Goal: Transaction & Acquisition: Purchase product/service

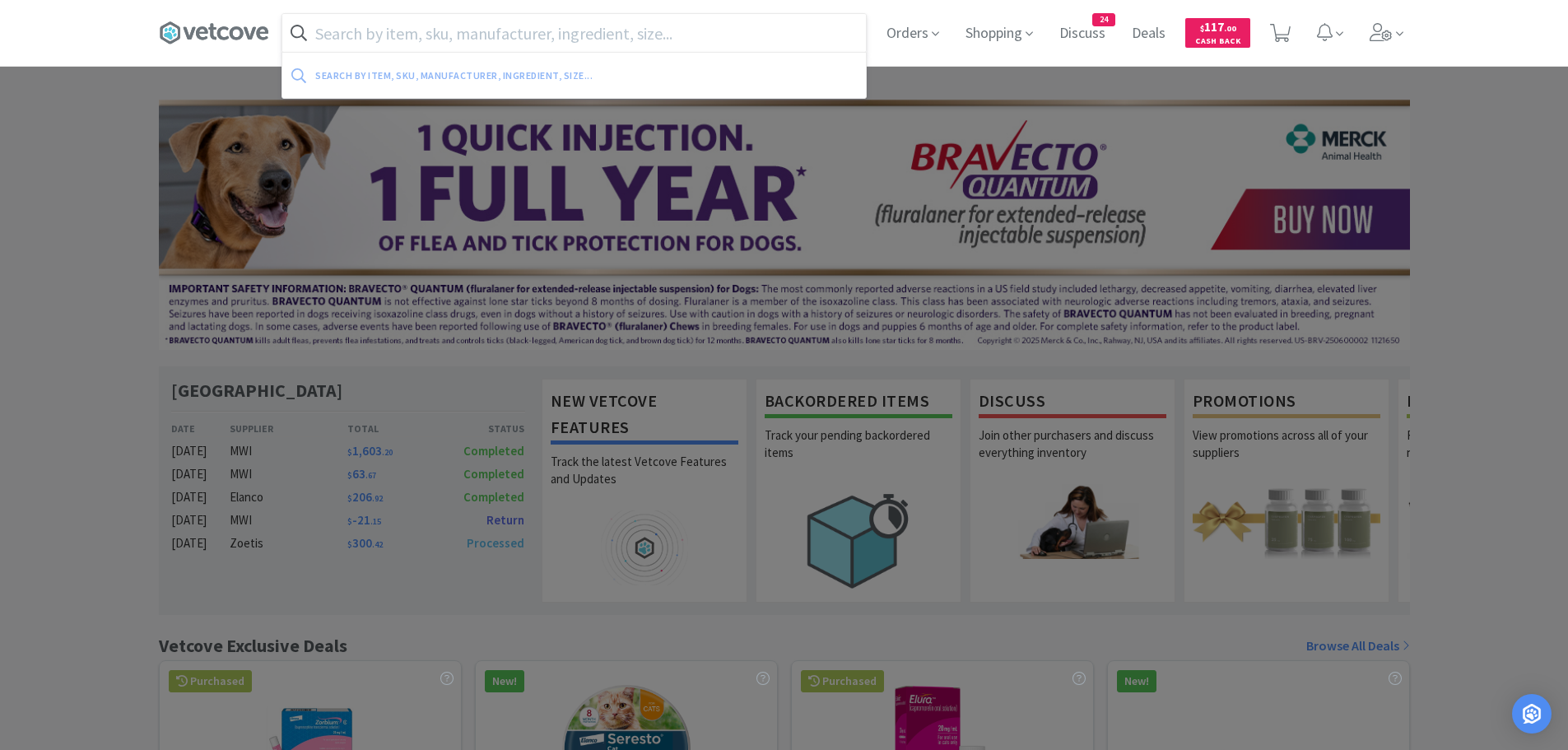
click at [736, 24] on input "text" at bounding box center [574, 33] width 584 height 38
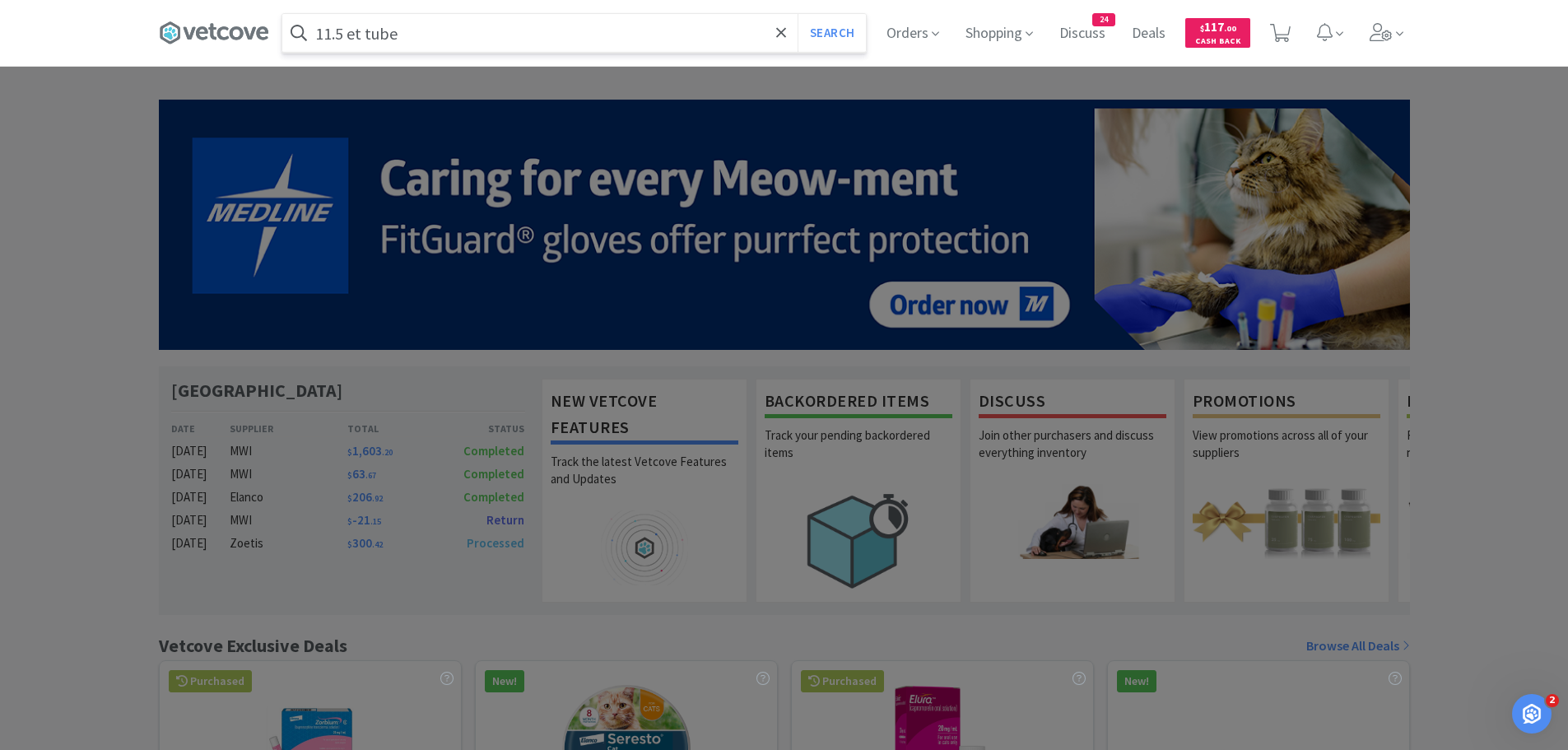
type input "11.5 et tube"
click at [797, 14] on button "Search" at bounding box center [831, 33] width 68 height 38
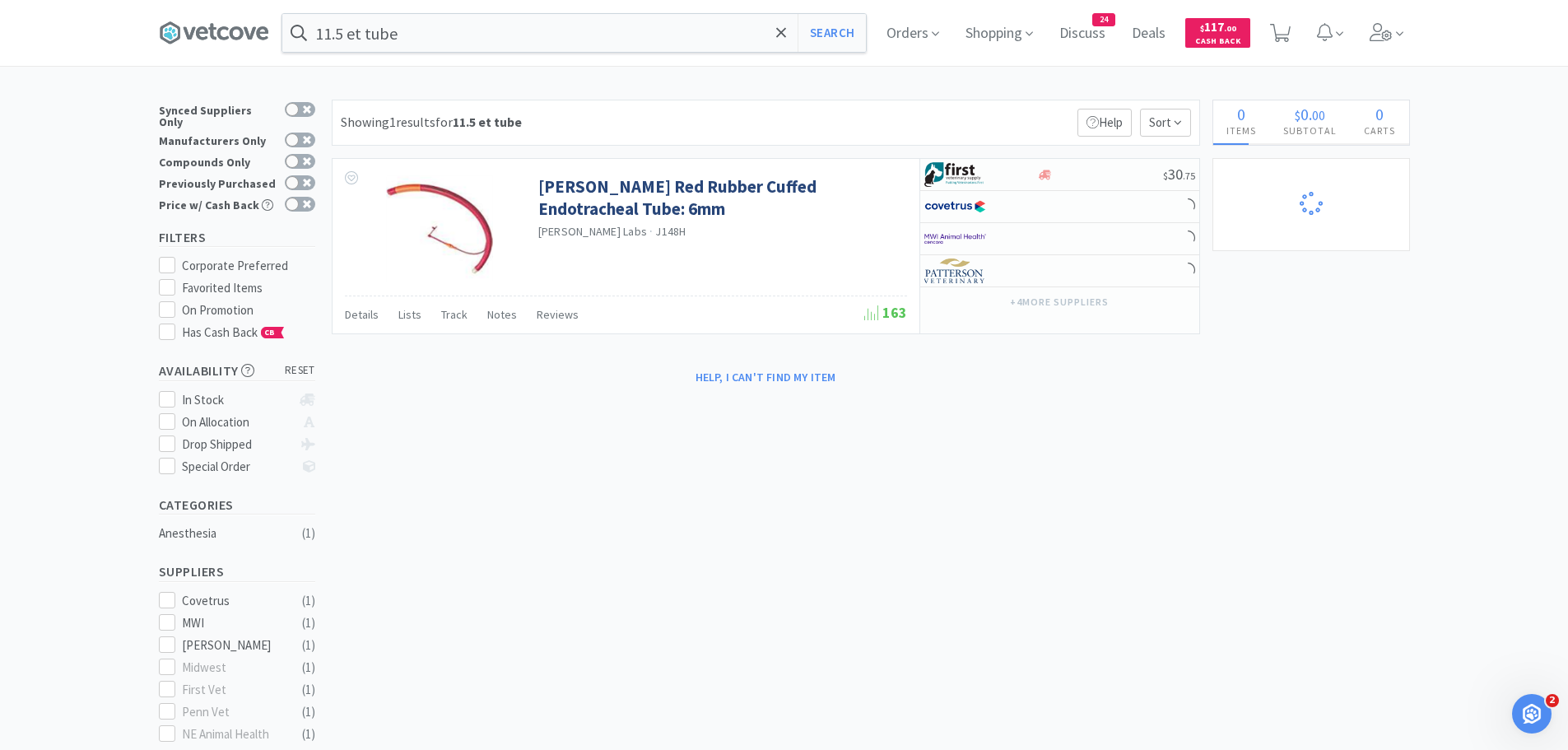
select select "10"
click at [451, 42] on input "11.5 et tube" at bounding box center [574, 33] width 584 height 38
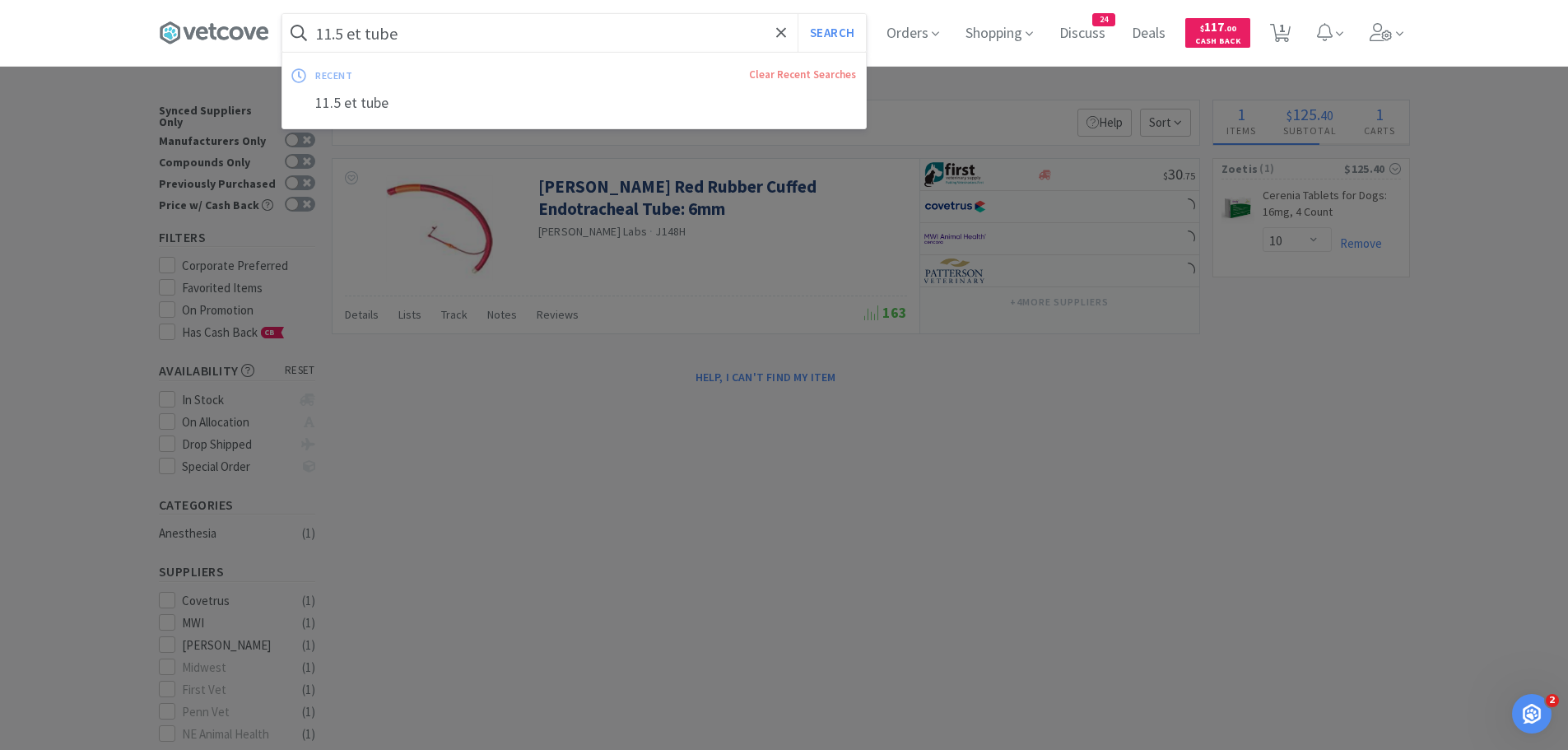
click at [445, 40] on input "11.5 et tube" at bounding box center [574, 33] width 584 height 38
drag, startPoint x: 438, startPoint y: 40, endPoint x: 353, endPoint y: 54, distance: 86.1
click at [353, 52] on div "11.5 et tube Search recent Clear Recent Searches 11.5 et tube" at bounding box center [574, 33] width 584 height 38
select select "1"
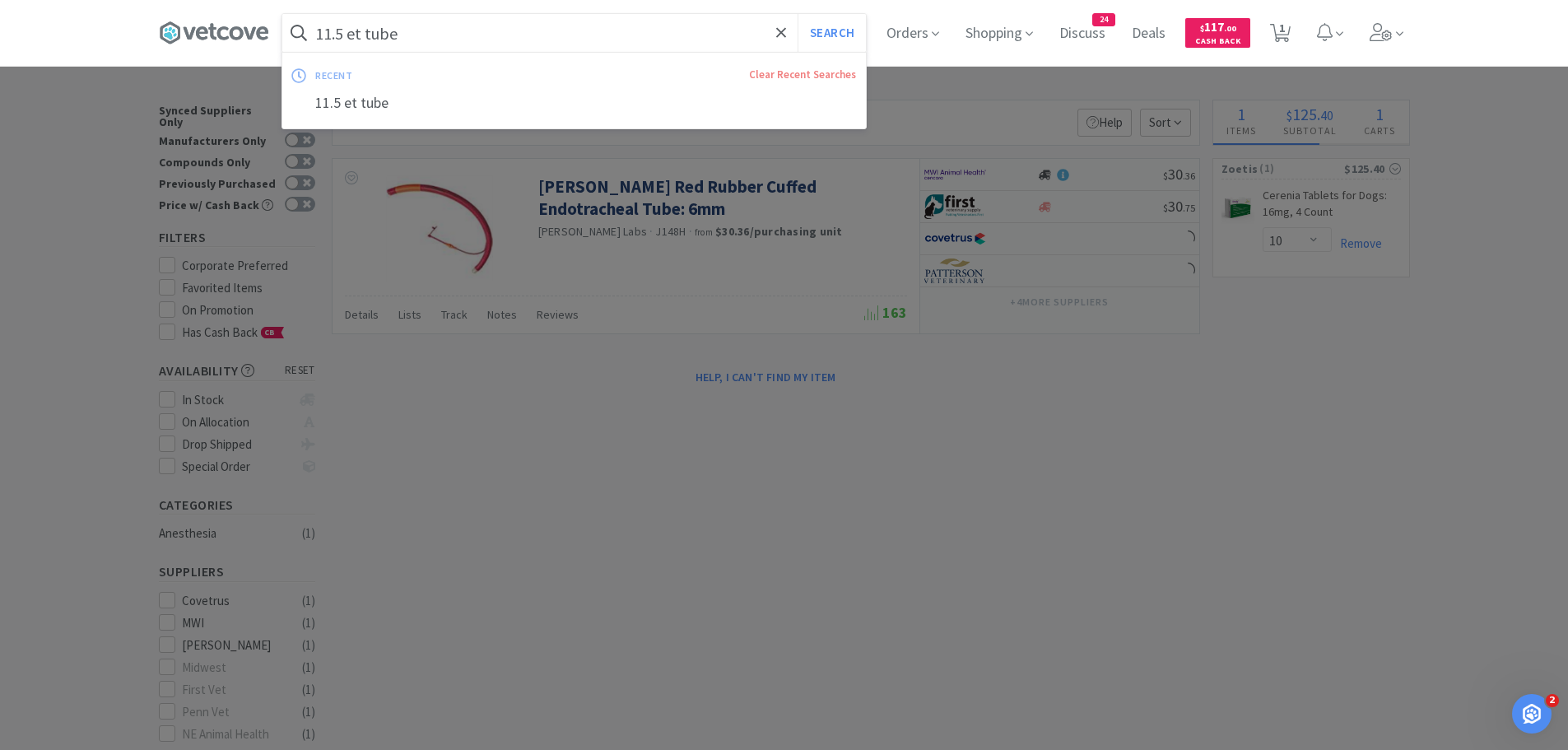
select select "1"
select select "2"
select select "1"
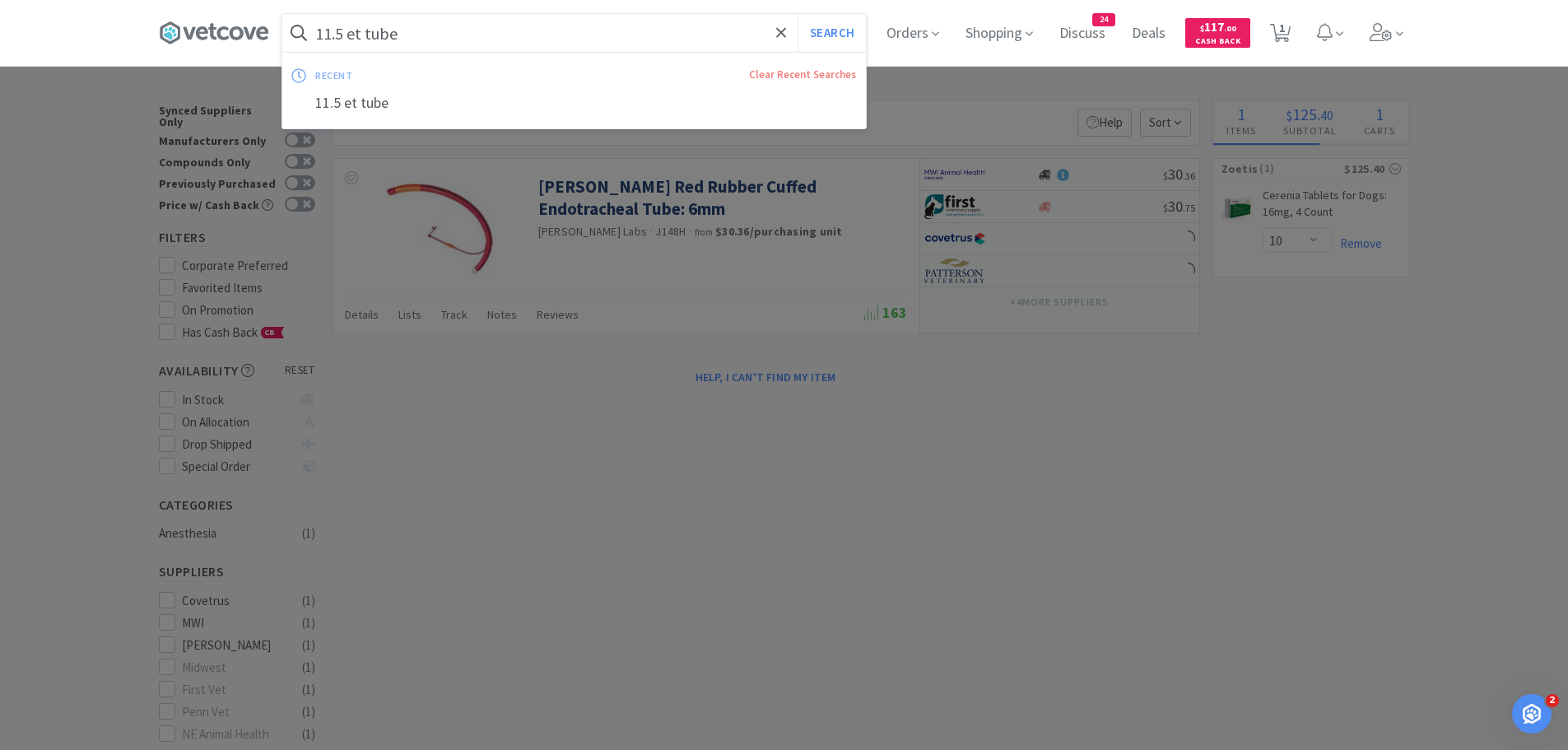
select select "12"
select select "1"
select select "5"
select select "1"
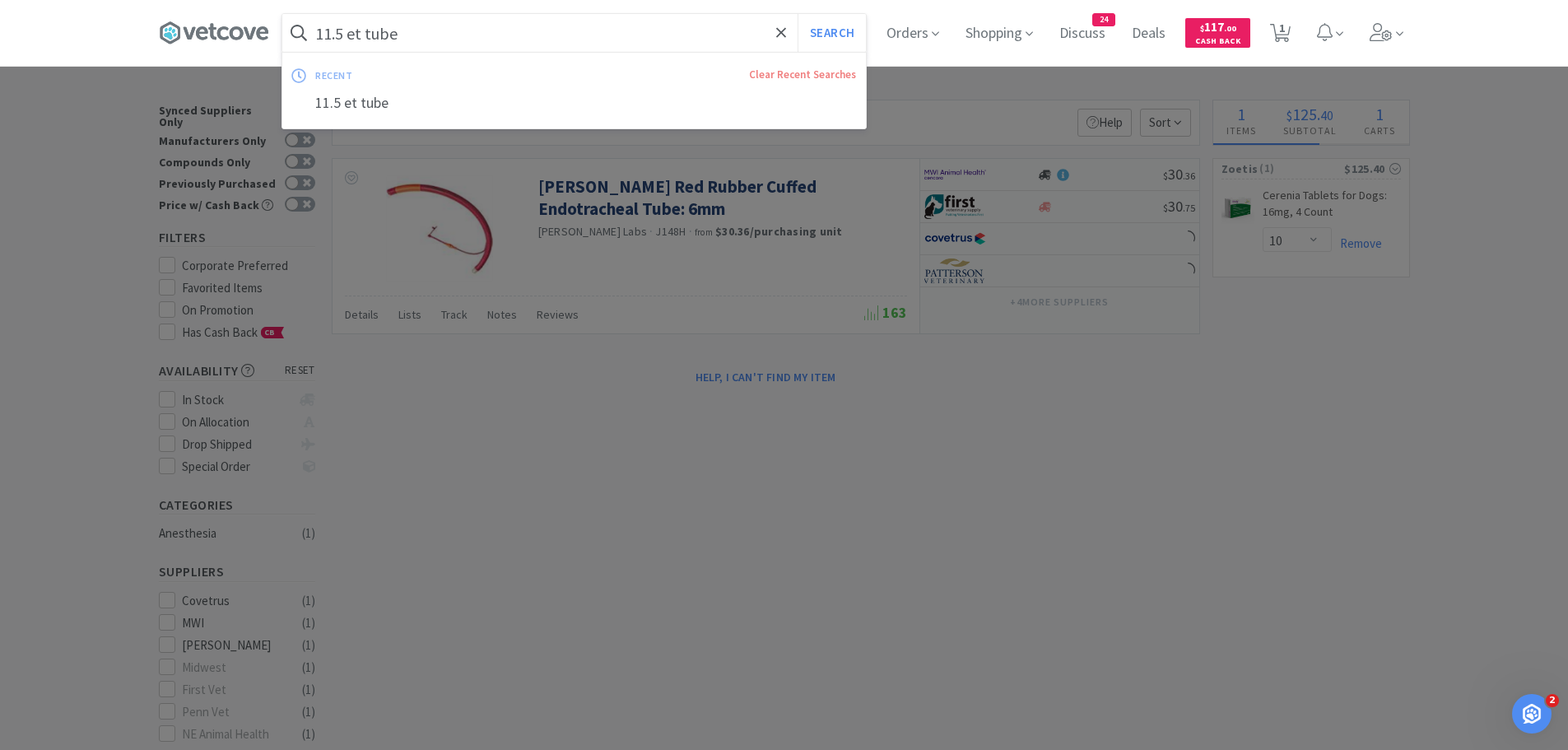
select select "1"
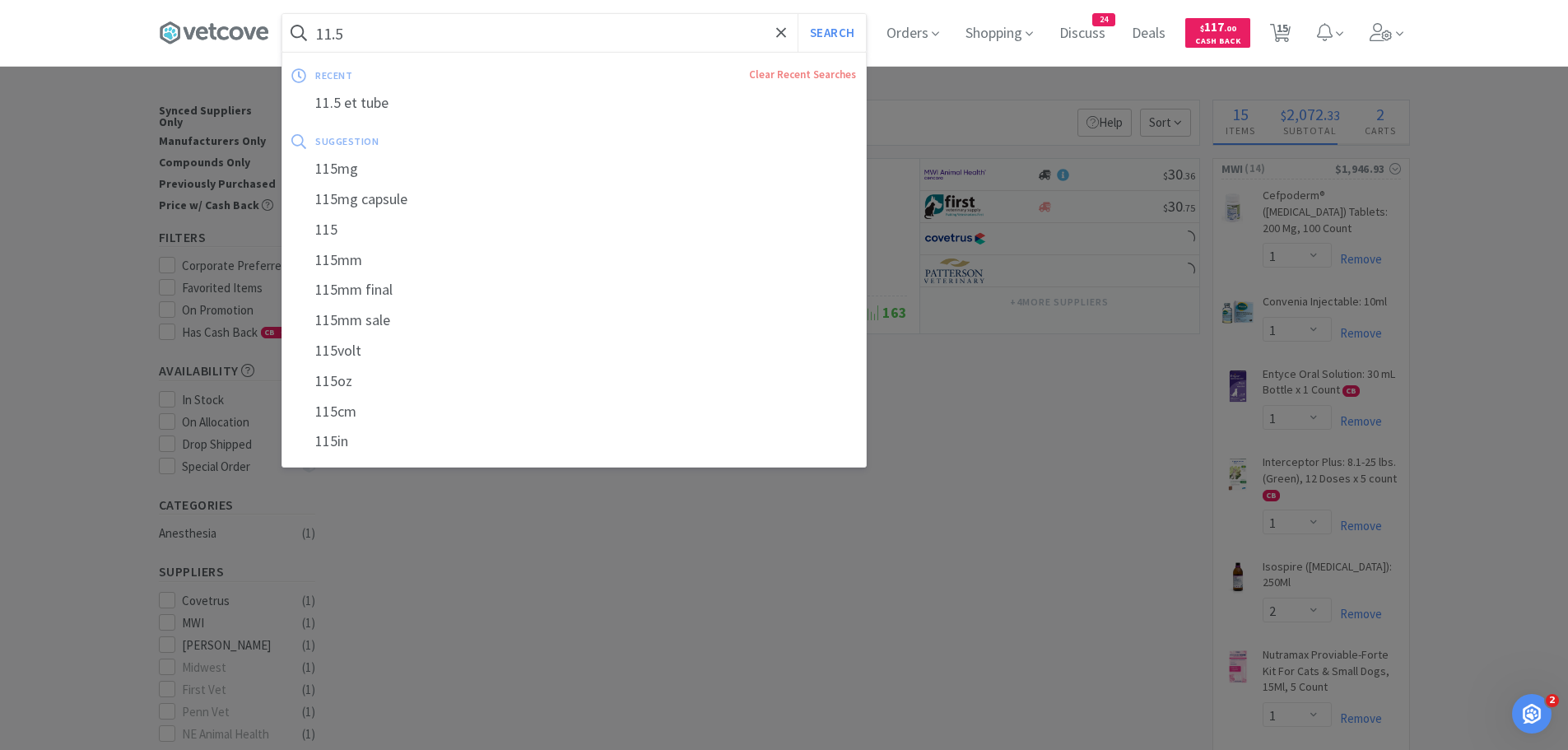
type input "11.5"
click at [797, 14] on button "Search" at bounding box center [831, 33] width 68 height 38
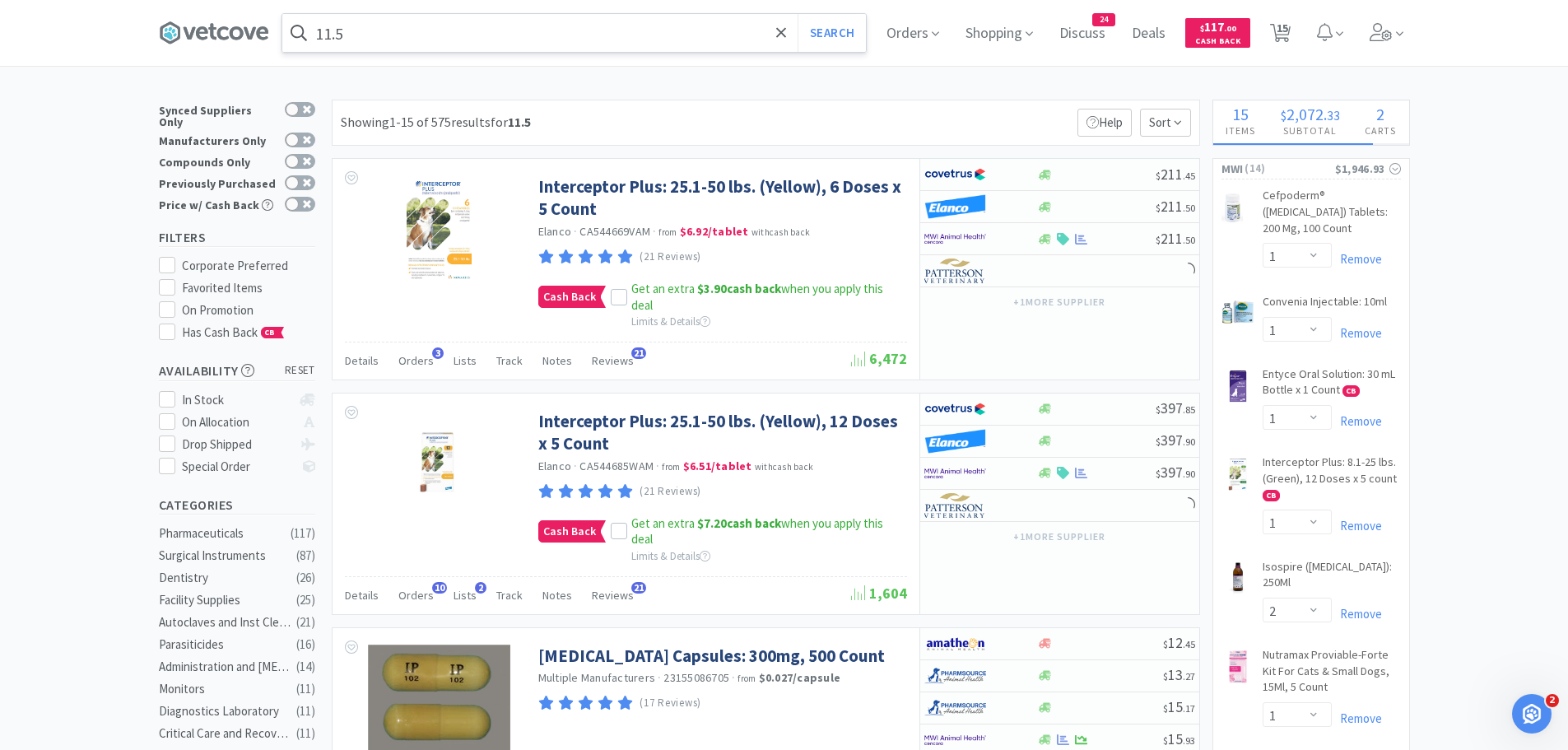
select select "1"
select select "50"
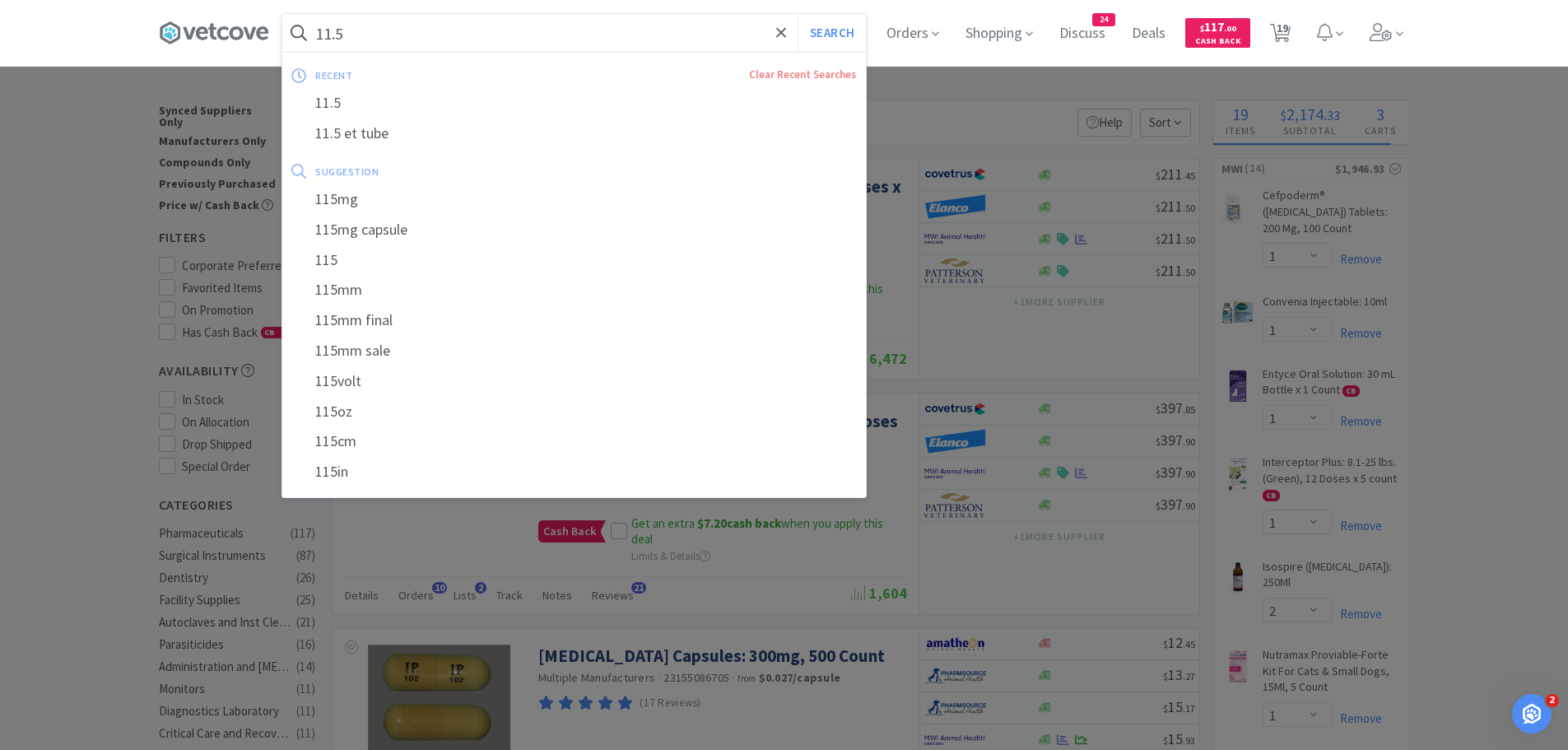
click at [518, 35] on input "11.5" at bounding box center [574, 33] width 584 height 38
click at [609, 33] on input "11.5" at bounding box center [574, 33] width 584 height 38
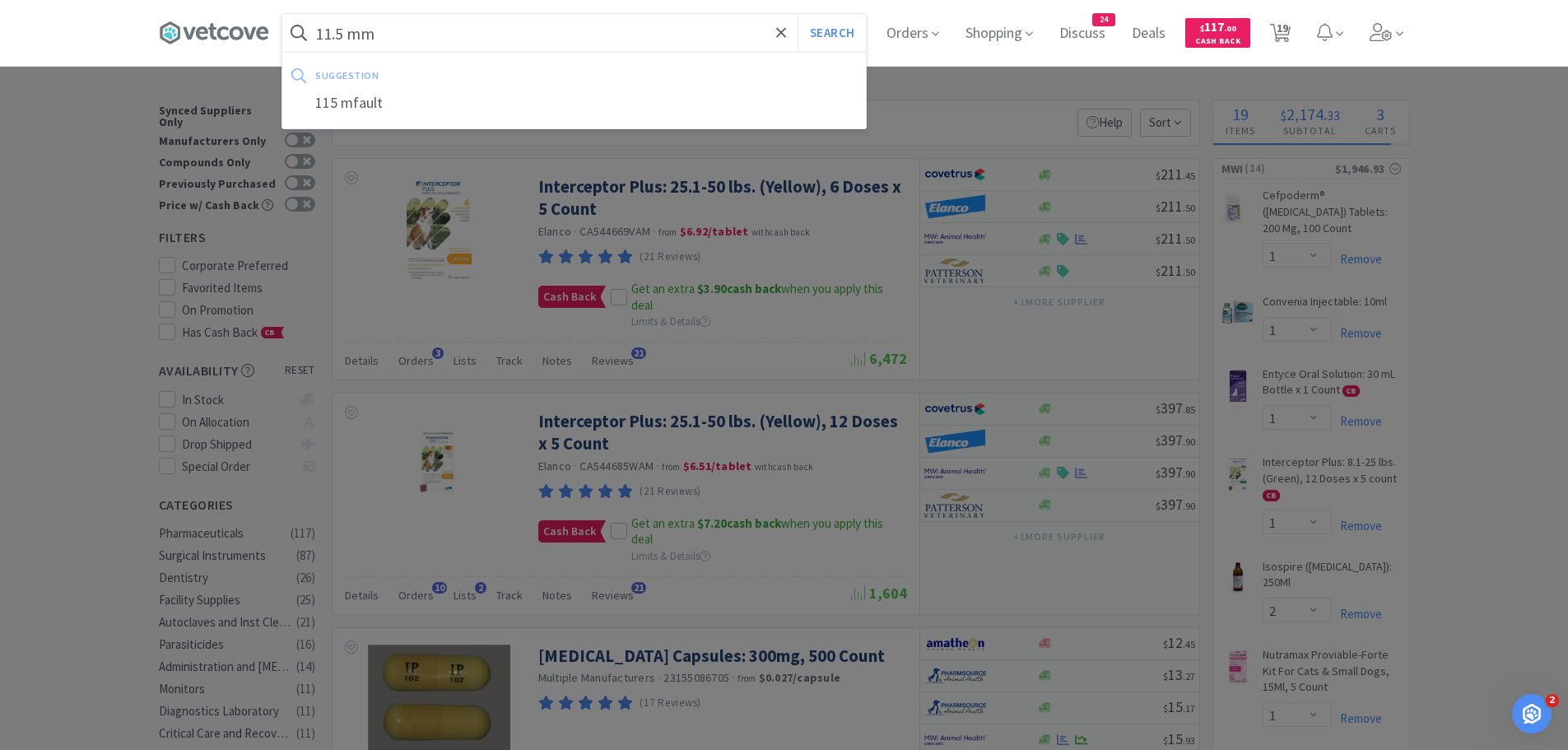
type input "11.5 mm"
click at [797, 14] on button "Search" at bounding box center [831, 33] width 68 height 38
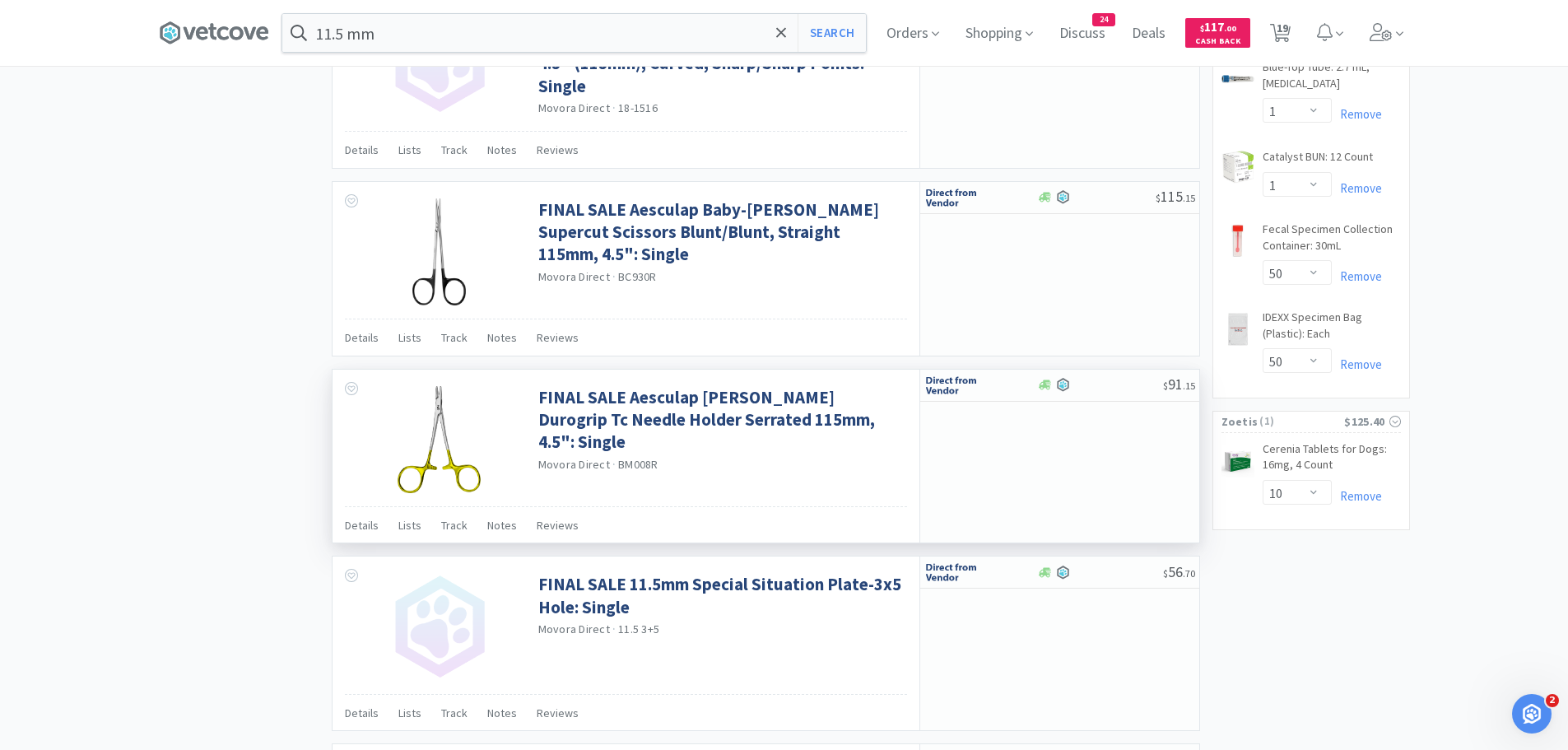
scroll to position [1317, 0]
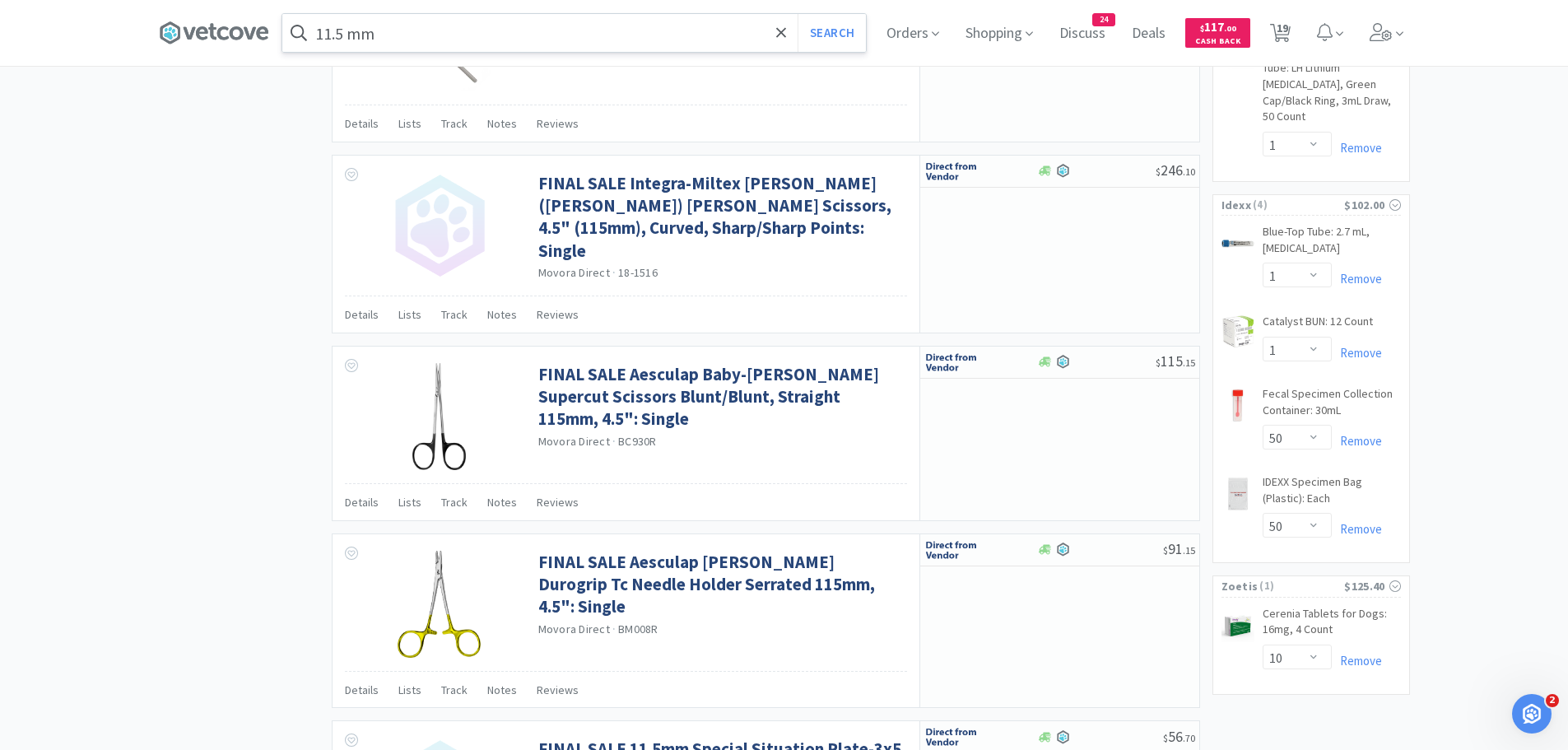
click at [562, 21] on input "11.5 mm" at bounding box center [574, 33] width 584 height 38
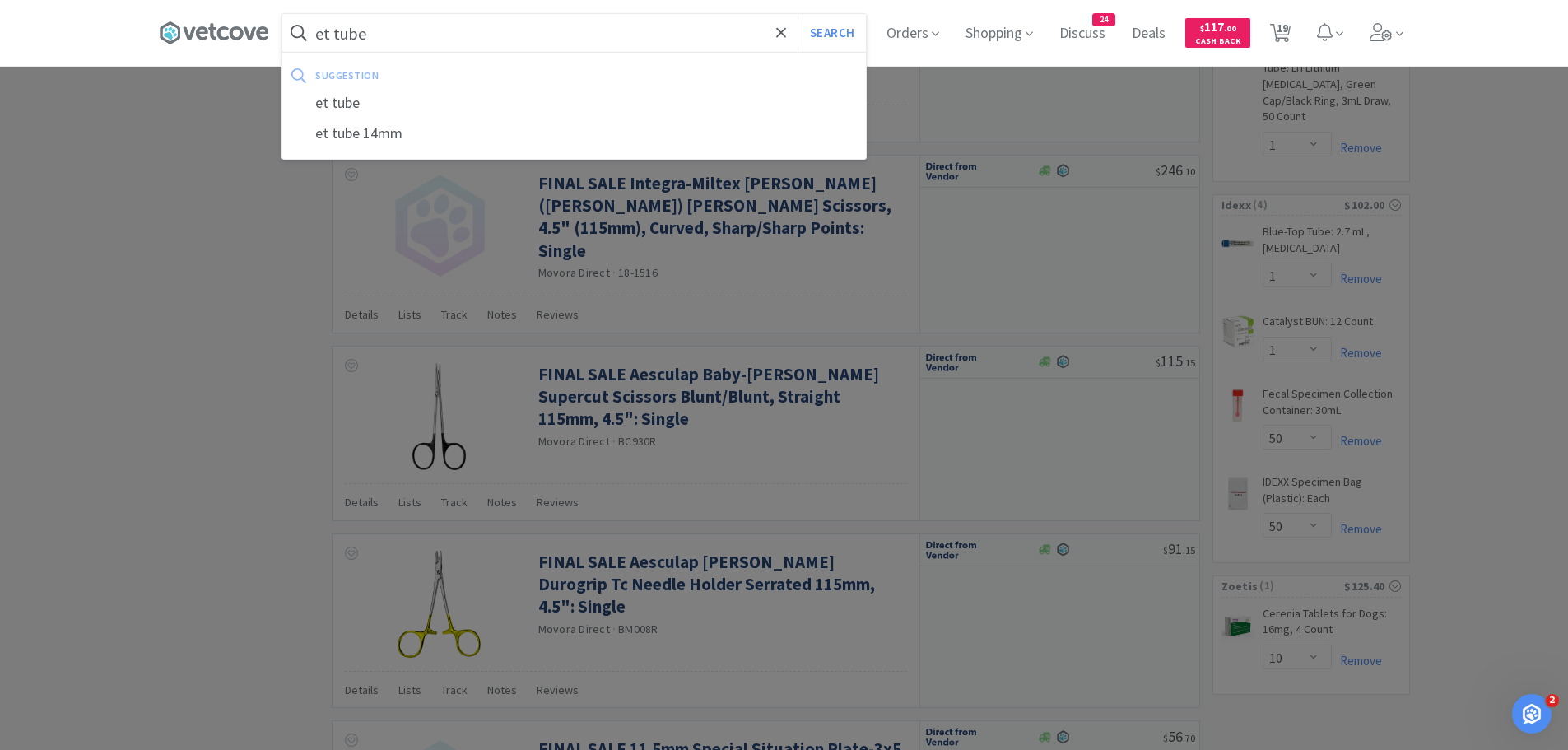
type input "et tube"
click at [797, 14] on button "Search" at bounding box center [831, 33] width 68 height 38
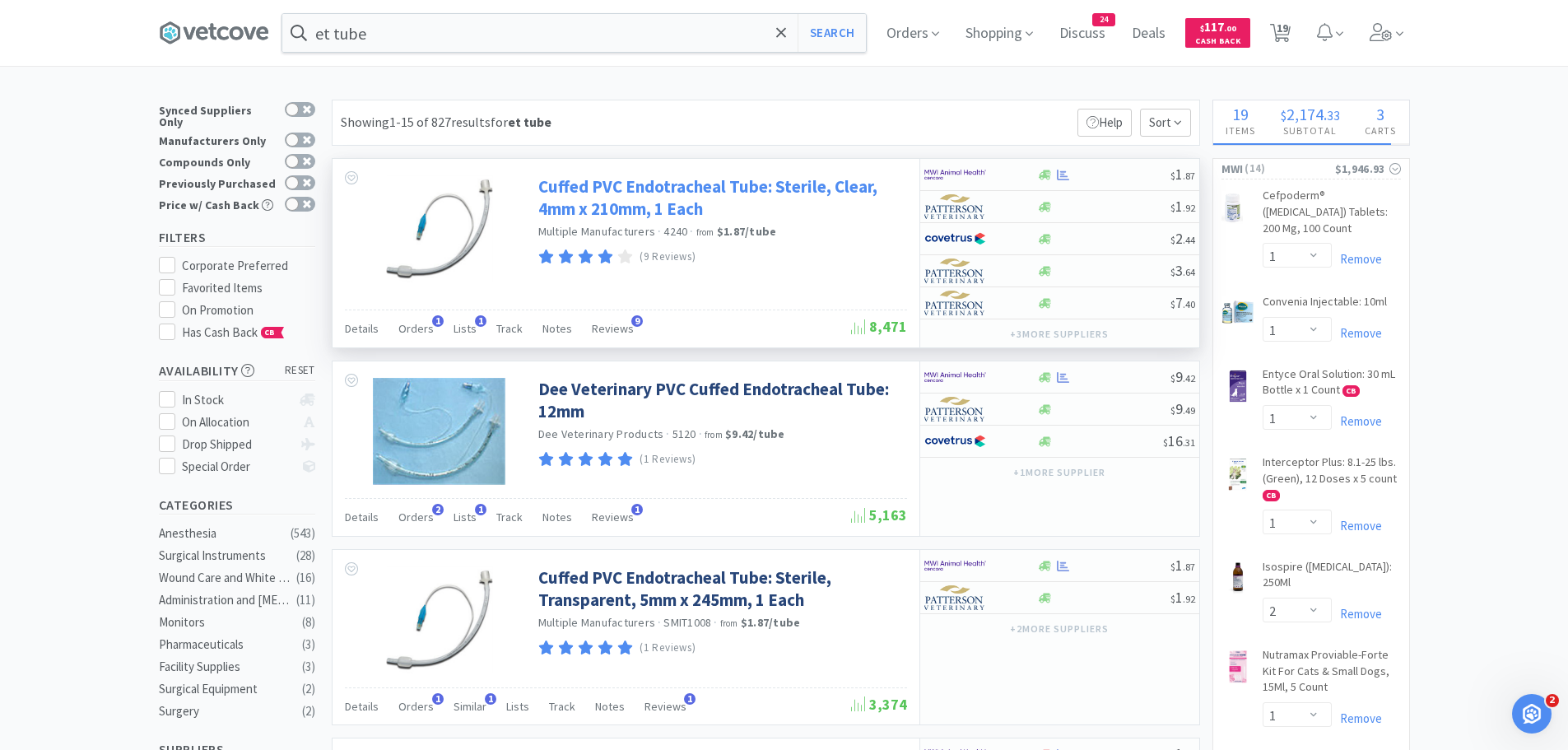
click at [679, 219] on link "Cuffed PVC Endotracheal Tube: Sterile, Clear, 4mm x 210mm, 1 Each" at bounding box center [721, 198] width 365 height 45
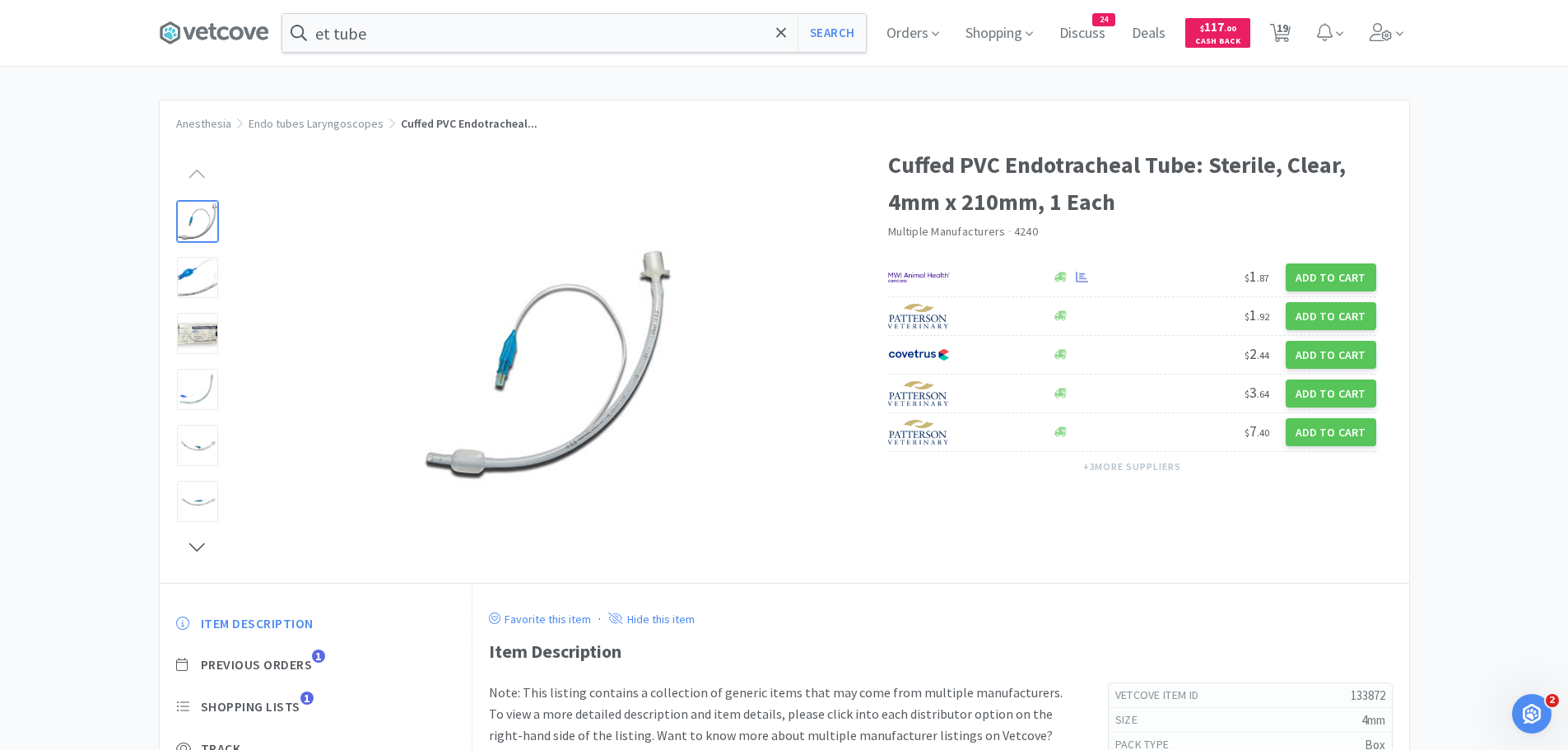
select select "1"
select select "2"
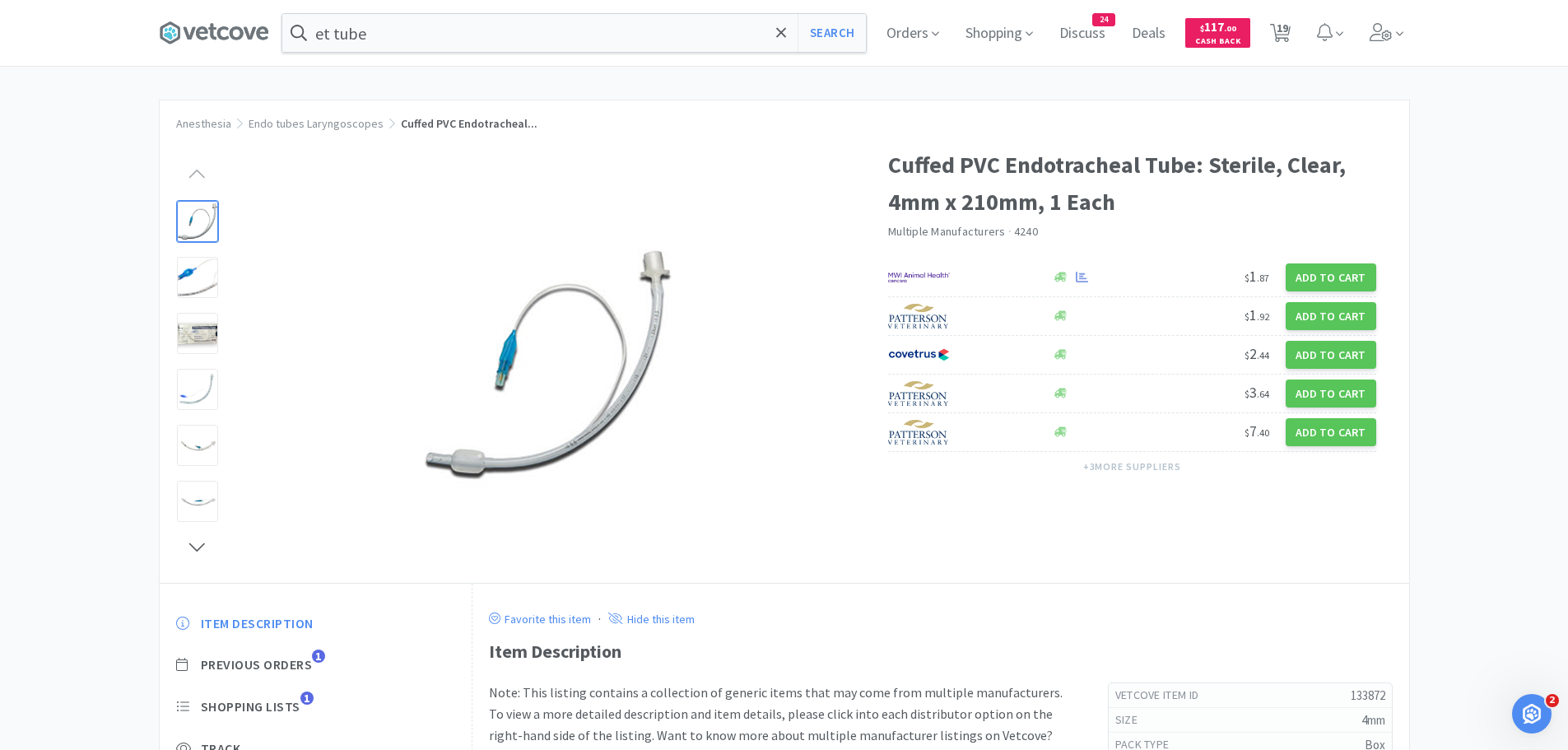
select select "1"
select select "12"
select select "1"
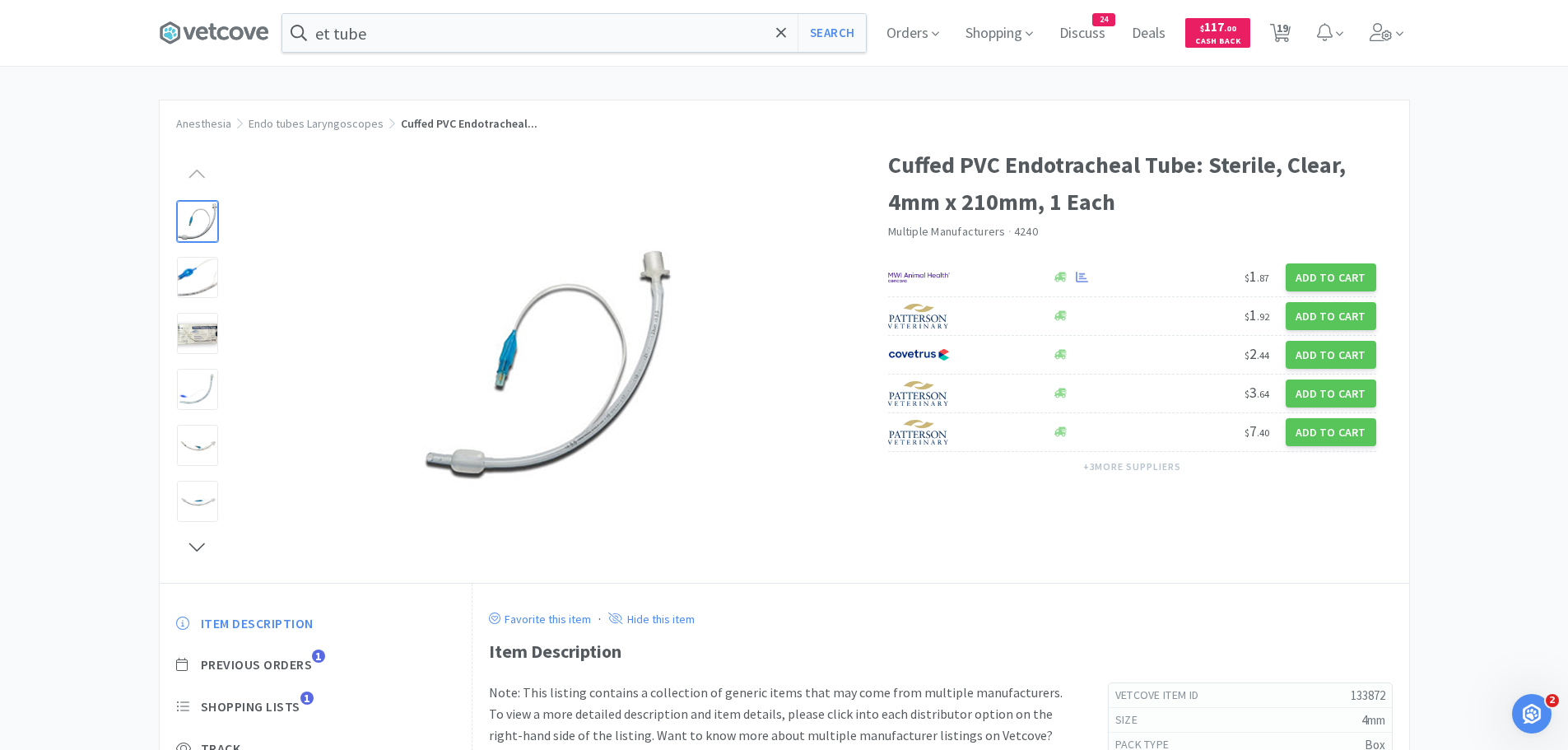
select select "5"
select select "1"
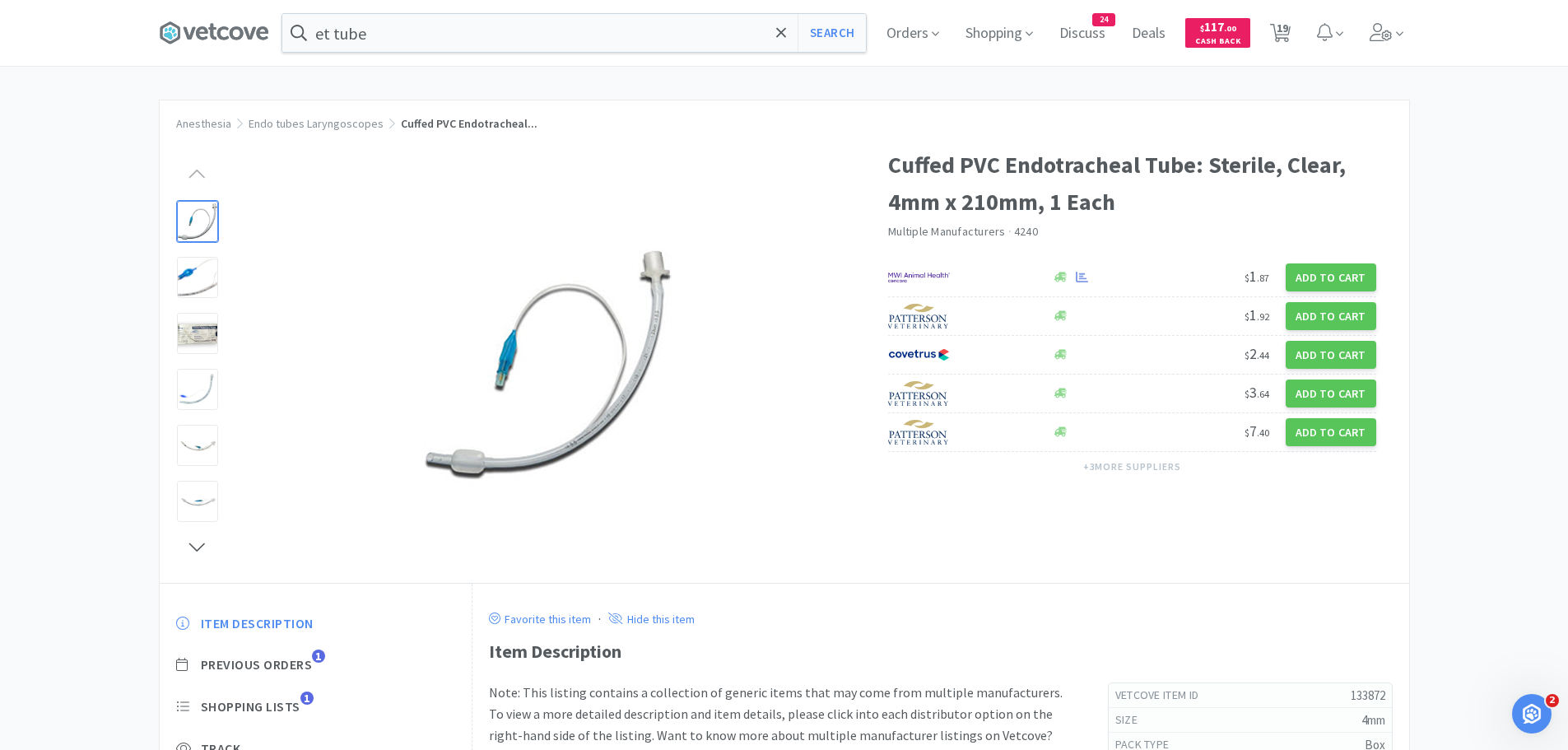
select select "50"
select select "10"
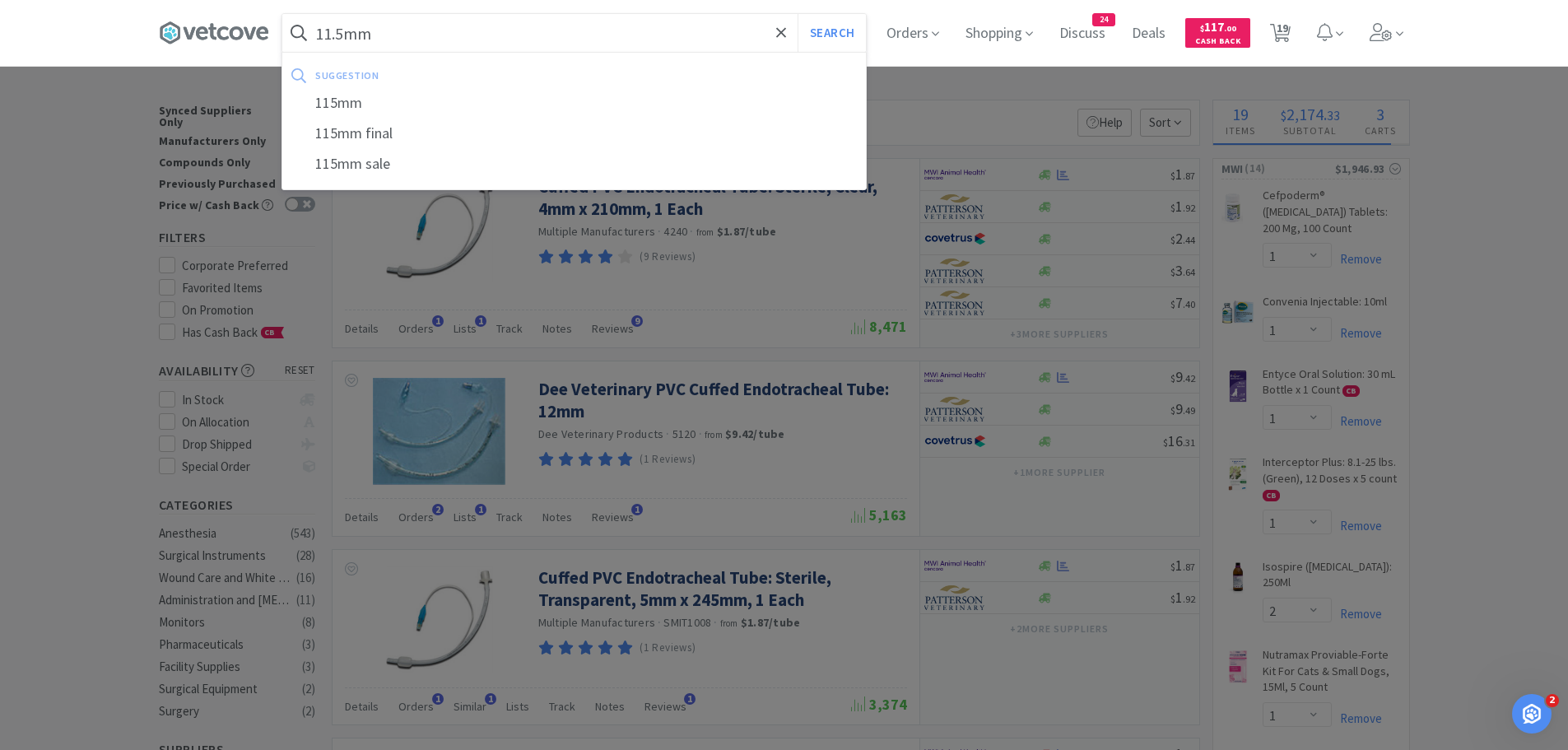
click at [797, 14] on button "Search" at bounding box center [831, 33] width 68 height 38
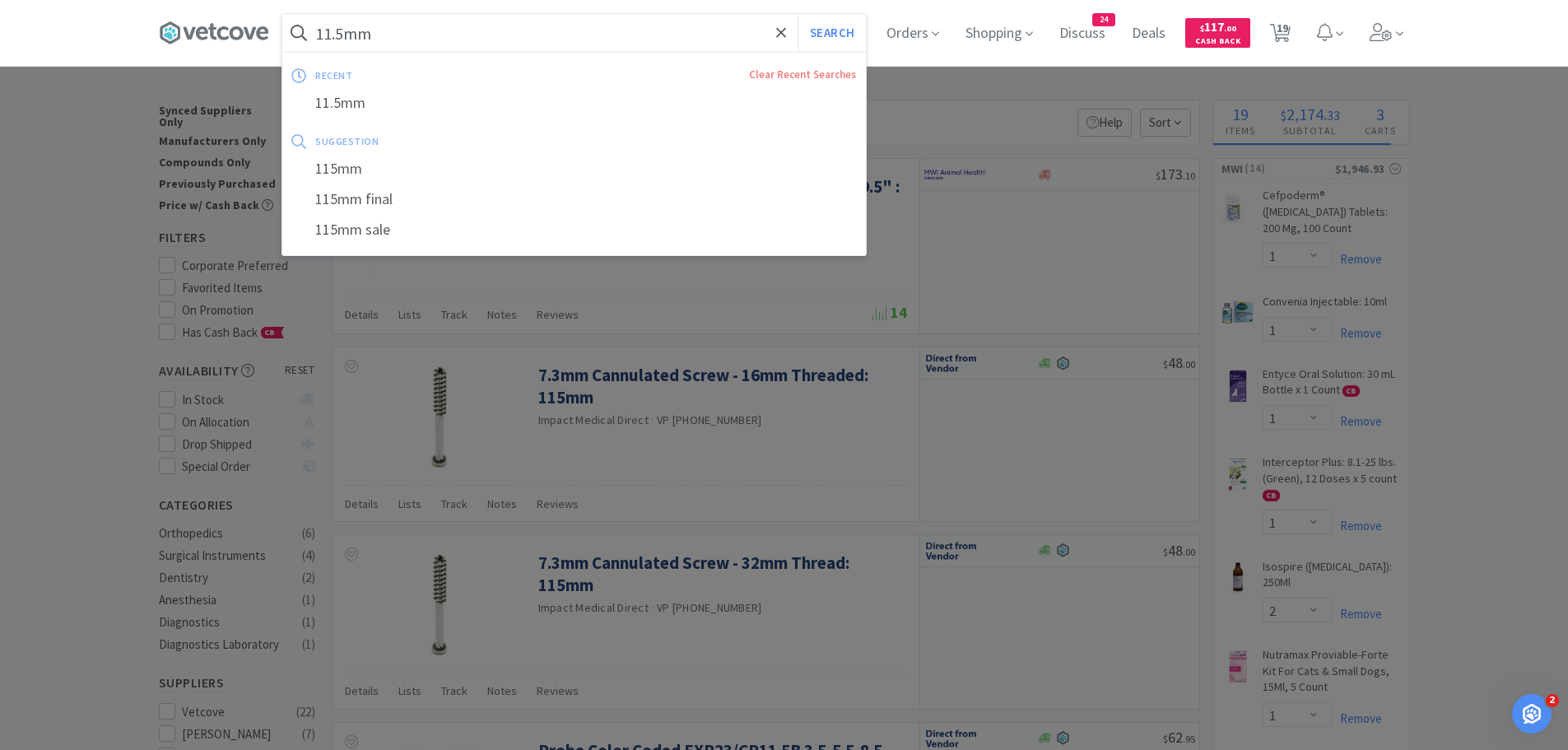
click at [423, 18] on input "11.5mm" at bounding box center [574, 33] width 584 height 38
click at [446, 55] on div "recent Clear Recent Searches 11.5mm suggestion 115mm 115mm final 115mm sale" at bounding box center [574, 154] width 586 height 204
click at [454, 41] on input "11.5mm" at bounding box center [574, 33] width 584 height 38
click at [629, 42] on input "11.5mm" at bounding box center [574, 33] width 584 height 38
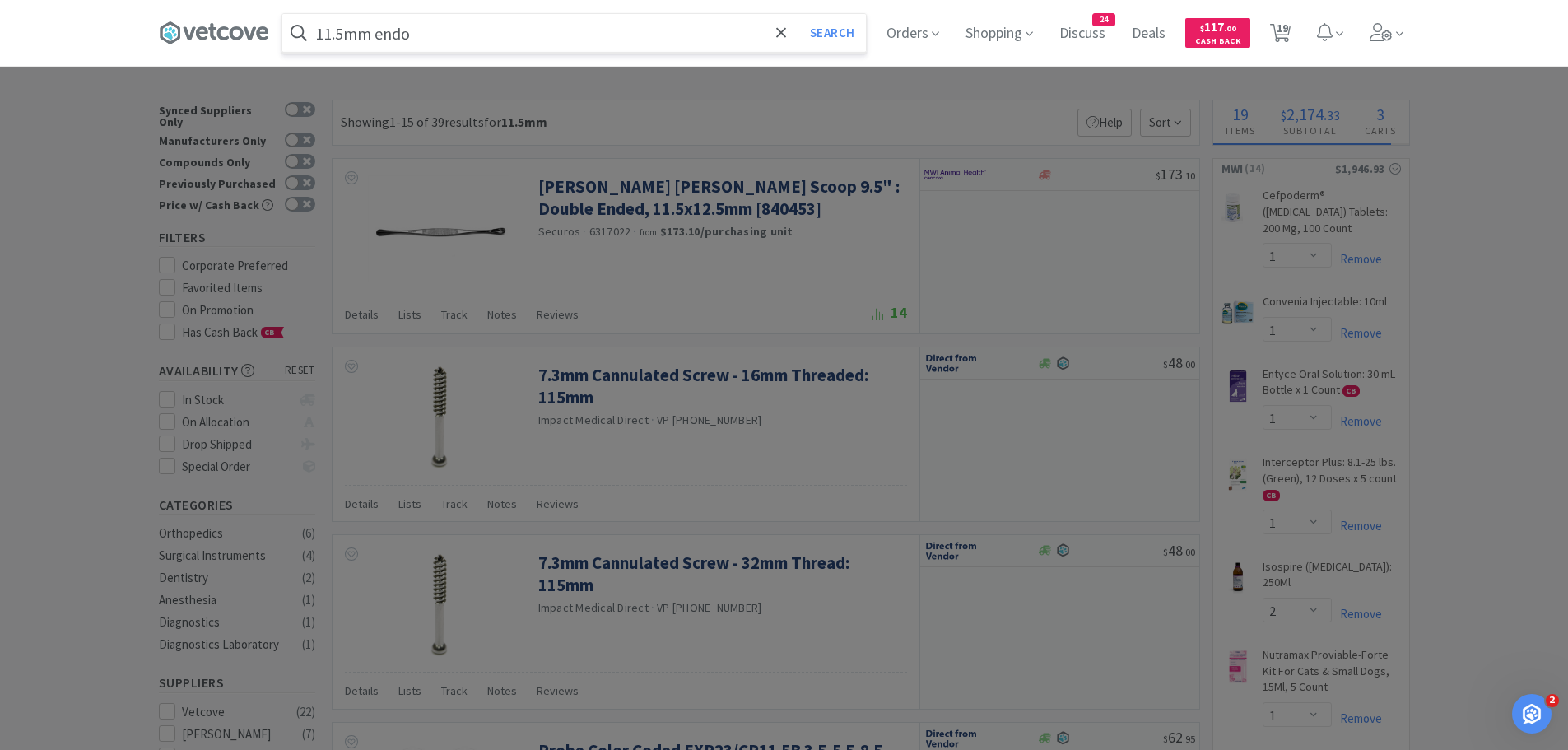
type input "11.5mm endo"
click at [797, 14] on button "Search" at bounding box center [831, 33] width 68 height 38
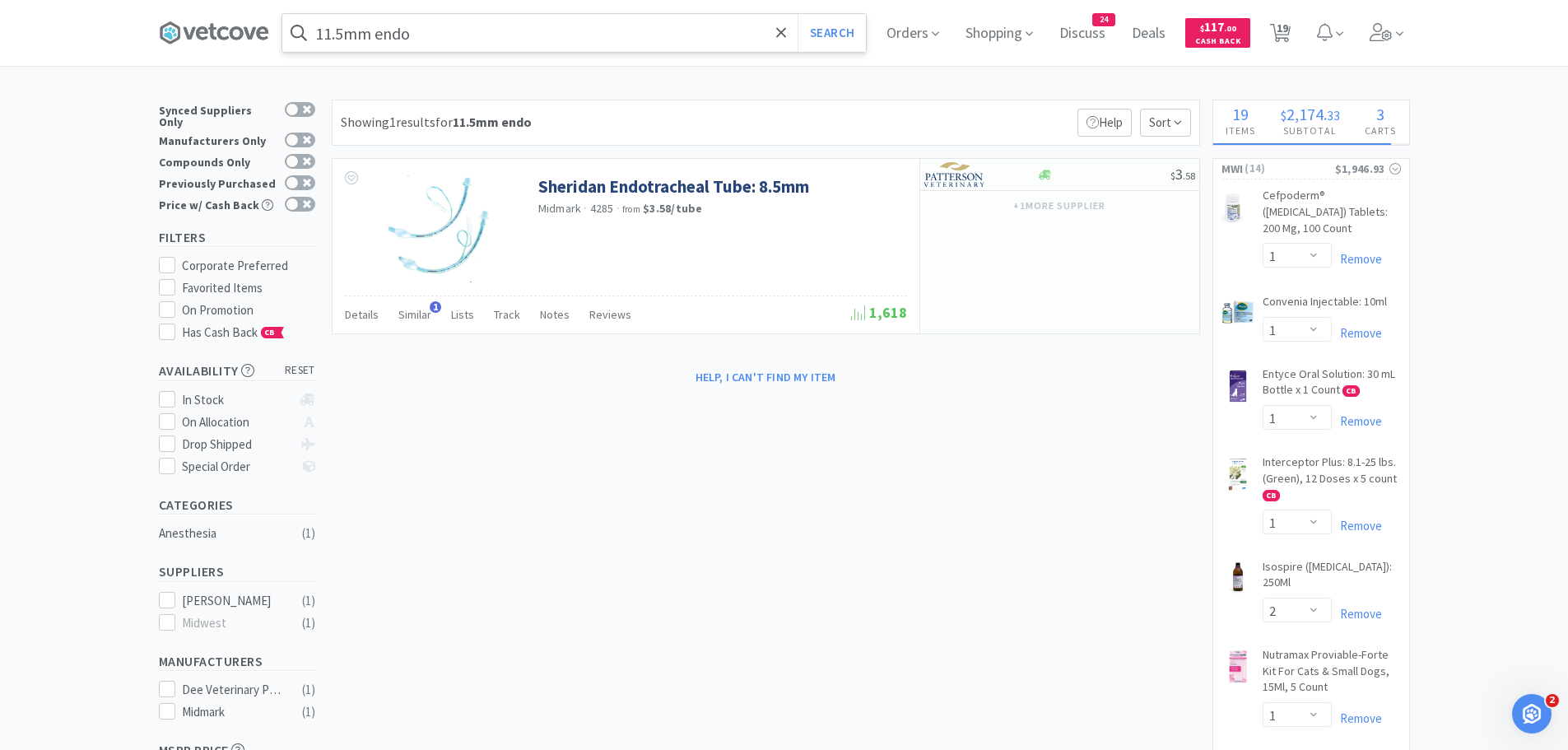
click at [474, 40] on input "11.5mm endo" at bounding box center [574, 33] width 584 height 38
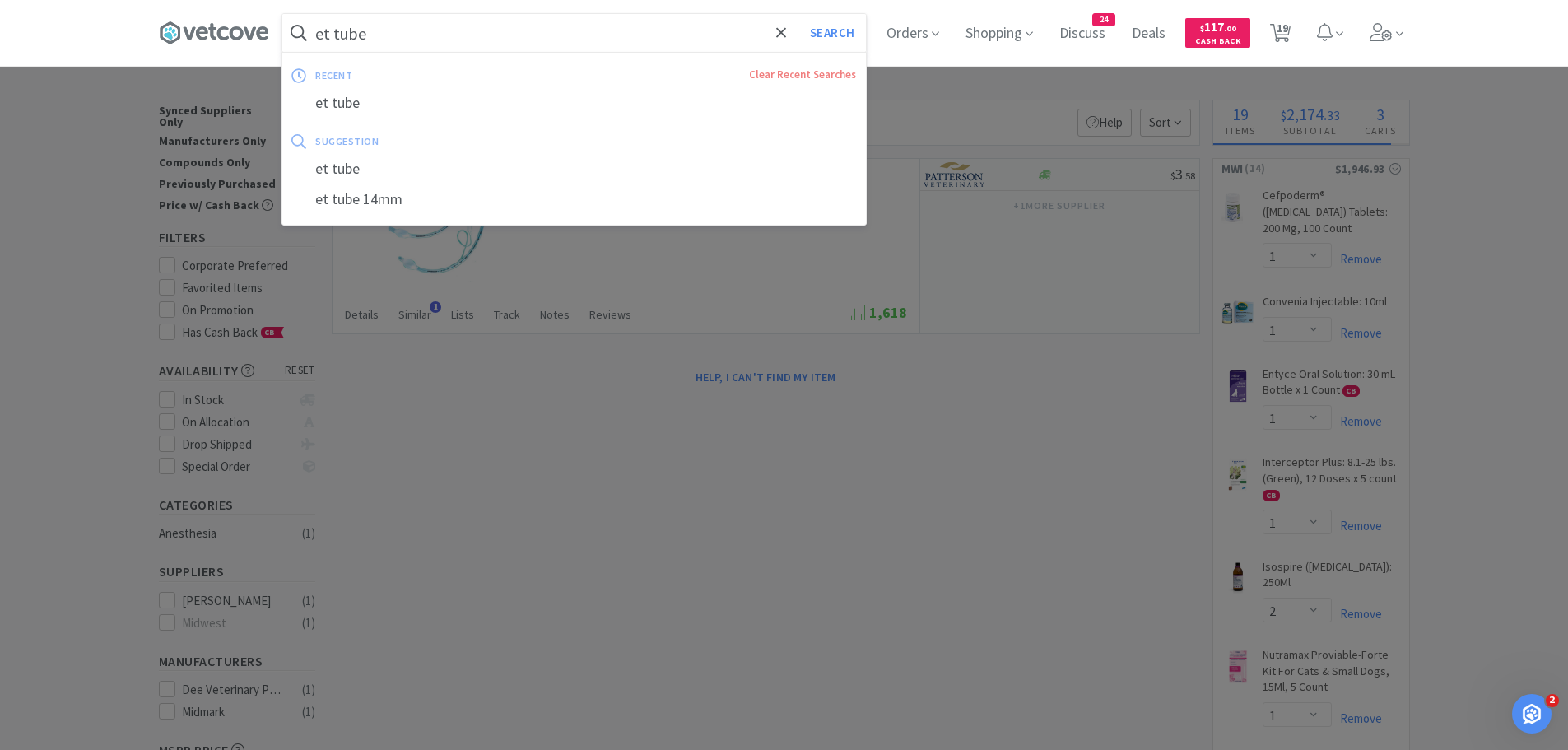
type input "et tube"
click at [797, 14] on button "Search" at bounding box center [831, 33] width 68 height 38
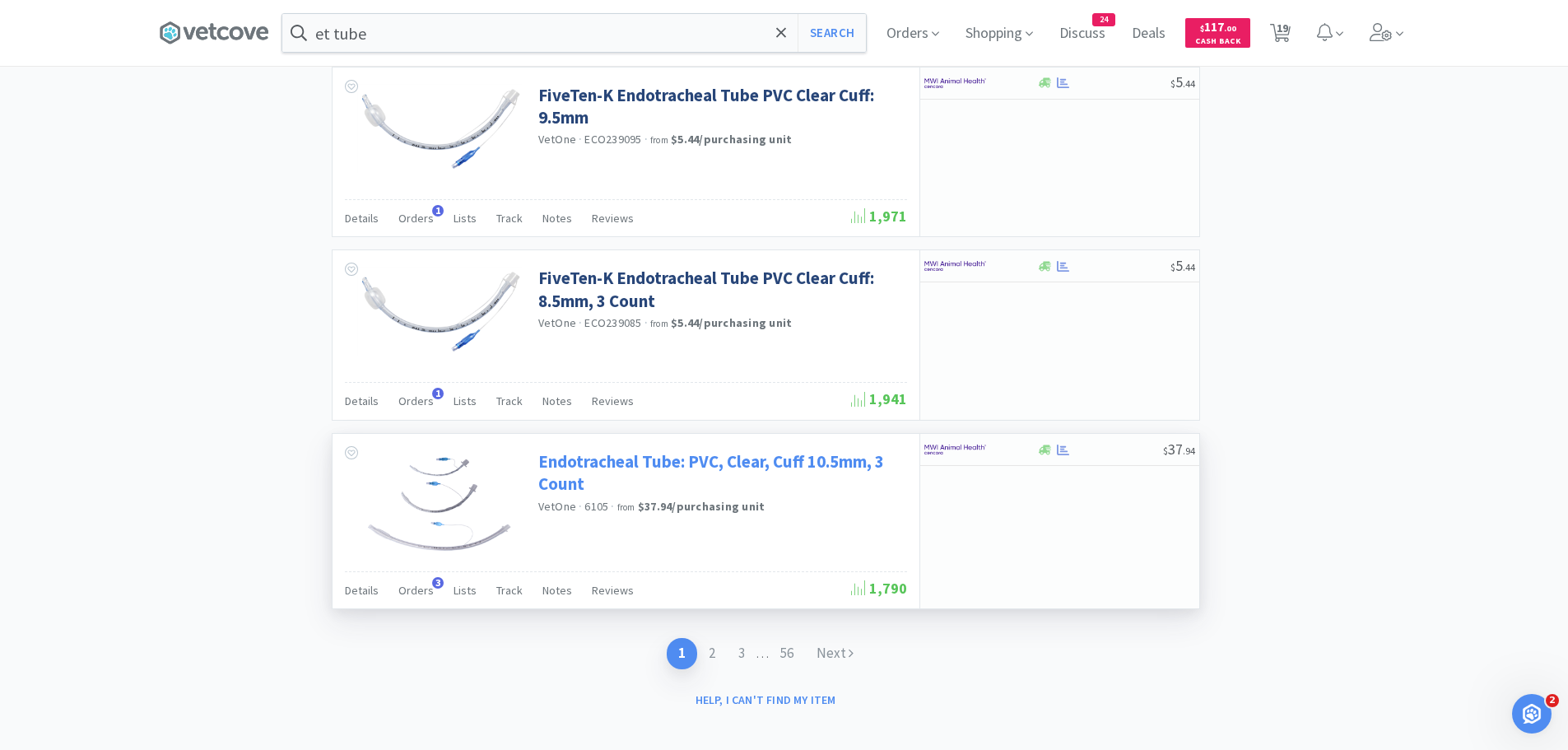
scroll to position [2387, 0]
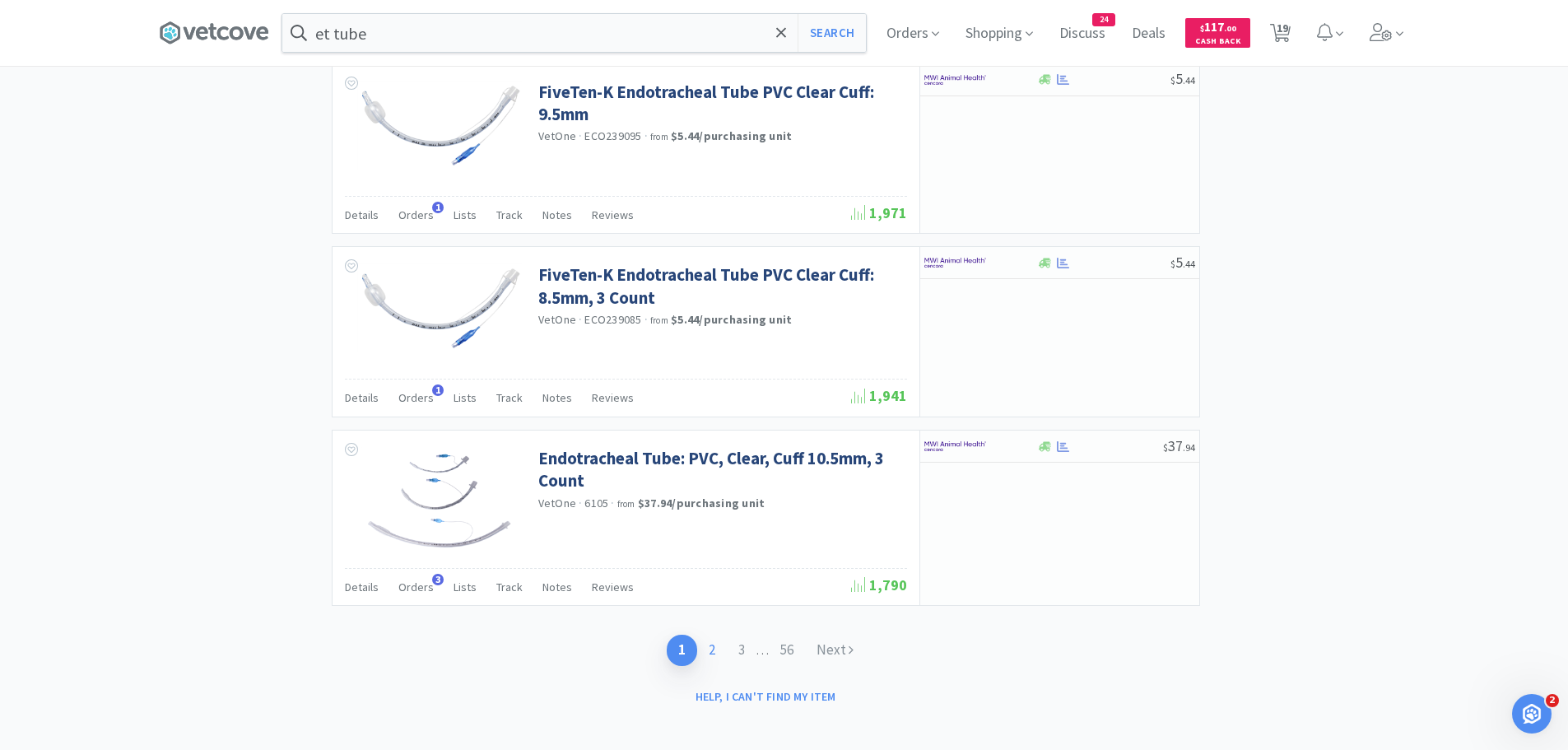
drag, startPoint x: 736, startPoint y: 683, endPoint x: 716, endPoint y: 655, distance: 34.4
click at [716, 655] on link "2" at bounding box center [711, 650] width 29 height 30
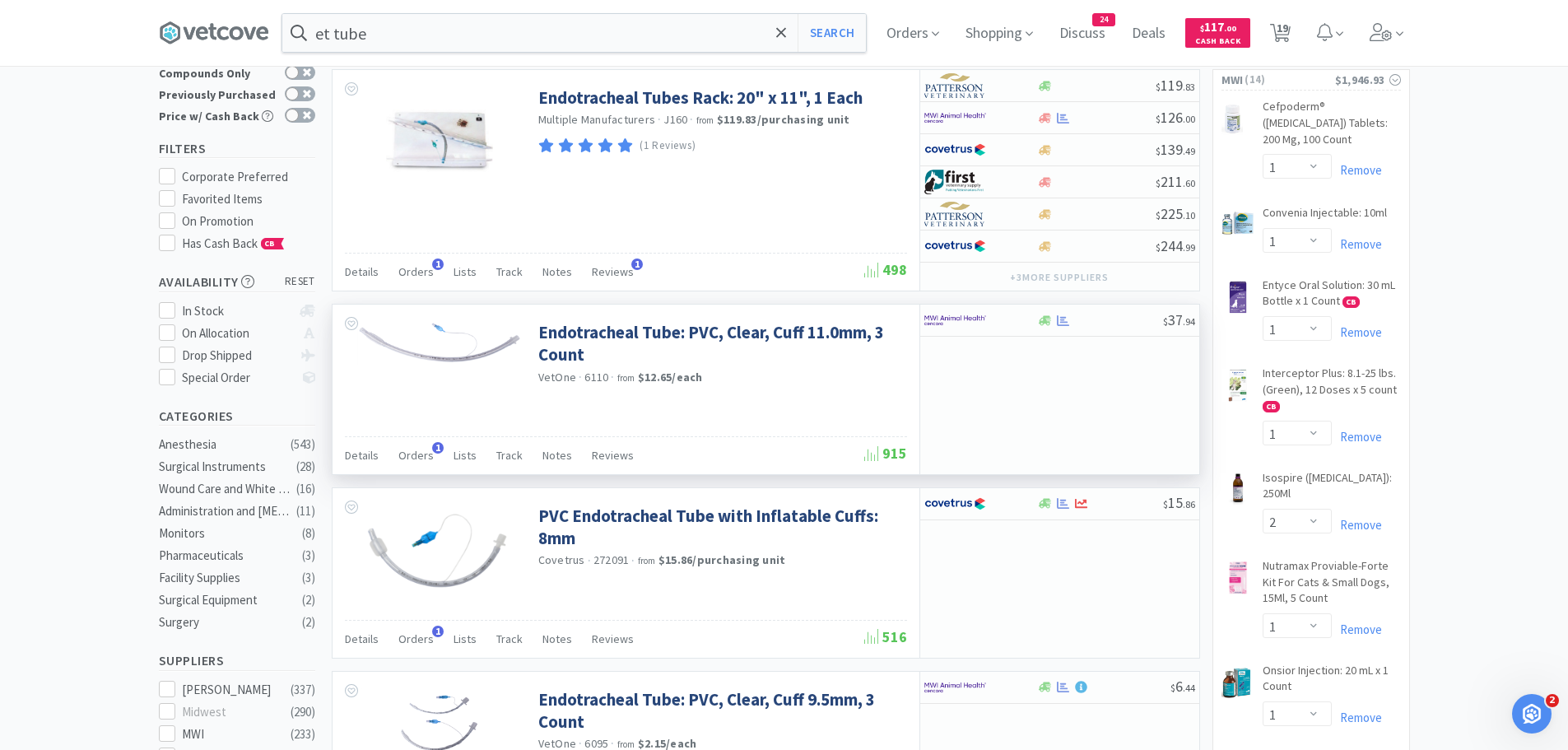
scroll to position [82, 0]
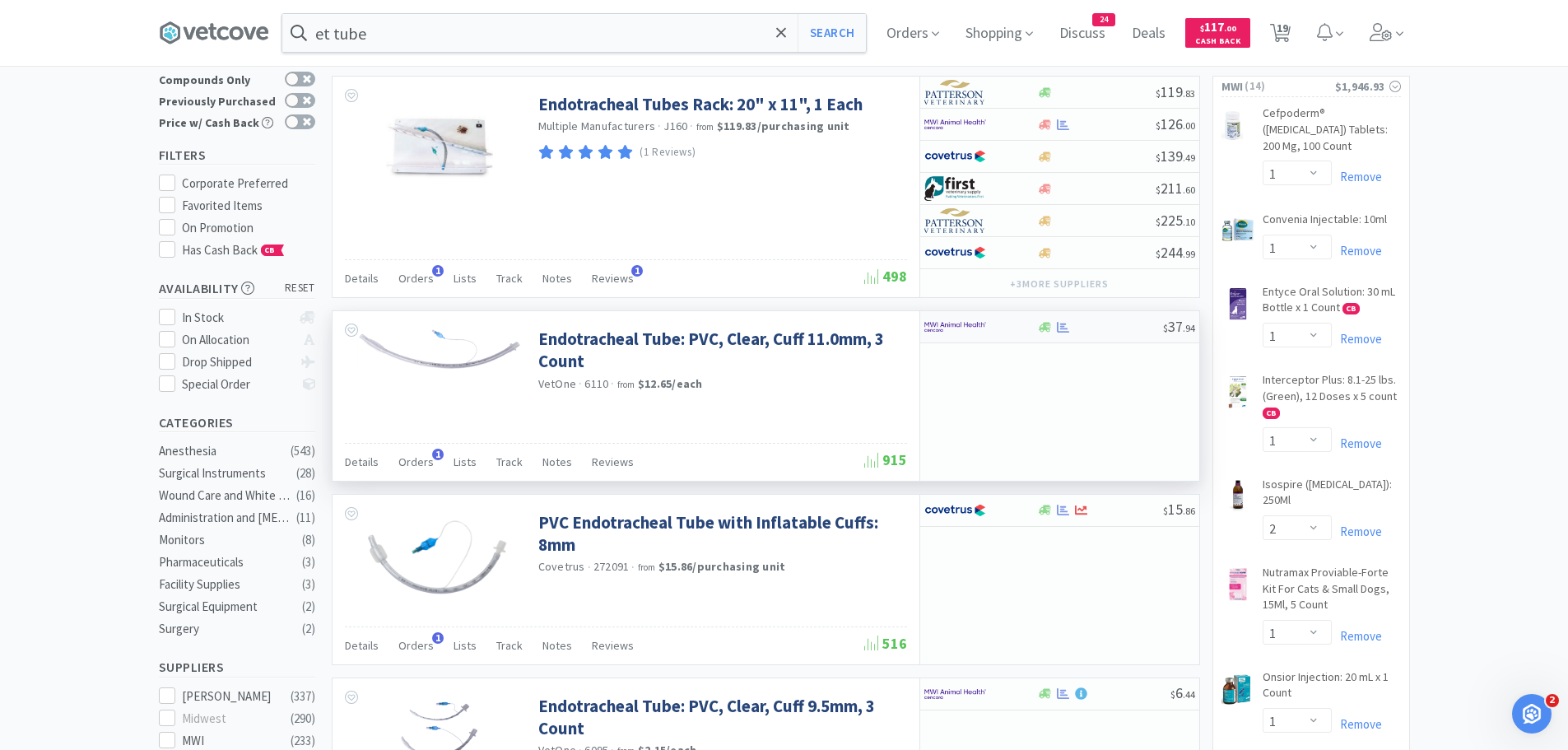
click at [975, 320] on img at bounding box center [955, 327] width 61 height 25
select select "1"
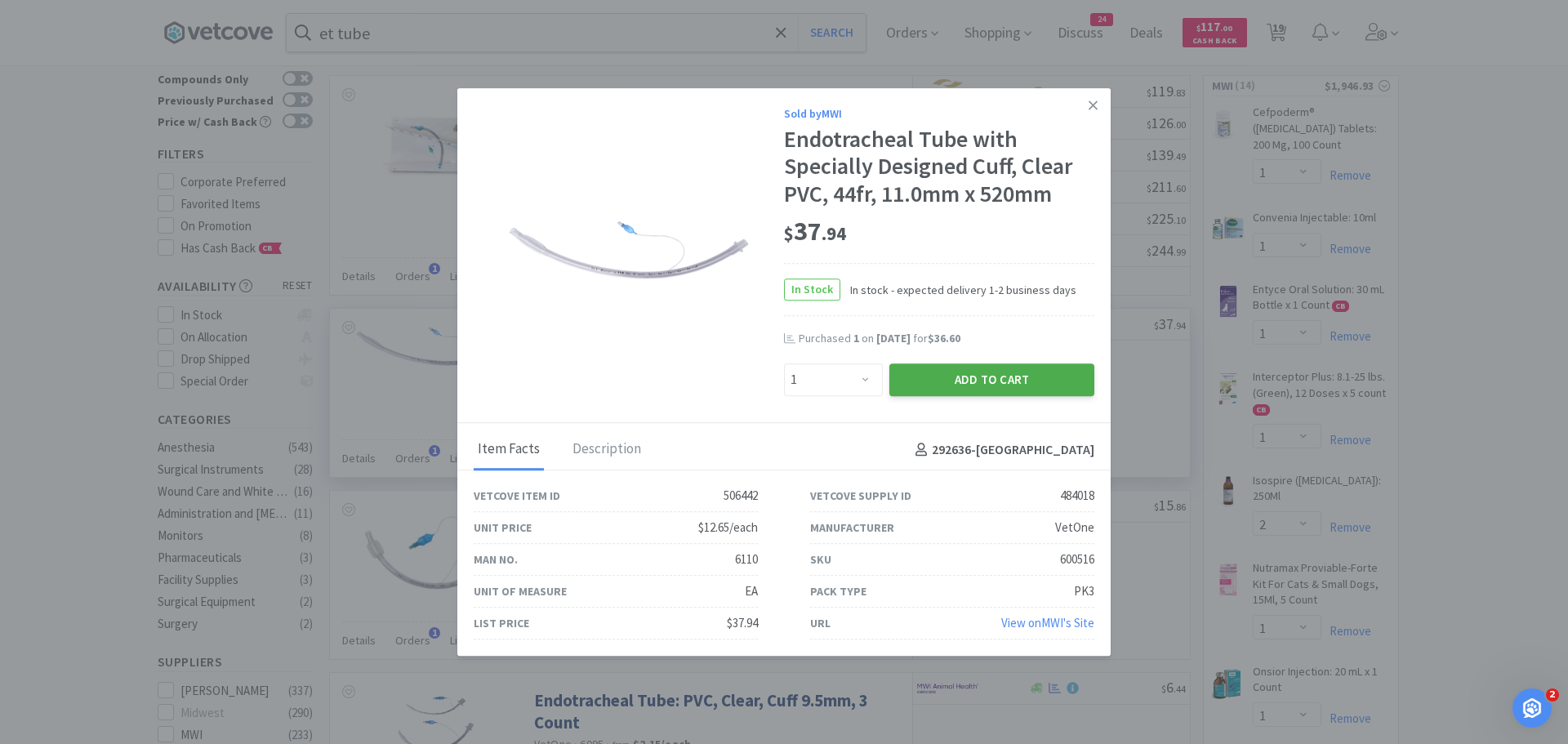
click at [937, 382] on button "Add to Cart" at bounding box center [992, 379] width 205 height 33
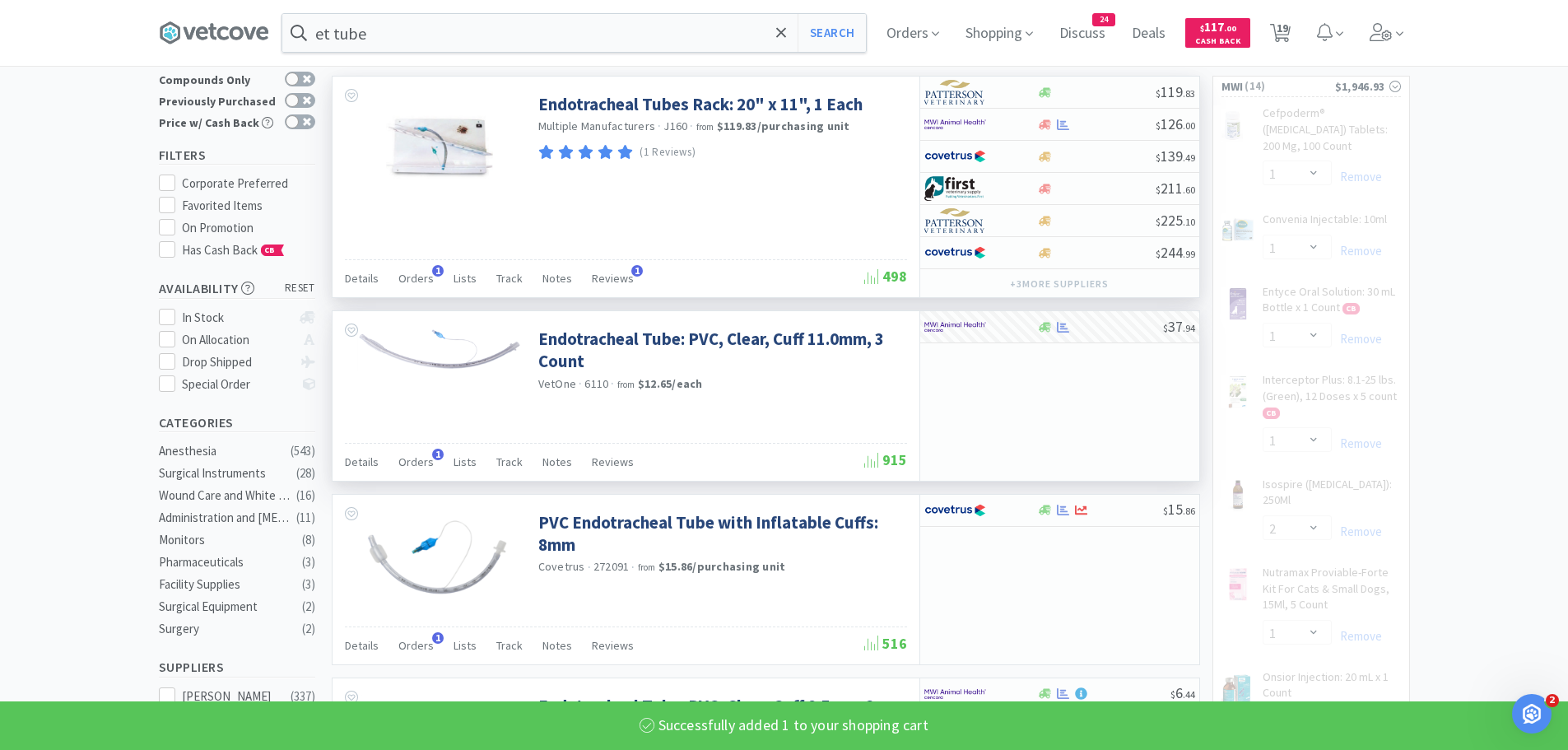
scroll to position [0, 0]
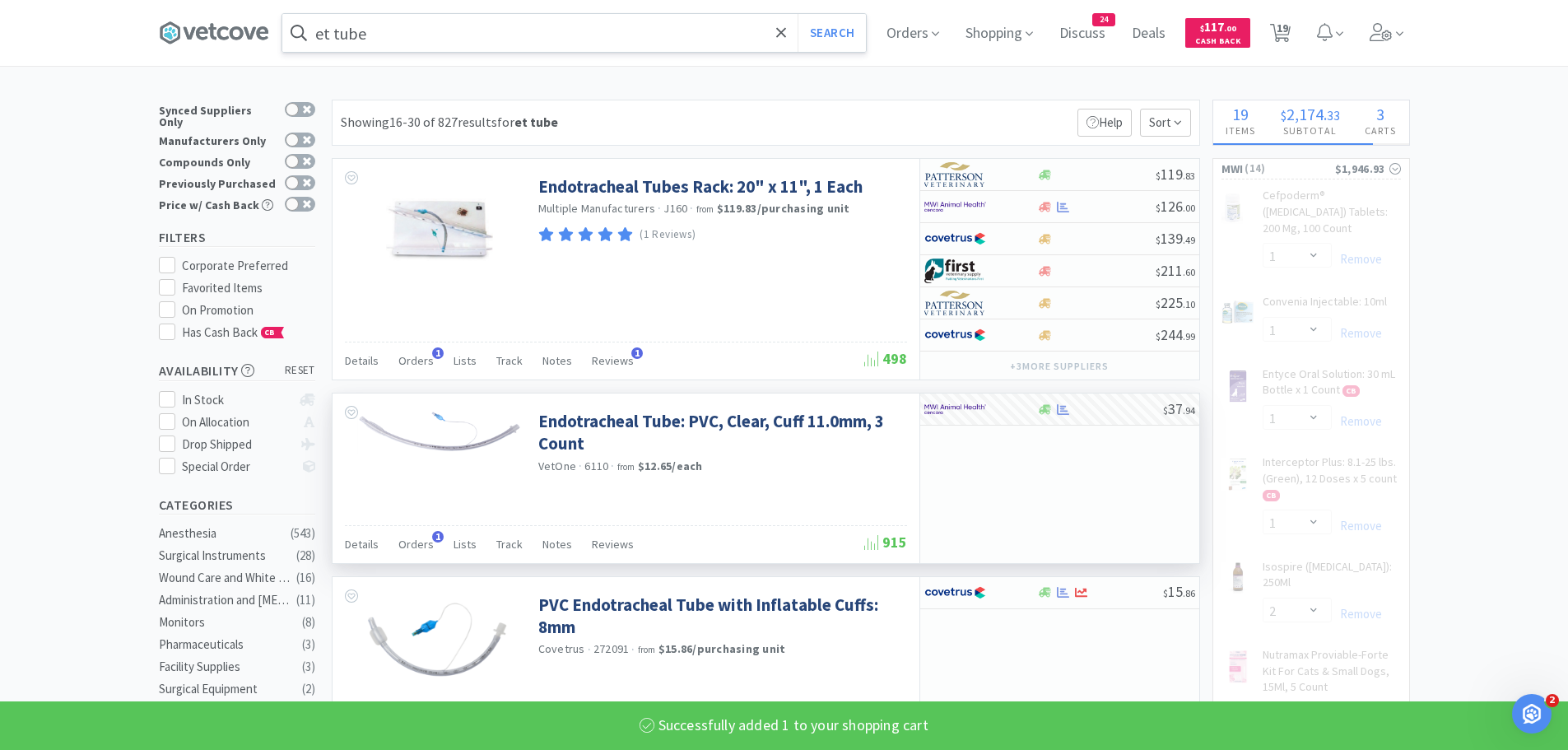
select select "1"
select select "2"
select select "12"
select select "5"
select select "1"
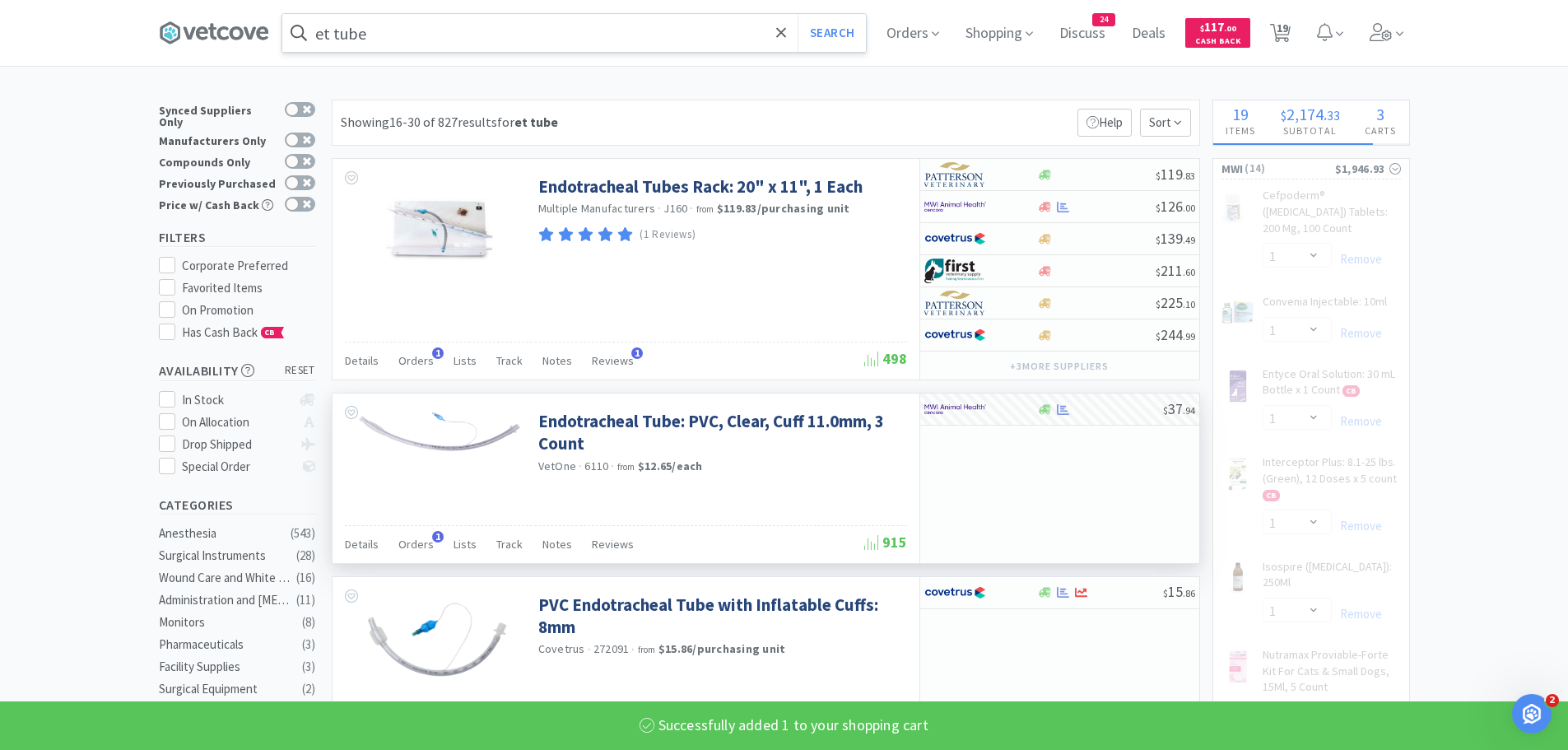
select select "1"
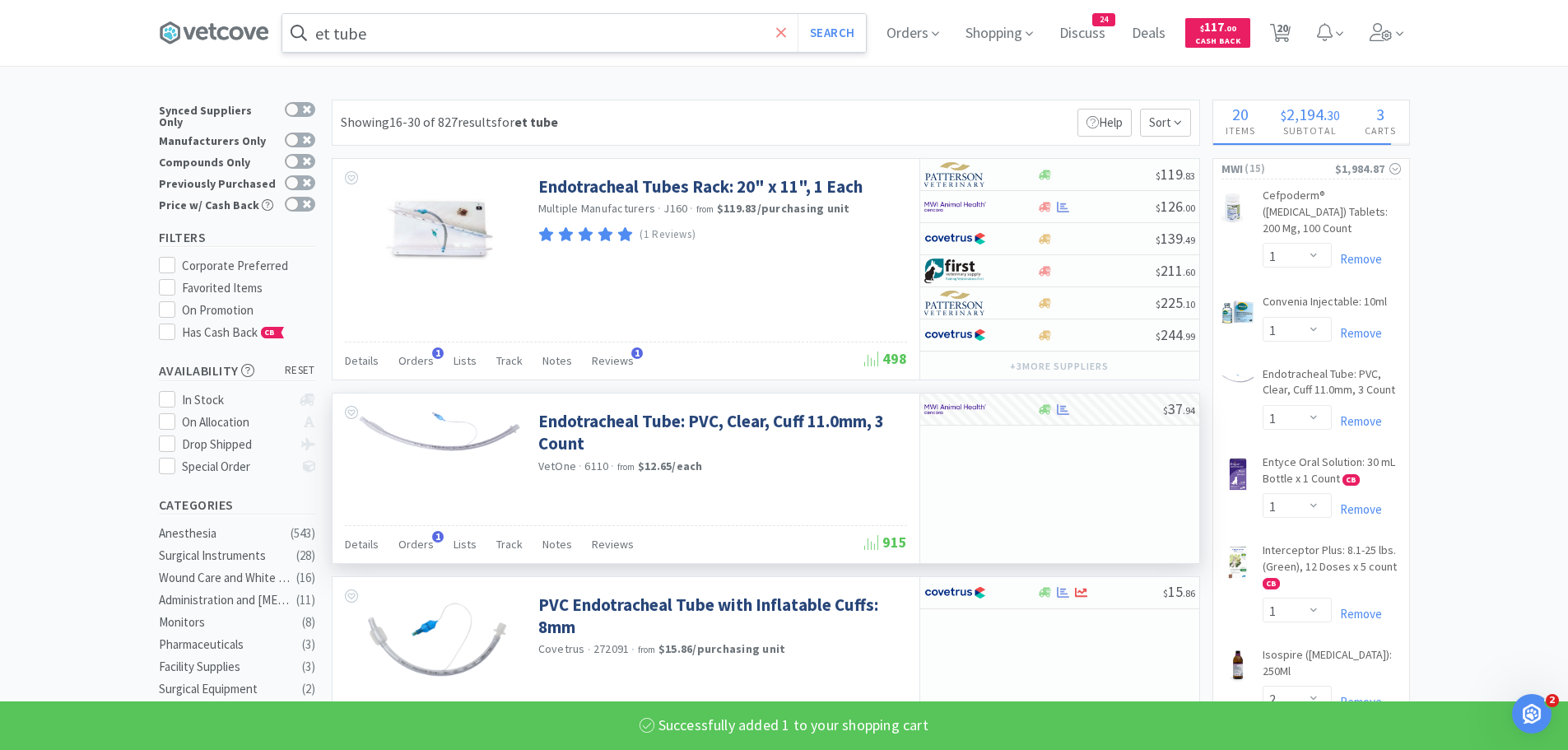
click at [781, 28] on icon at bounding box center [781, 32] width 10 height 16
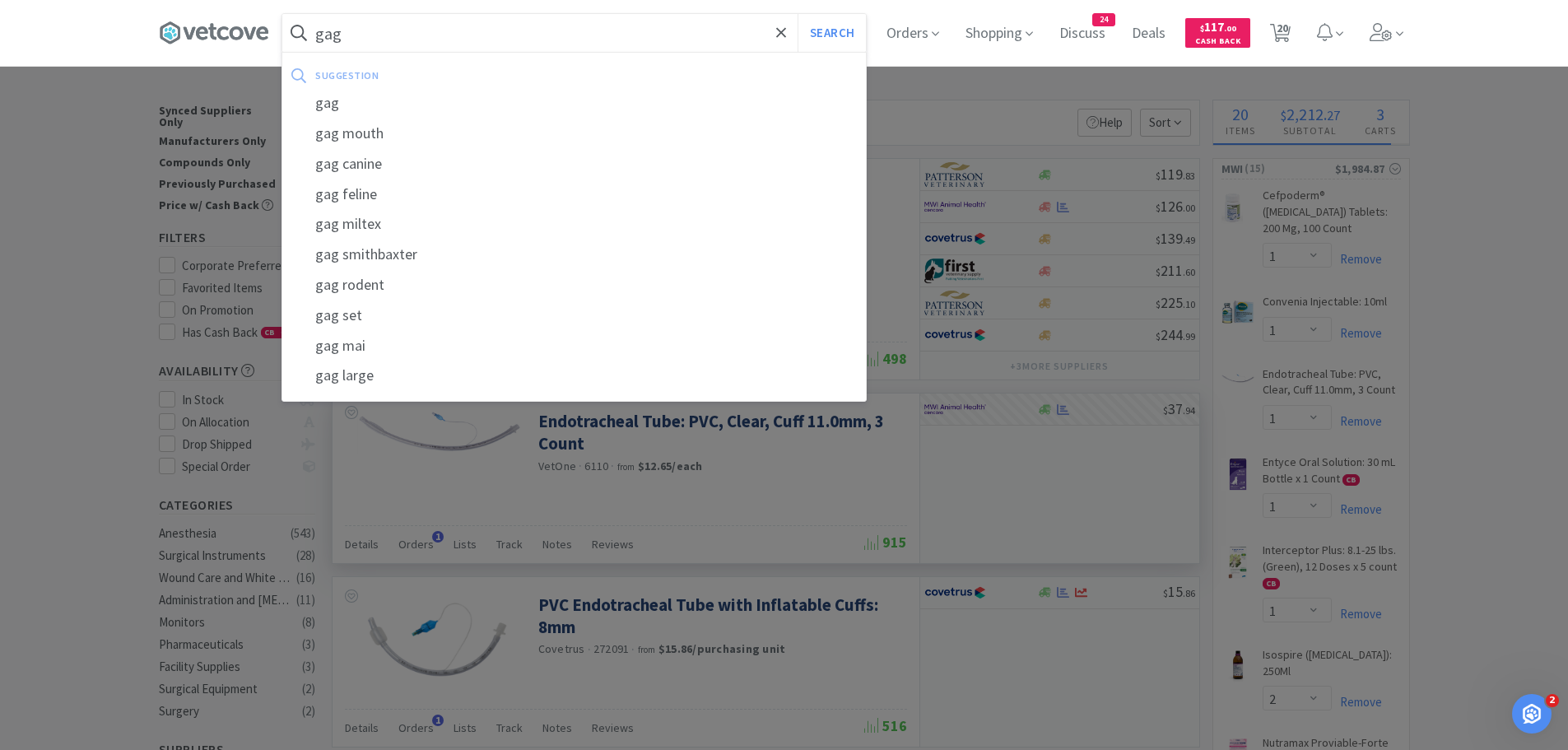
type input "gag"
click at [797, 14] on button "Search" at bounding box center [831, 33] width 68 height 38
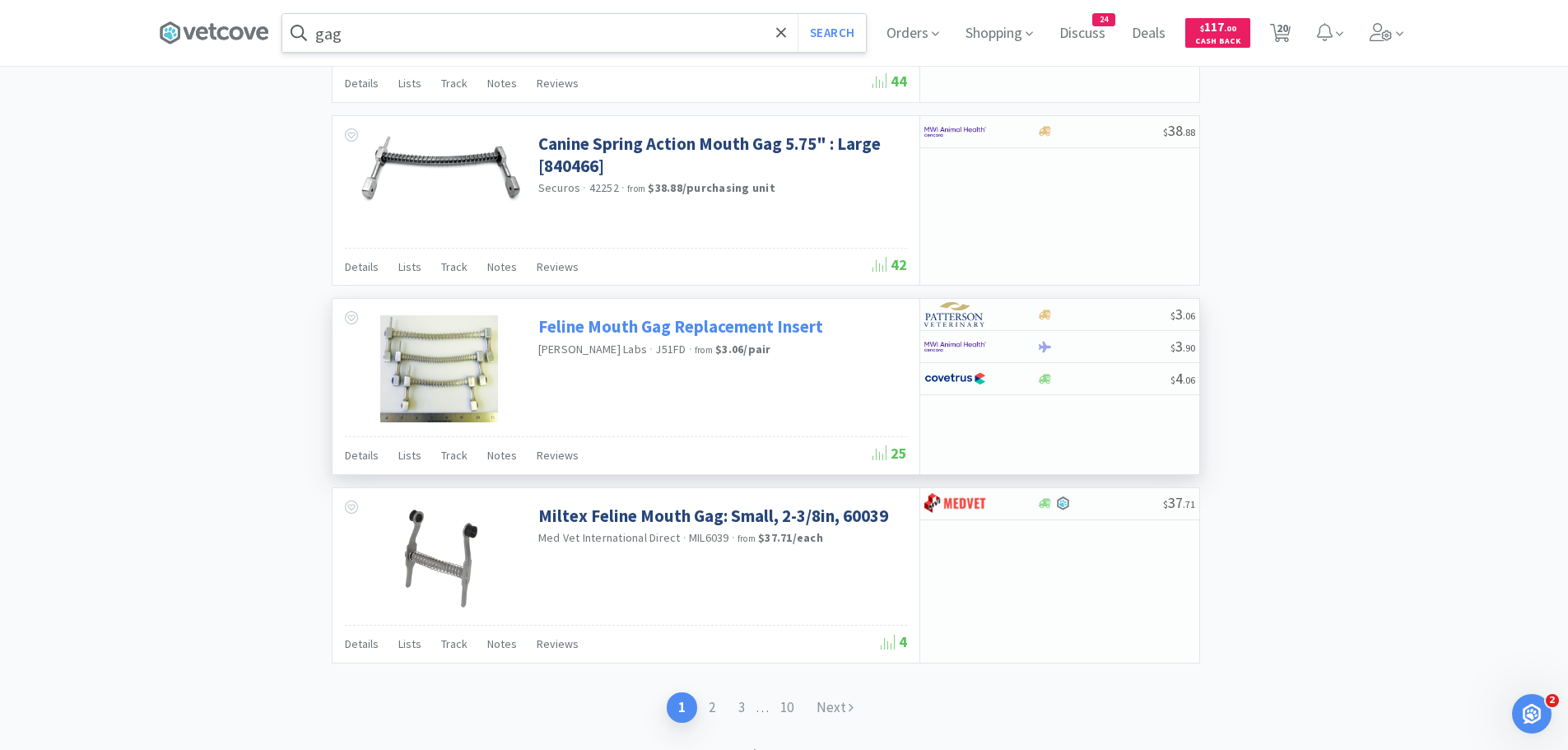
scroll to position [2352, 0]
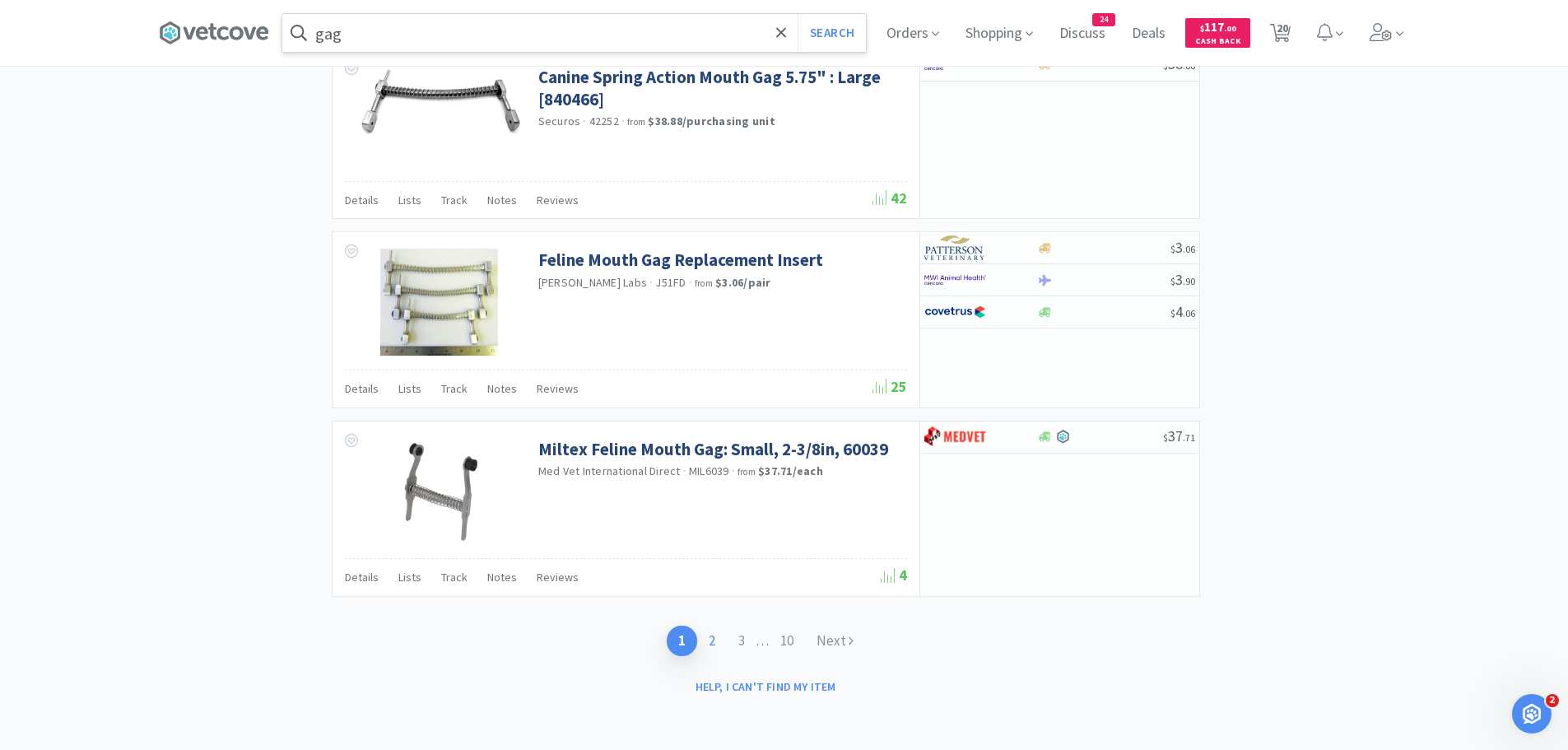
click at [708, 637] on link "2" at bounding box center [711, 640] width 29 height 30
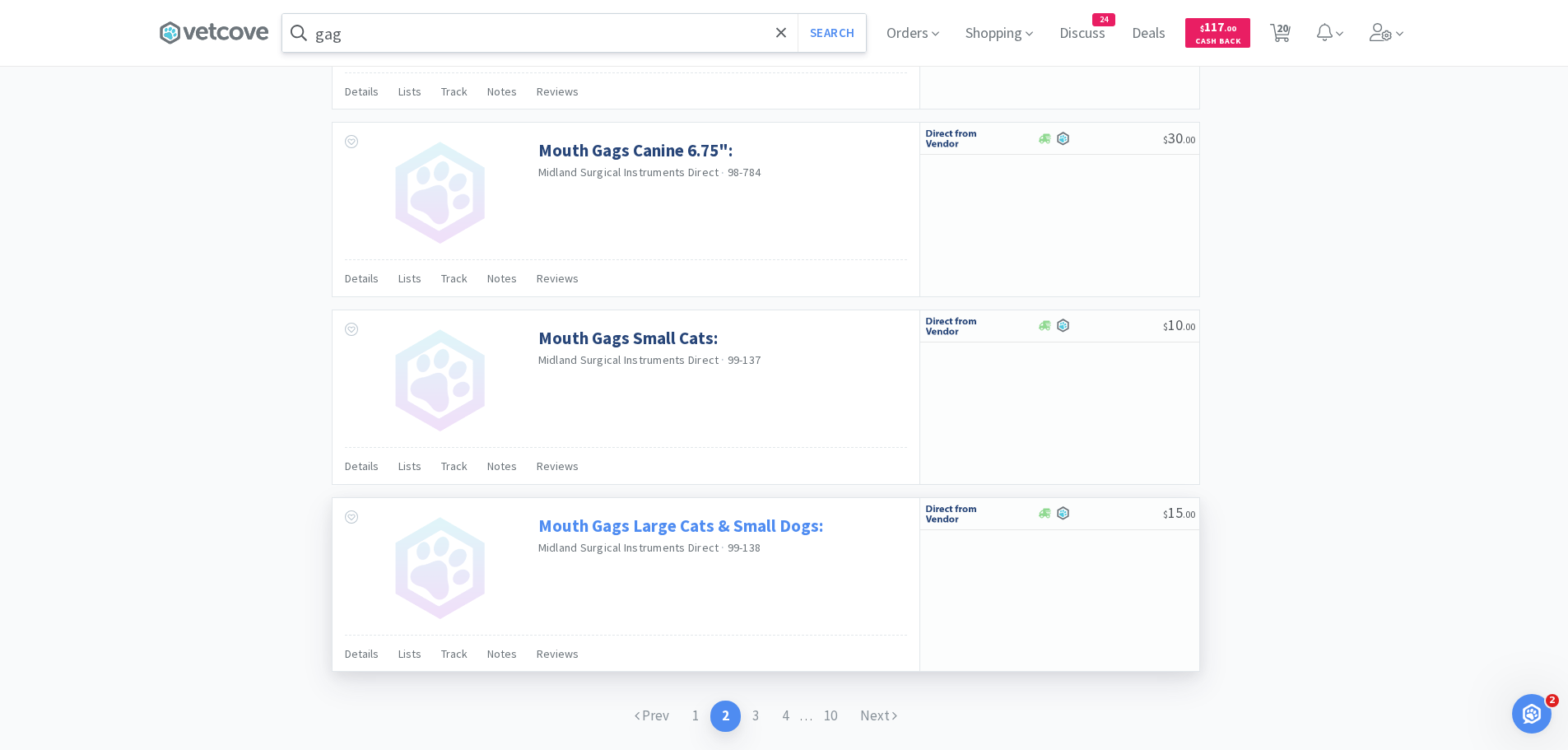
scroll to position [2372, 0]
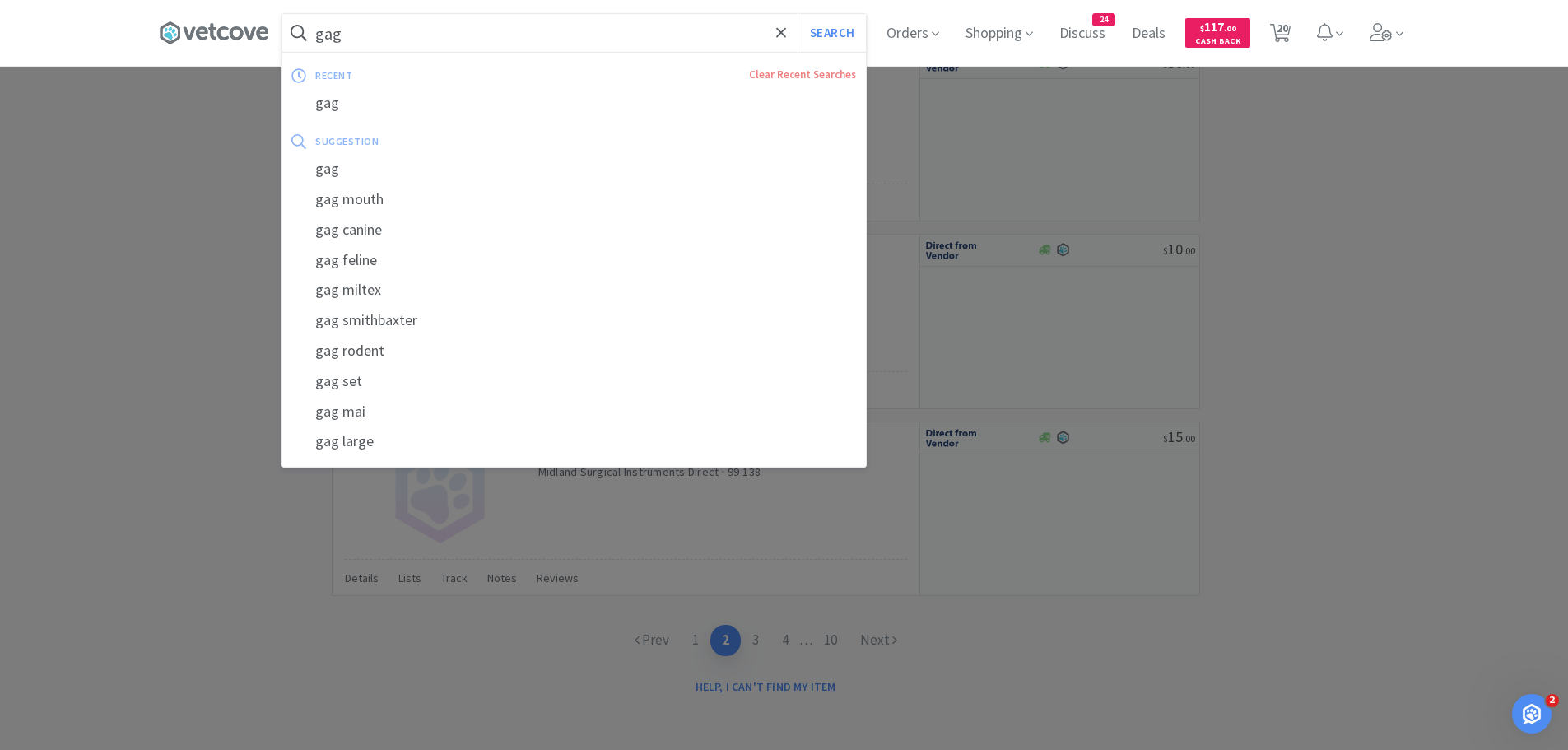
click at [440, 38] on input "gag" at bounding box center [574, 33] width 584 height 38
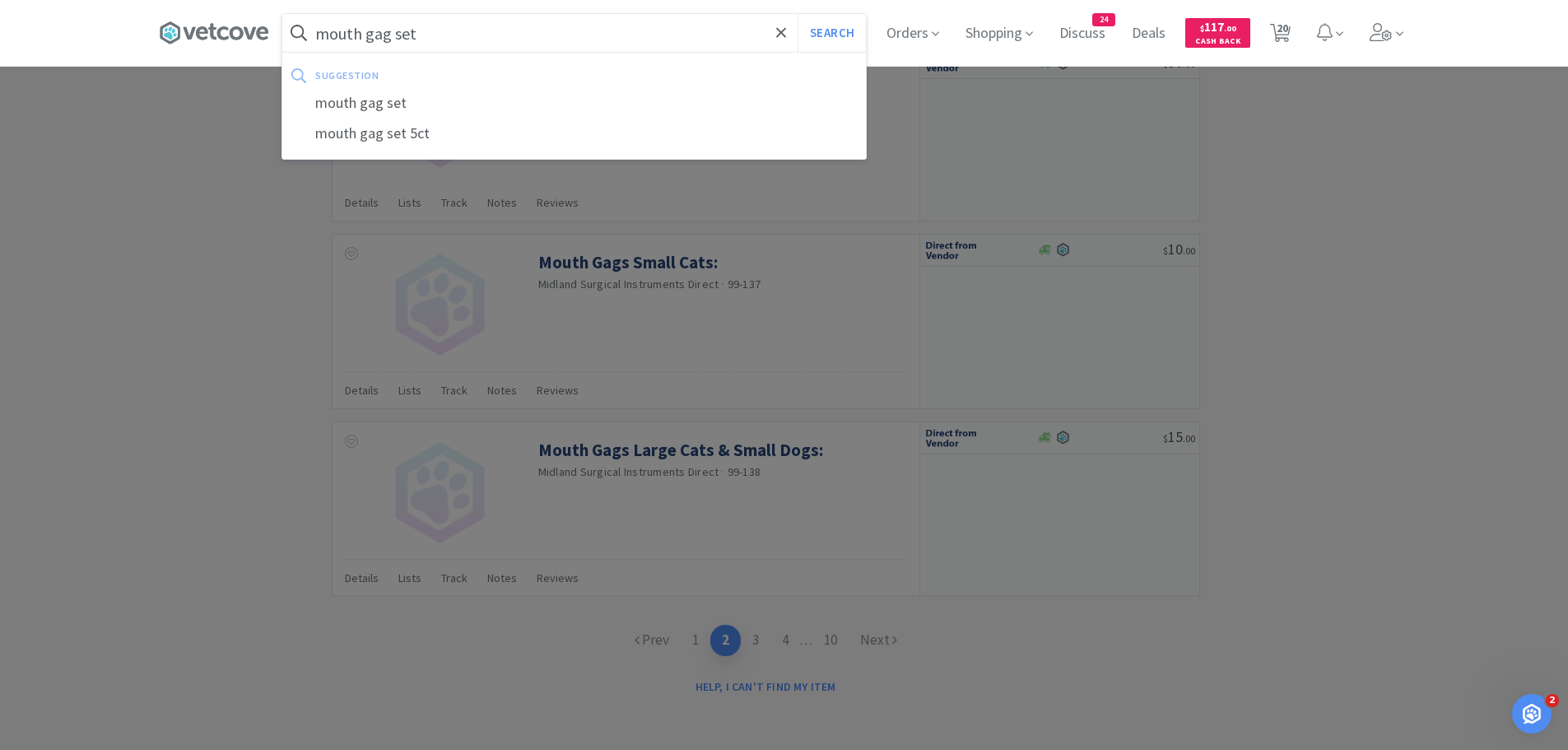
click at [797, 14] on button "Search" at bounding box center [831, 33] width 68 height 38
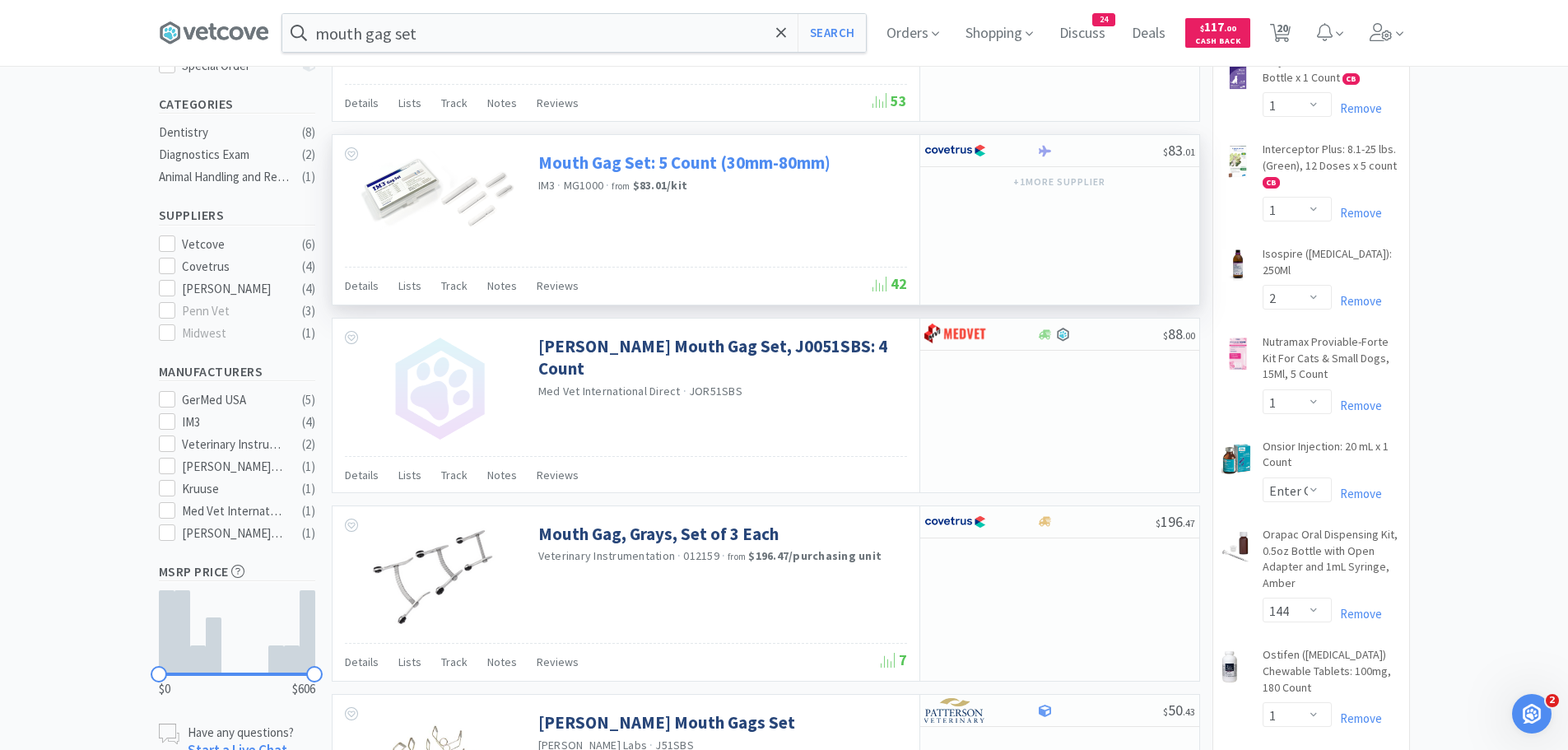
scroll to position [320, 0]
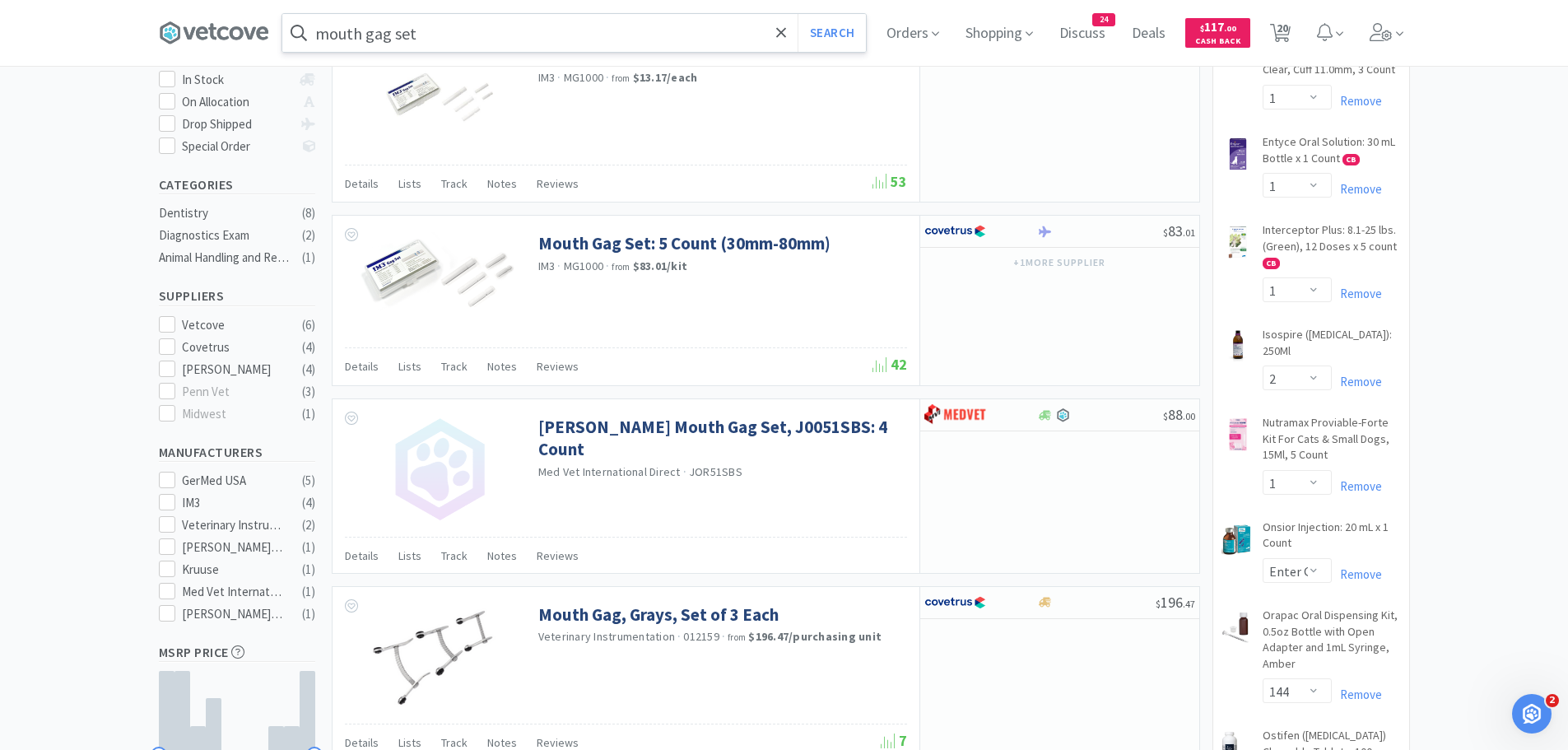
click at [503, 38] on input "mouth gag set" at bounding box center [574, 33] width 584 height 38
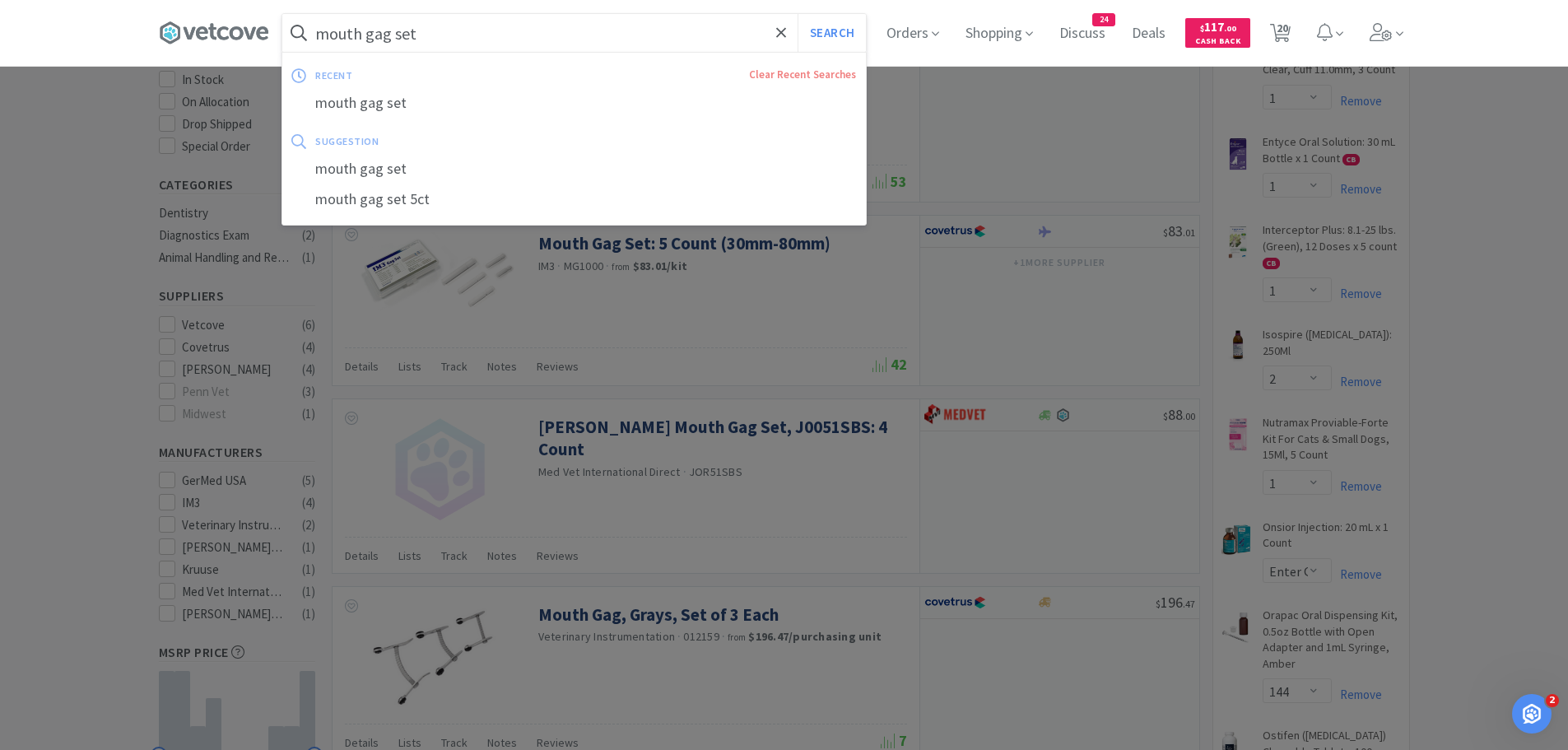
click at [503, 38] on input "mouth gag set" at bounding box center [574, 33] width 584 height 38
drag, startPoint x: 477, startPoint y: 38, endPoint x: 447, endPoint y: 24, distance: 33.1
click at [401, 40] on input "mouth gag set" at bounding box center [574, 33] width 584 height 38
type input "mouth gag"
click at [797, 14] on button "Search" at bounding box center [831, 33] width 68 height 38
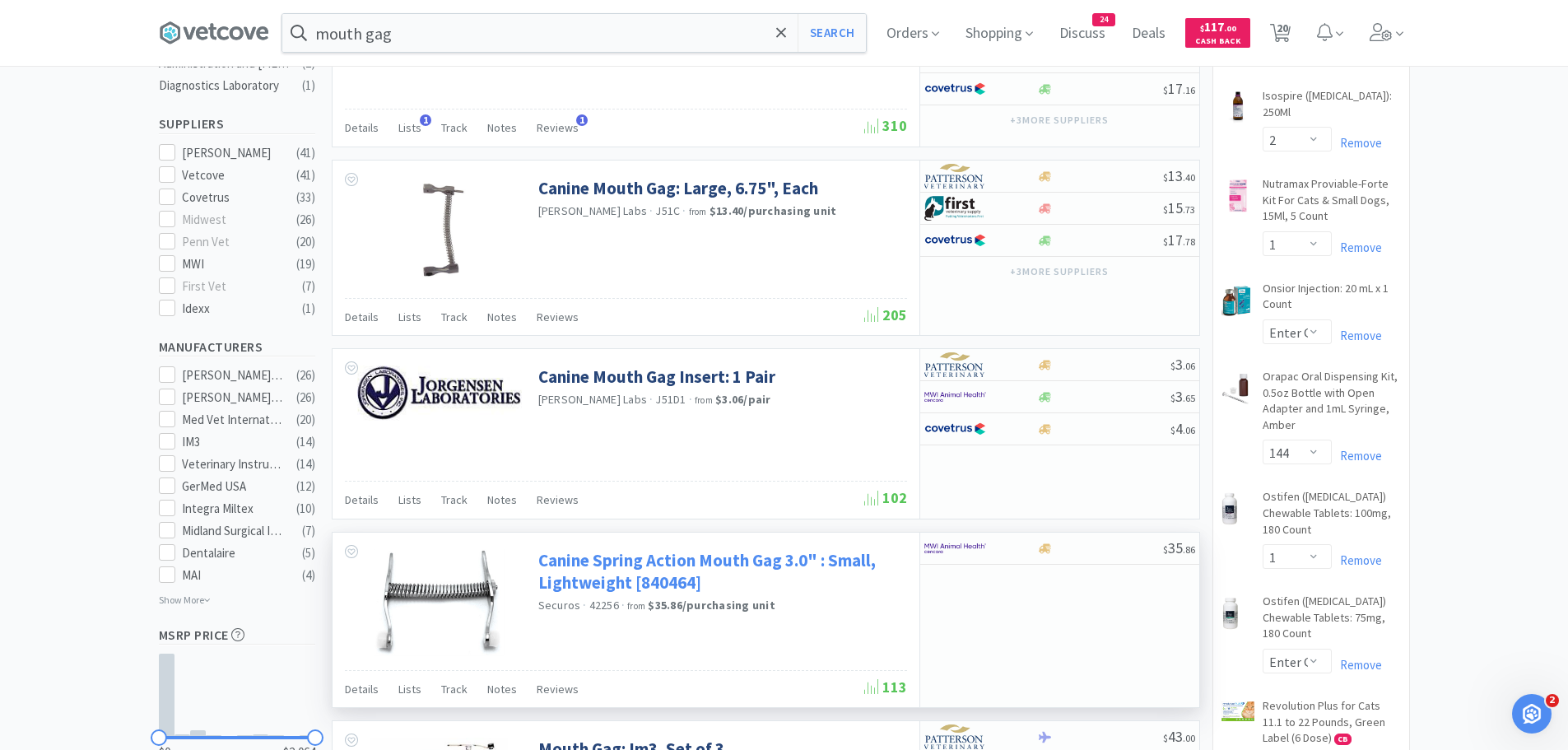
scroll to position [658, 0]
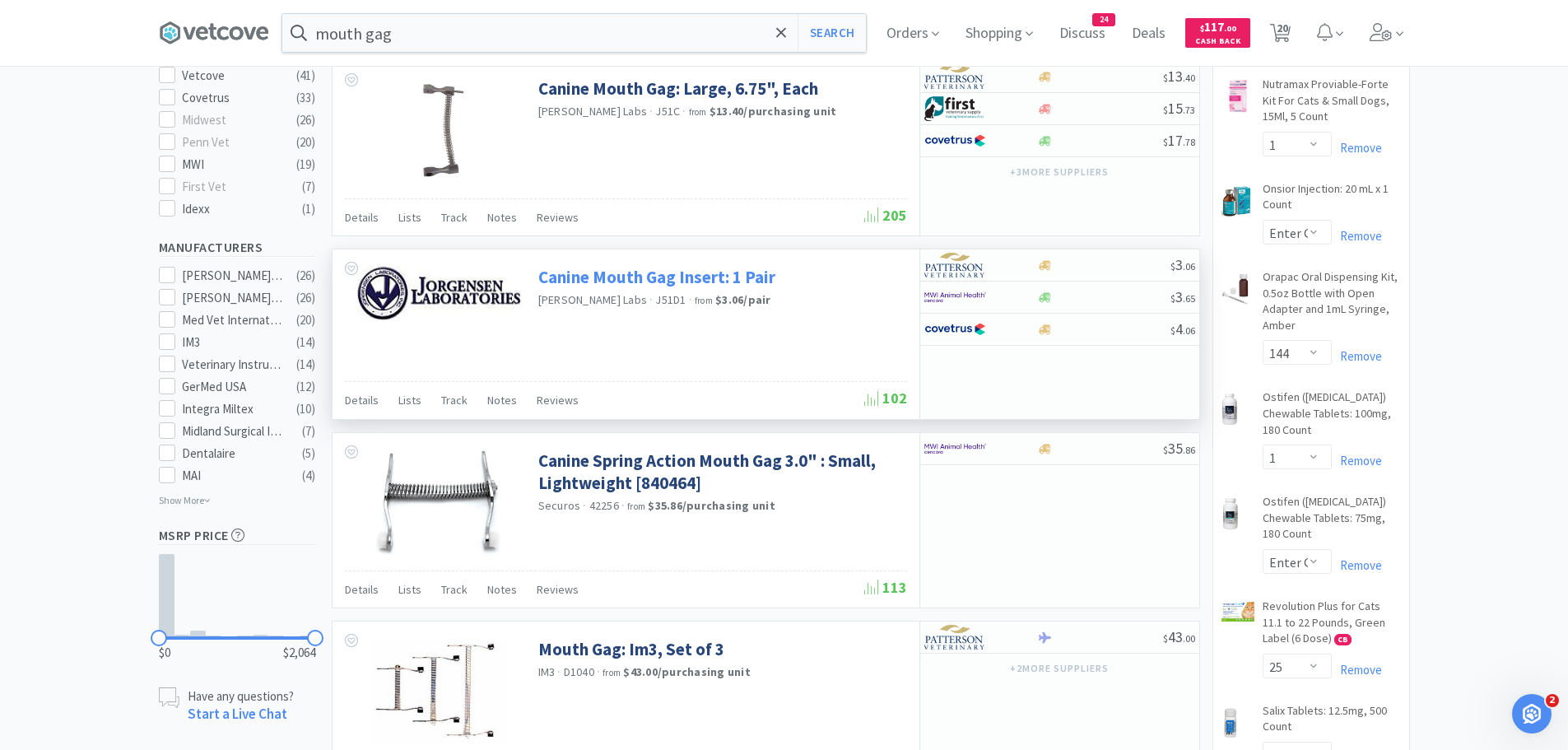
click at [643, 279] on link "Canine Mouth Gag Insert: 1 Pair" at bounding box center [656, 277] width 237 height 23
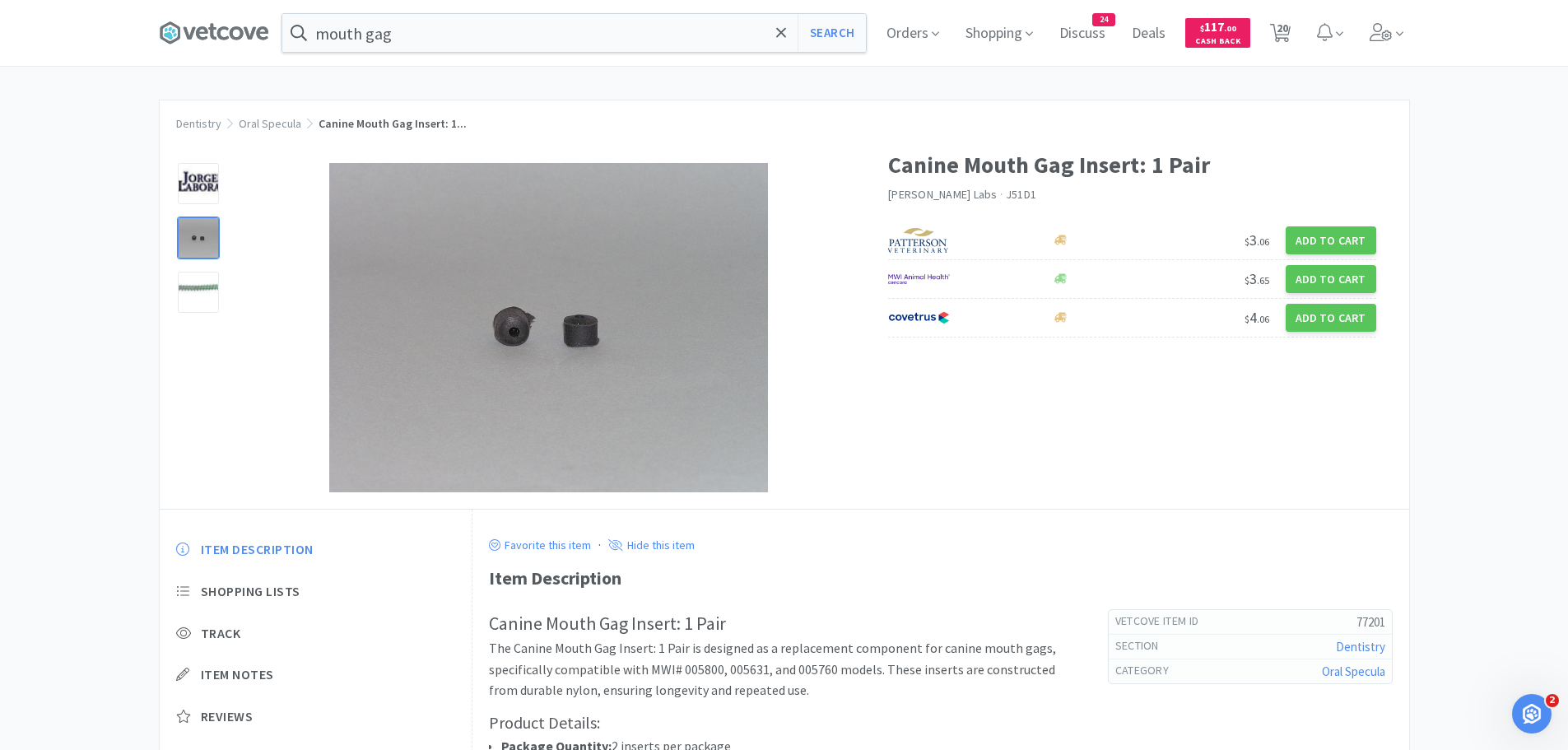
select select "1"
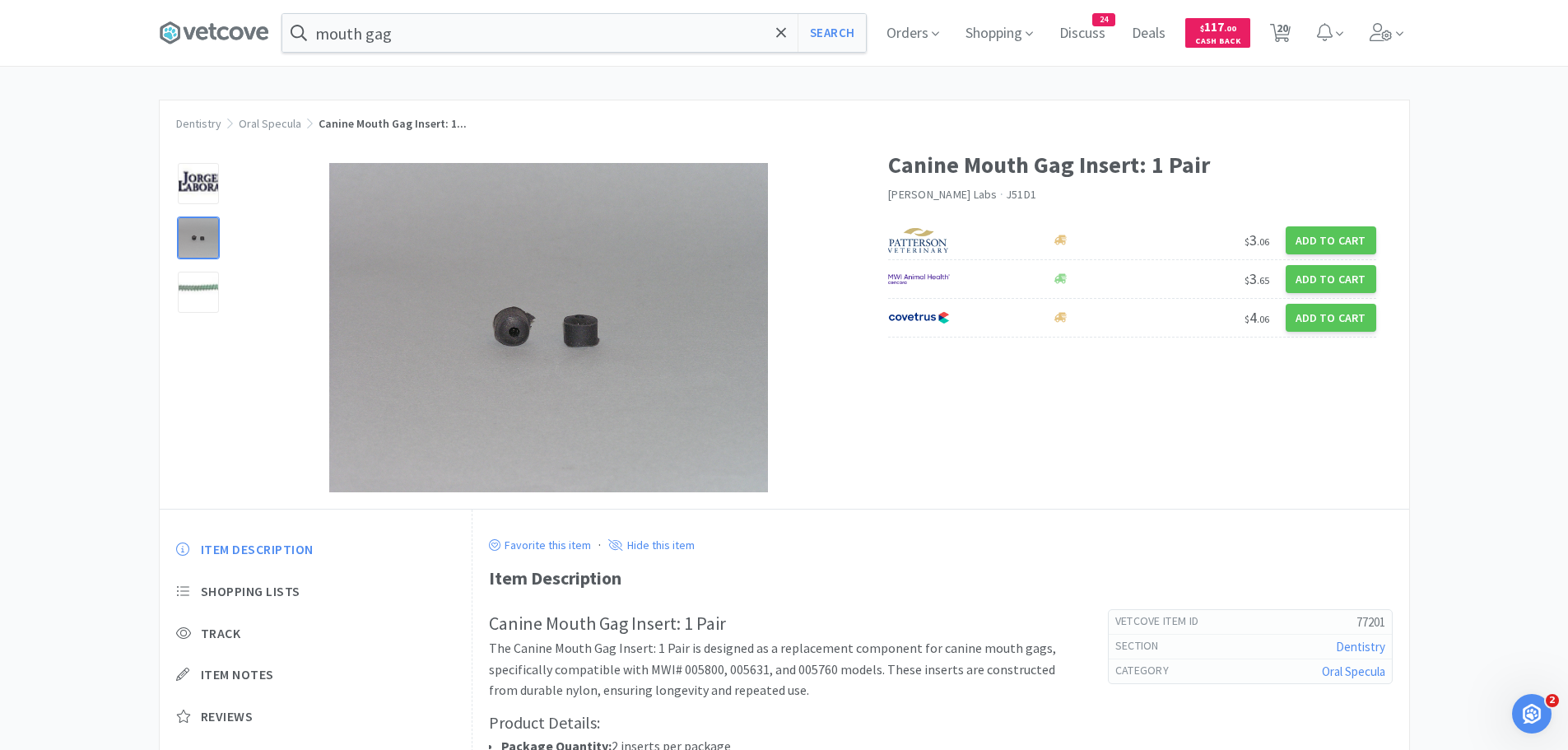
select select "2"
select select "1"
select select "12"
select select "1"
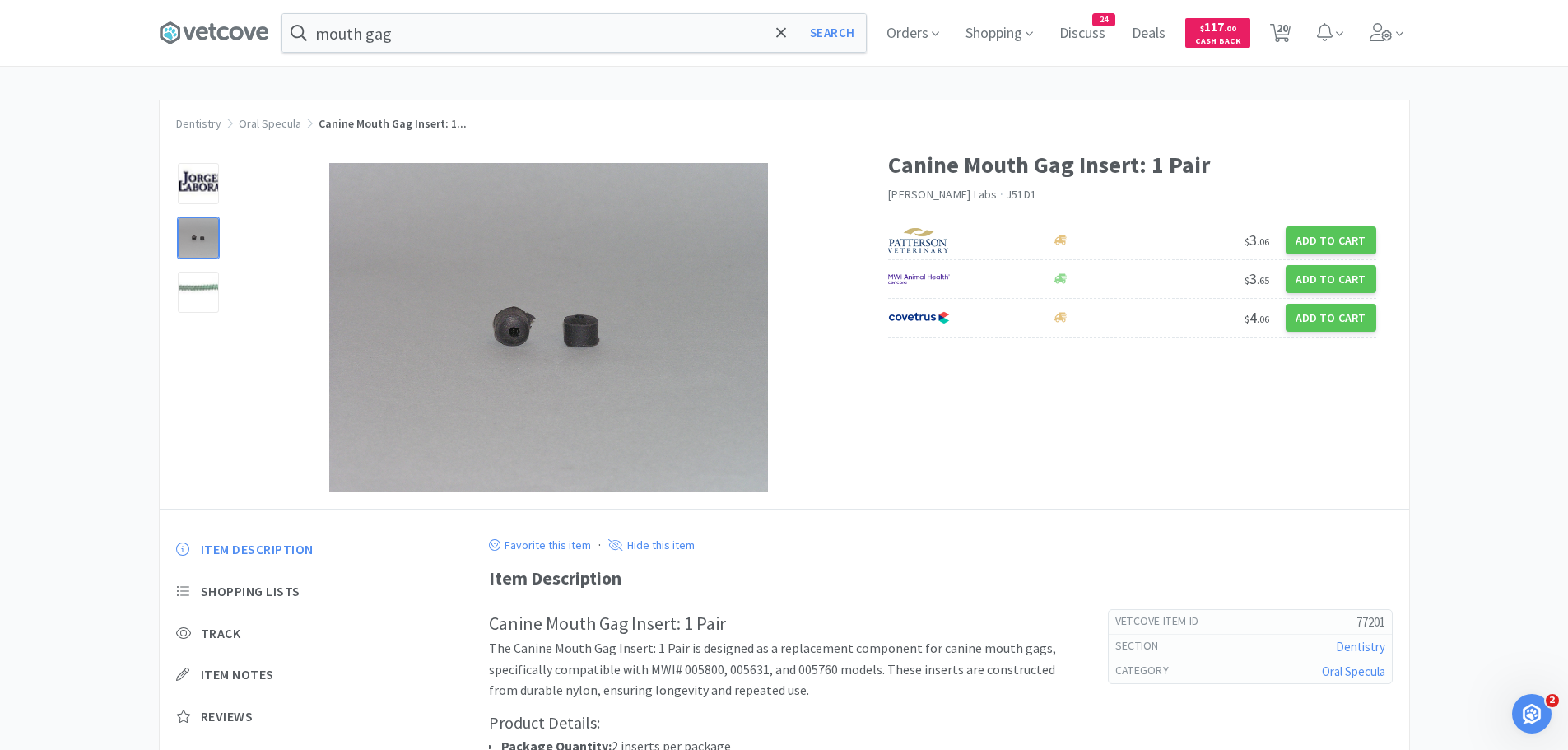
select select "1"
select select "5"
select select "1"
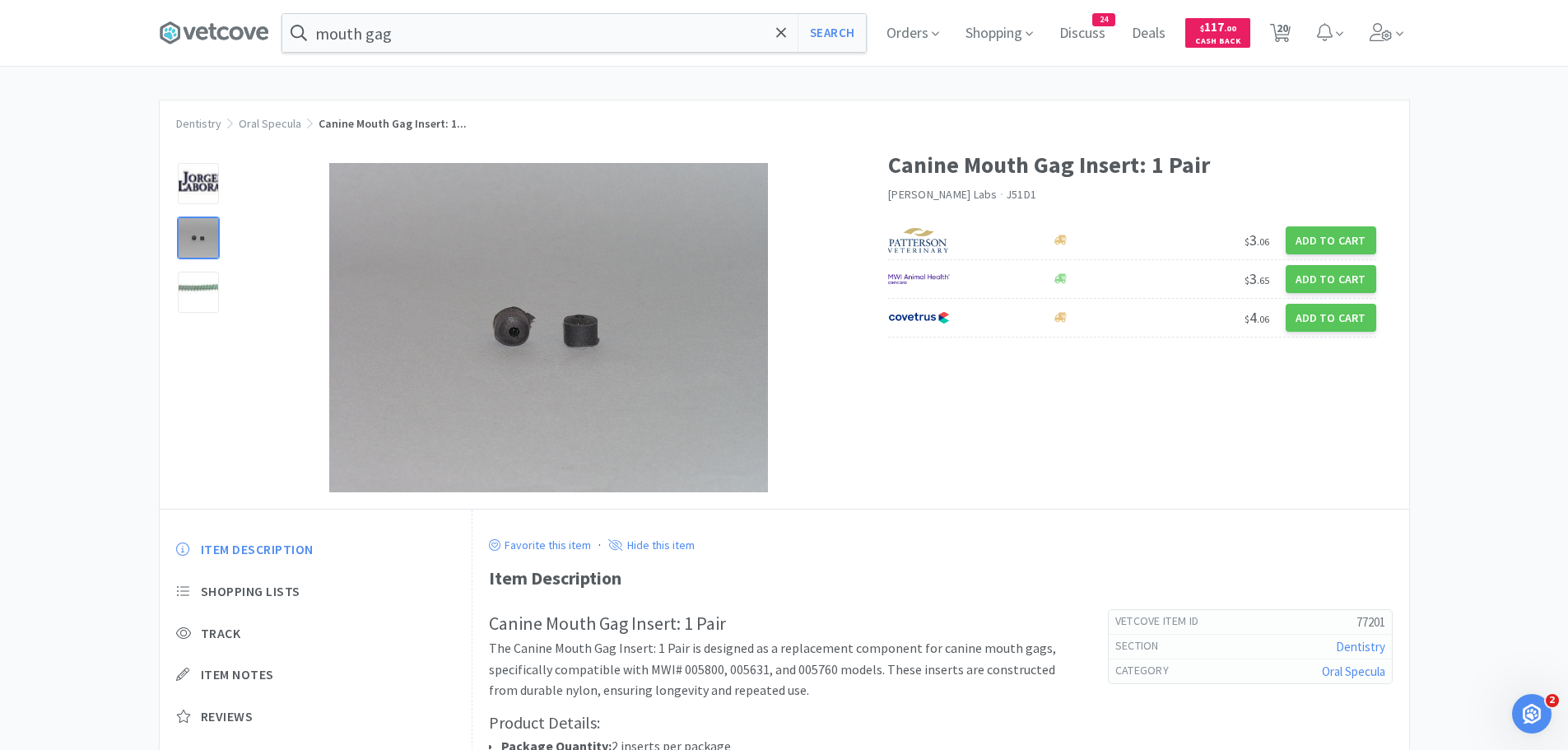
select select "1"
select select "50"
select select "10"
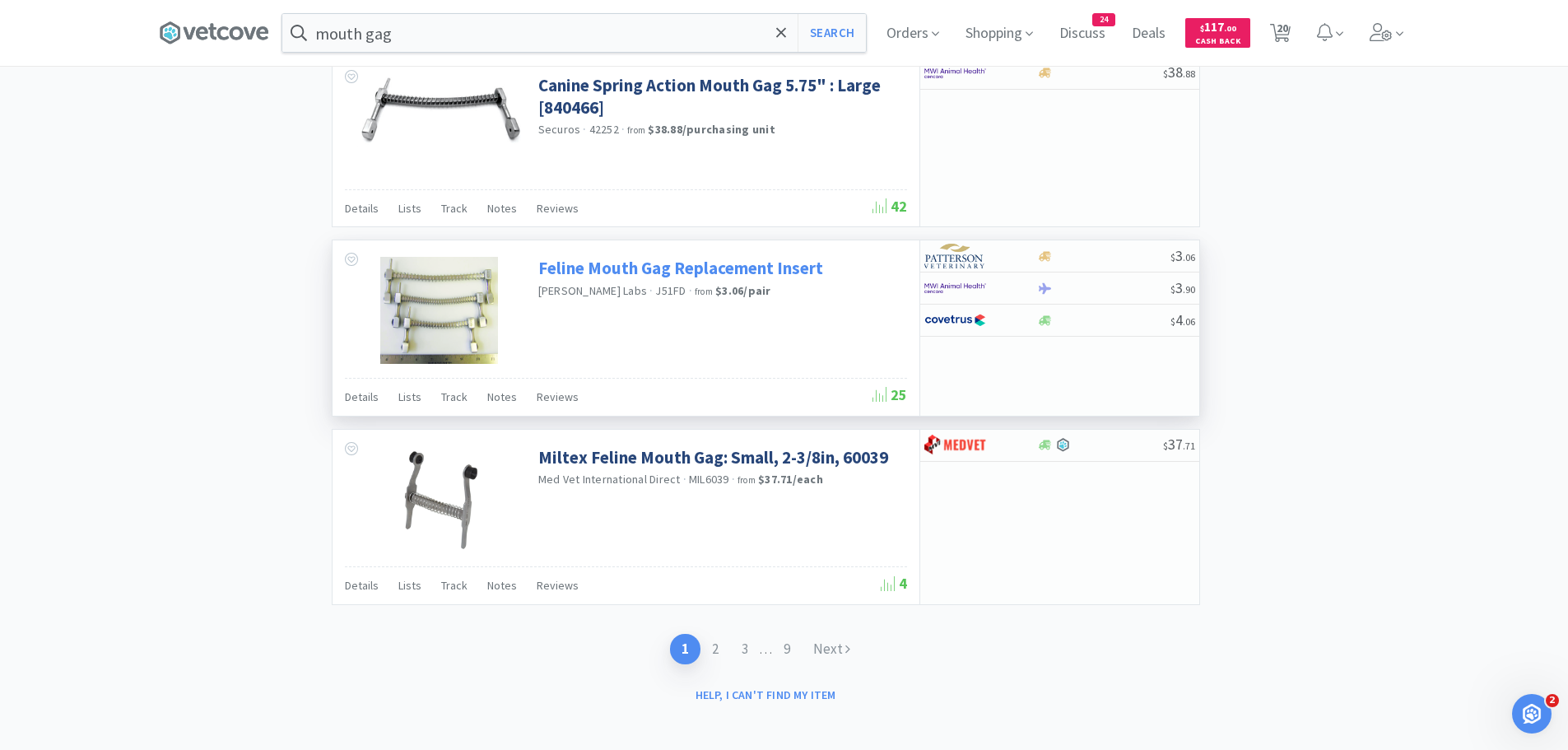
scroll to position [2352, 0]
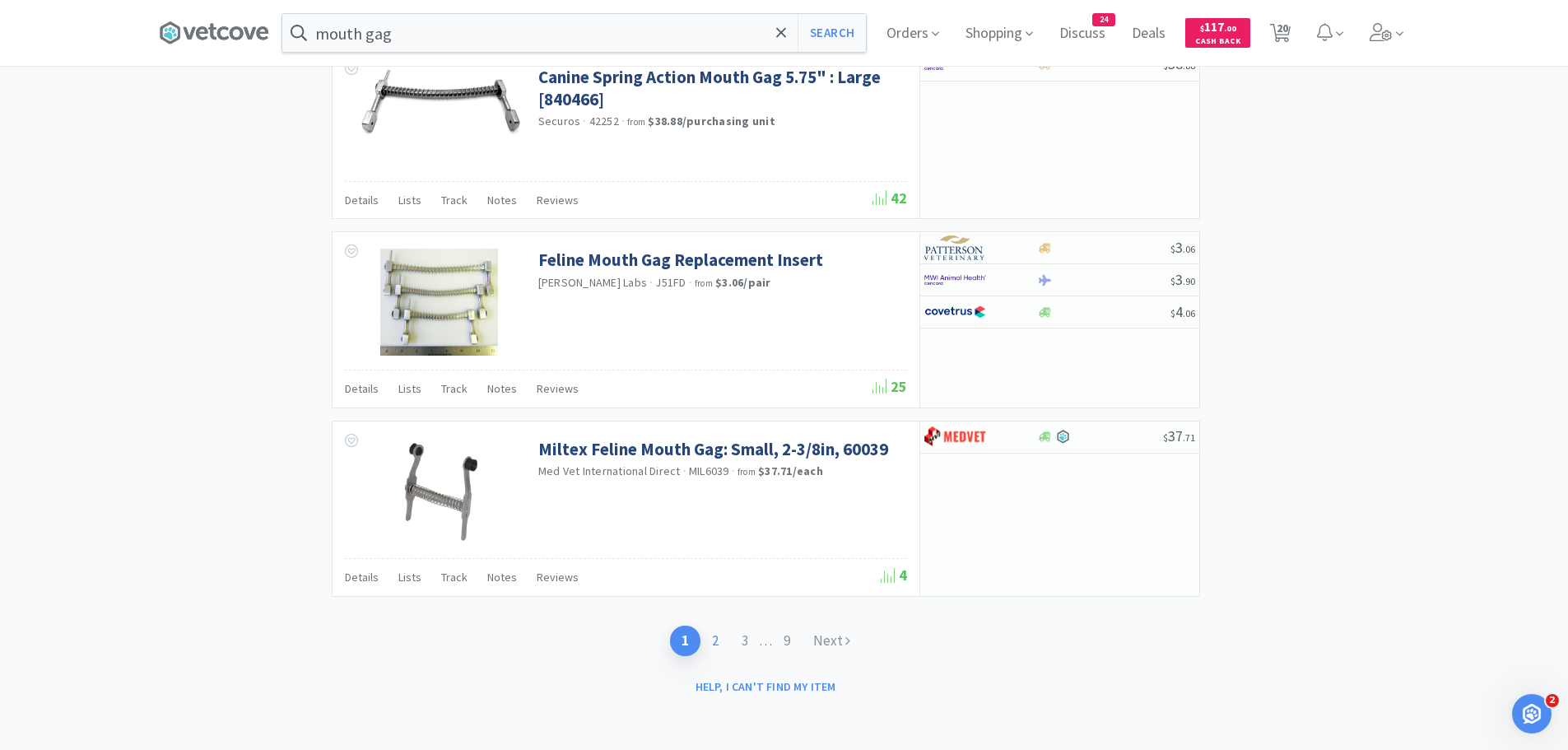
click at [716, 644] on link "2" at bounding box center [715, 640] width 29 height 30
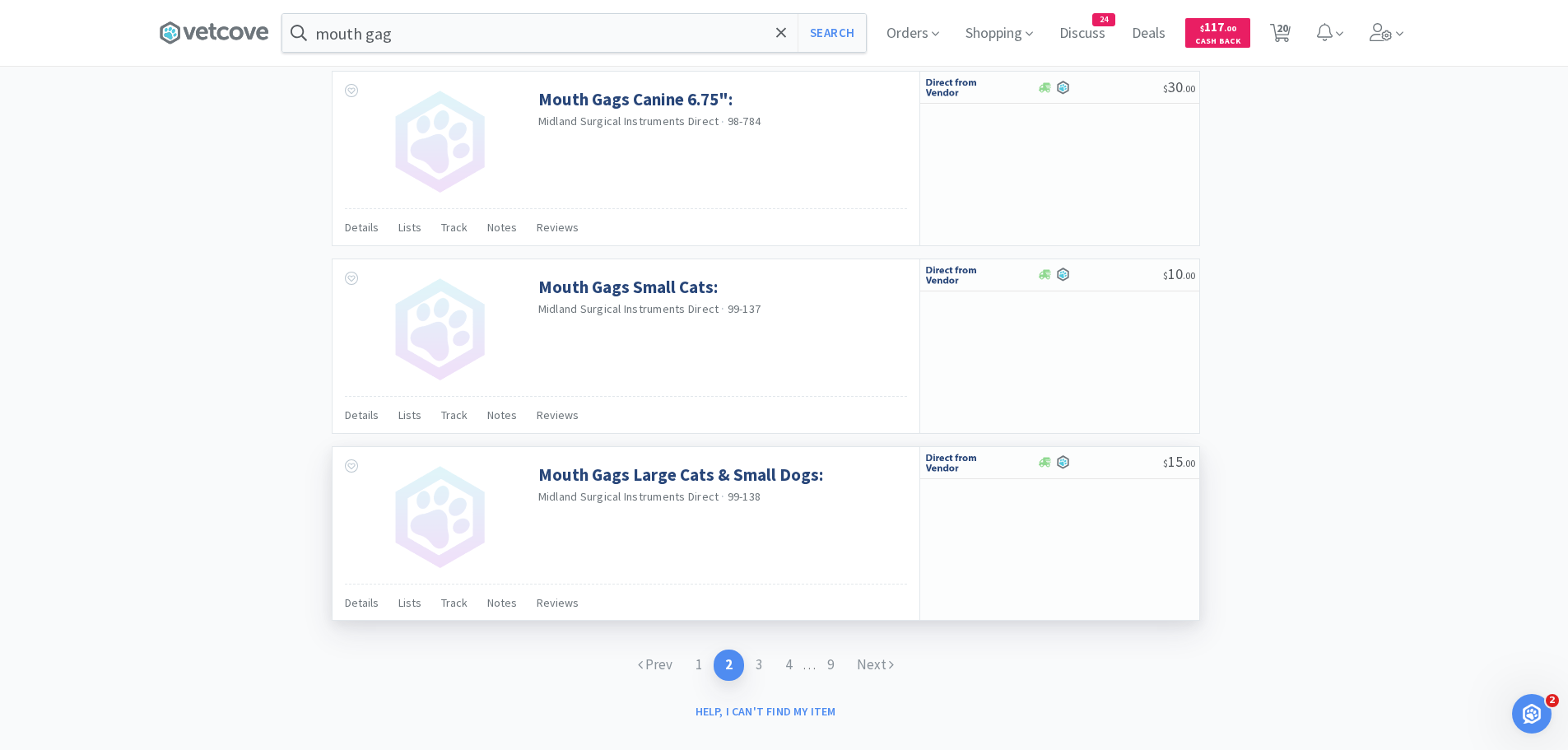
scroll to position [2372, 0]
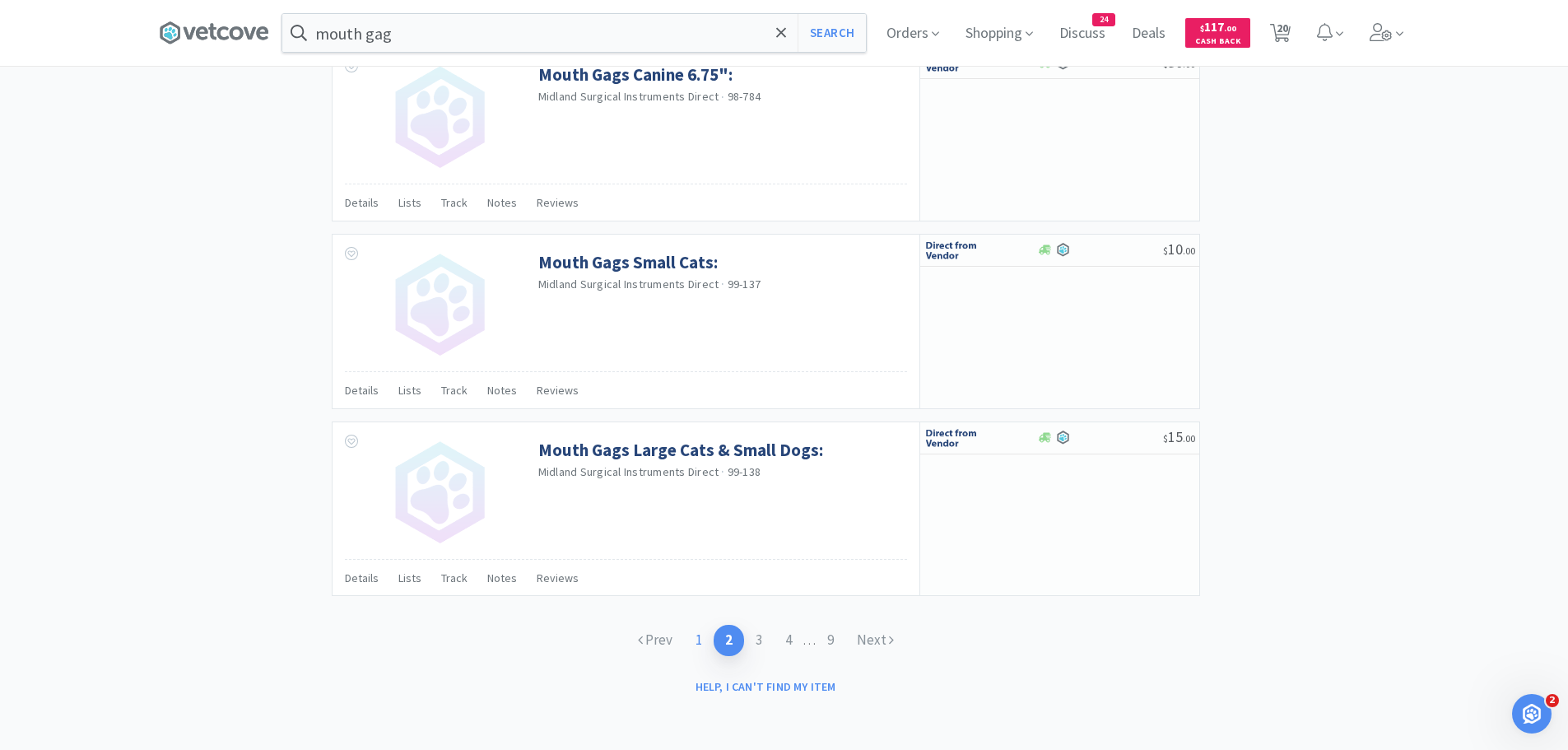
click at [686, 641] on link "1" at bounding box center [698, 639] width 29 height 30
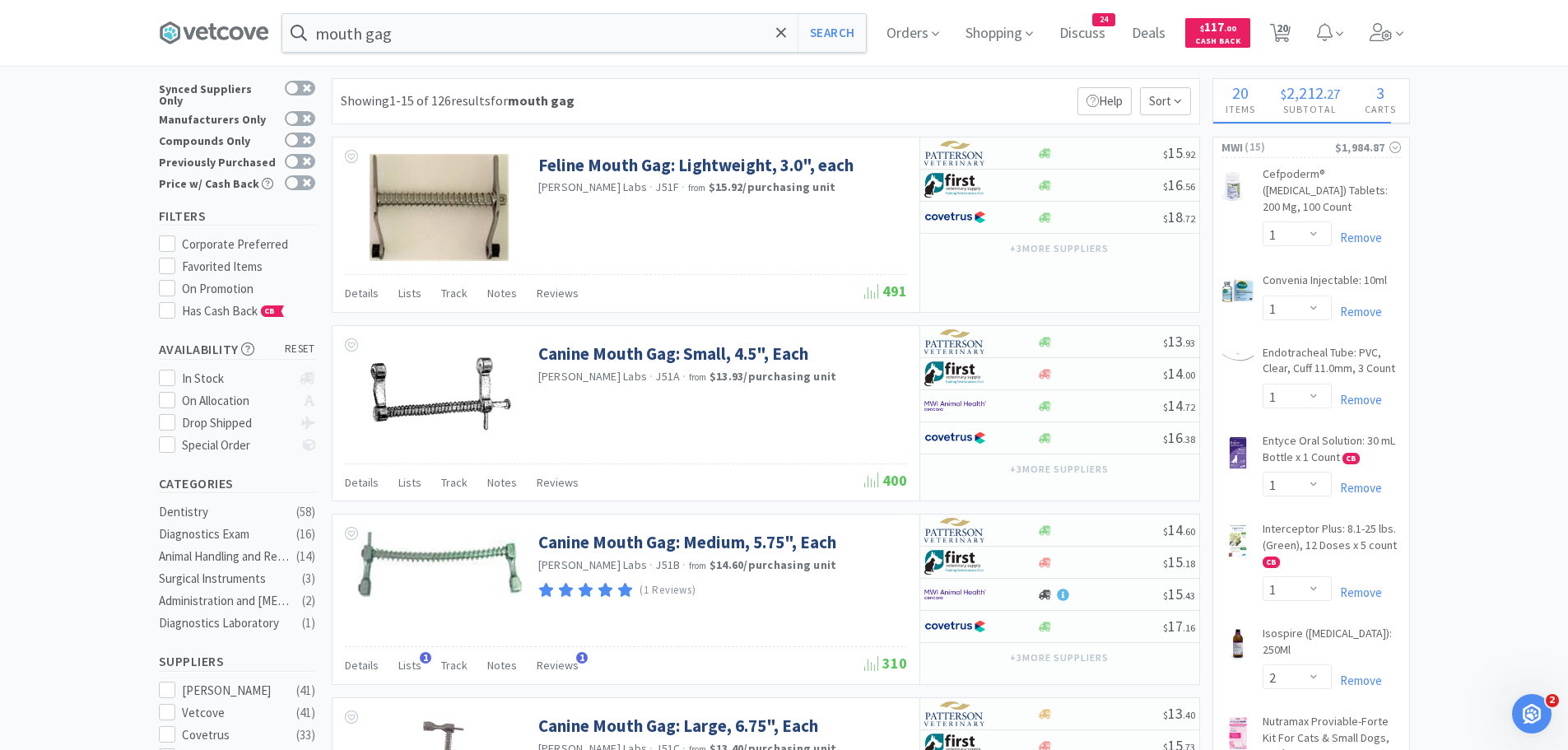
scroll to position [82, 0]
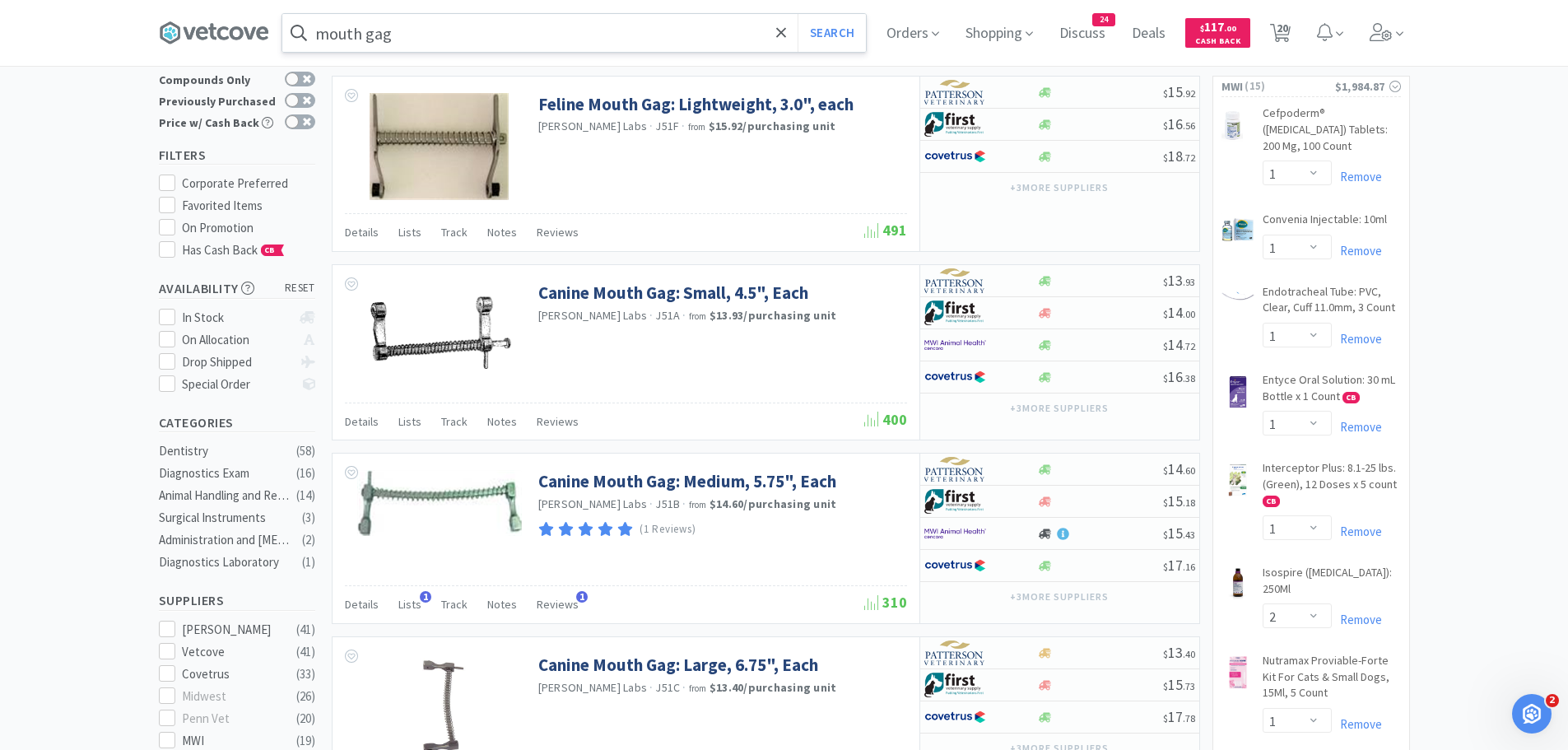
drag, startPoint x: 439, startPoint y: 44, endPoint x: 431, endPoint y: 40, distance: 8.9
click at [438, 44] on input "mouth gag" at bounding box center [574, 33] width 584 height 38
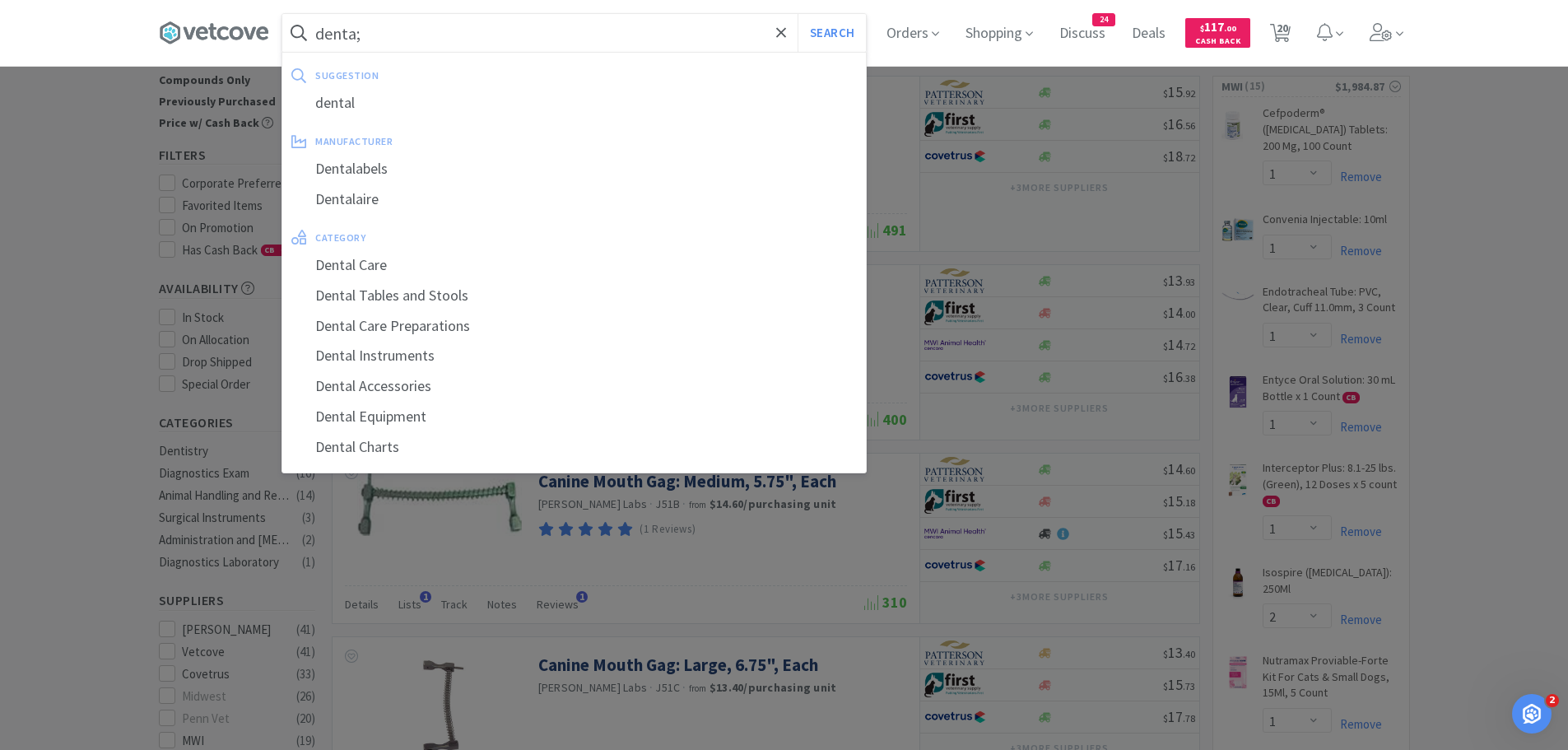
click at [797, 14] on button "Search" at bounding box center [831, 33] width 68 height 38
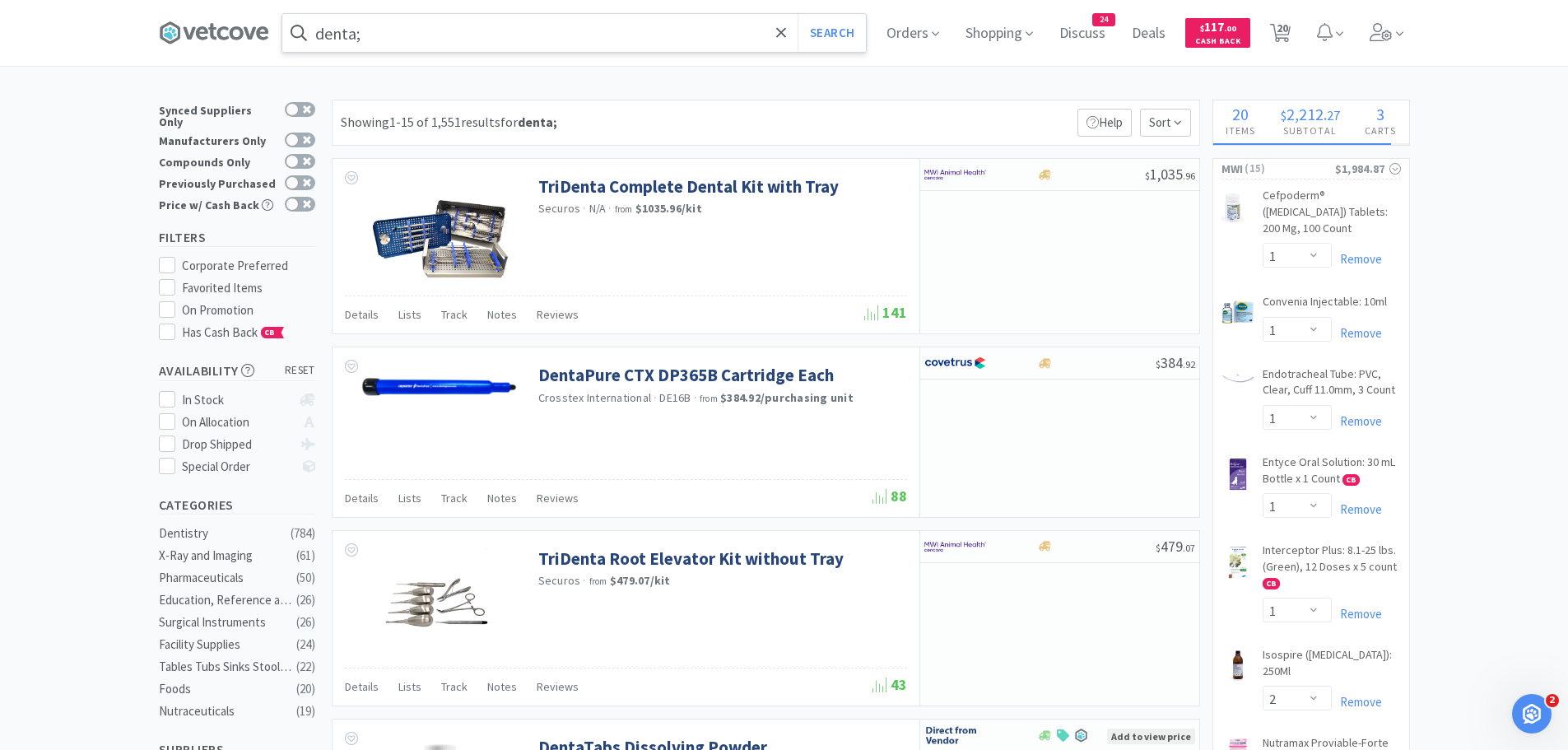
click at [424, 44] on input "denta;" at bounding box center [574, 33] width 584 height 38
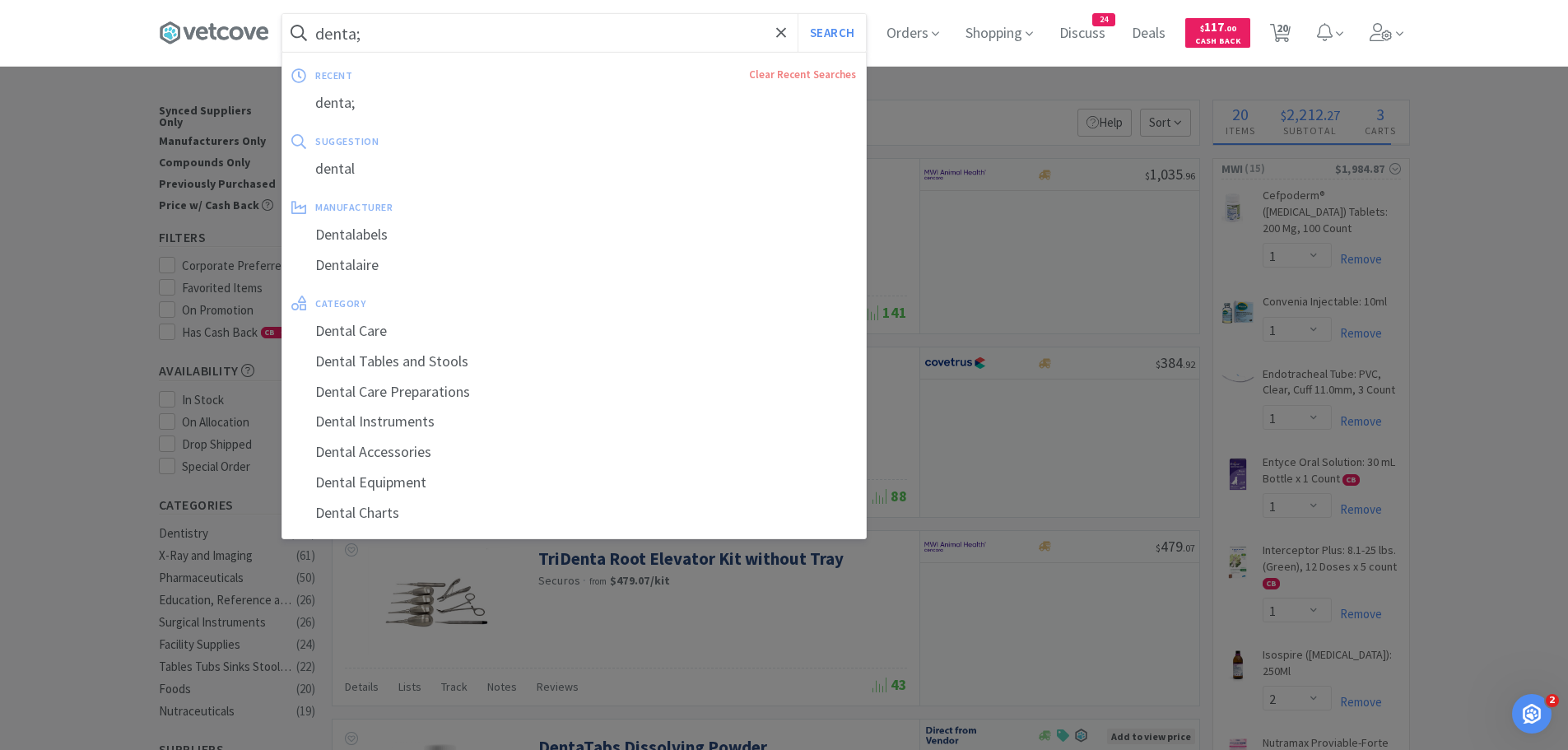
click at [424, 44] on input "denta;" at bounding box center [574, 33] width 584 height 38
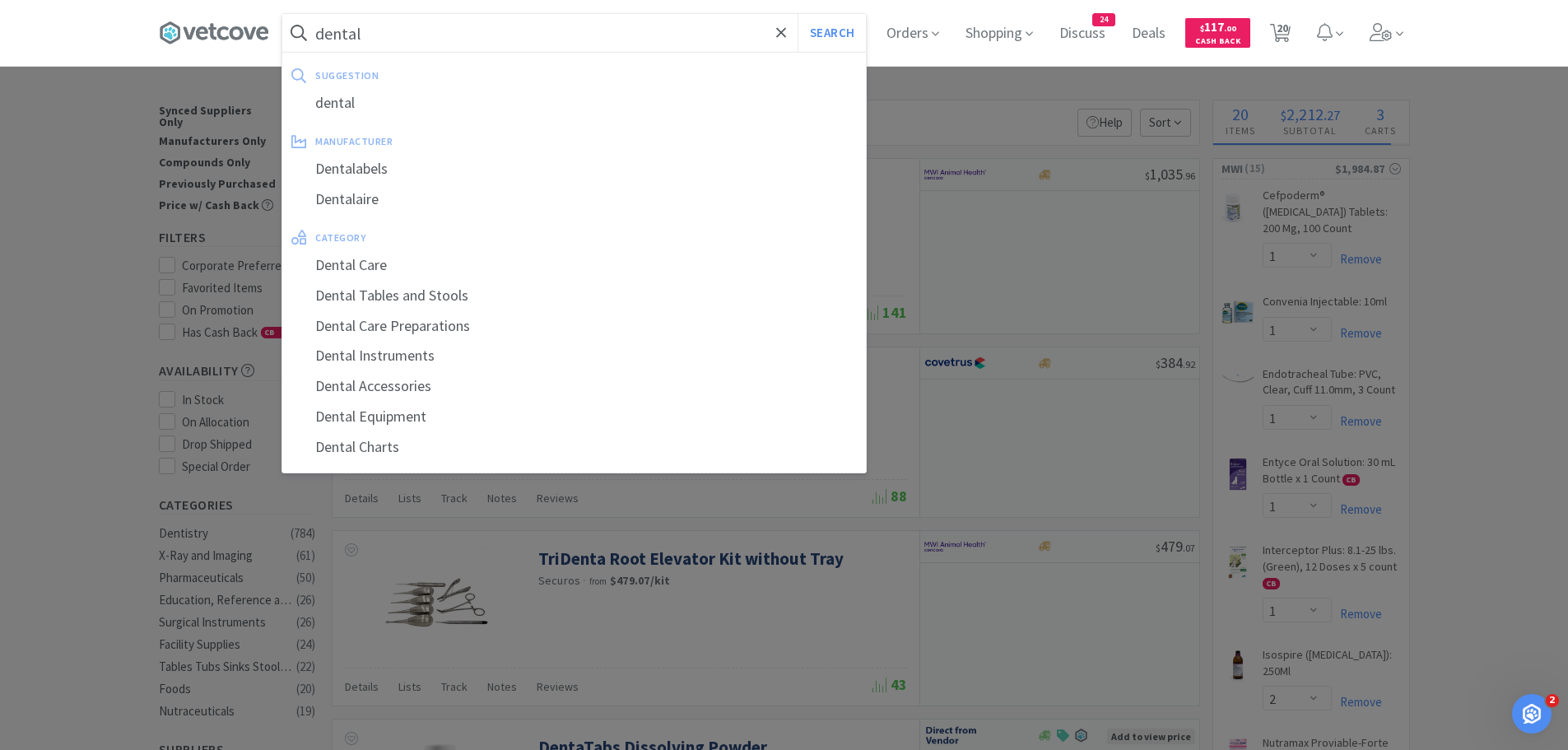
type input "dental"
click at [797, 14] on button "Search" at bounding box center [831, 33] width 68 height 38
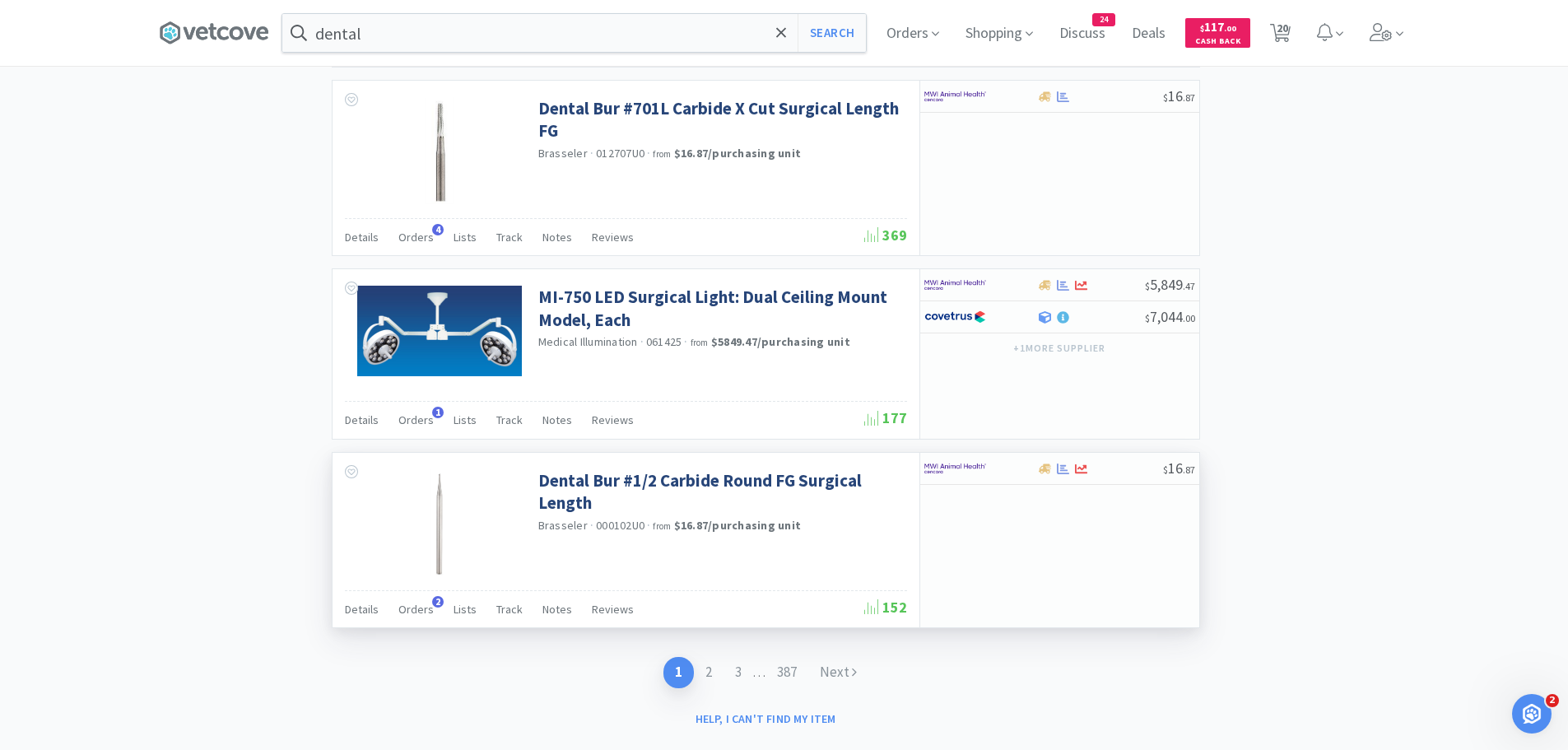
scroll to position [2472, 0]
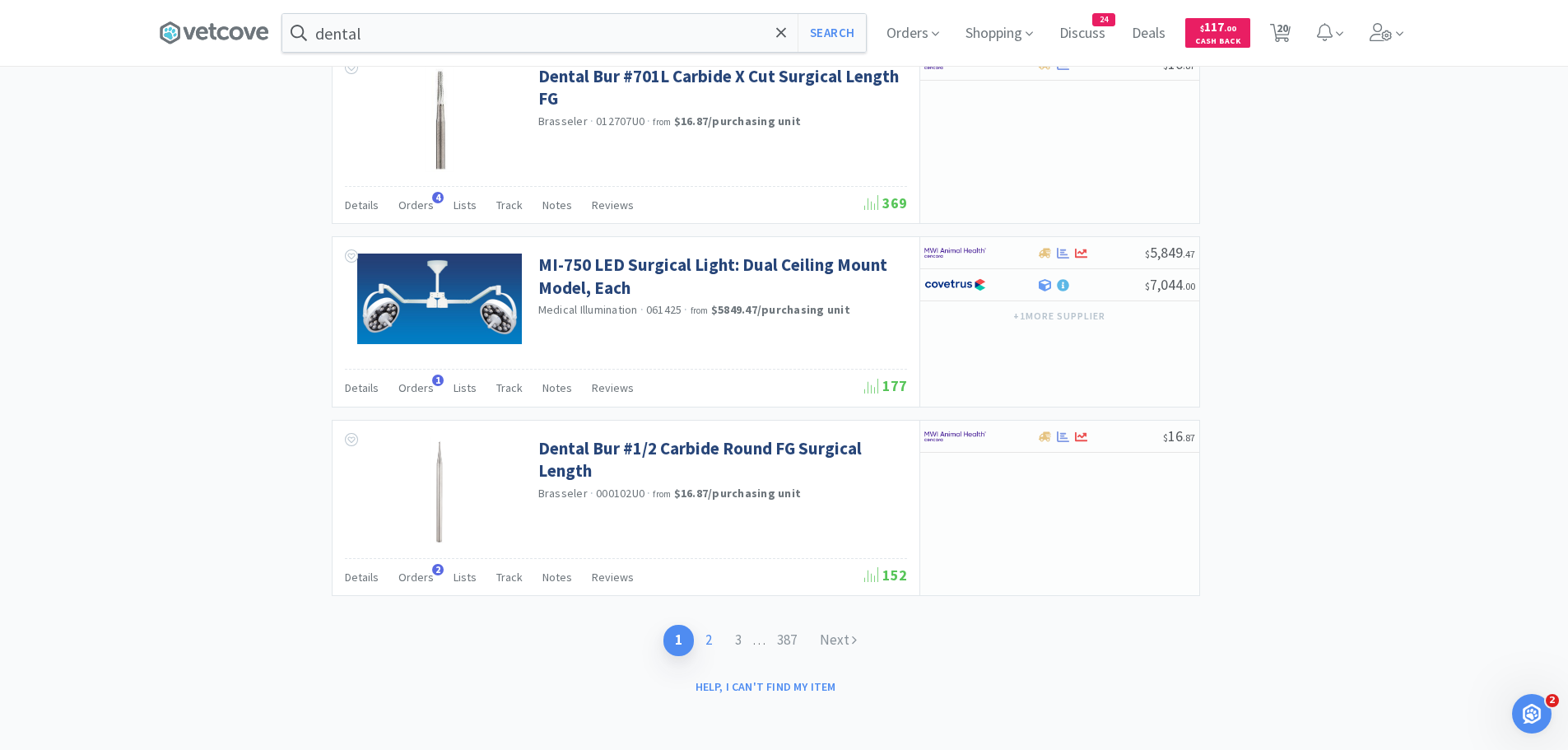
click at [707, 639] on link "2" at bounding box center [708, 639] width 29 height 30
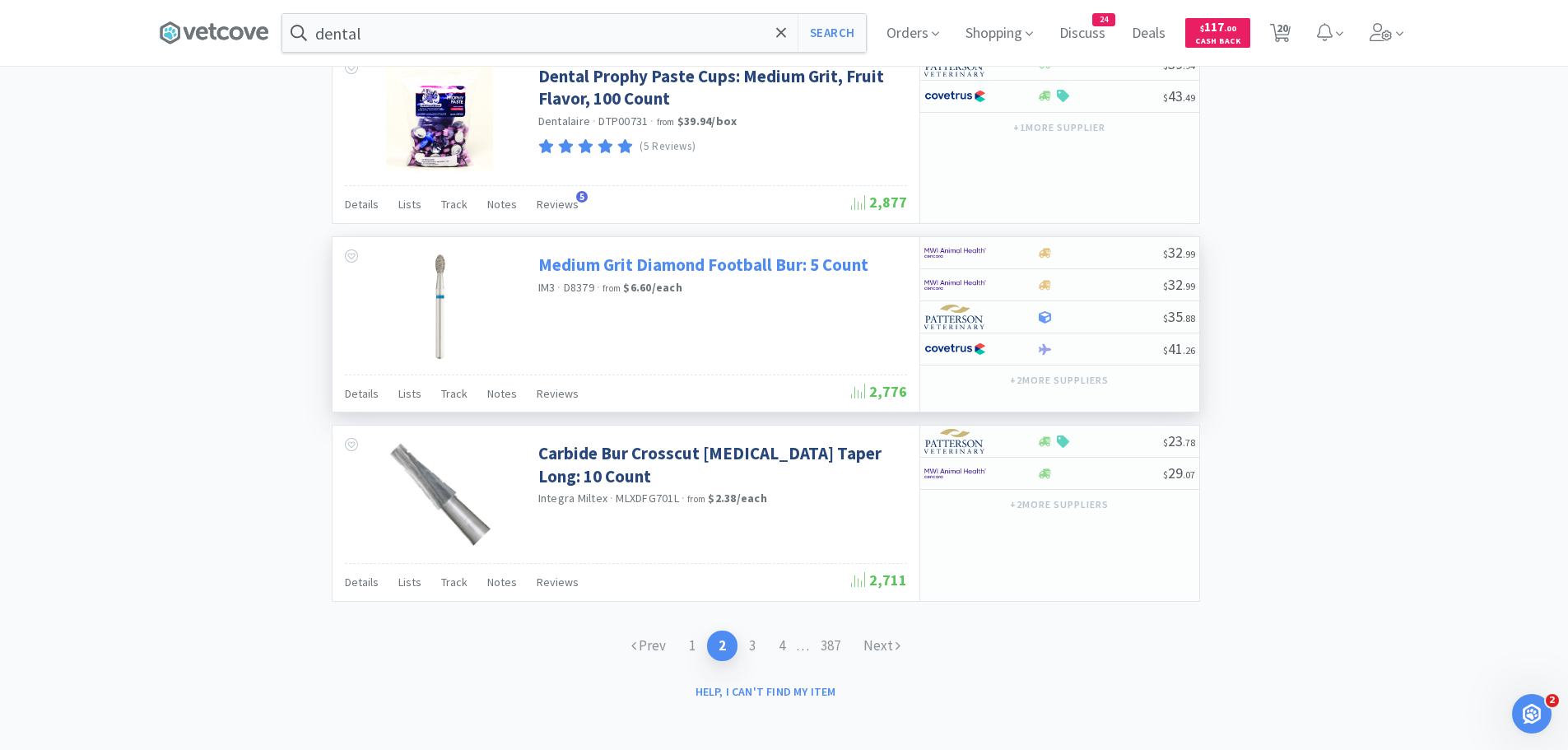
scroll to position [2500, 0]
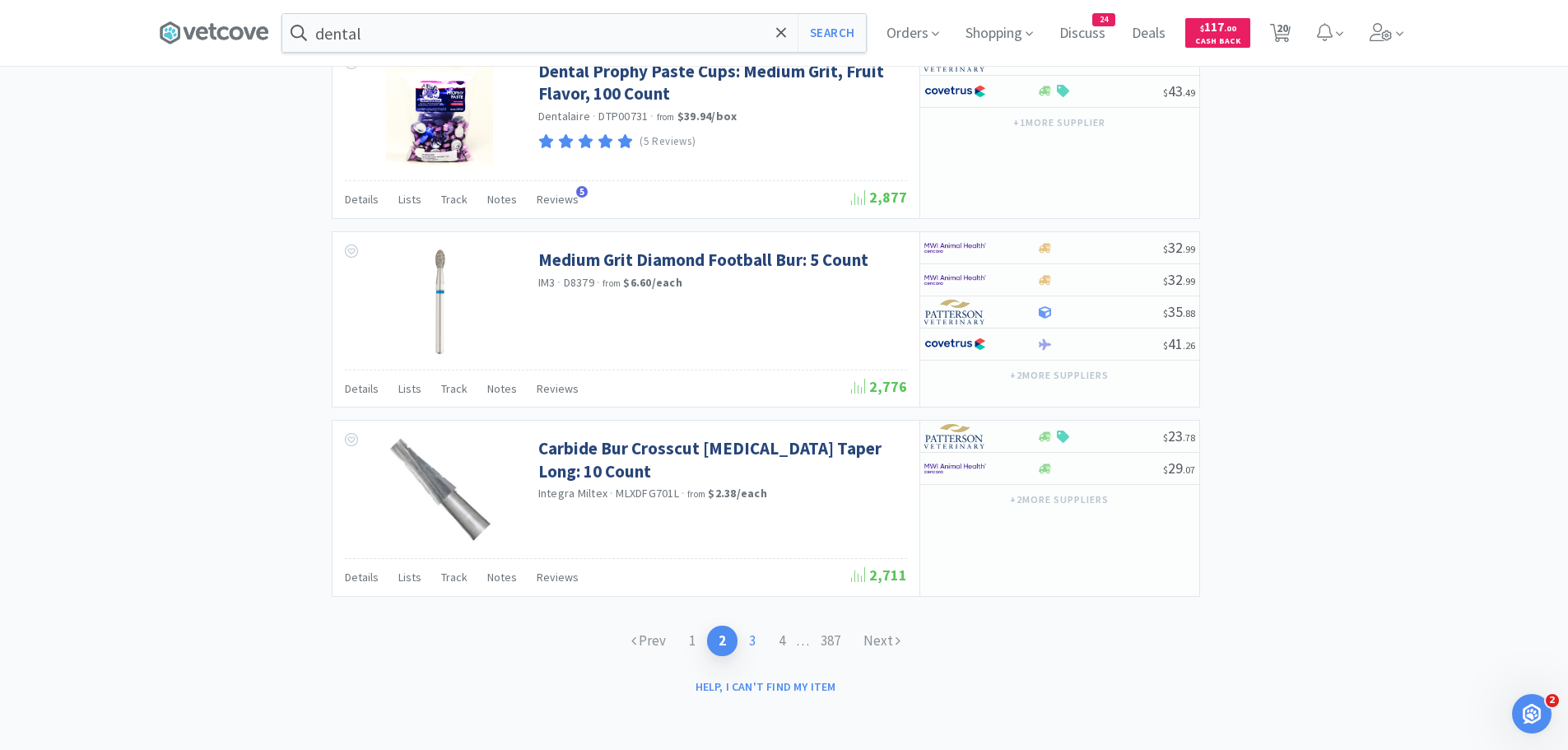
click at [750, 634] on link "3" at bounding box center [752, 640] width 29 height 30
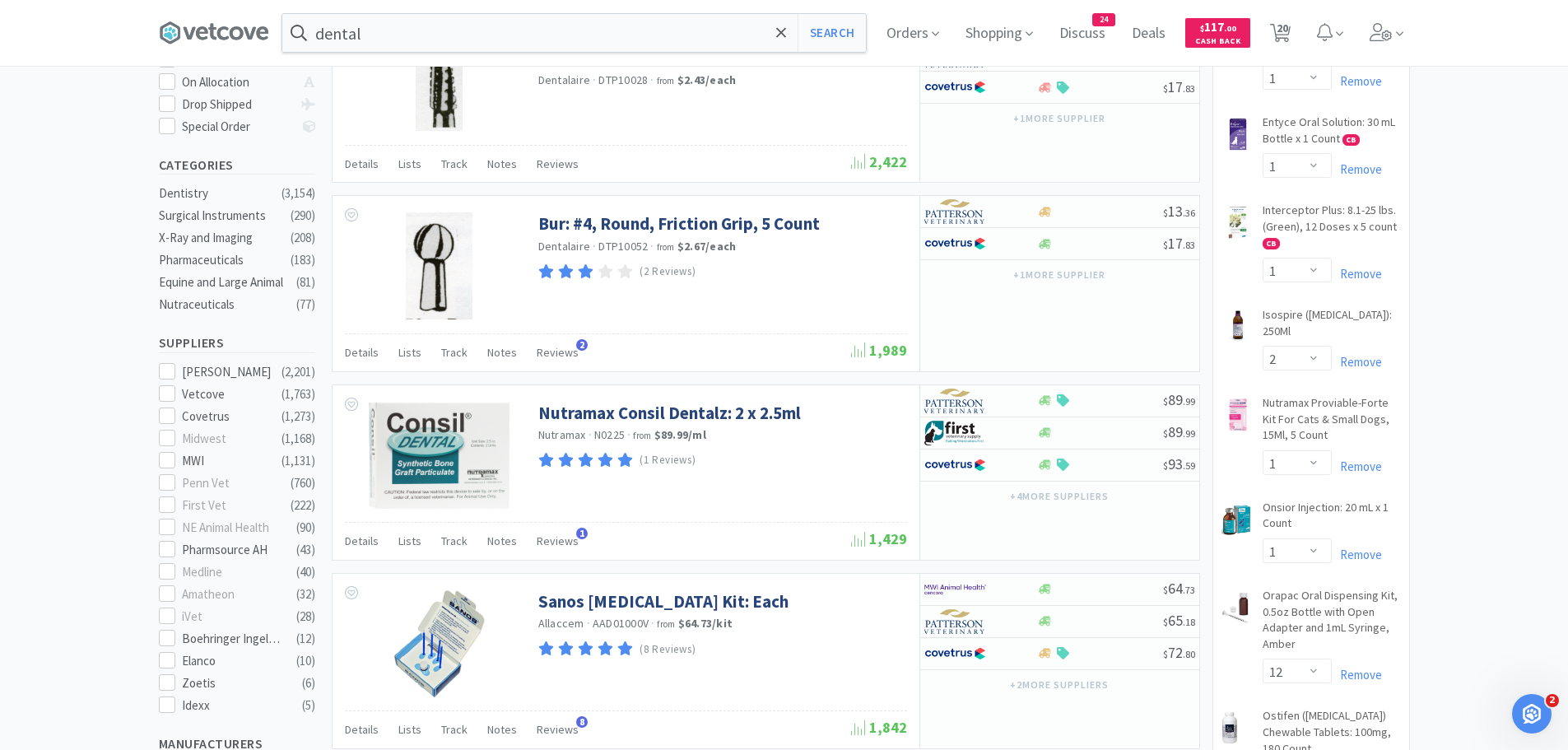
scroll to position [330, 0]
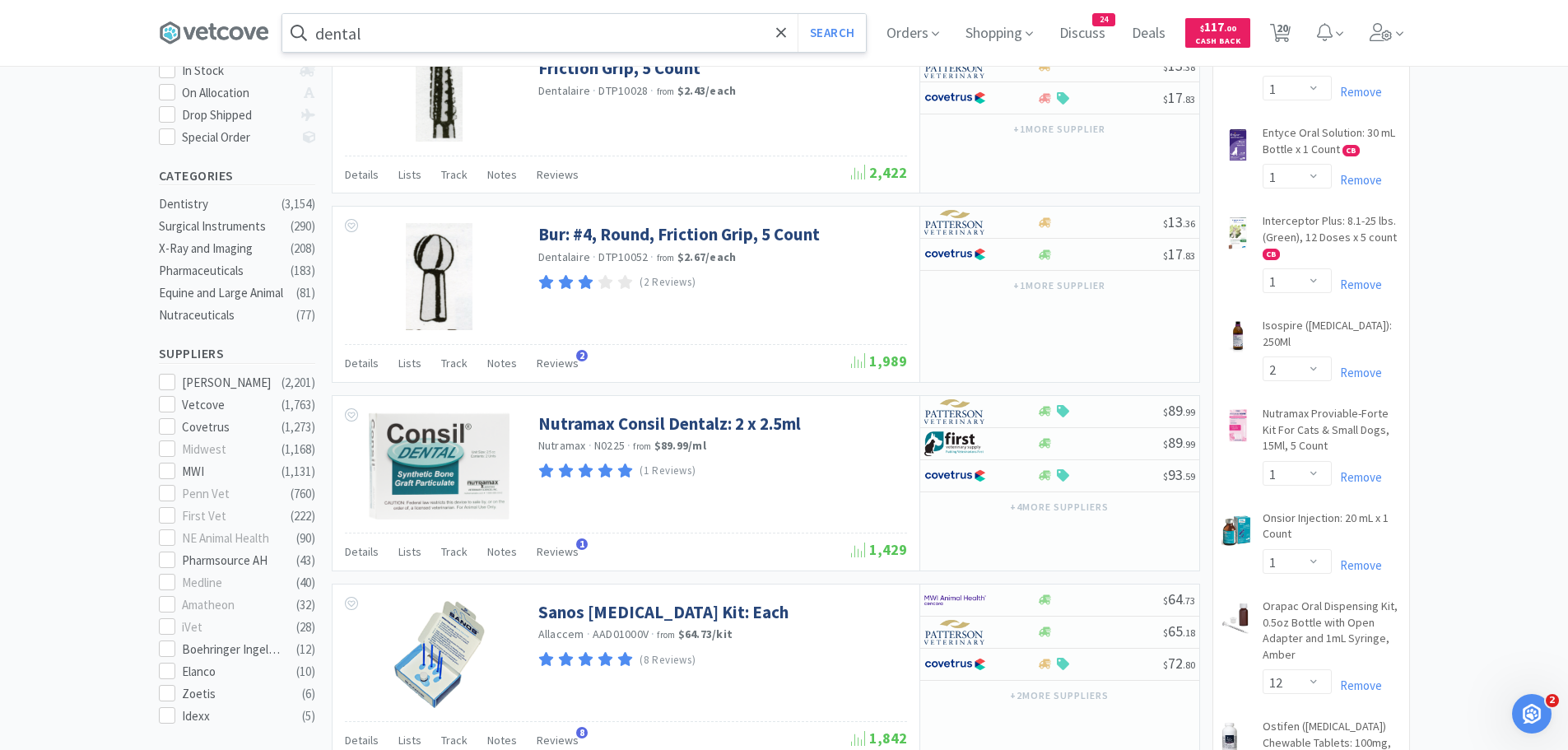
click at [449, 37] on input "dental" at bounding box center [574, 33] width 584 height 38
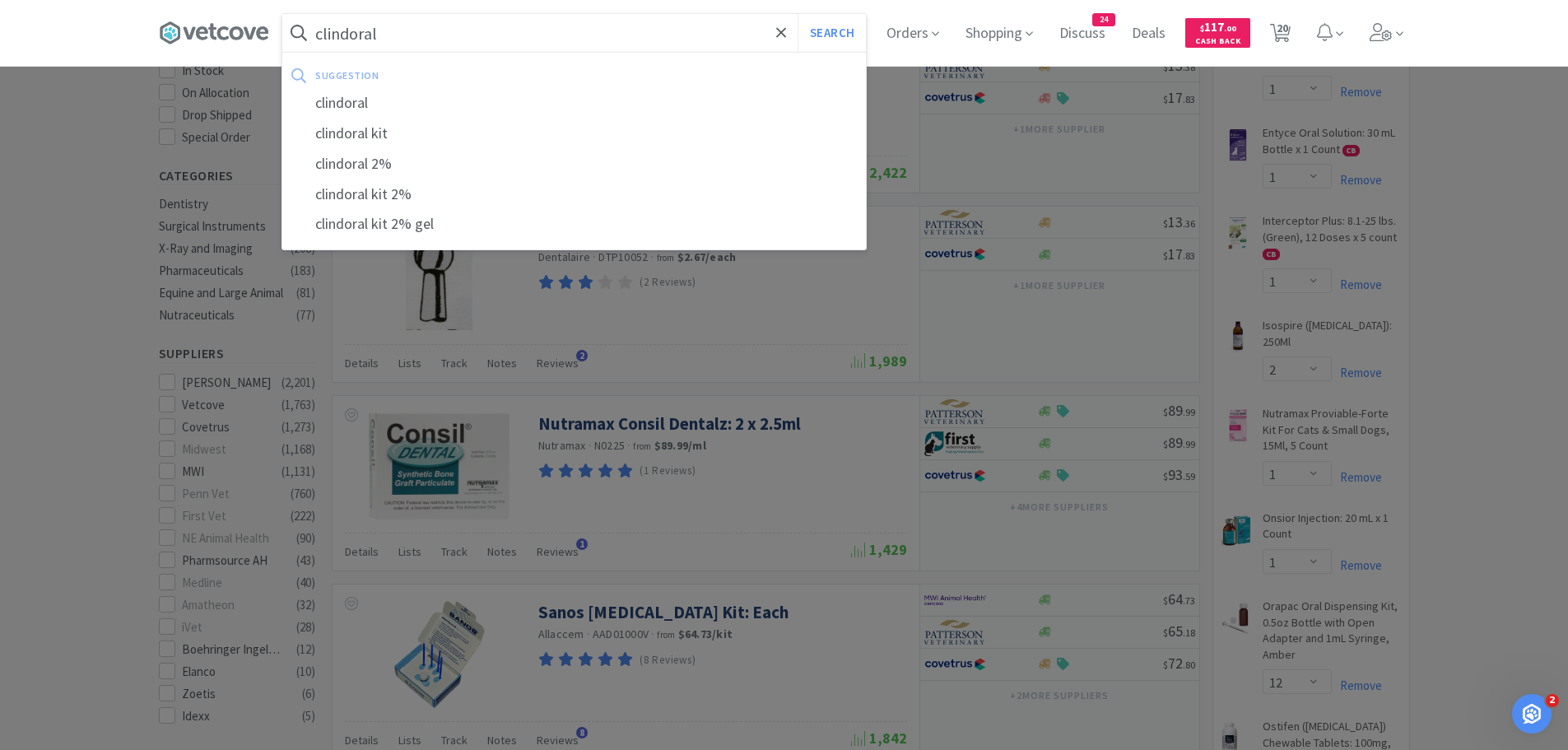
type input "clindoral"
click at [797, 14] on button "Search" at bounding box center [831, 33] width 68 height 38
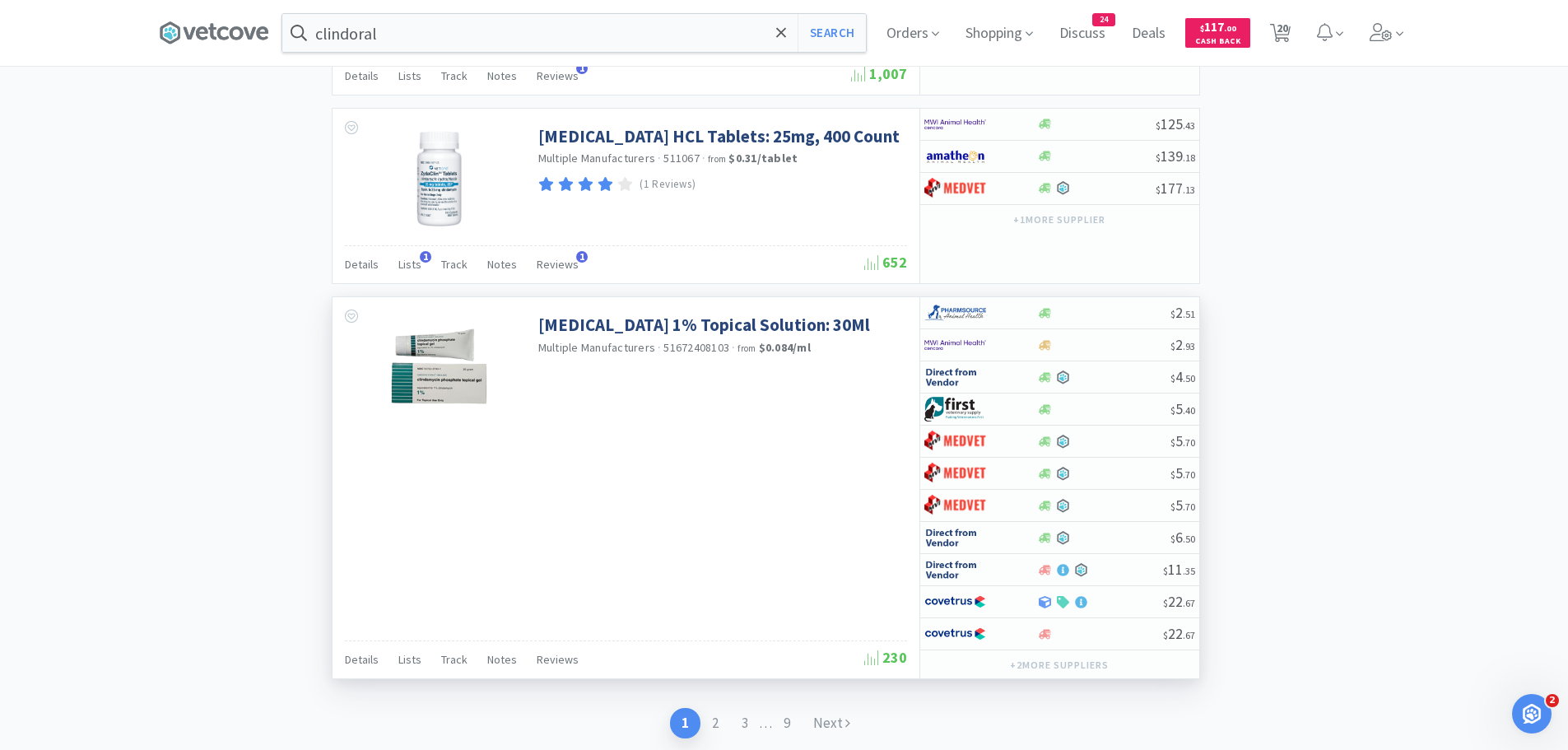
scroll to position [2952, 0]
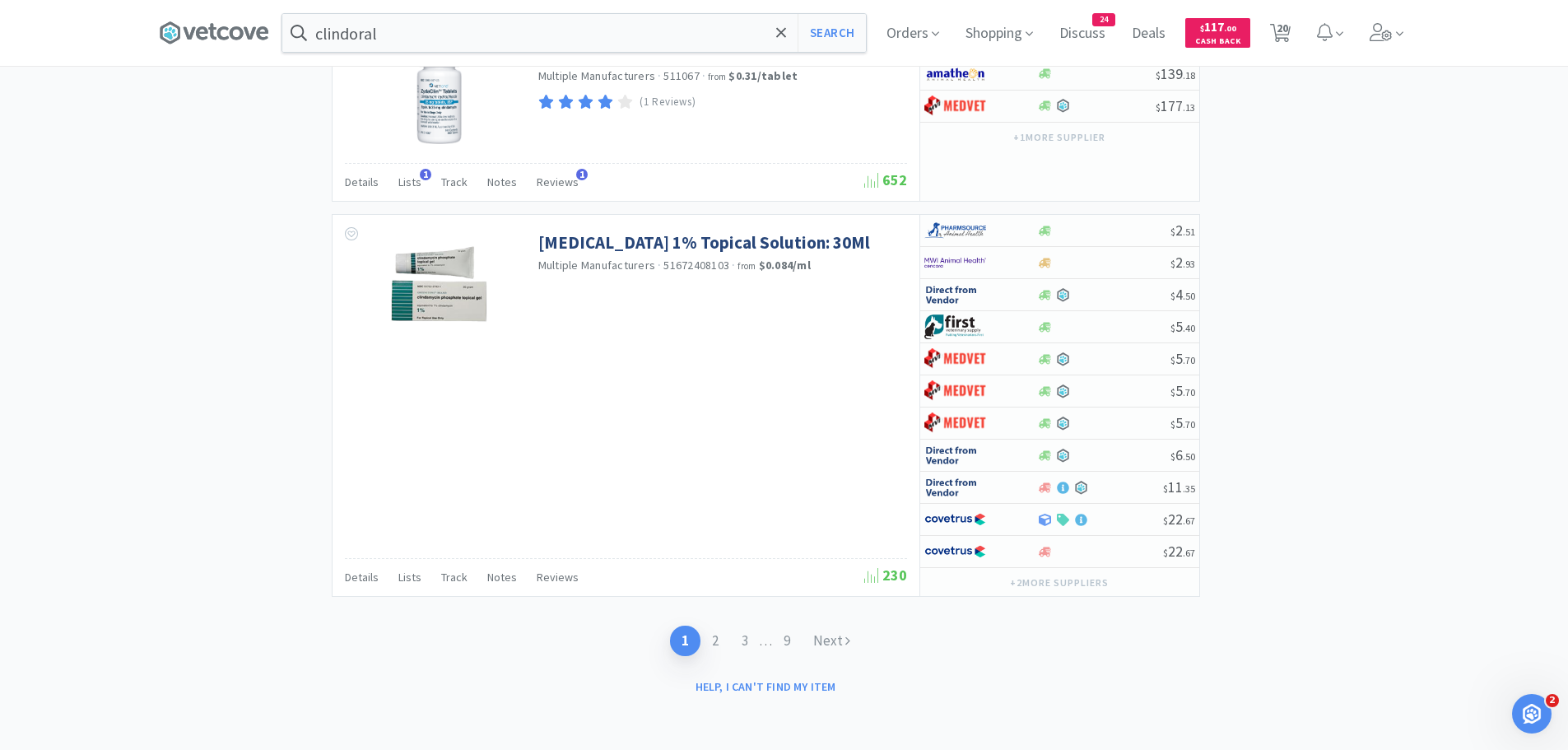
click at [471, 9] on div "clindoral Search Orders Shopping Discuss Discuss 24 Deals Deals $ 117 . 00 Cash…" at bounding box center [784, 33] width 1251 height 66
click at [452, 39] on input "clindoral" at bounding box center [574, 33] width 584 height 38
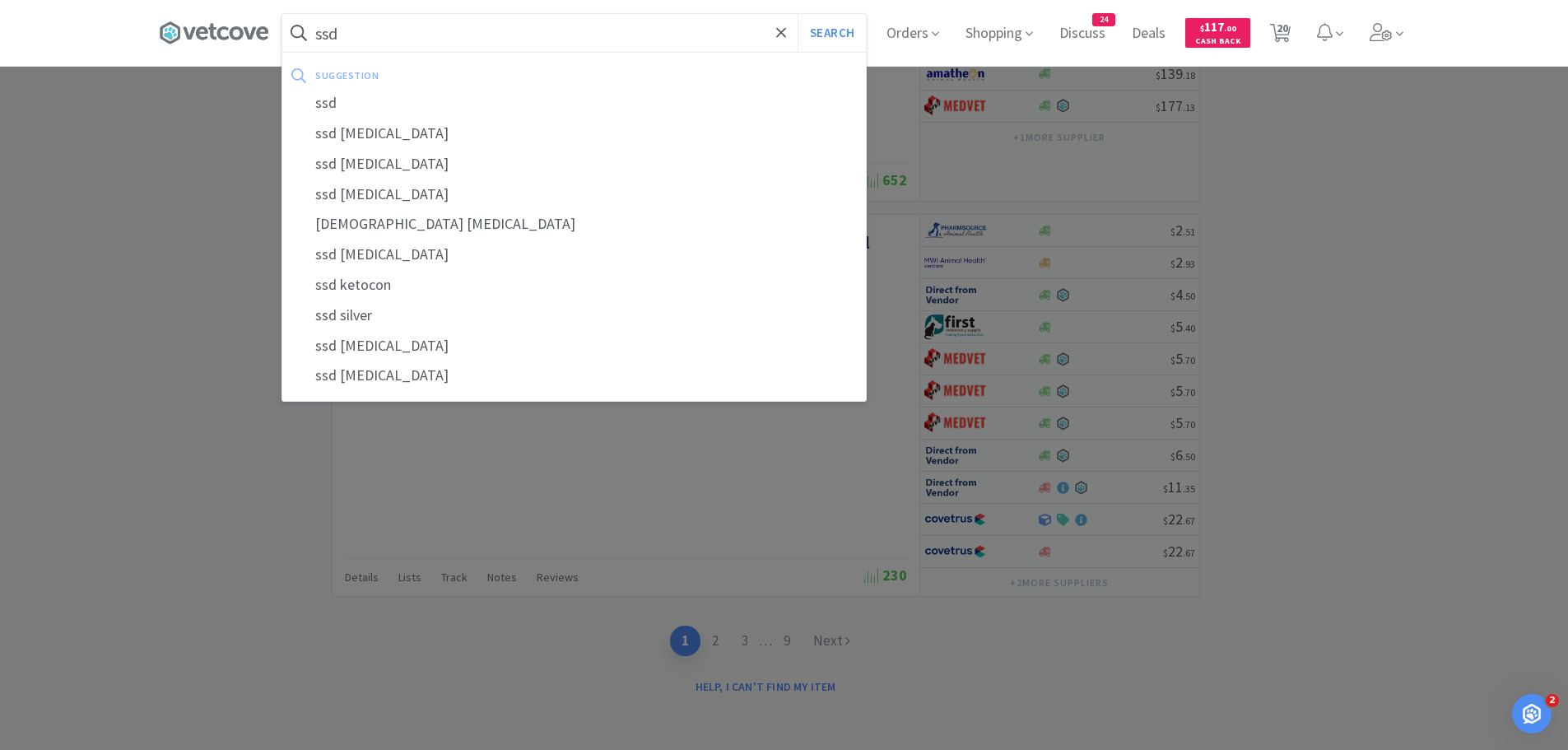
type input "ssd"
click at [797, 14] on button "Search" at bounding box center [831, 33] width 68 height 38
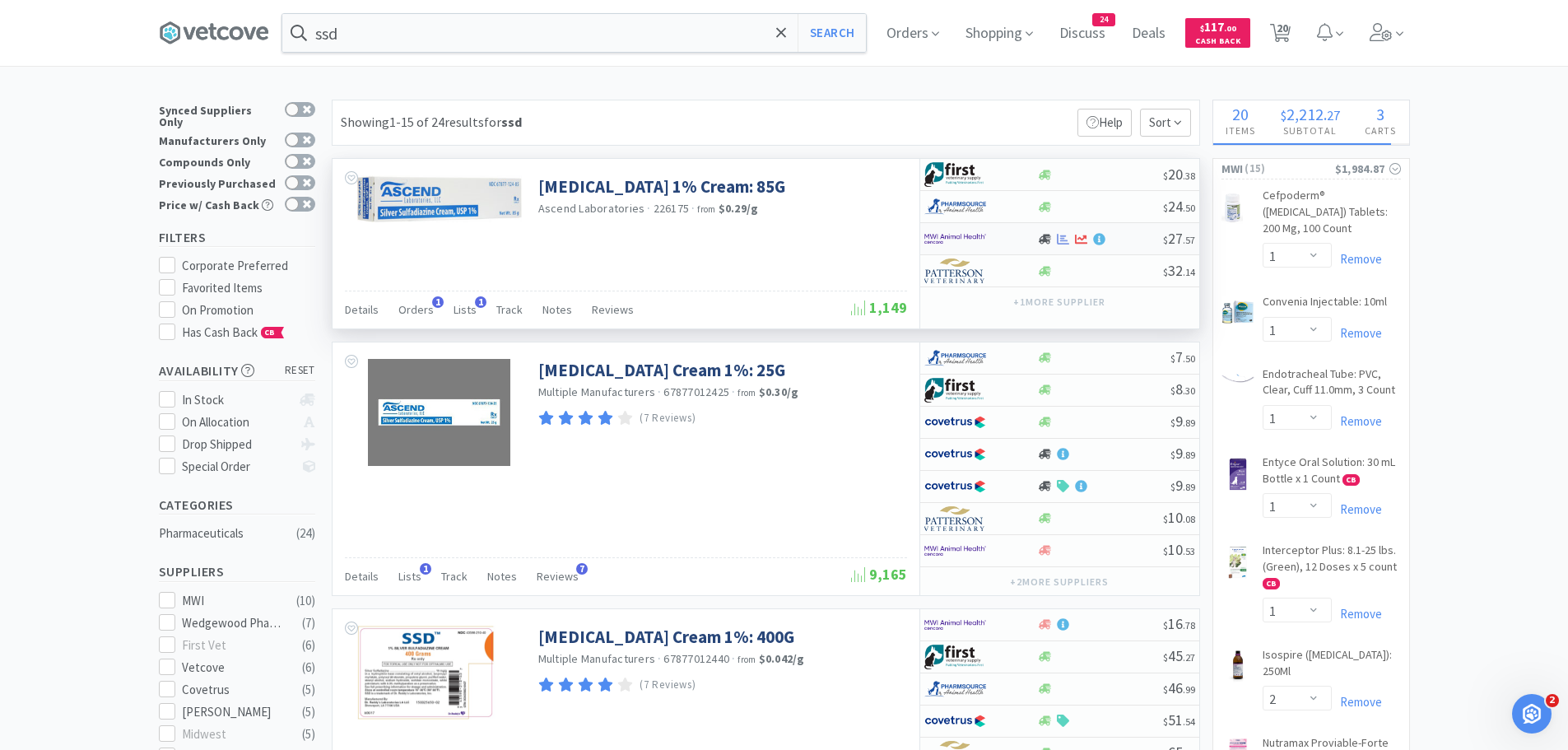
click at [1001, 244] on div at bounding box center [970, 239] width 91 height 28
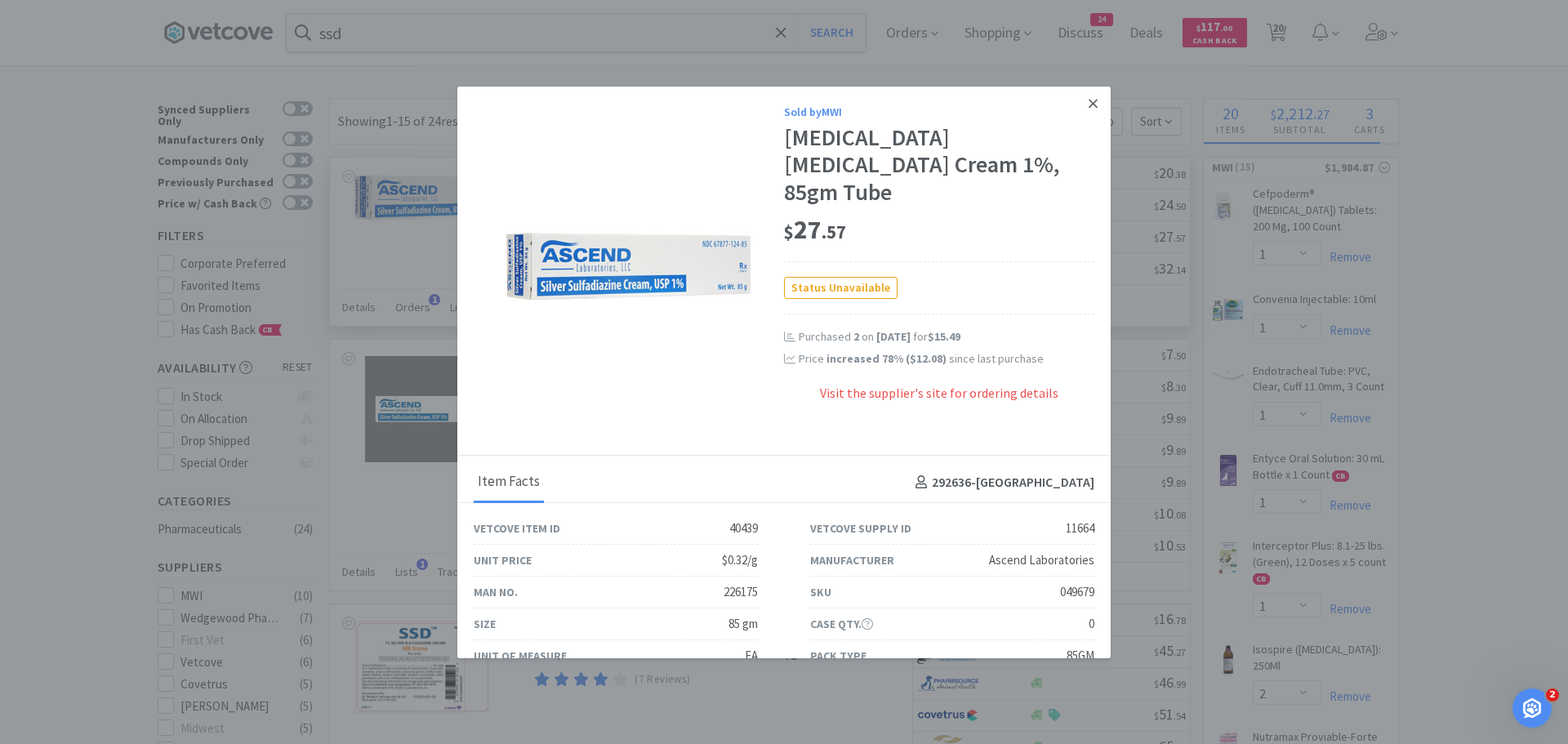
click at [1088, 104] on icon at bounding box center [1093, 103] width 9 height 9
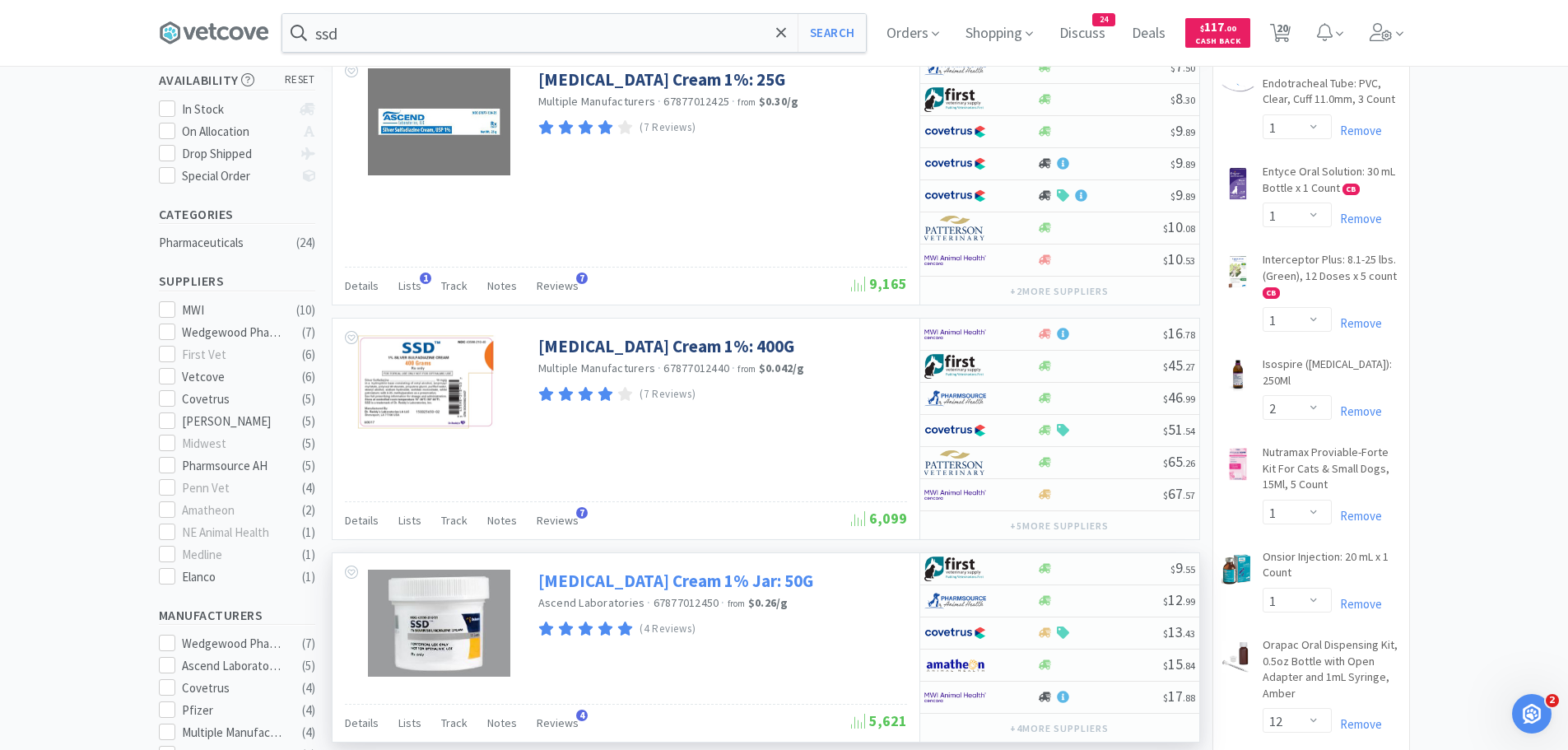
scroll to position [330, 0]
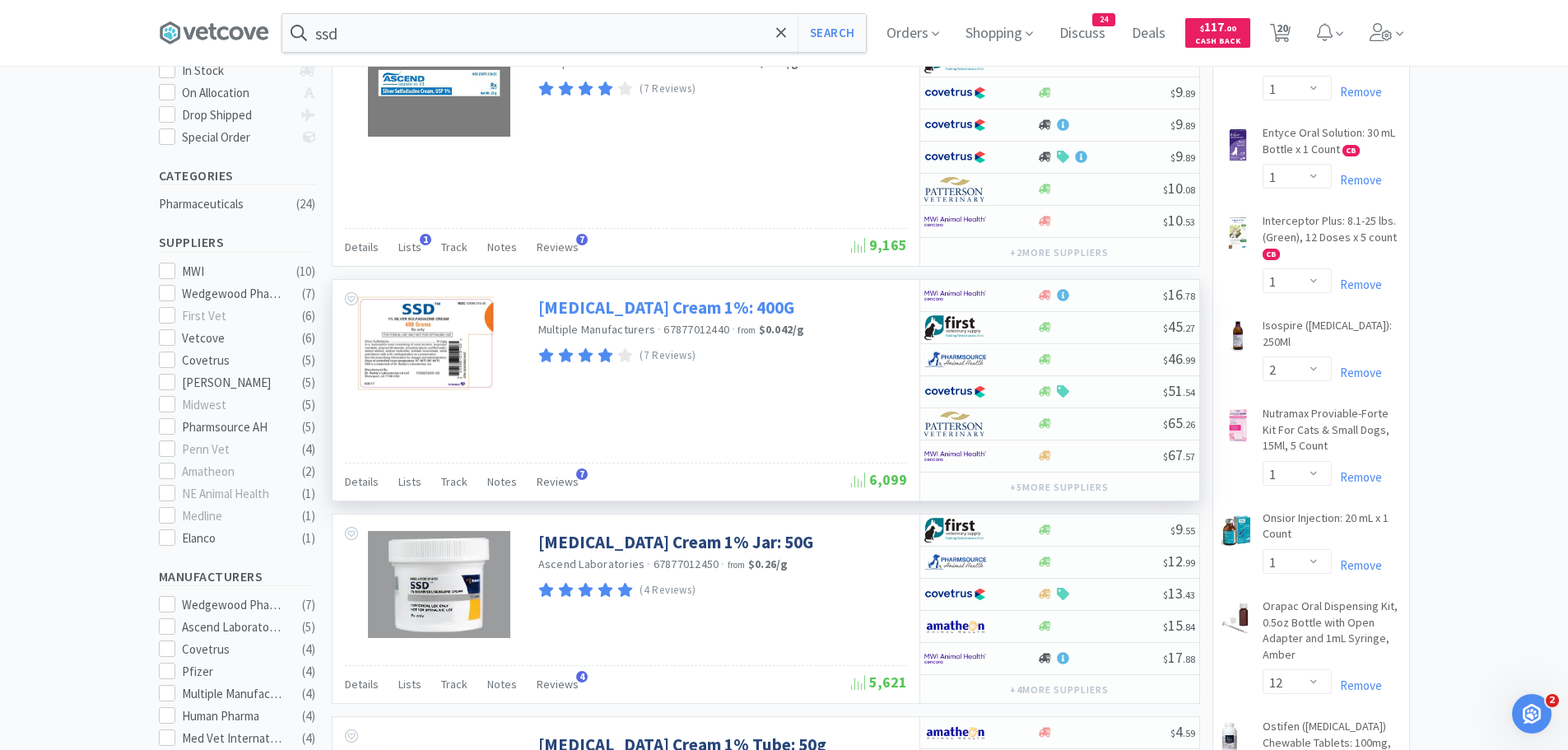
click at [625, 310] on link "[MEDICAL_DATA] Cream 1%: 400G" at bounding box center [666, 308] width 256 height 23
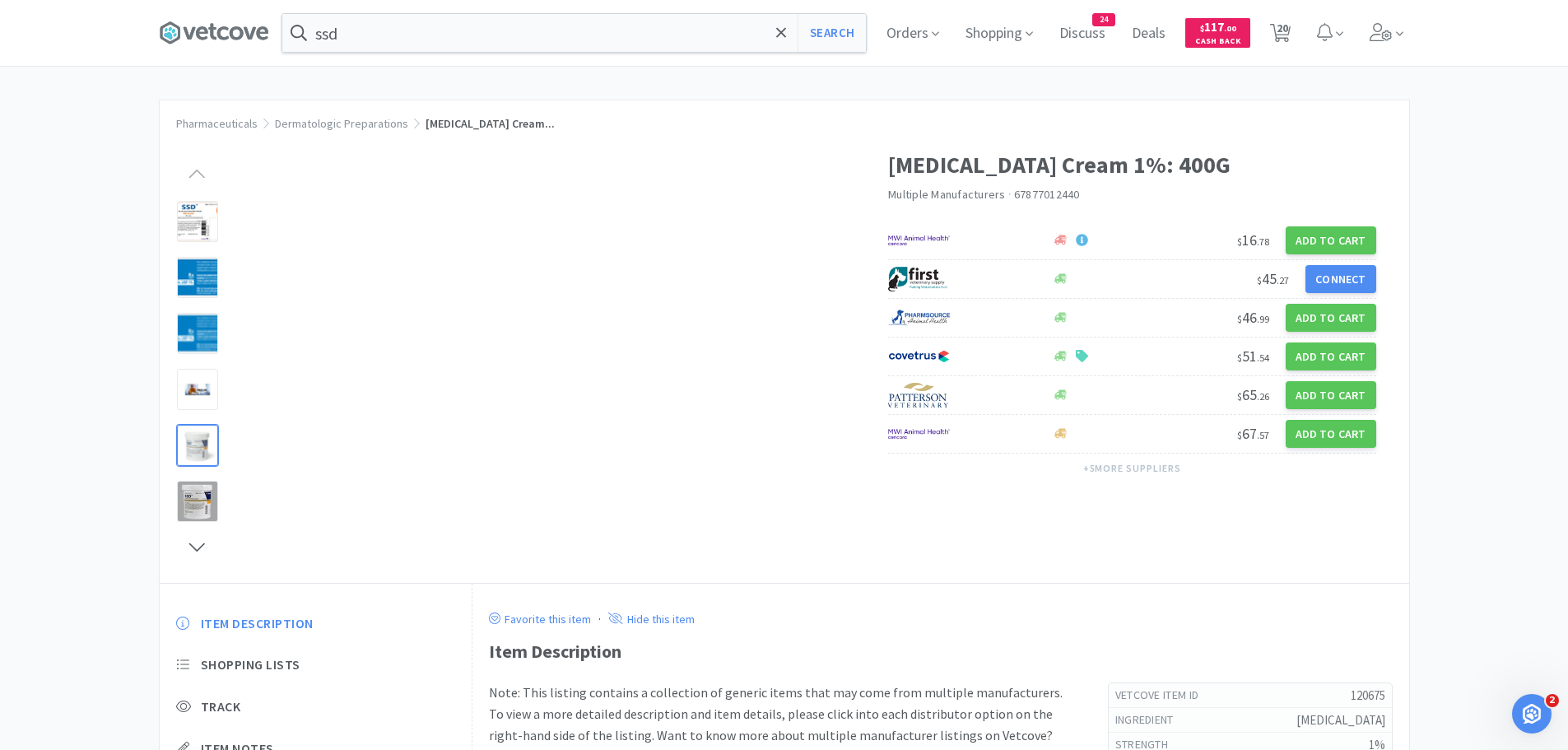
click at [205, 444] on div at bounding box center [197, 446] width 42 height 42
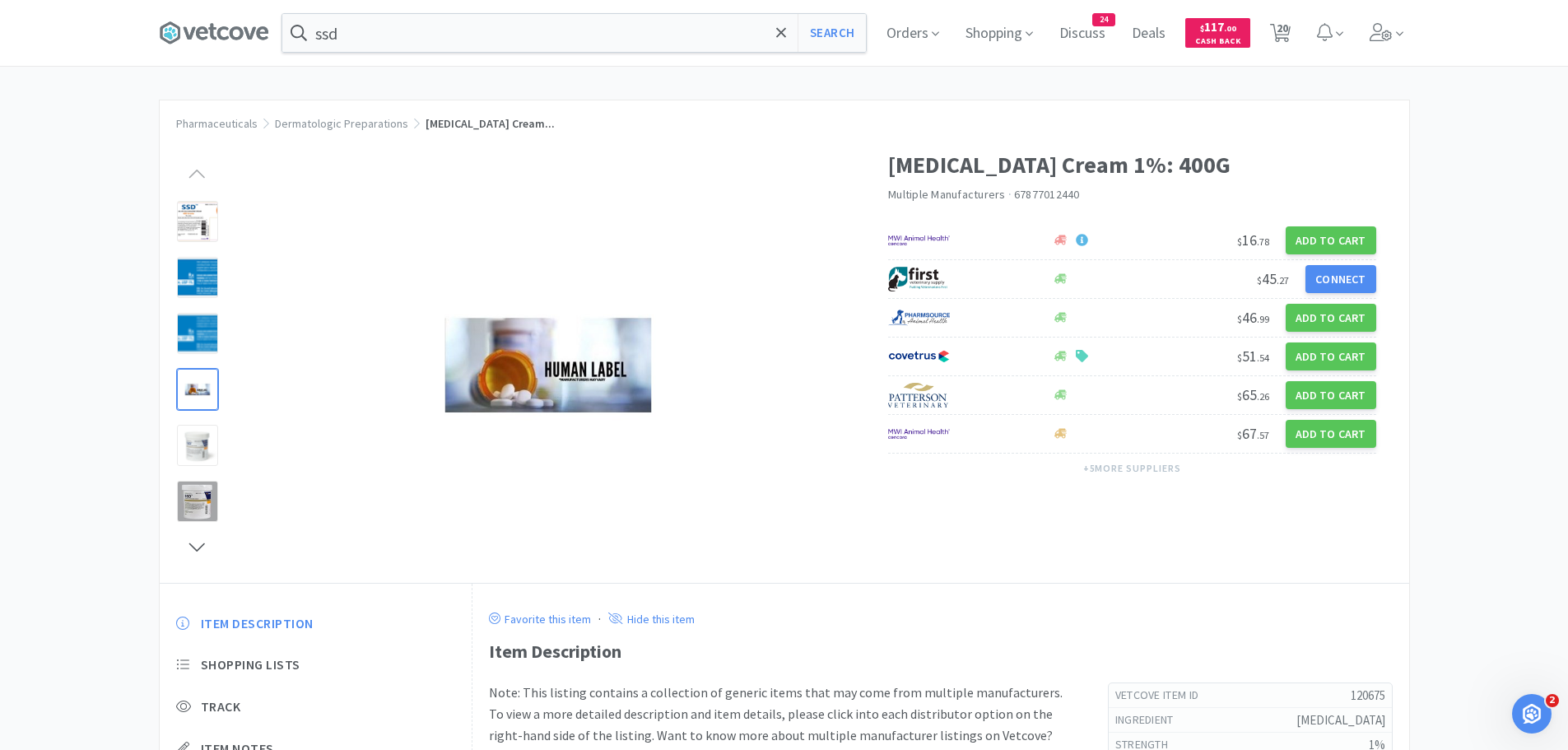
select select "1"
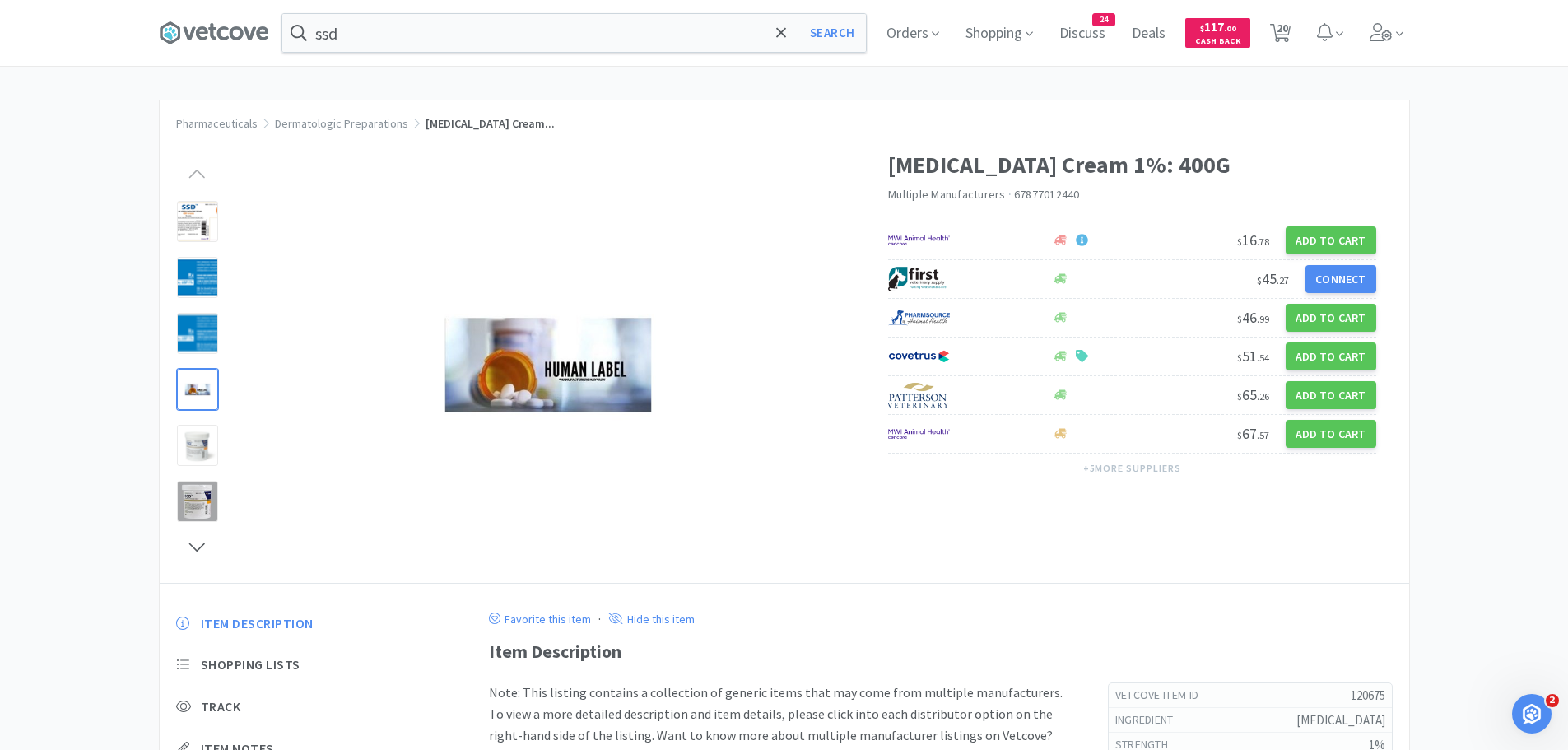
select select "2"
select select "1"
select select "12"
select select "1"
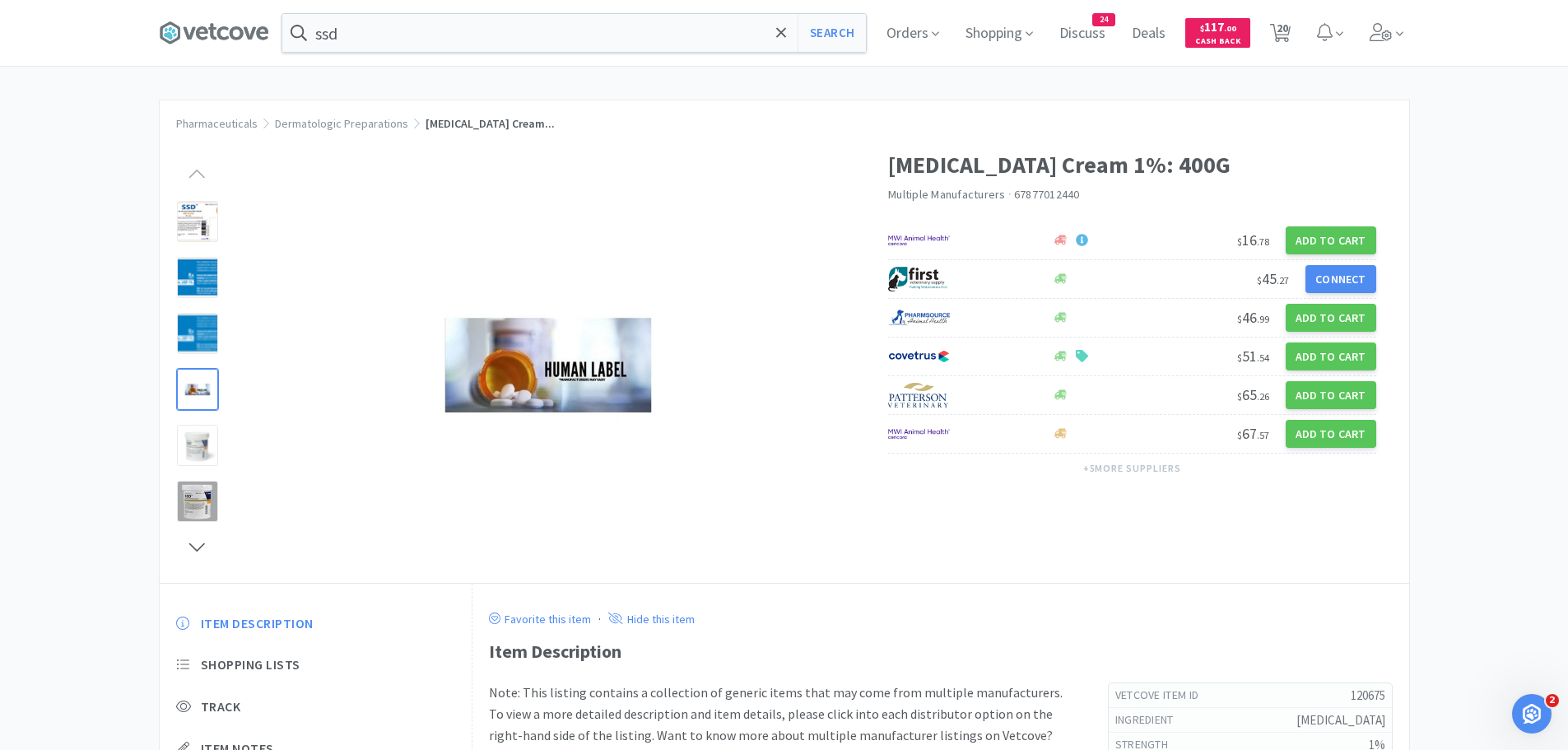
select select "1"
select select "5"
select select "1"
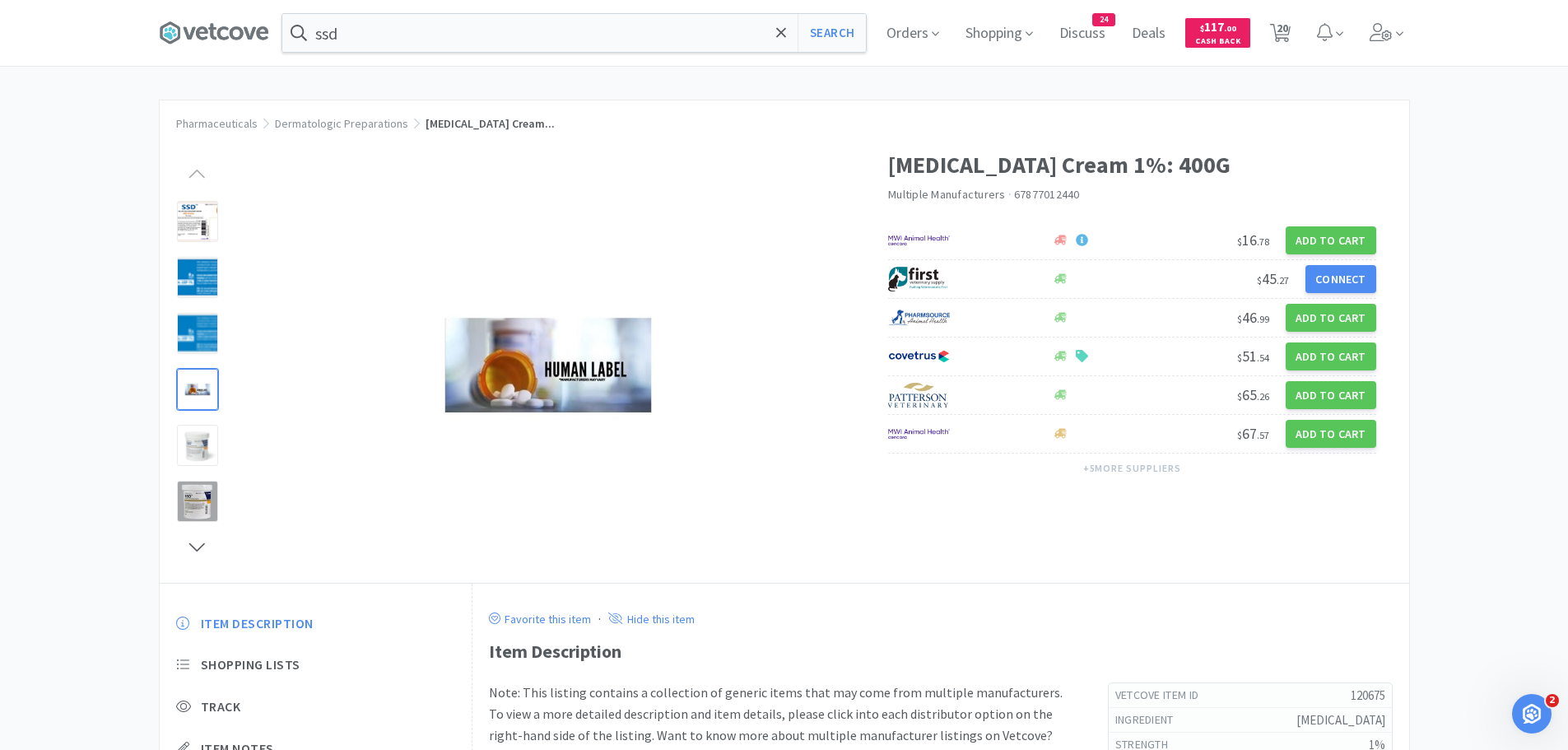
select select "1"
select select "50"
select select "10"
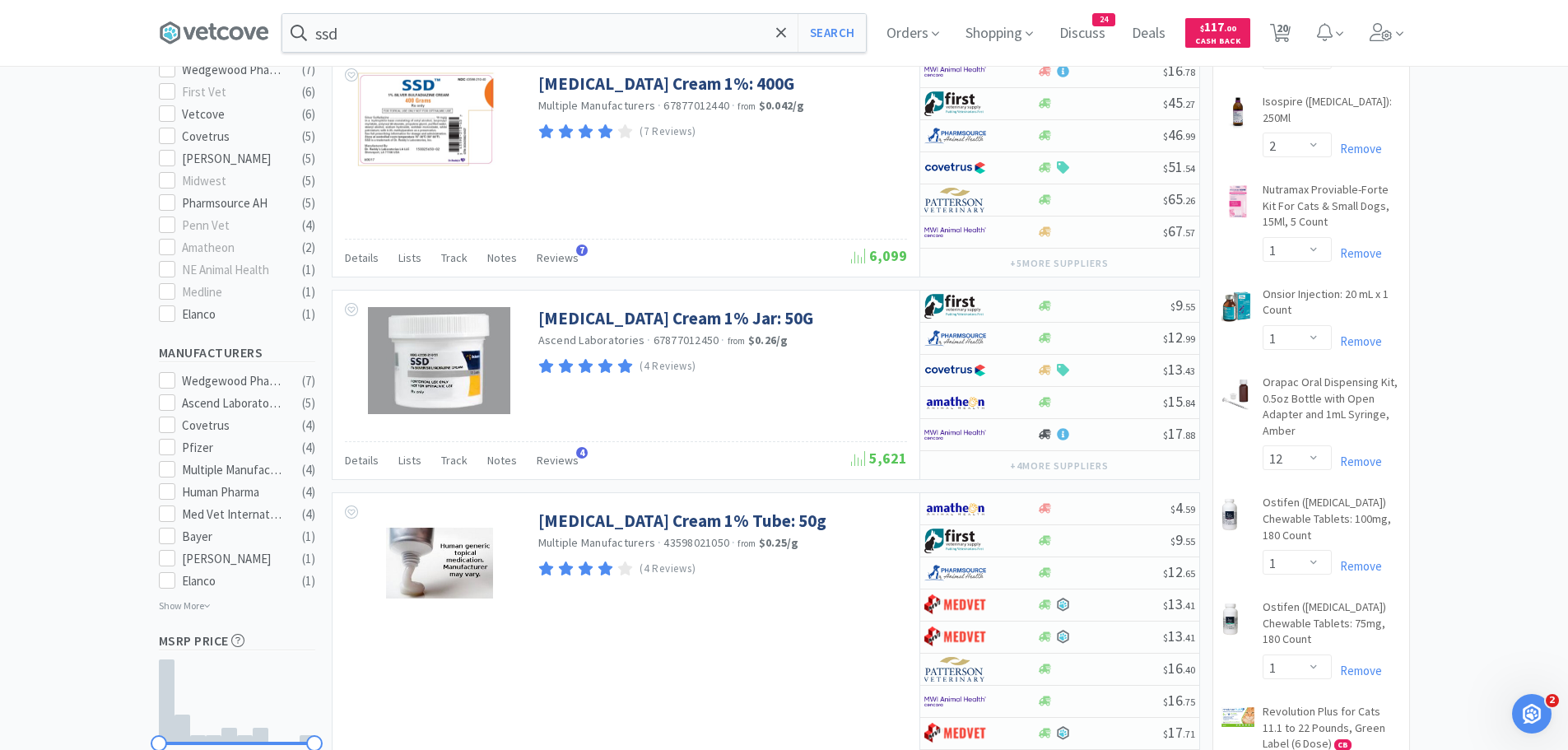
scroll to position [576, 0]
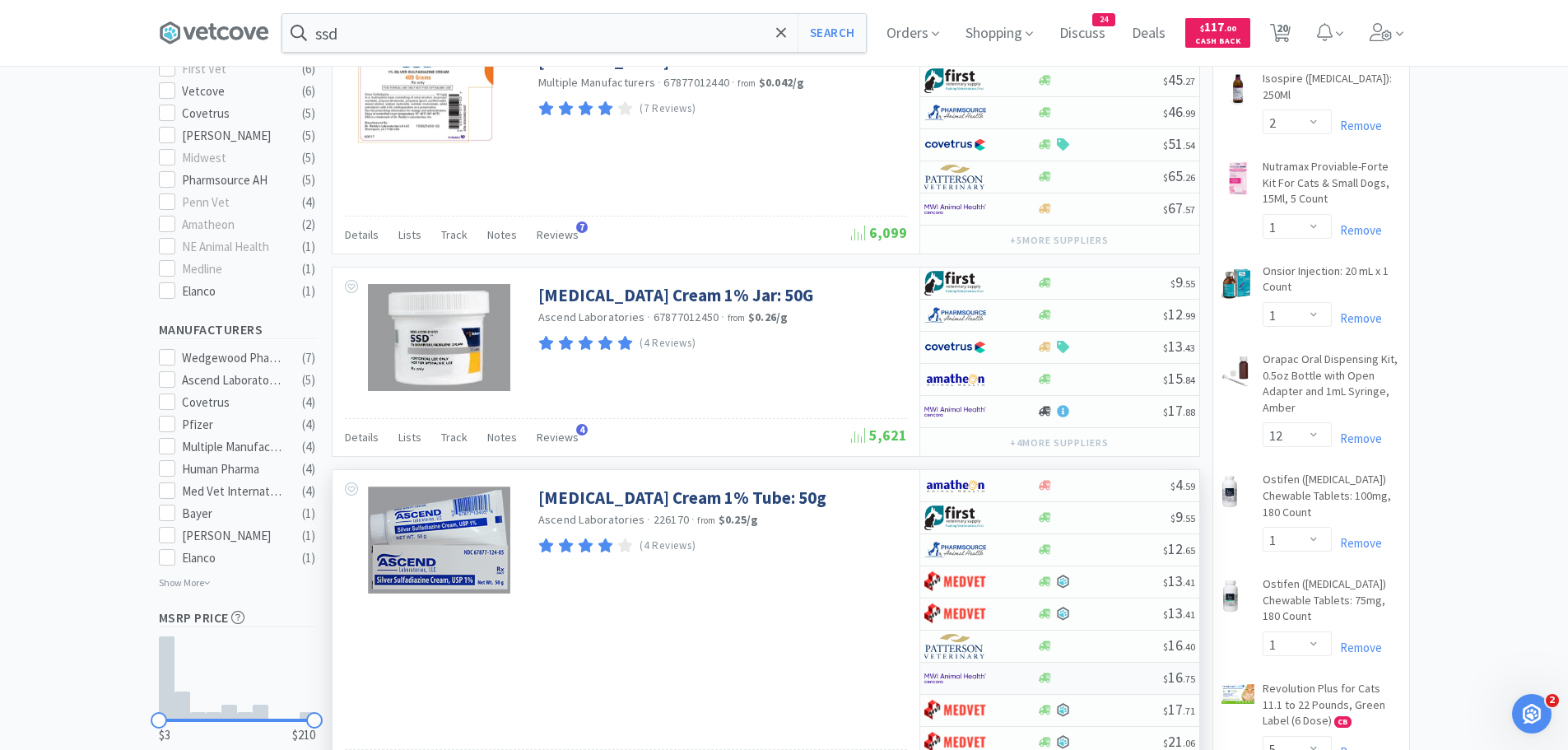
click at [1017, 675] on div at bounding box center [980, 678] width 112 height 28
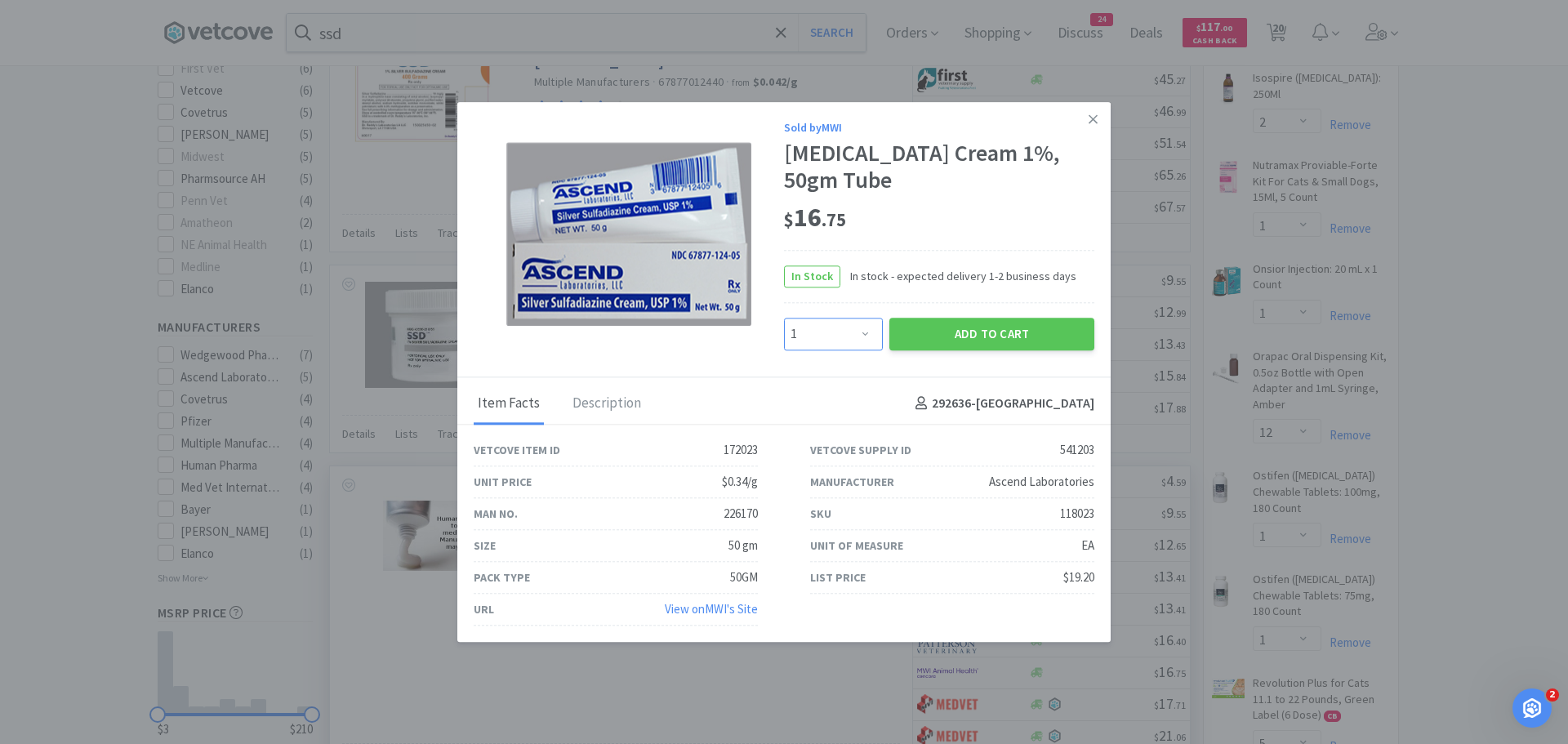
drag, startPoint x: 869, startPoint y: 339, endPoint x: 854, endPoint y: 346, distance: 16.6
click at [869, 339] on select "Enter Quantity 1 2 3 4 5 6 7 8 9 10 11 12 13 14 15 16 17 18 19 20 Enter Quantity" at bounding box center [832, 334] width 98 height 33
select select "2"
click at [784, 318] on select "Enter Quantity 1 2 3 4 5 6 7 8 9 10 11 12 13 14 15 16 17 18 19 20 Enter Quantity" at bounding box center [832, 334] width 98 height 33
click at [918, 340] on button "Add to Cart" at bounding box center [992, 334] width 205 height 33
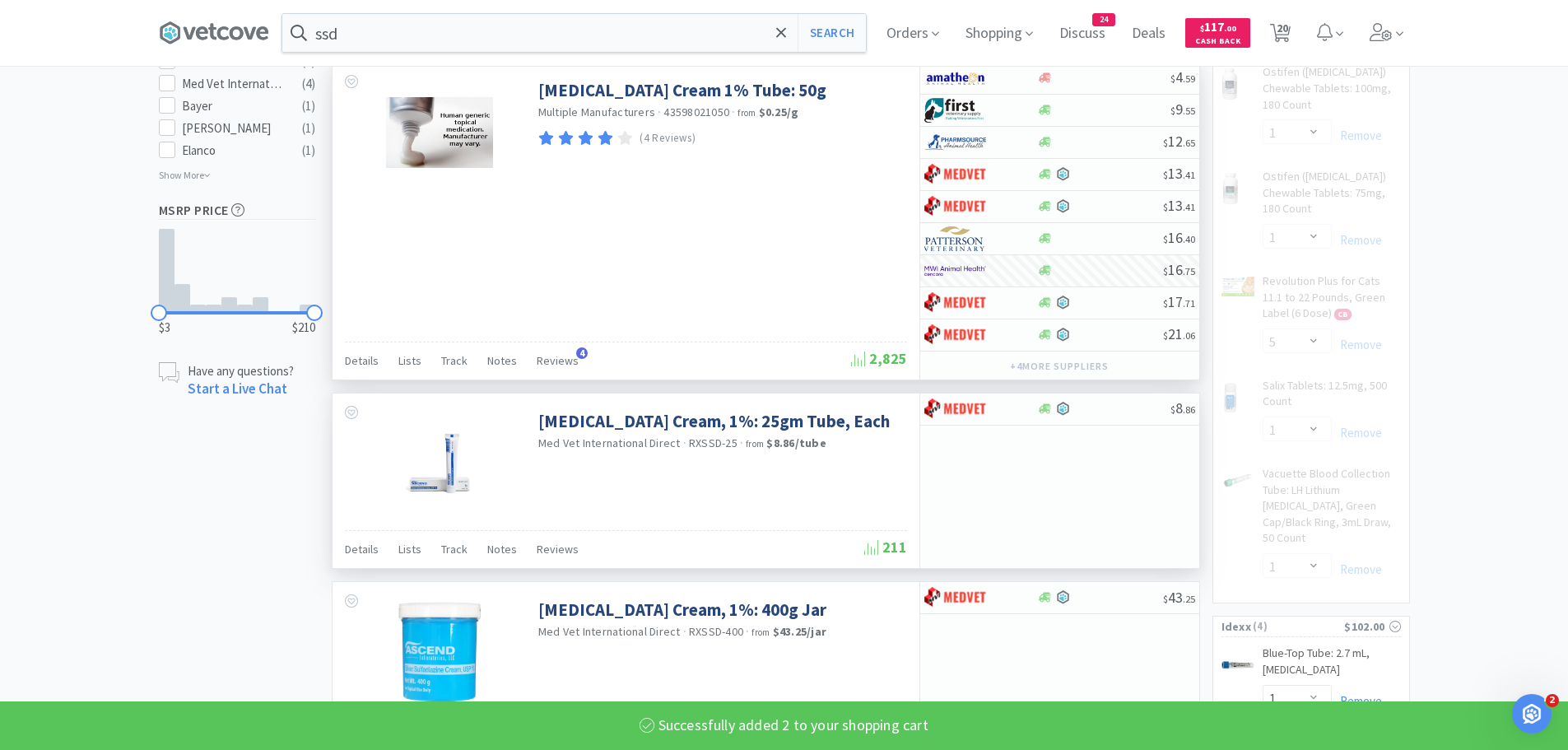
scroll to position [1152, 0]
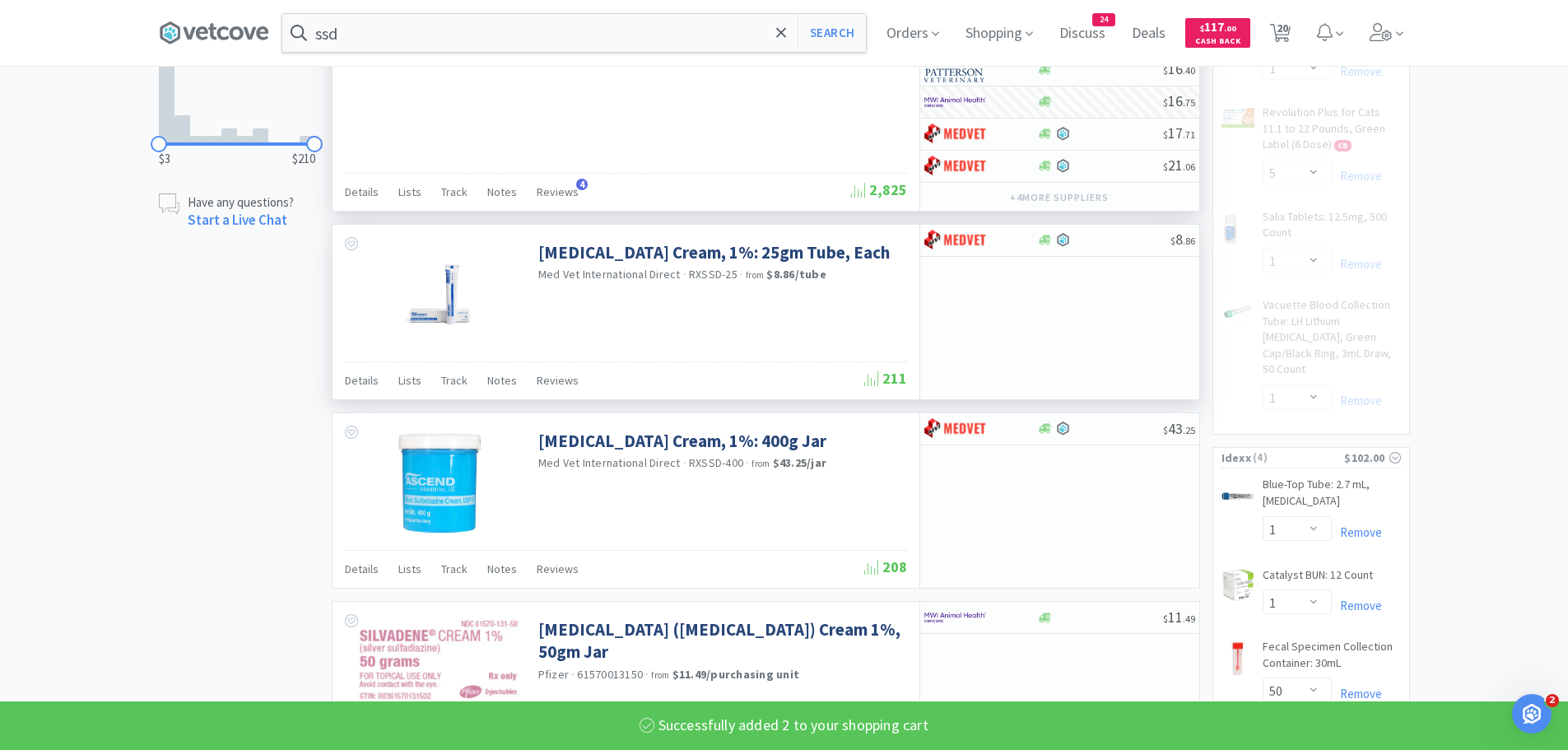
select select "2"
select select "1"
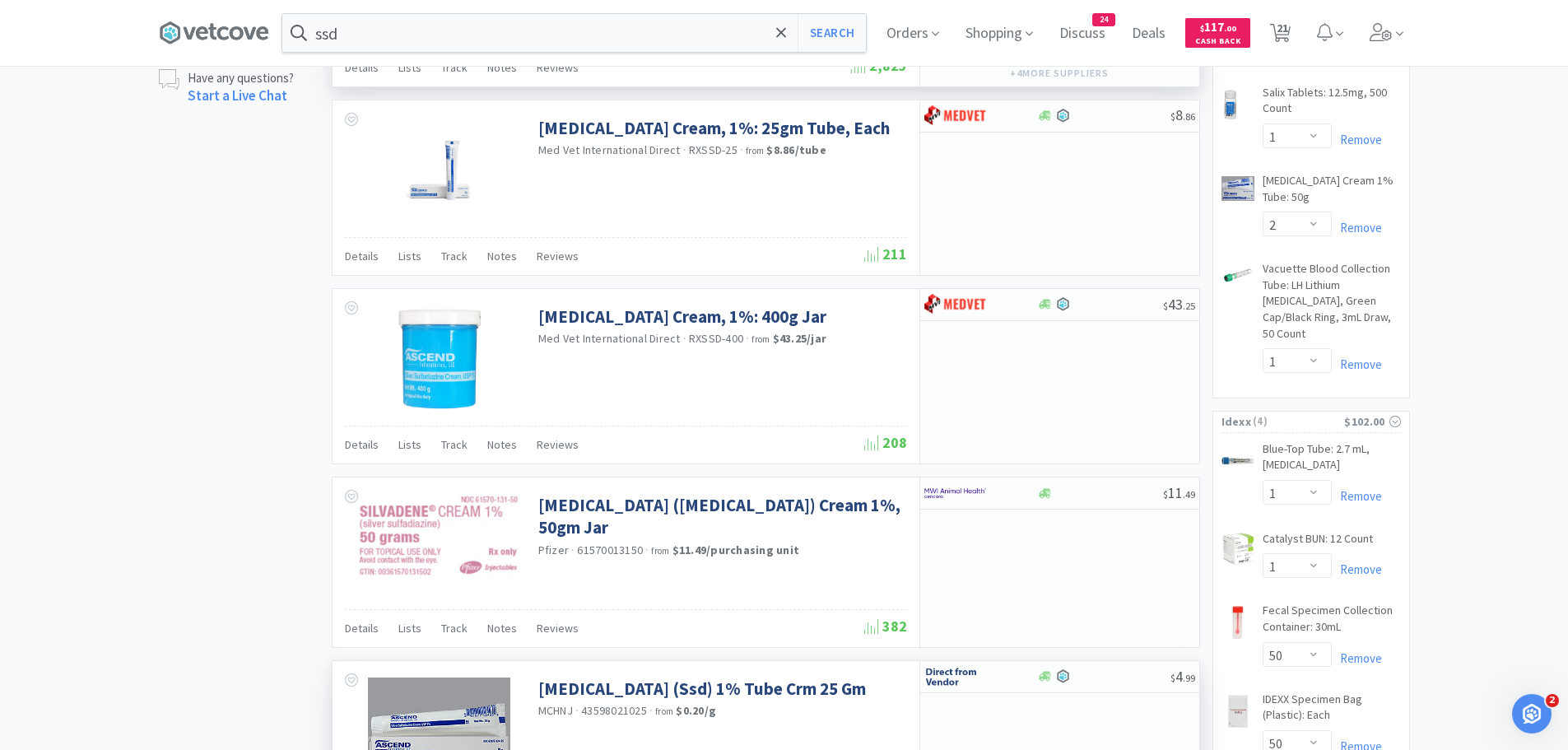
scroll to position [1481, 0]
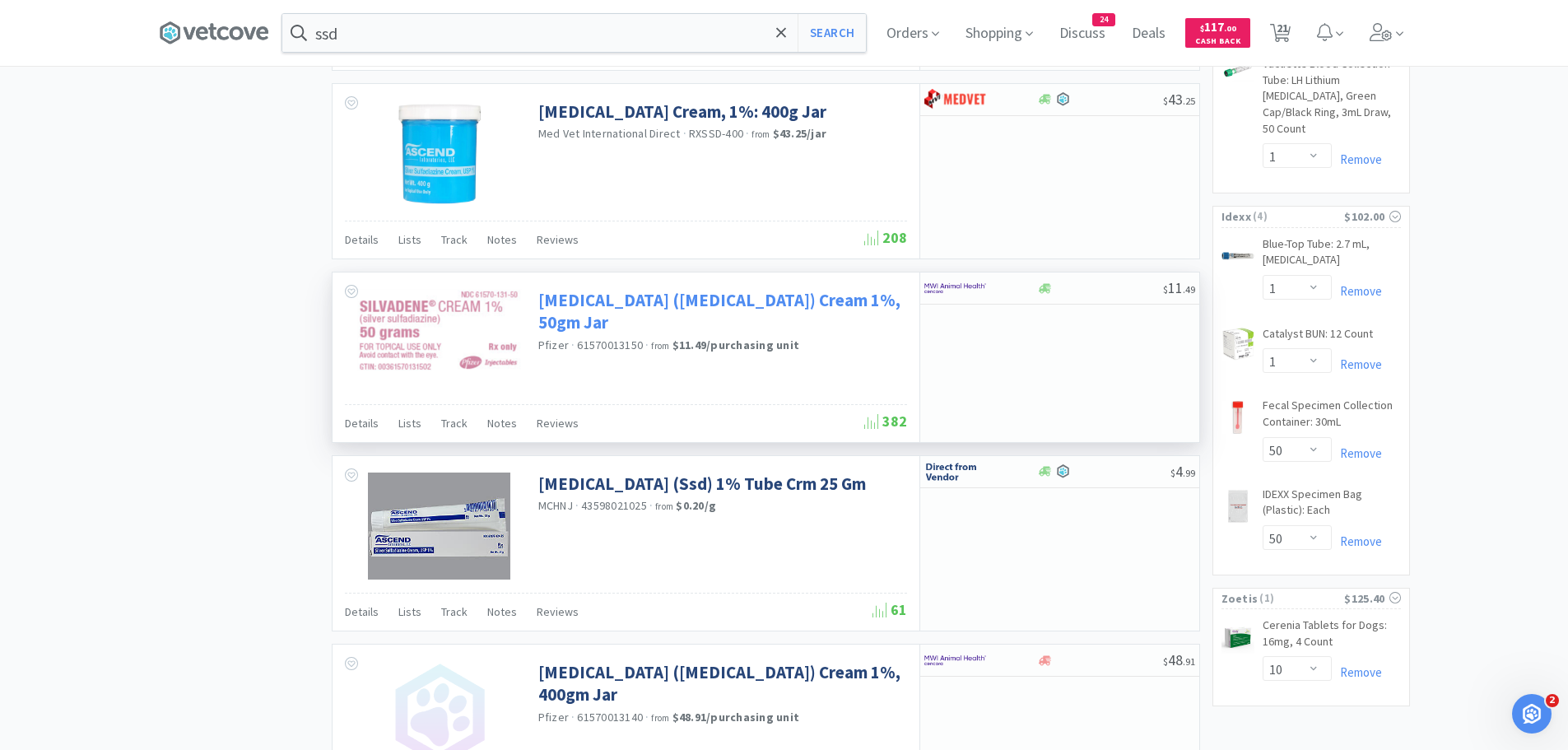
click at [745, 297] on link "[MEDICAL_DATA] ([MEDICAL_DATA]) Cream 1%, 50gm Jar" at bounding box center [721, 312] width 365 height 45
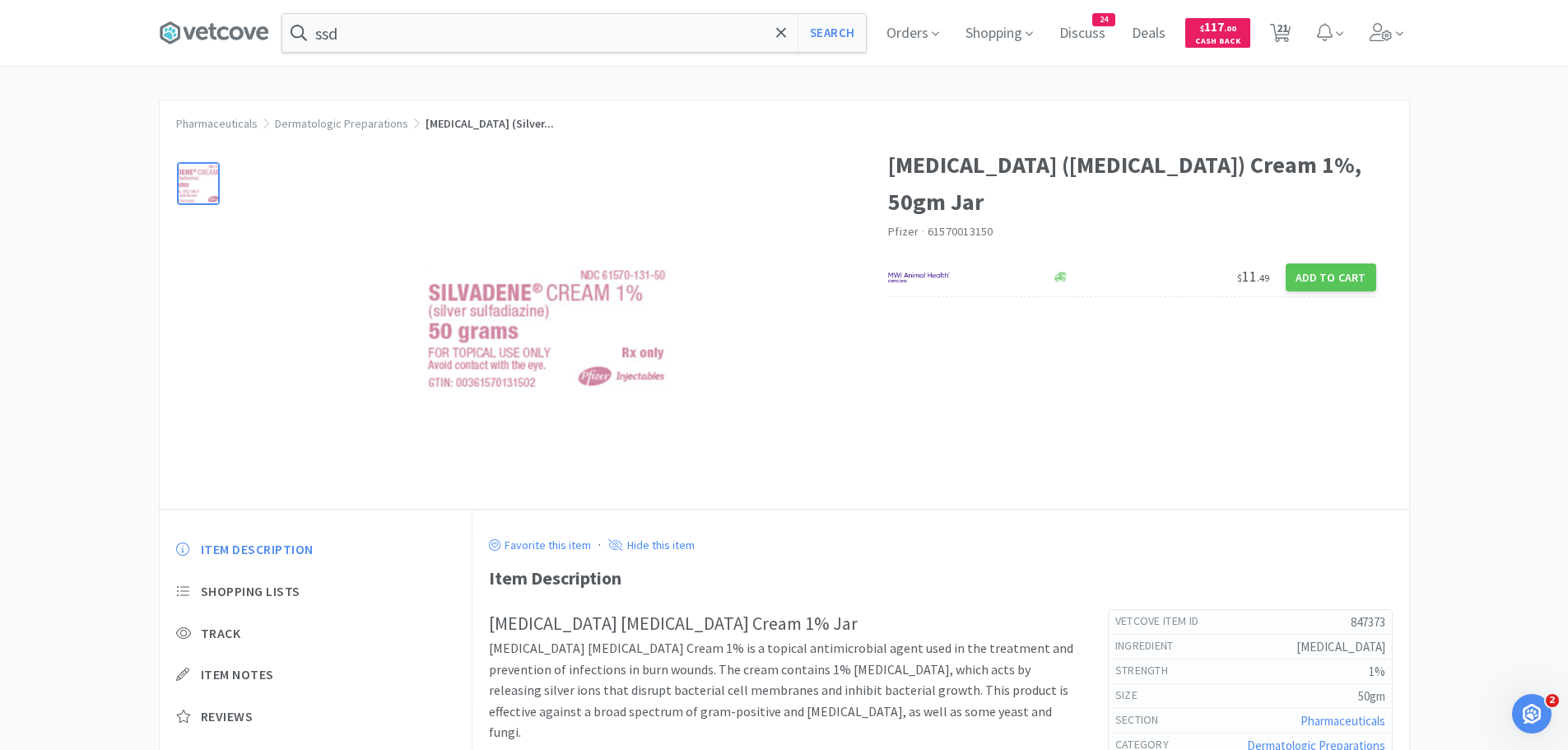
select select "1"
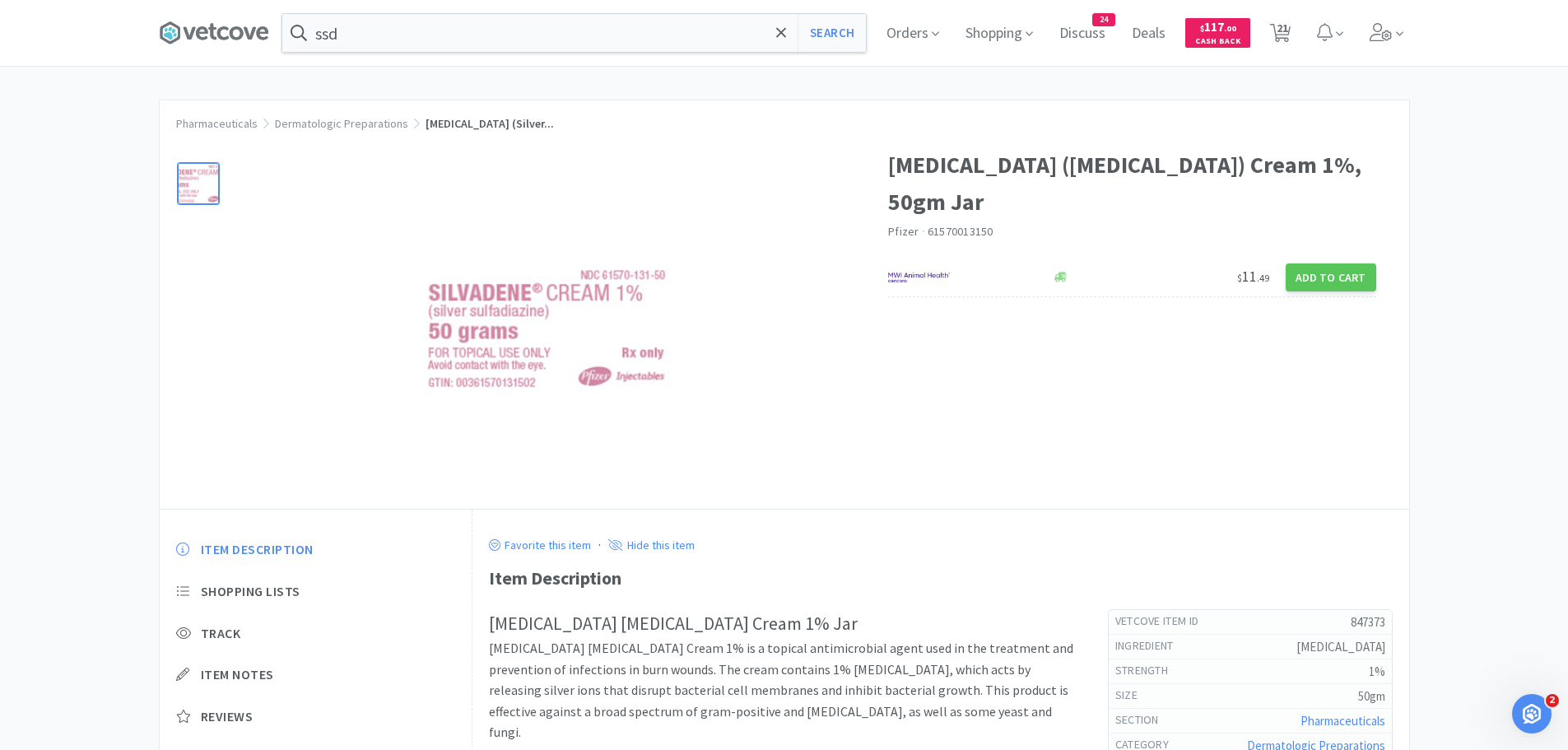
select select "2"
select select "1"
select select "12"
select select "1"
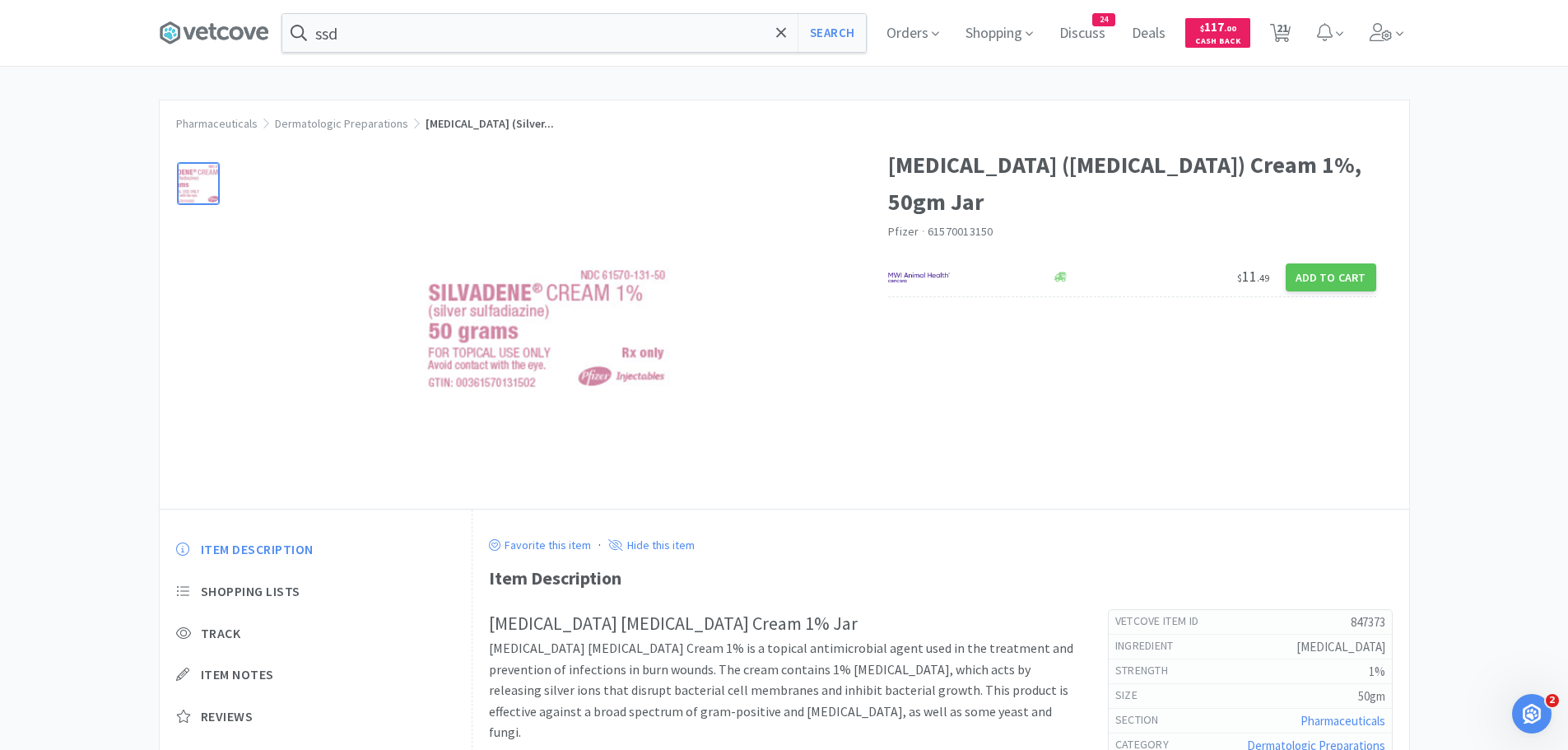
select select "1"
select select "5"
select select "1"
select select "2"
select select "1"
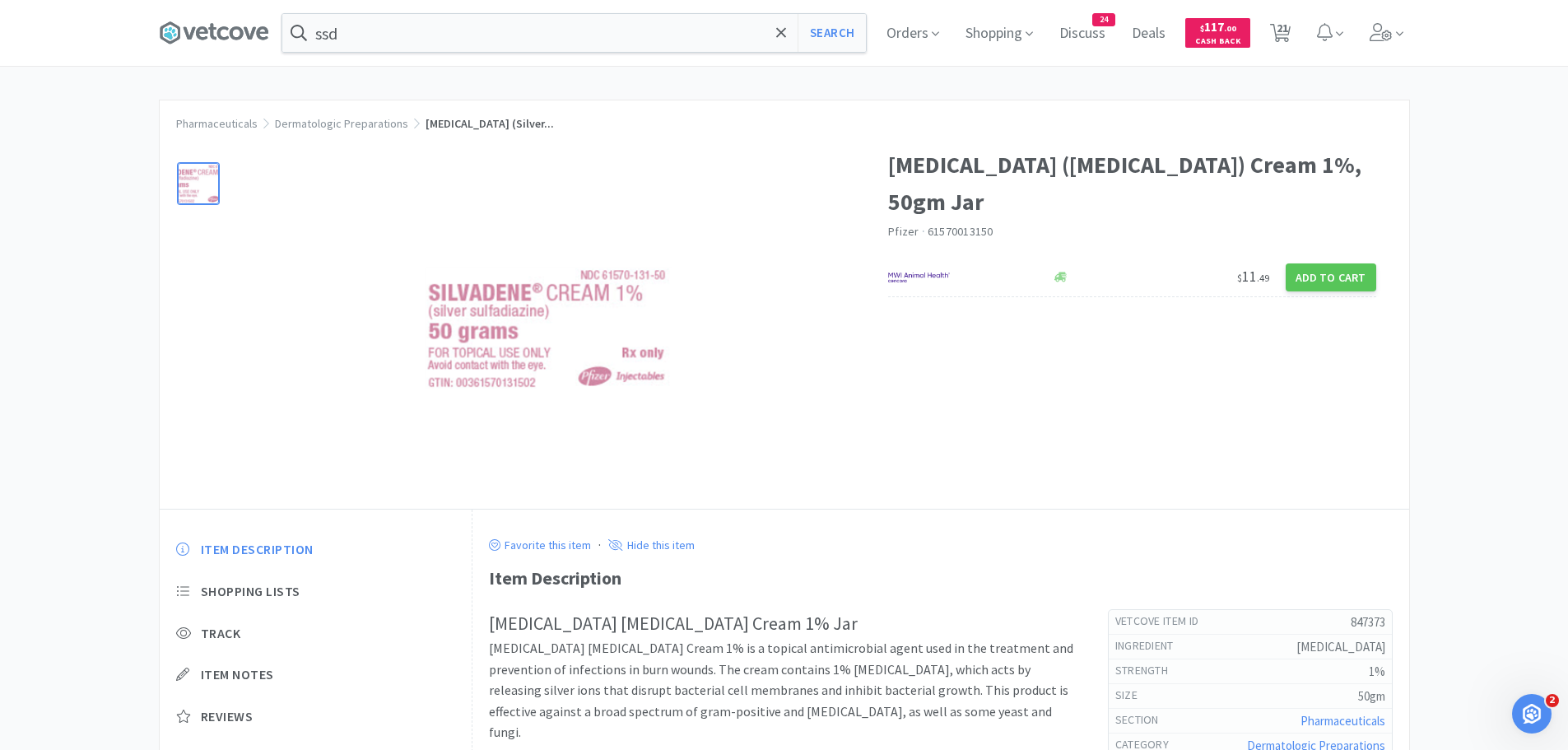
select select "1"
select select "50"
select select "10"
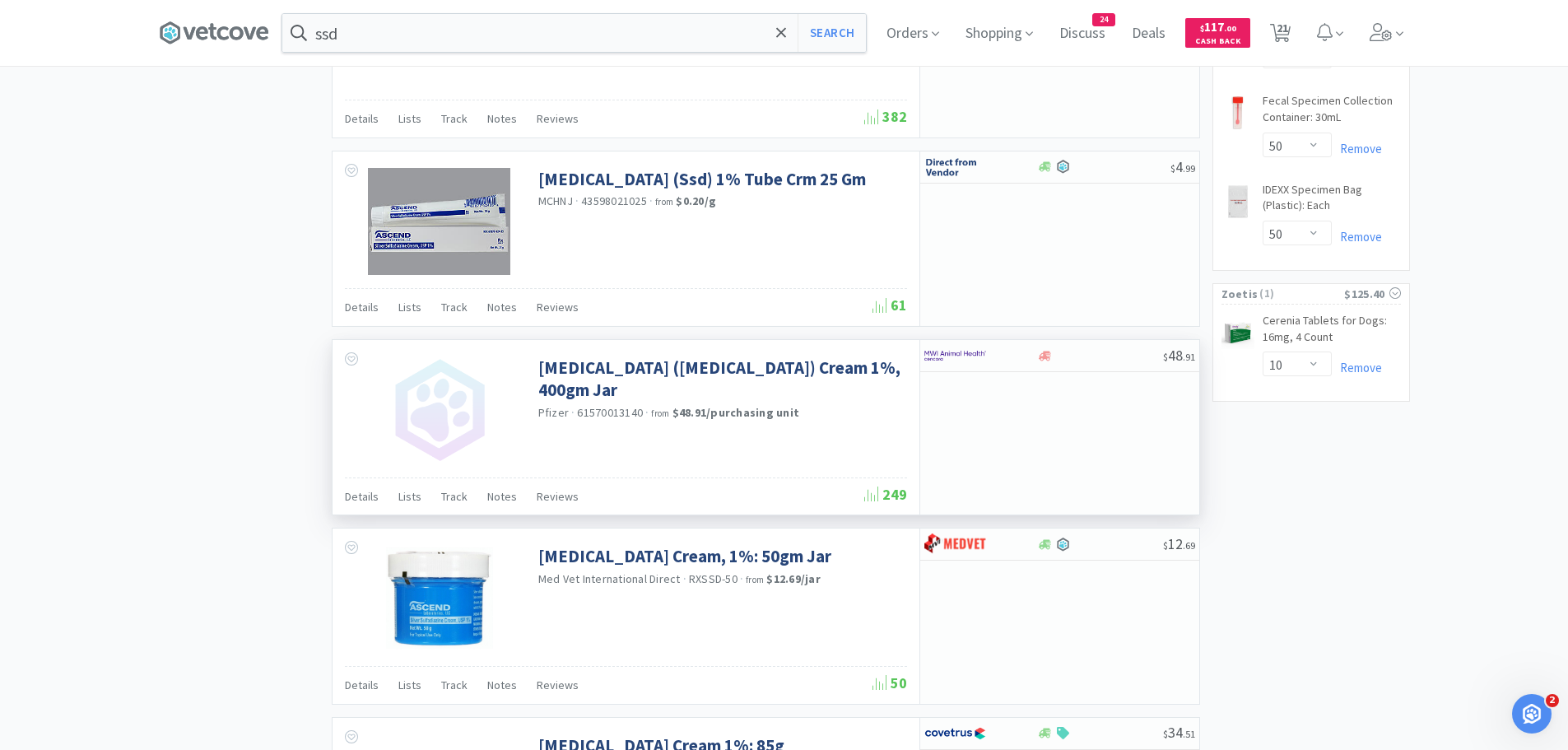
scroll to position [1893, 0]
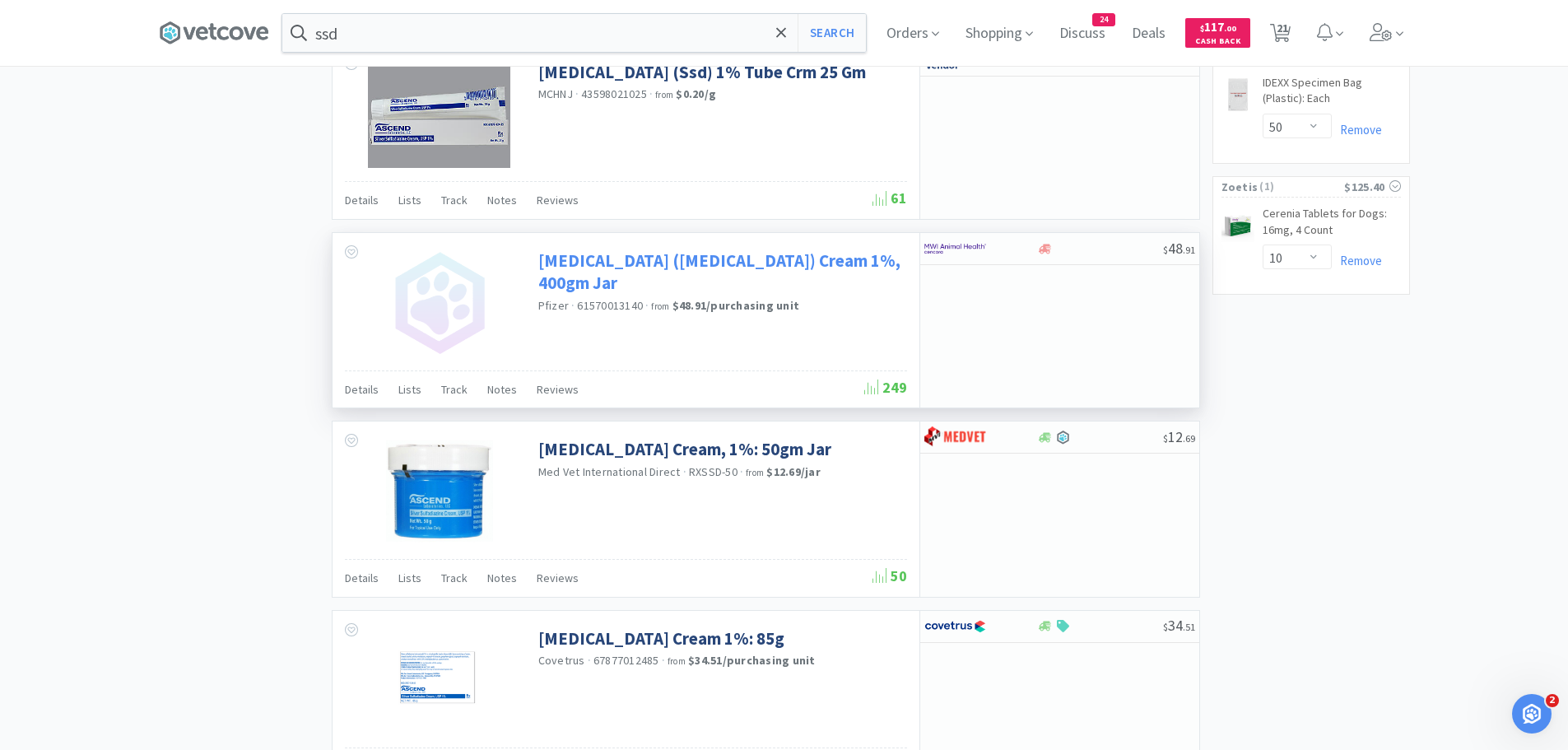
click at [619, 262] on link "[MEDICAL_DATA] ([MEDICAL_DATA]) Cream 1%, 400gm Jar" at bounding box center [721, 272] width 365 height 45
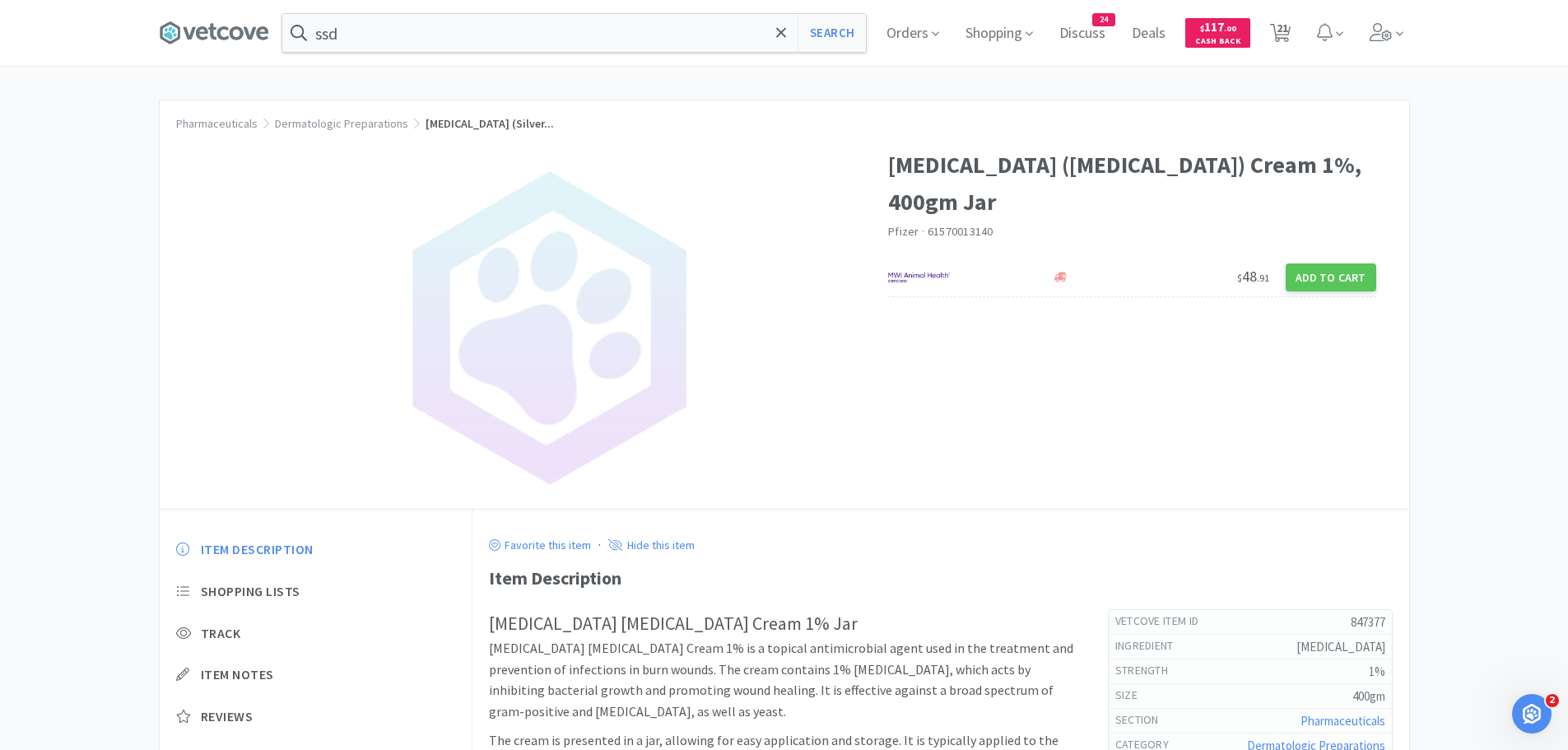
select select "1"
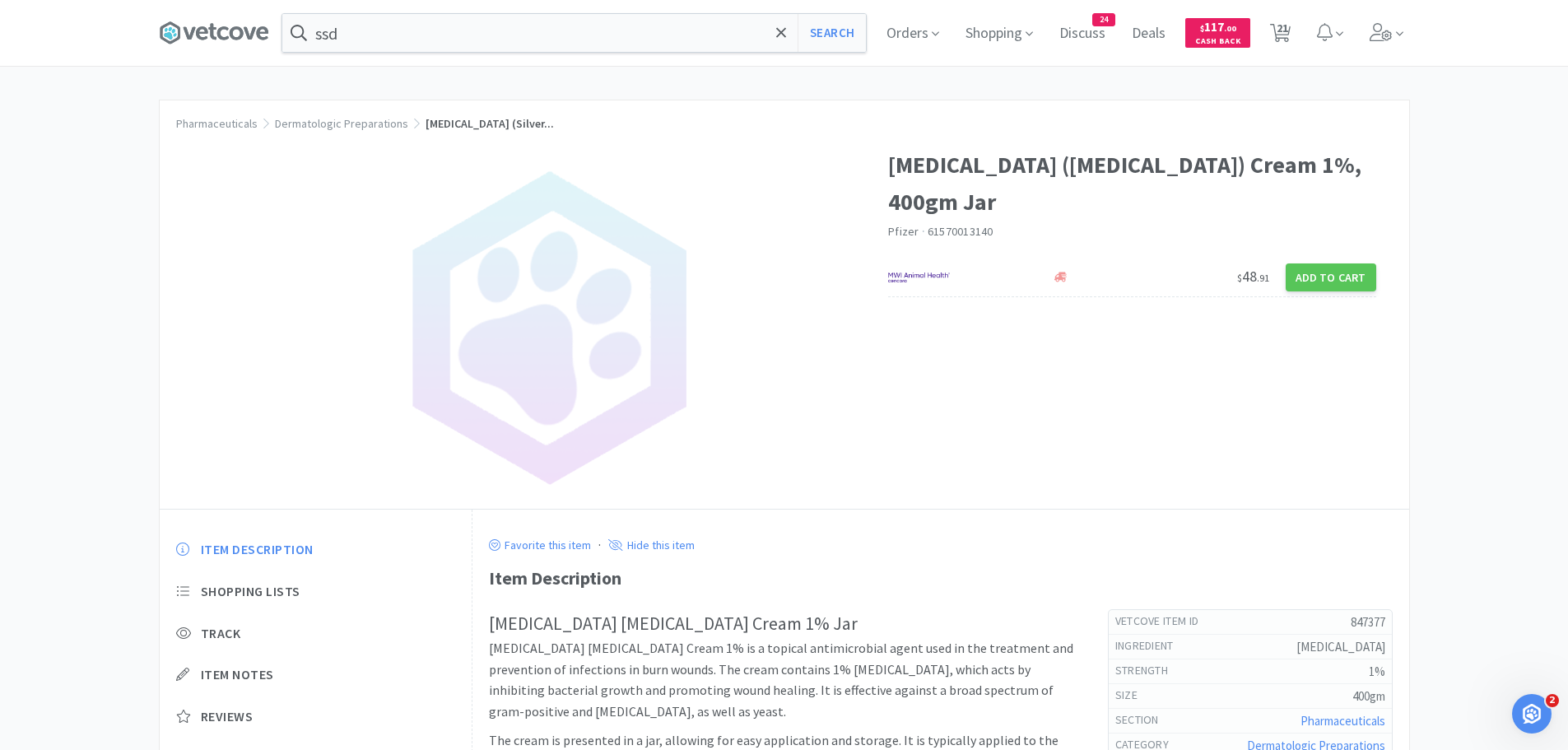
select select "2"
select select "1"
select select "12"
select select "1"
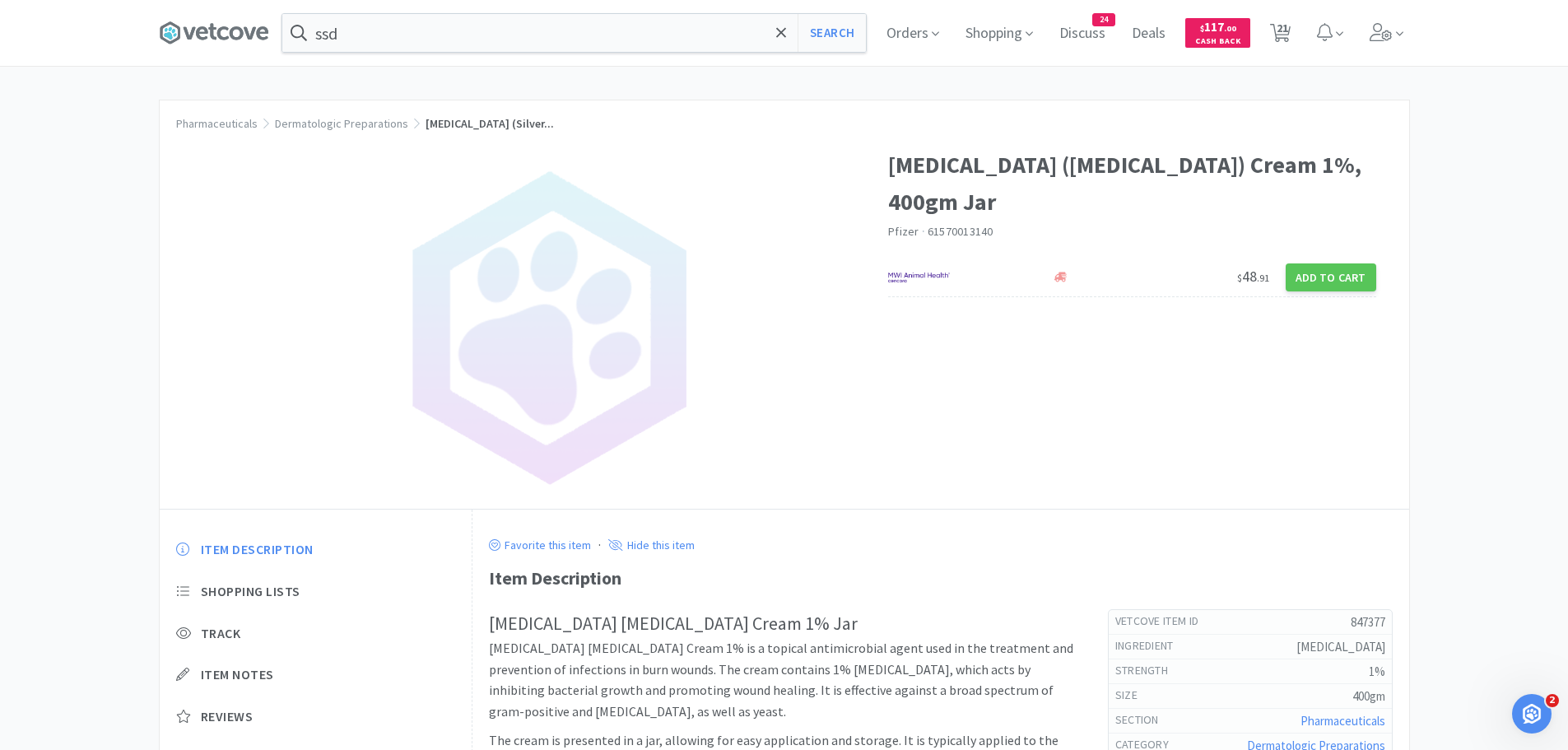
select select "1"
select select "5"
select select "1"
select select "2"
select select "1"
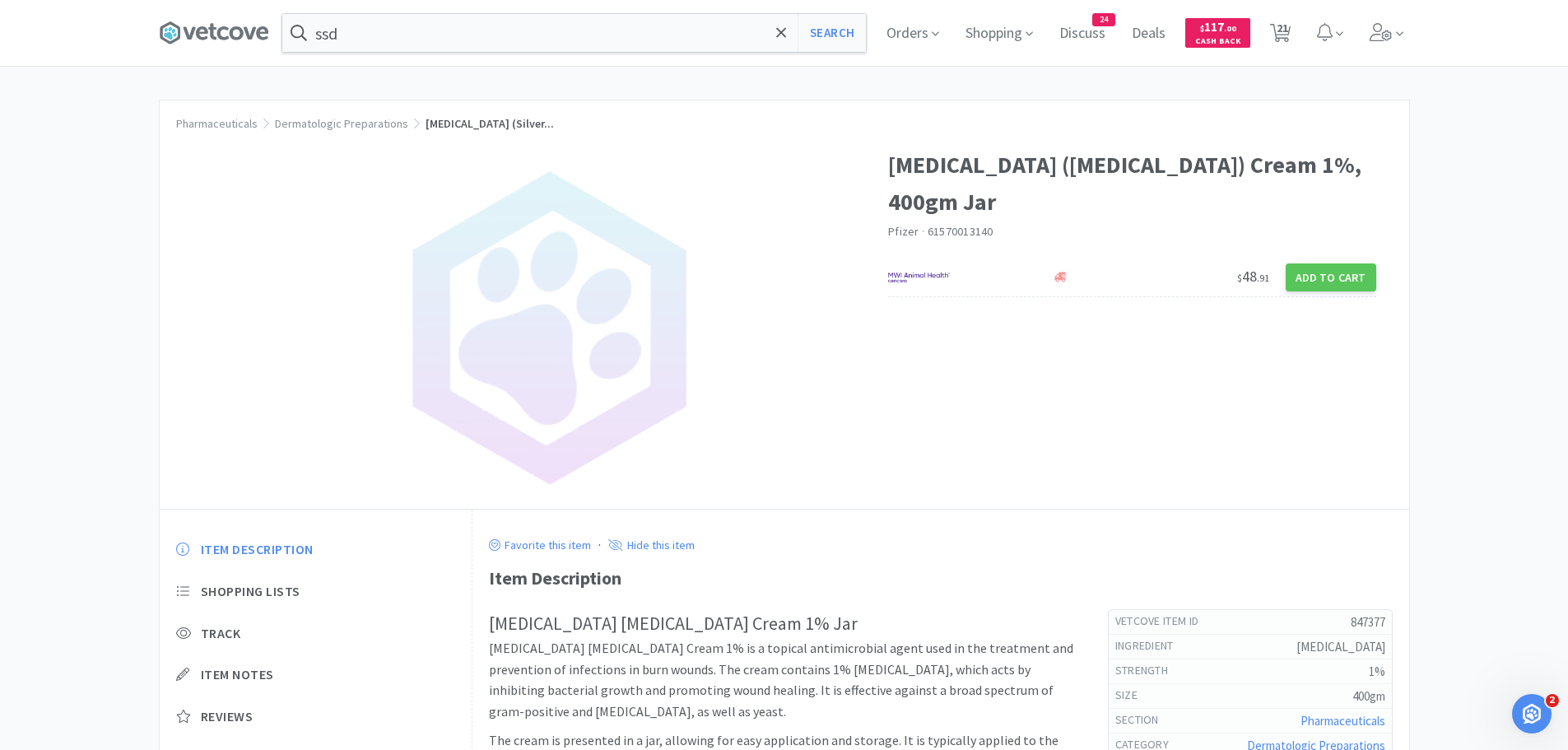
select select "1"
select select "50"
select select "10"
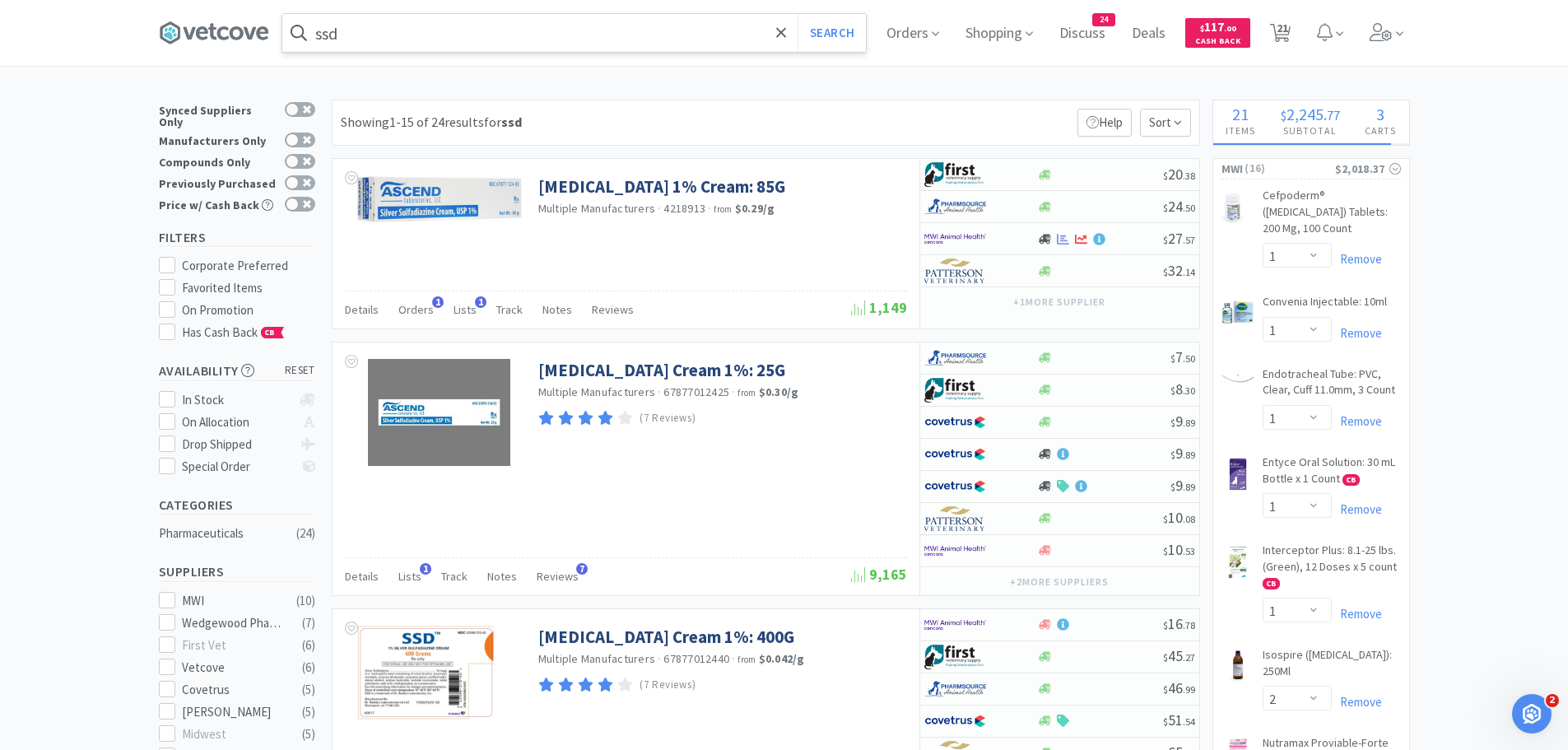
click at [480, 29] on input "ssd" at bounding box center [574, 33] width 584 height 38
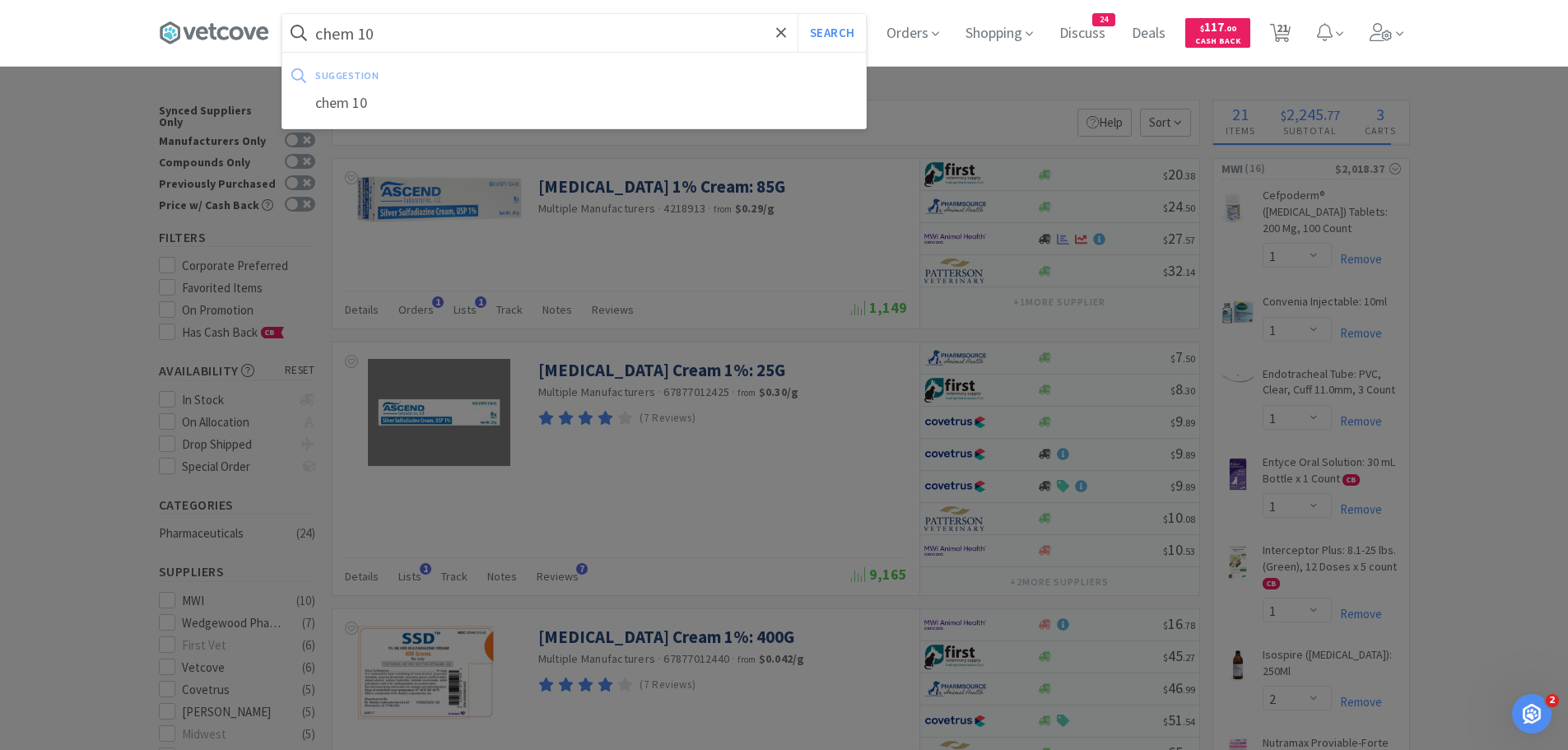
type input "chem 10"
click at [797, 14] on button "Search" at bounding box center [831, 33] width 68 height 38
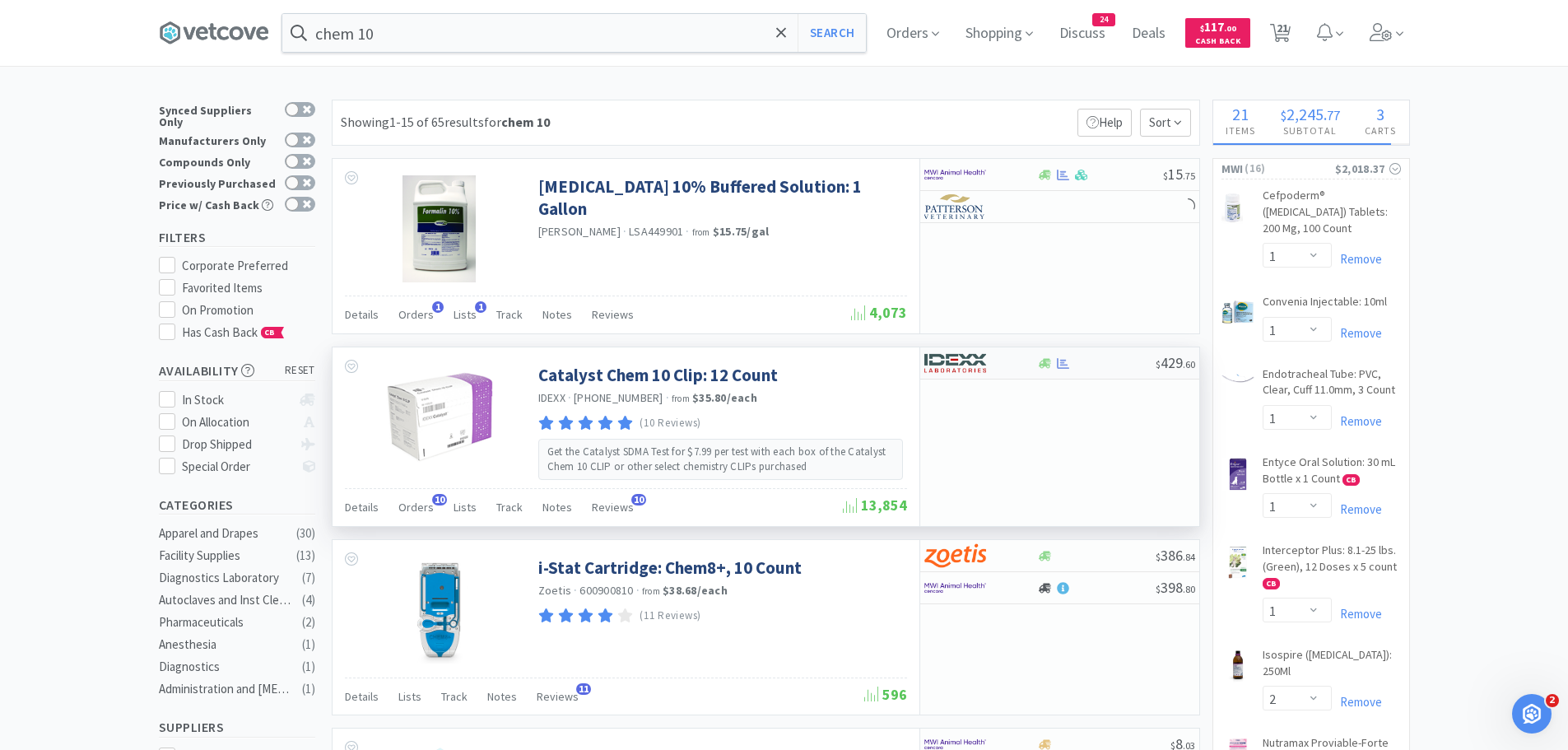
click at [1028, 361] on div at bounding box center [980, 363] width 112 height 28
select select "1"
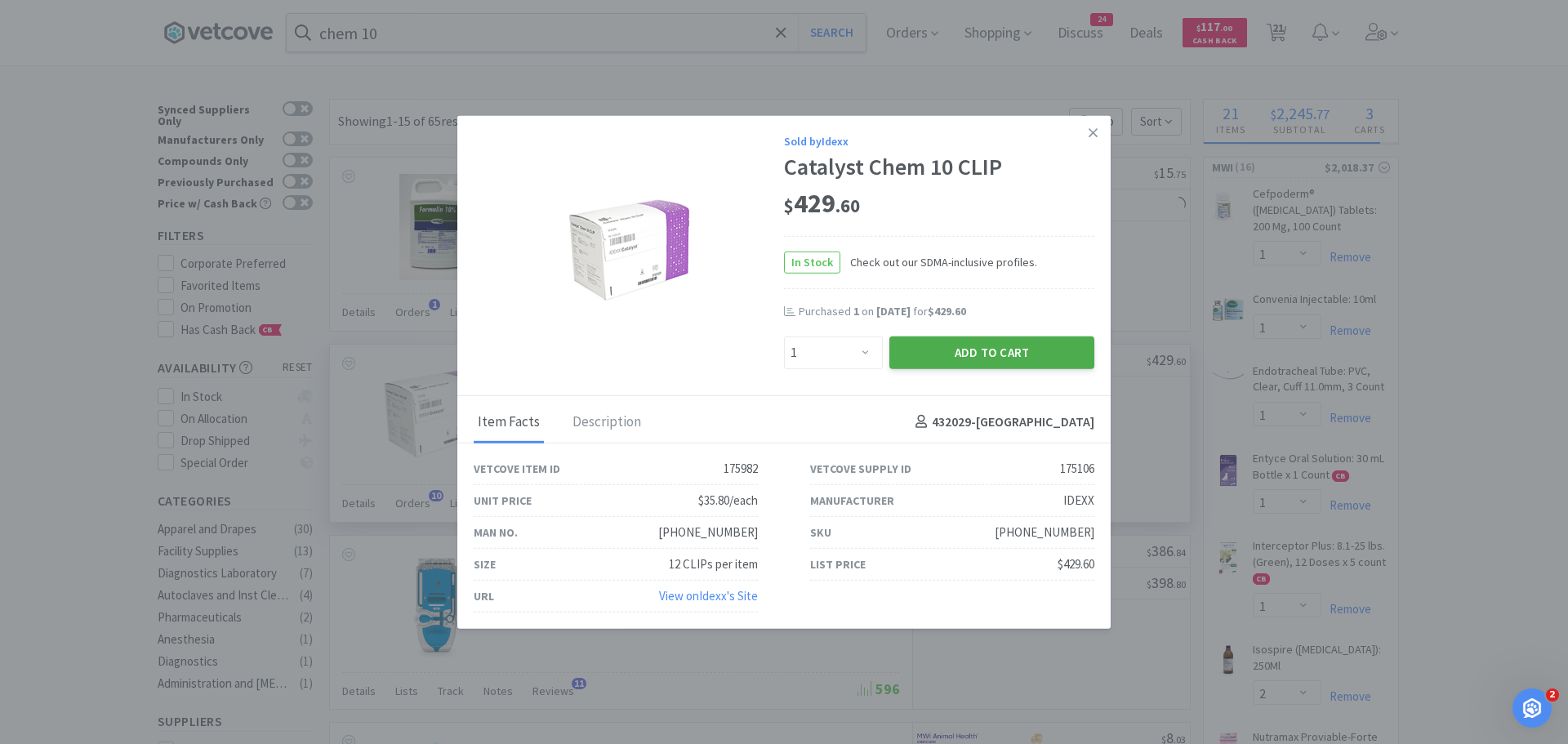
click at [975, 357] on button "Add to Cart" at bounding box center [992, 351] width 205 height 33
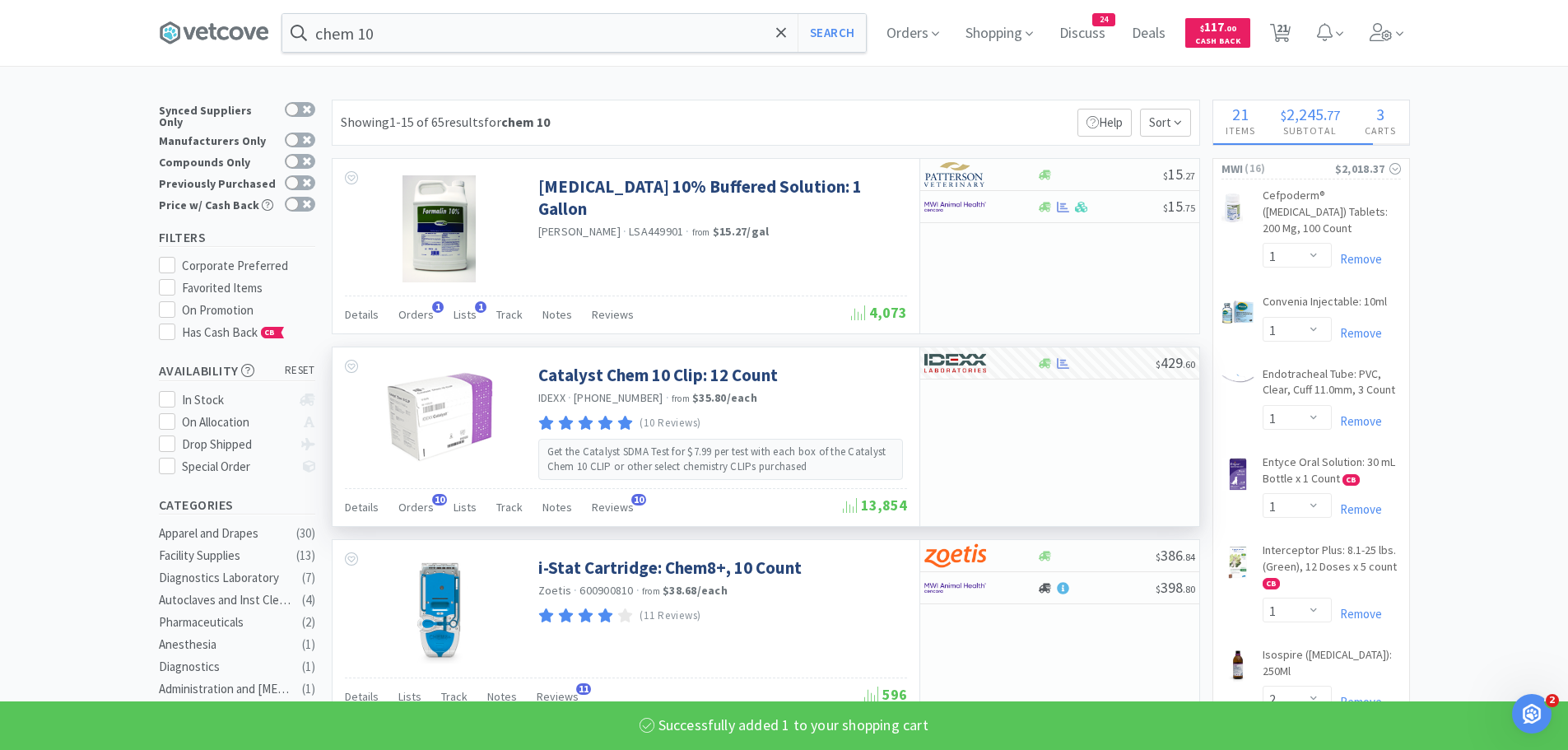
select select "1"
select select "50"
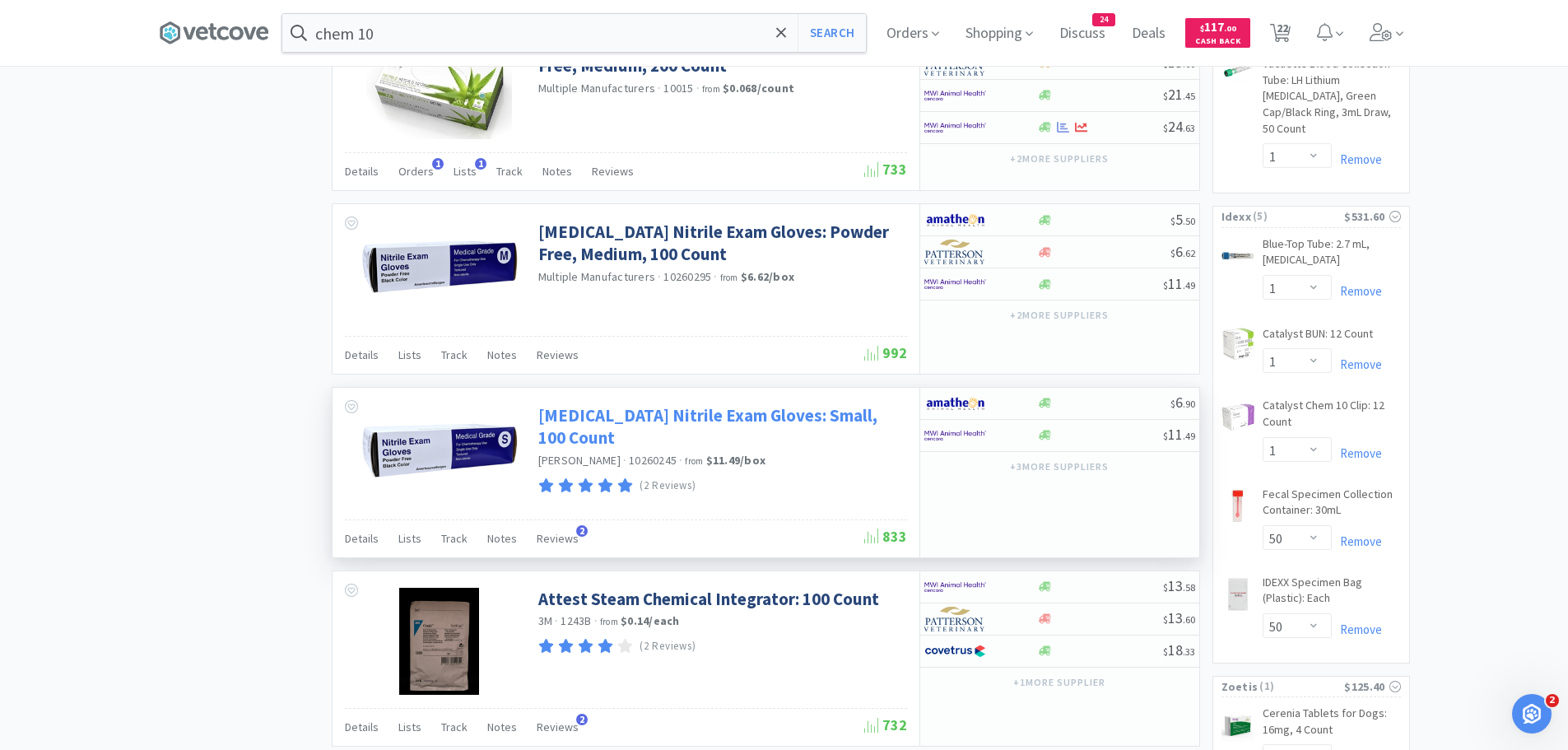
scroll to position [1235, 0]
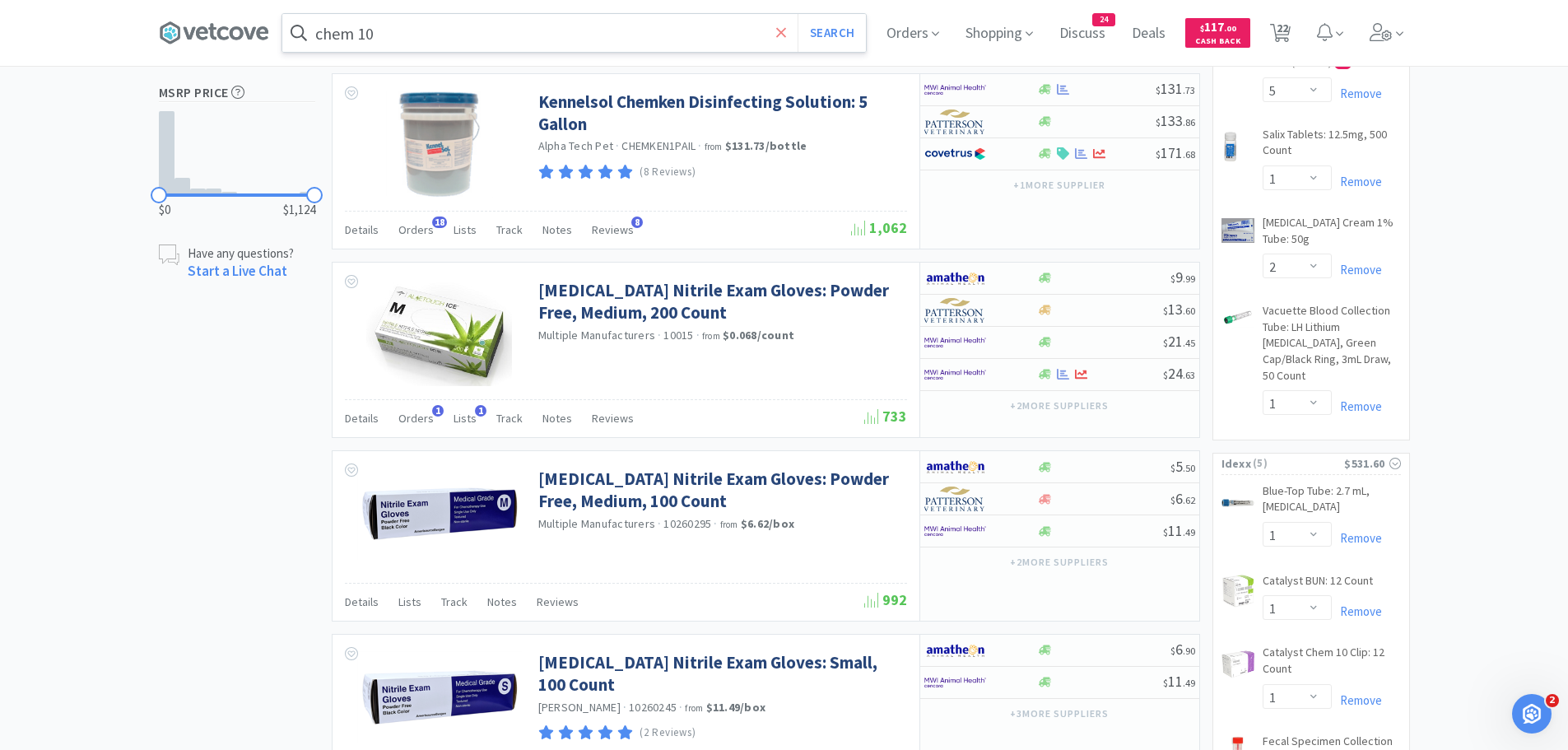
click at [787, 28] on icon at bounding box center [781, 32] width 10 height 16
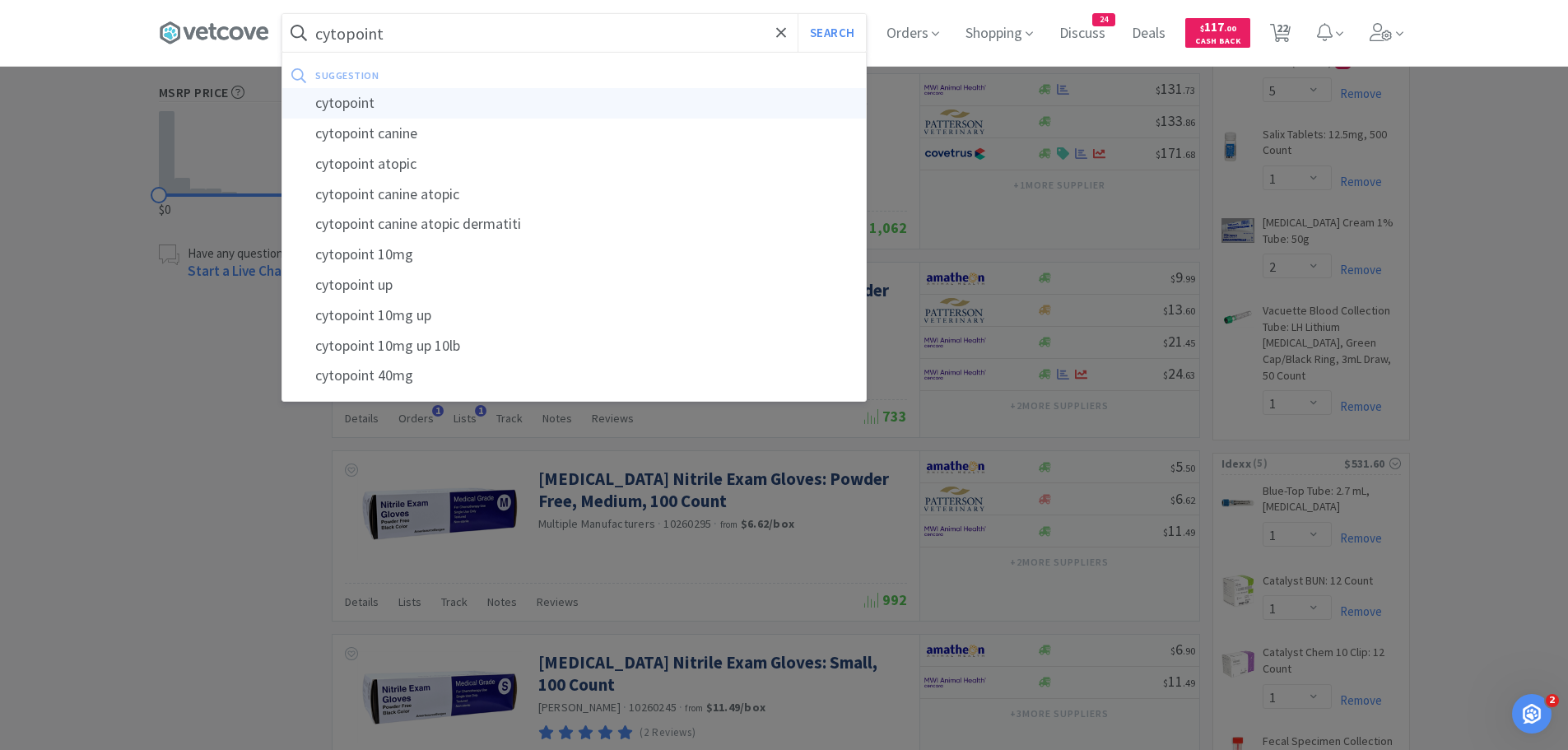
type input "cytopoint"
click at [451, 100] on div "cytopoint" at bounding box center [574, 103] width 584 height 30
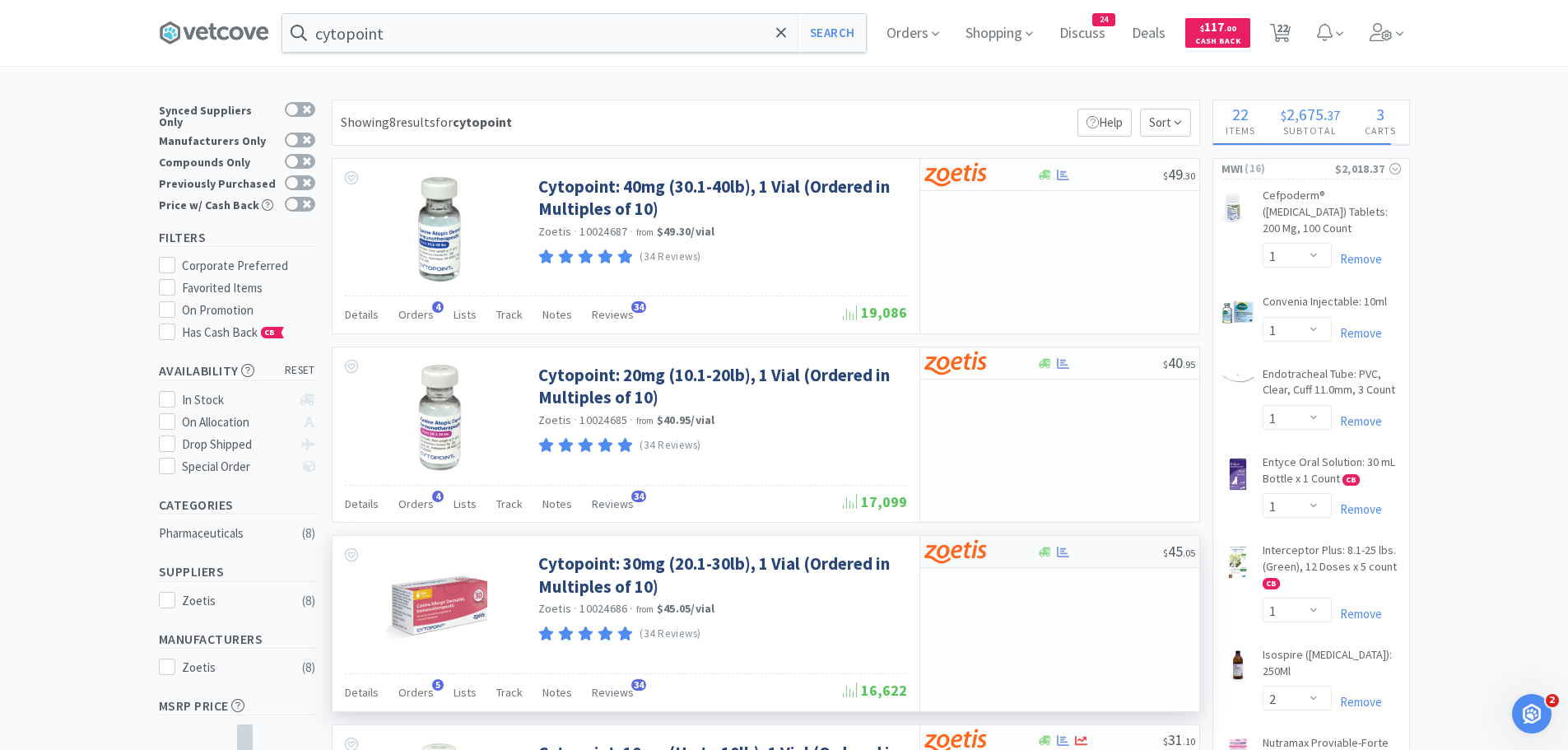
click at [1032, 554] on div at bounding box center [980, 552] width 112 height 28
select select "10"
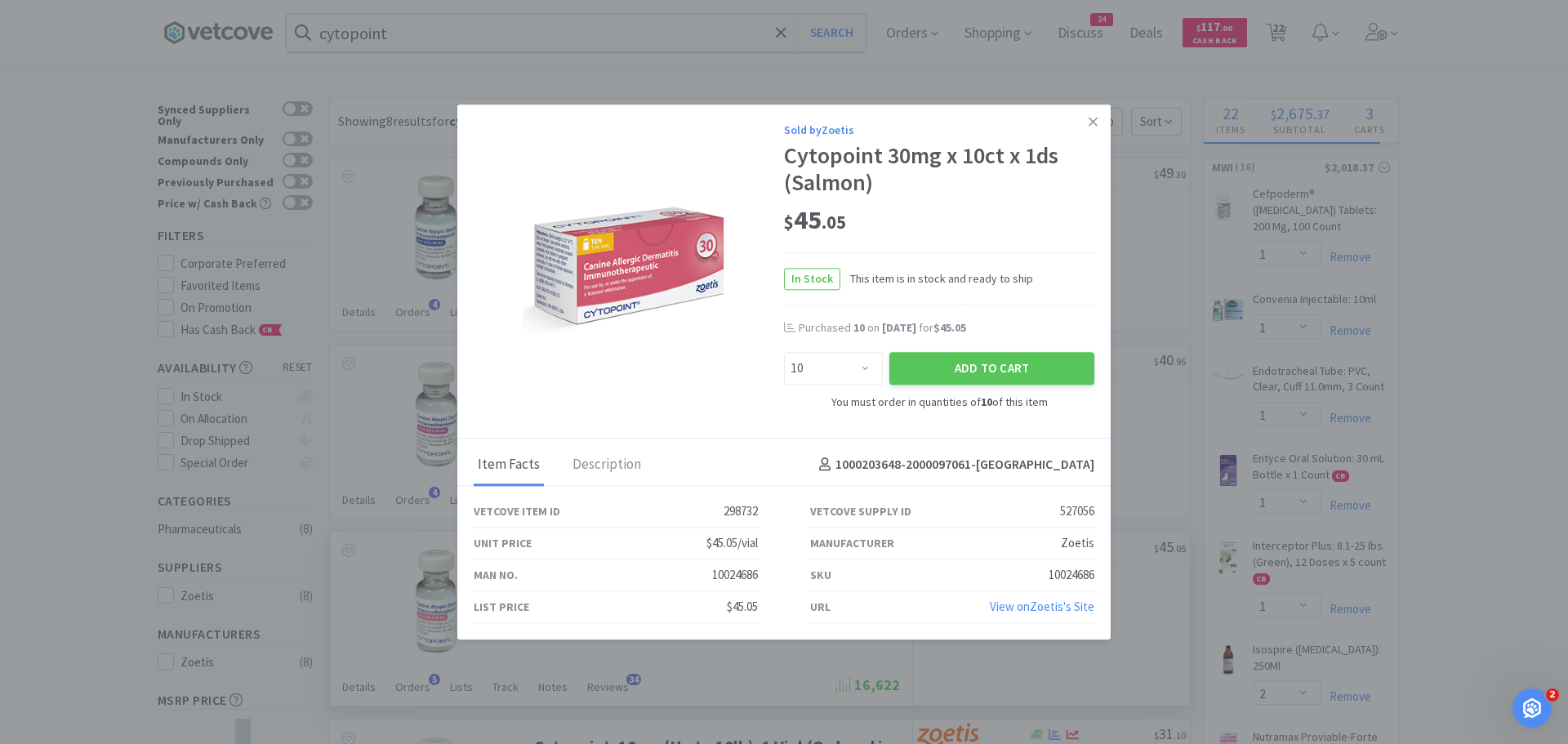
click at [996, 350] on div "Add to Cart" at bounding box center [992, 369] width 212 height 39
click at [993, 365] on button "Add to Cart" at bounding box center [992, 368] width 205 height 33
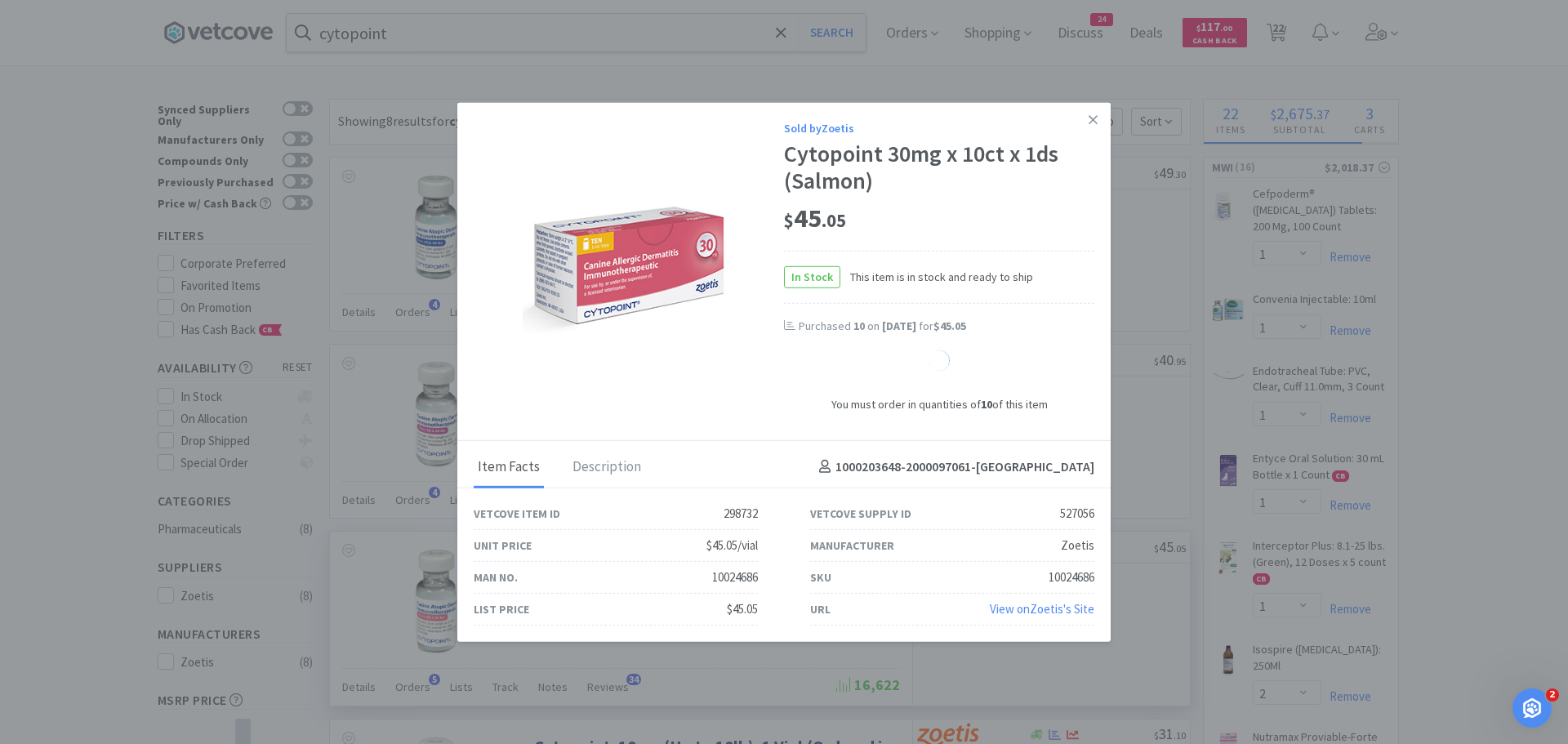
select select "10"
select select "1"
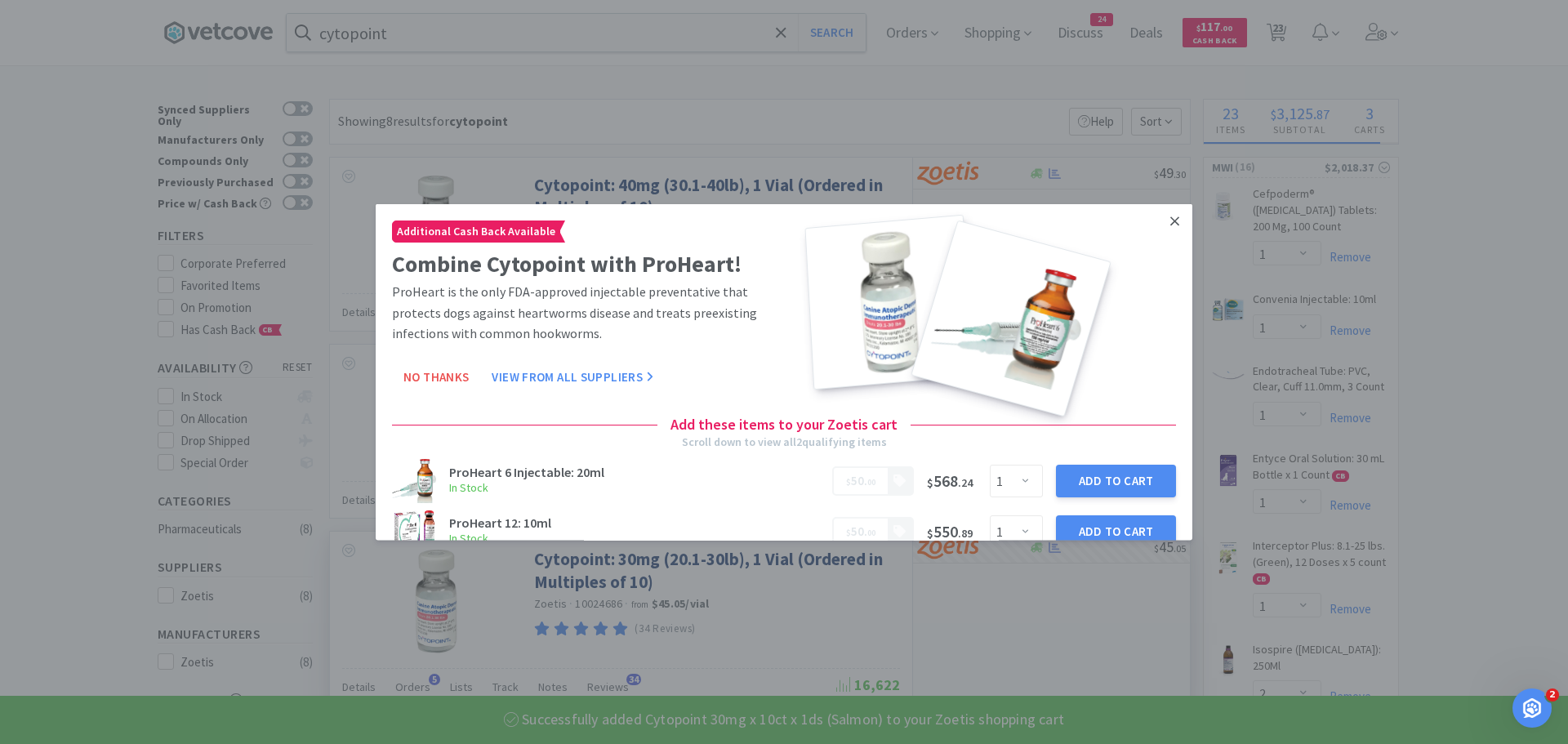
click at [1171, 222] on icon at bounding box center [1175, 220] width 9 height 15
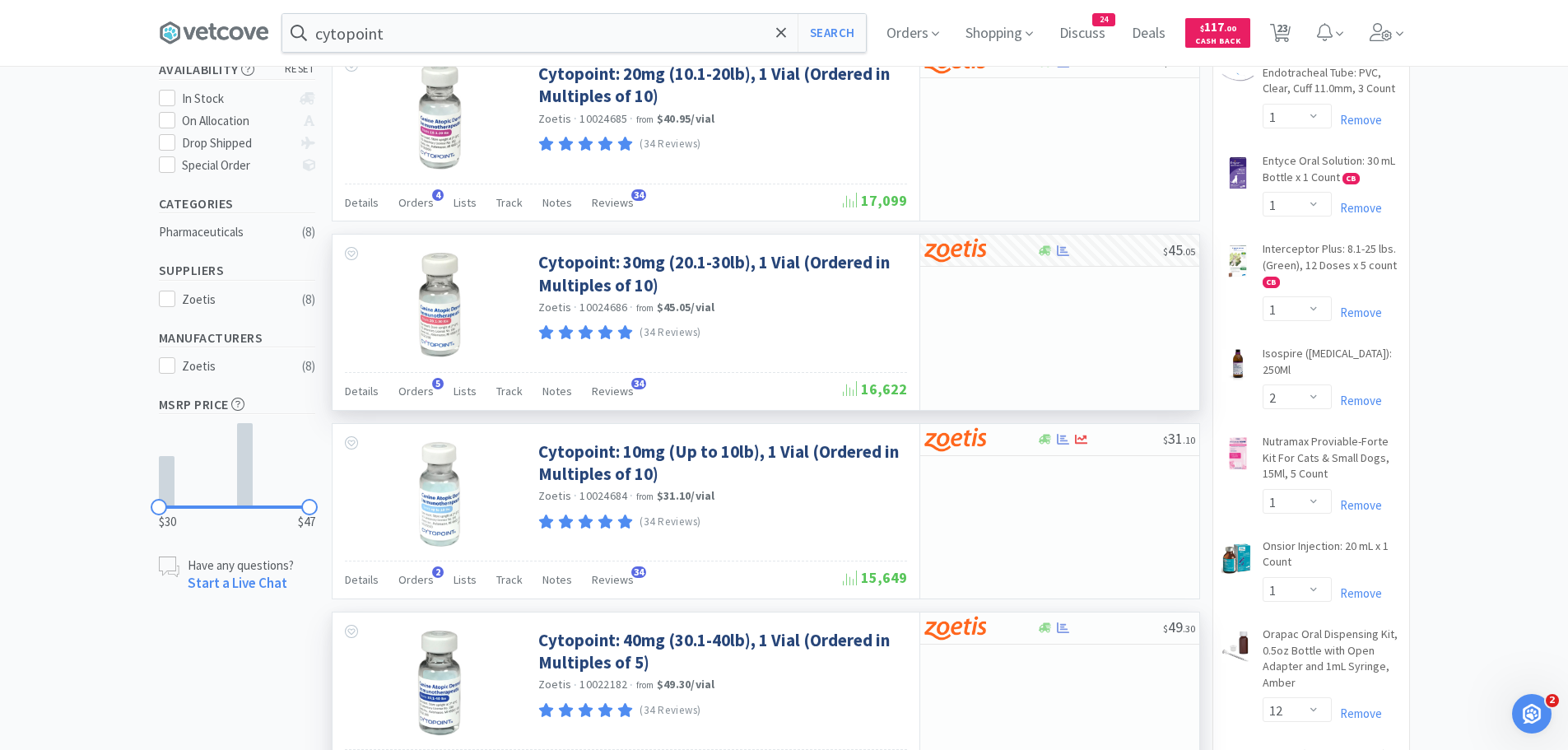
scroll to position [330, 0]
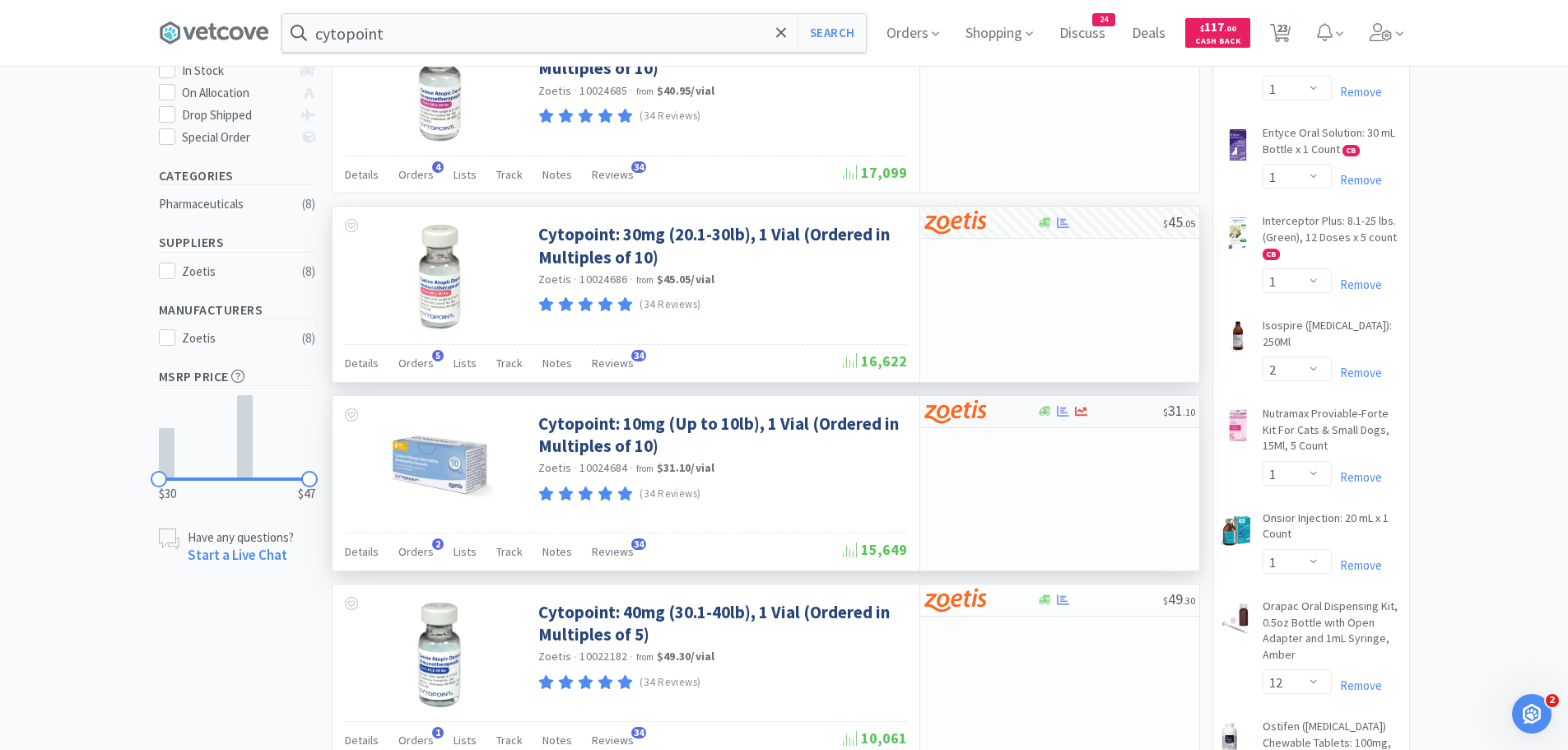
click at [1025, 416] on div at bounding box center [980, 412] width 112 height 28
select select "10"
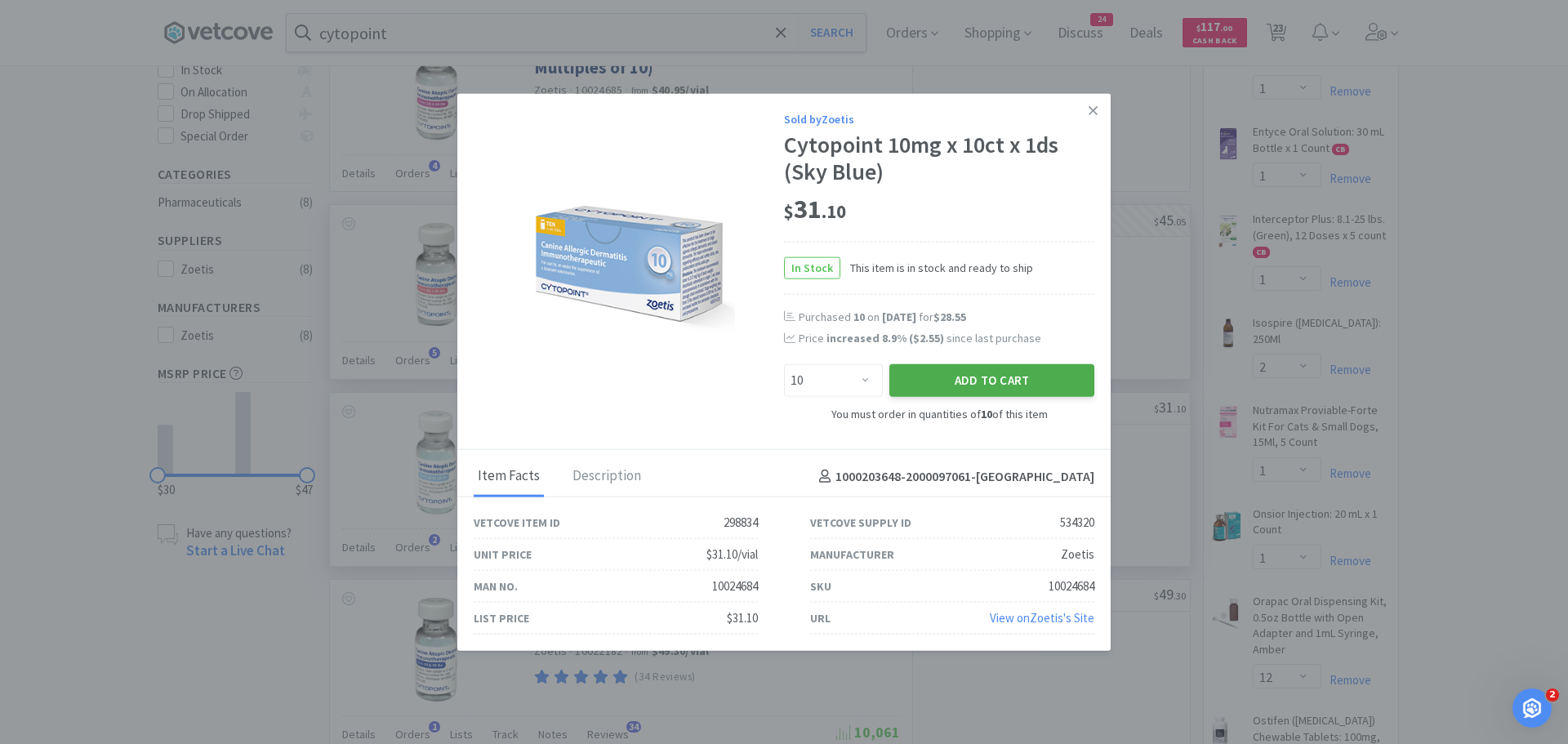
click at [978, 379] on button "Add to Cart" at bounding box center [992, 379] width 205 height 33
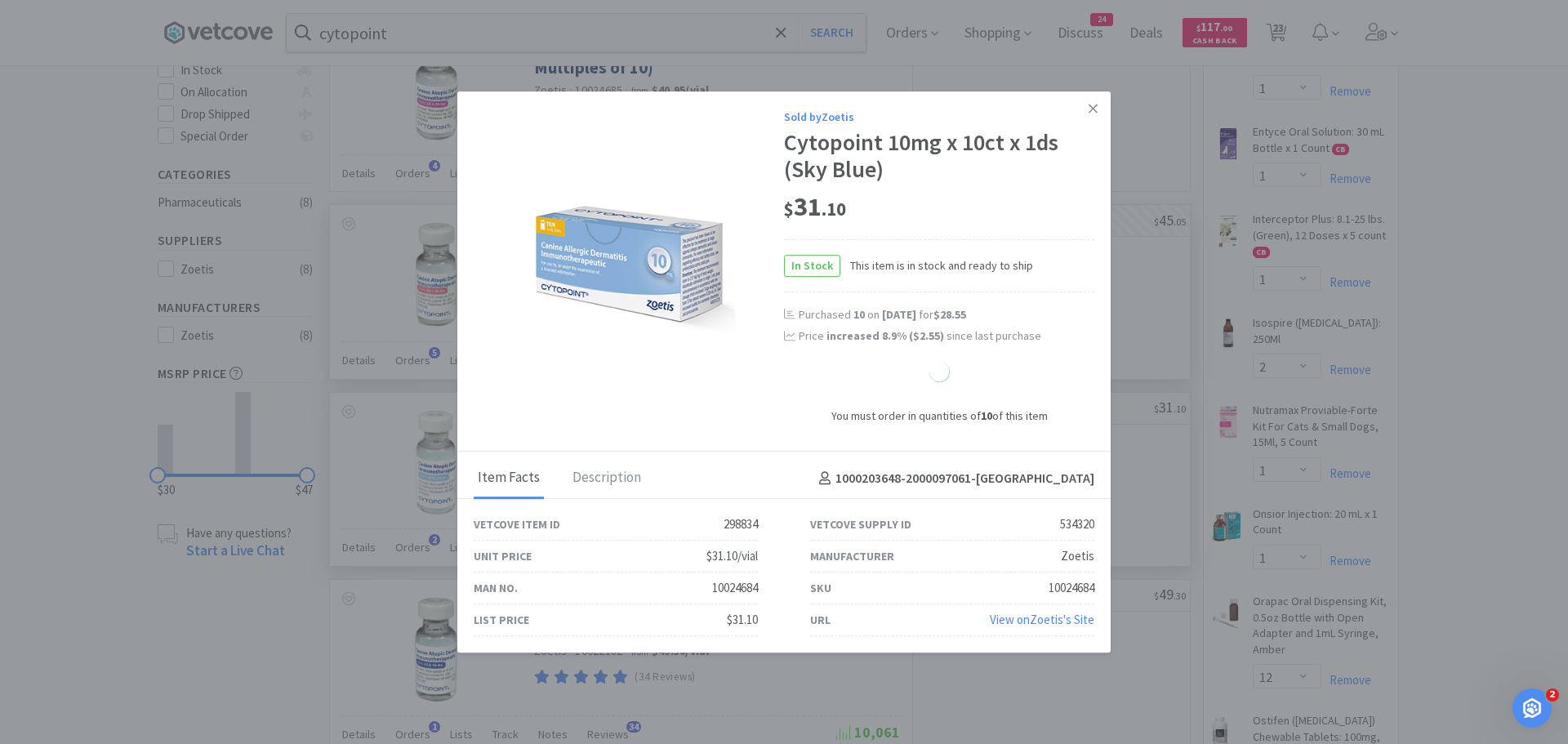
select select "10"
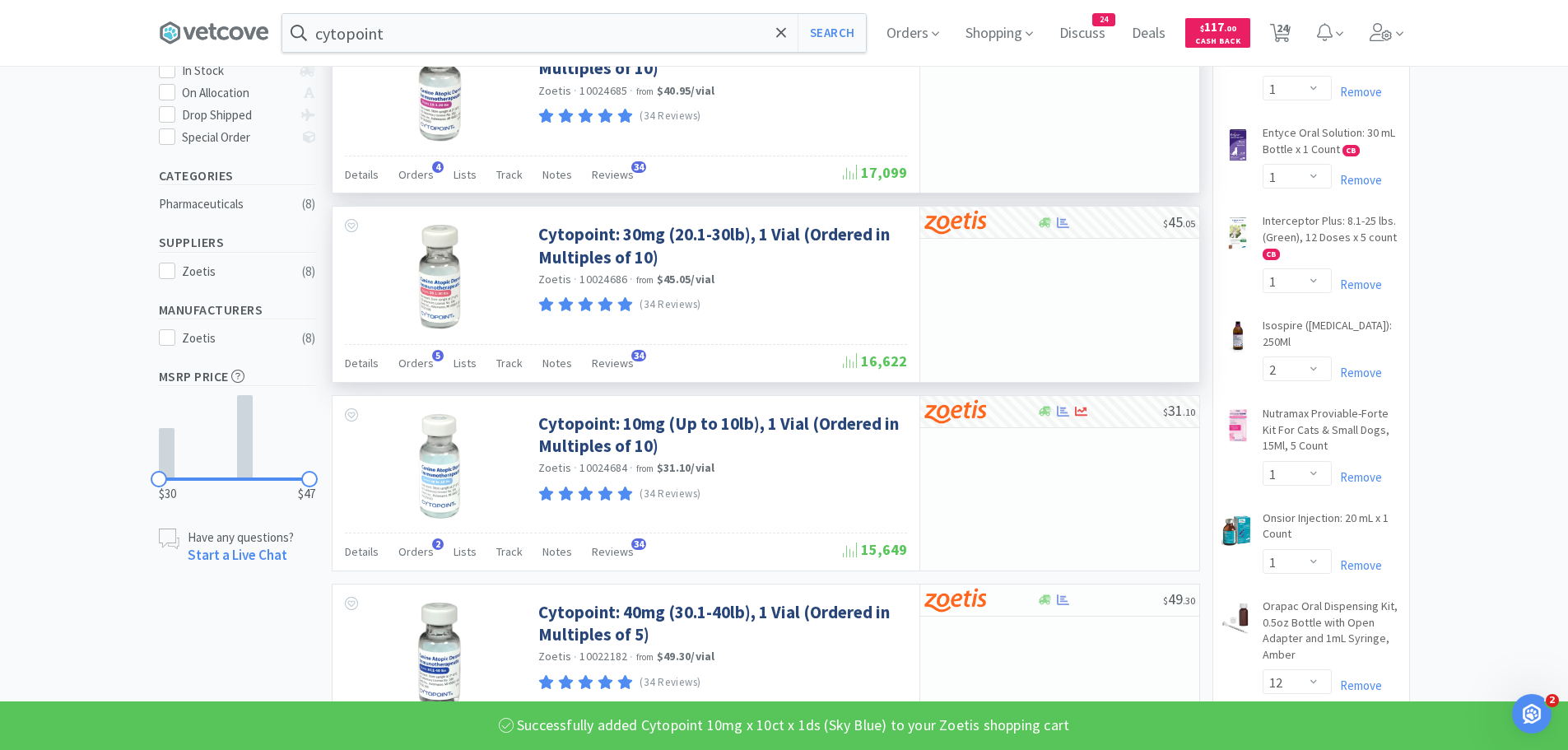
scroll to position [0, 0]
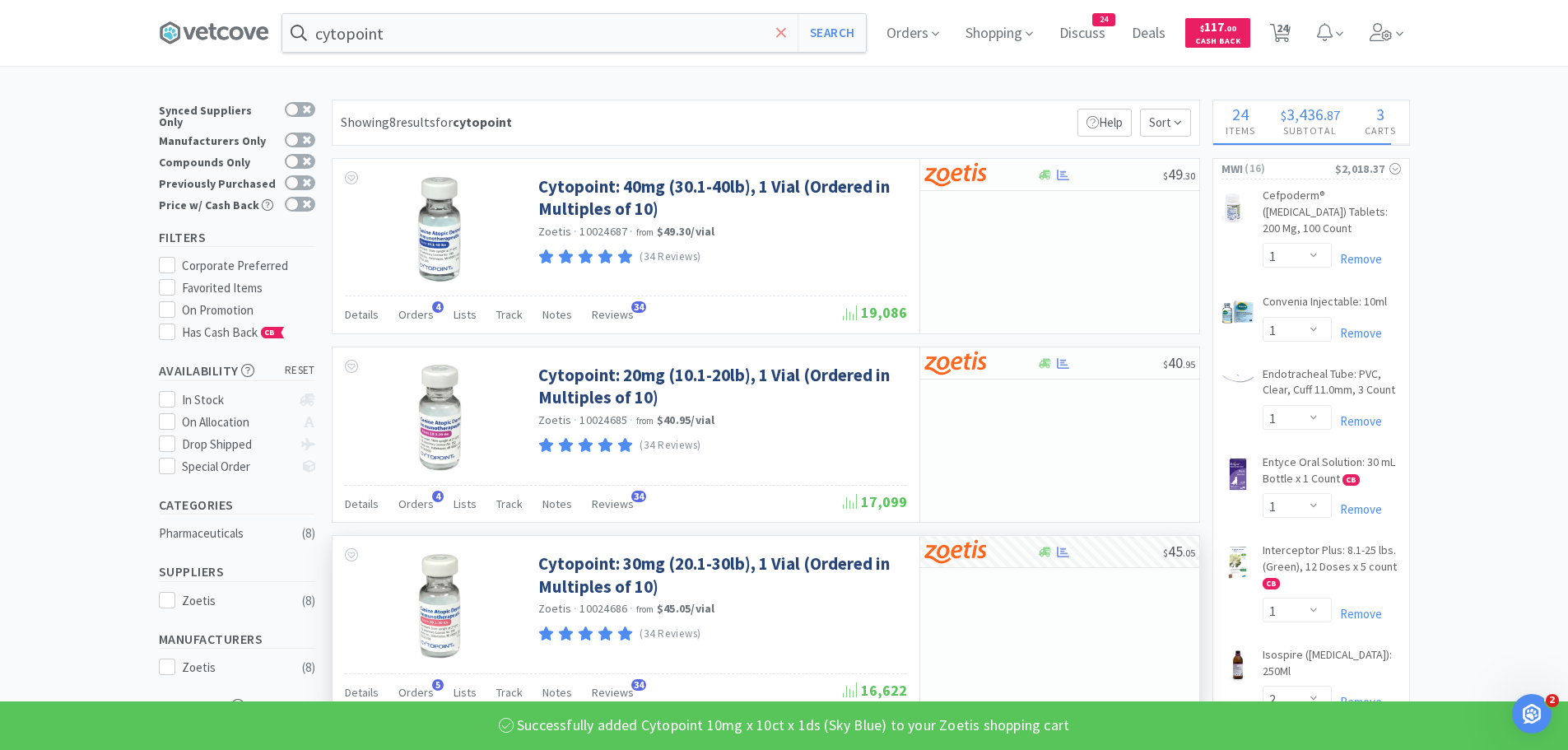
click at [786, 31] on icon at bounding box center [781, 32] width 9 height 9
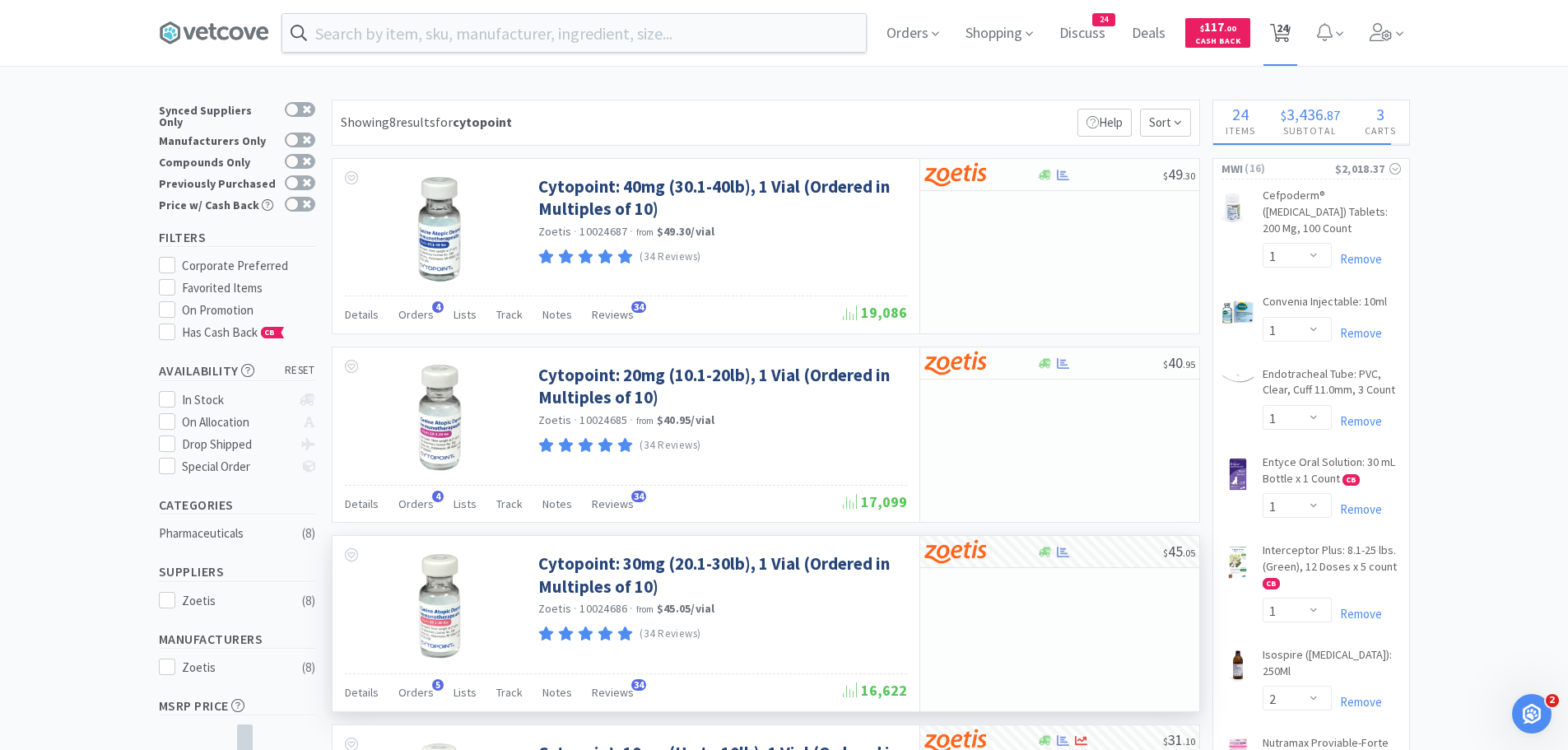
click at [1288, 40] on span "24" at bounding box center [1282, 28] width 11 height 66
select select "10"
select select "1"
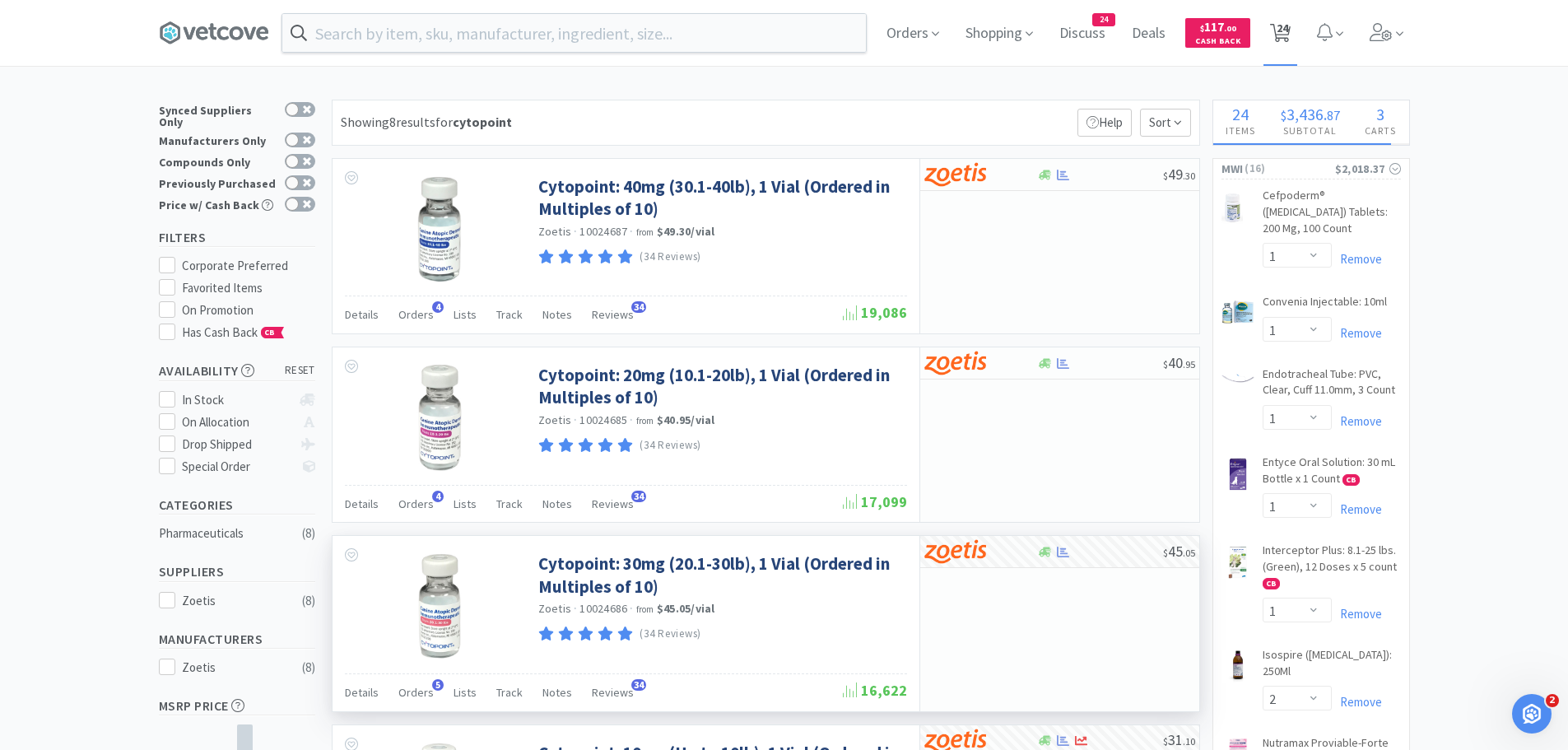
select select "1"
select select "50"
select select "1"
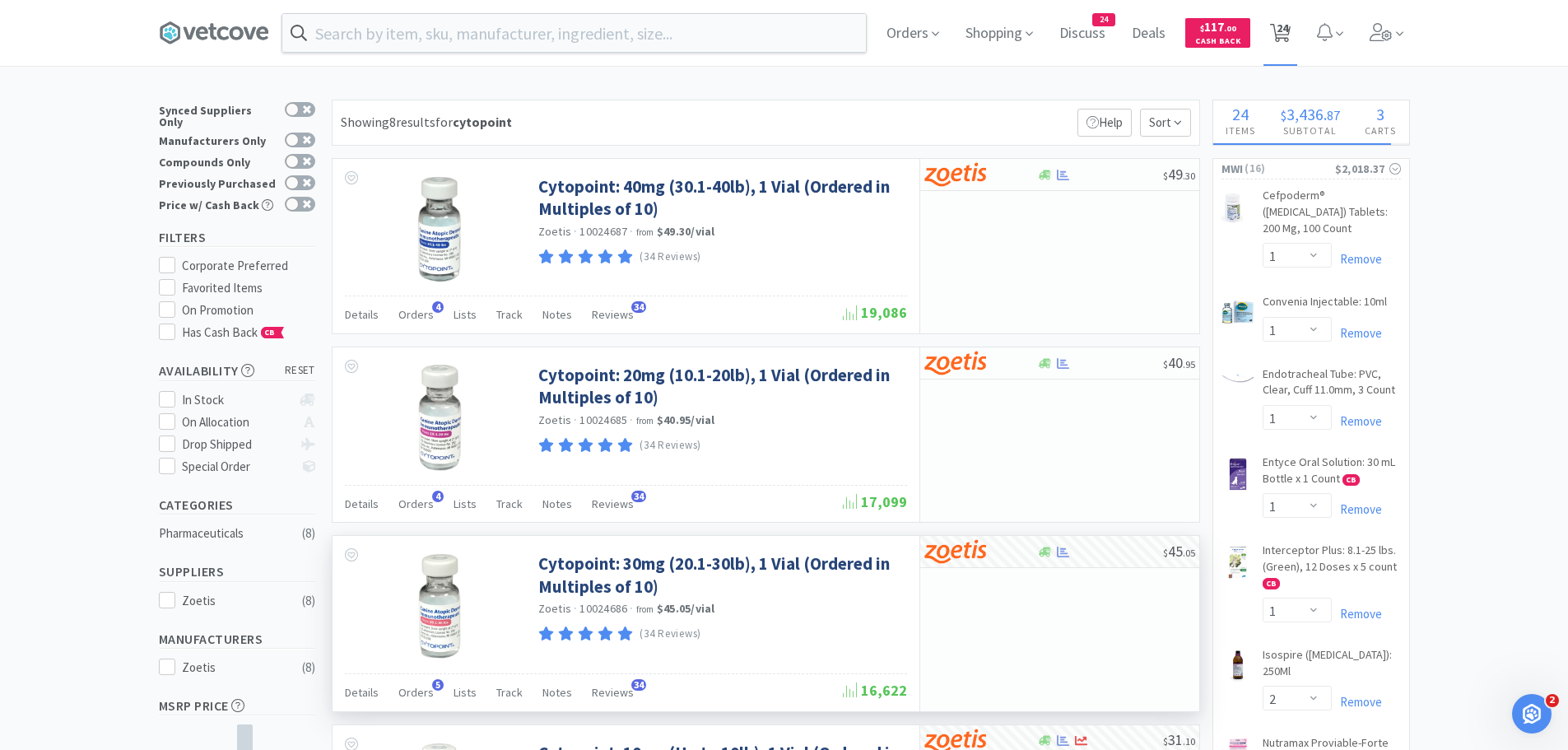
select select "1"
select select "2"
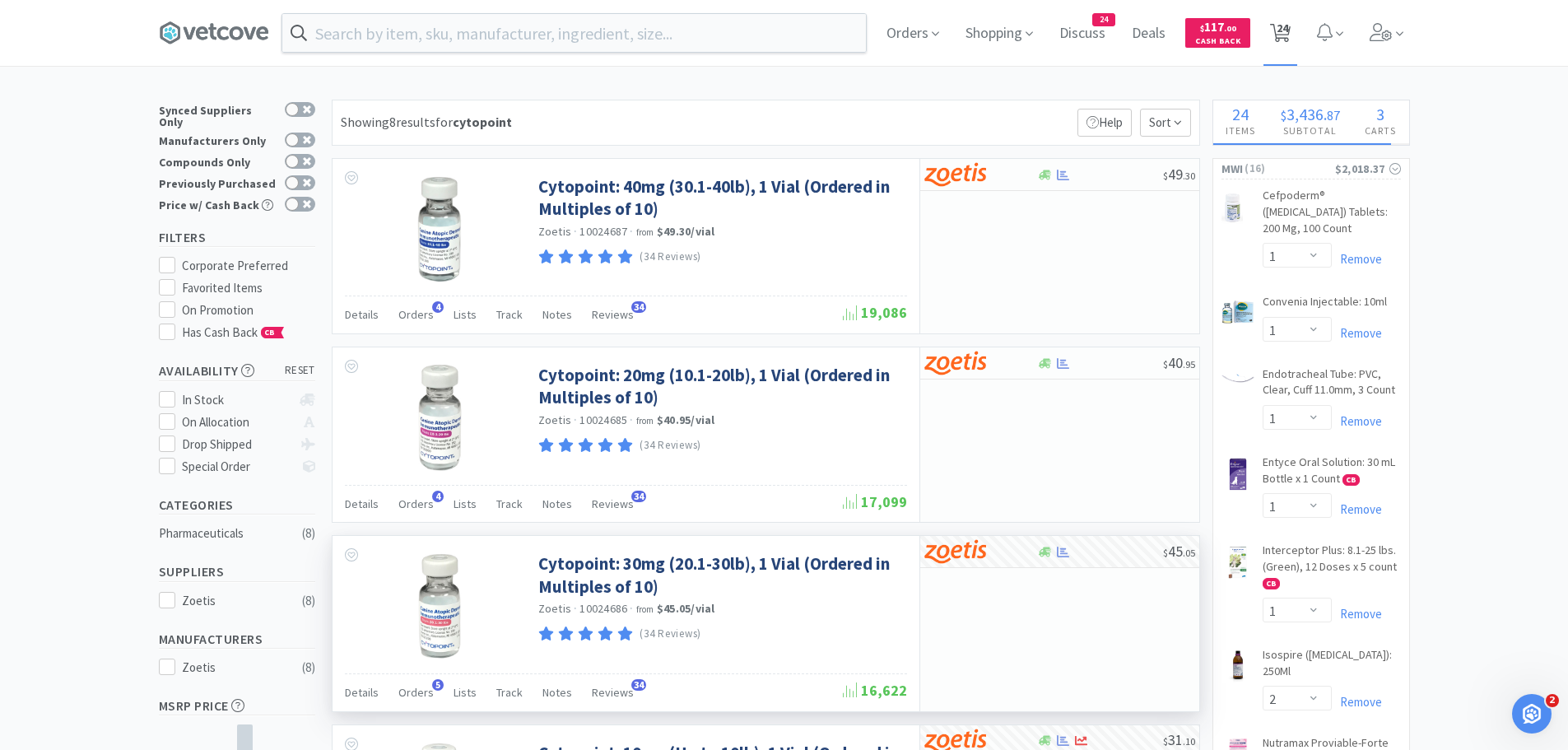
select select "1"
select select "12"
select select "1"
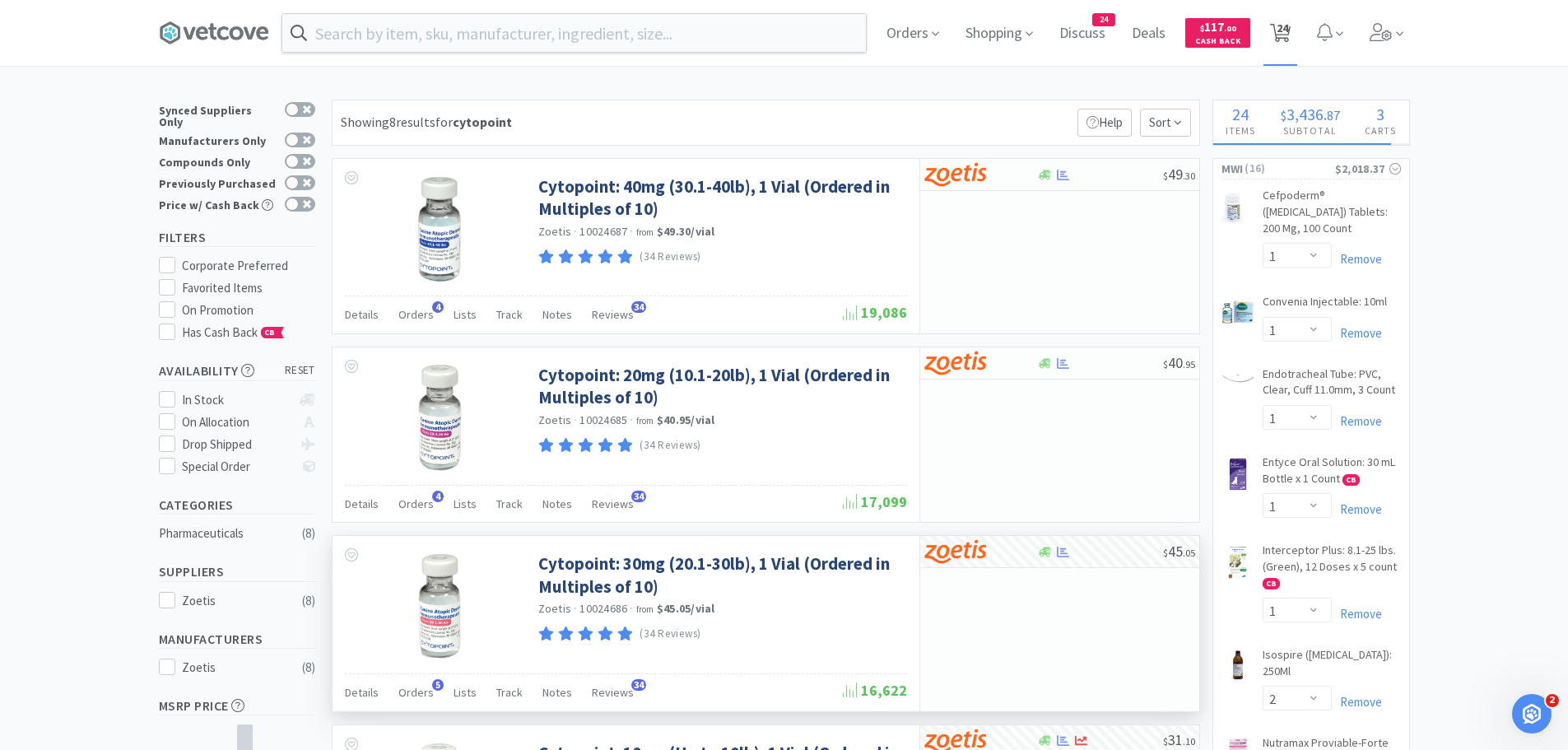
select select "5"
select select "1"
select select "2"
select select "1"
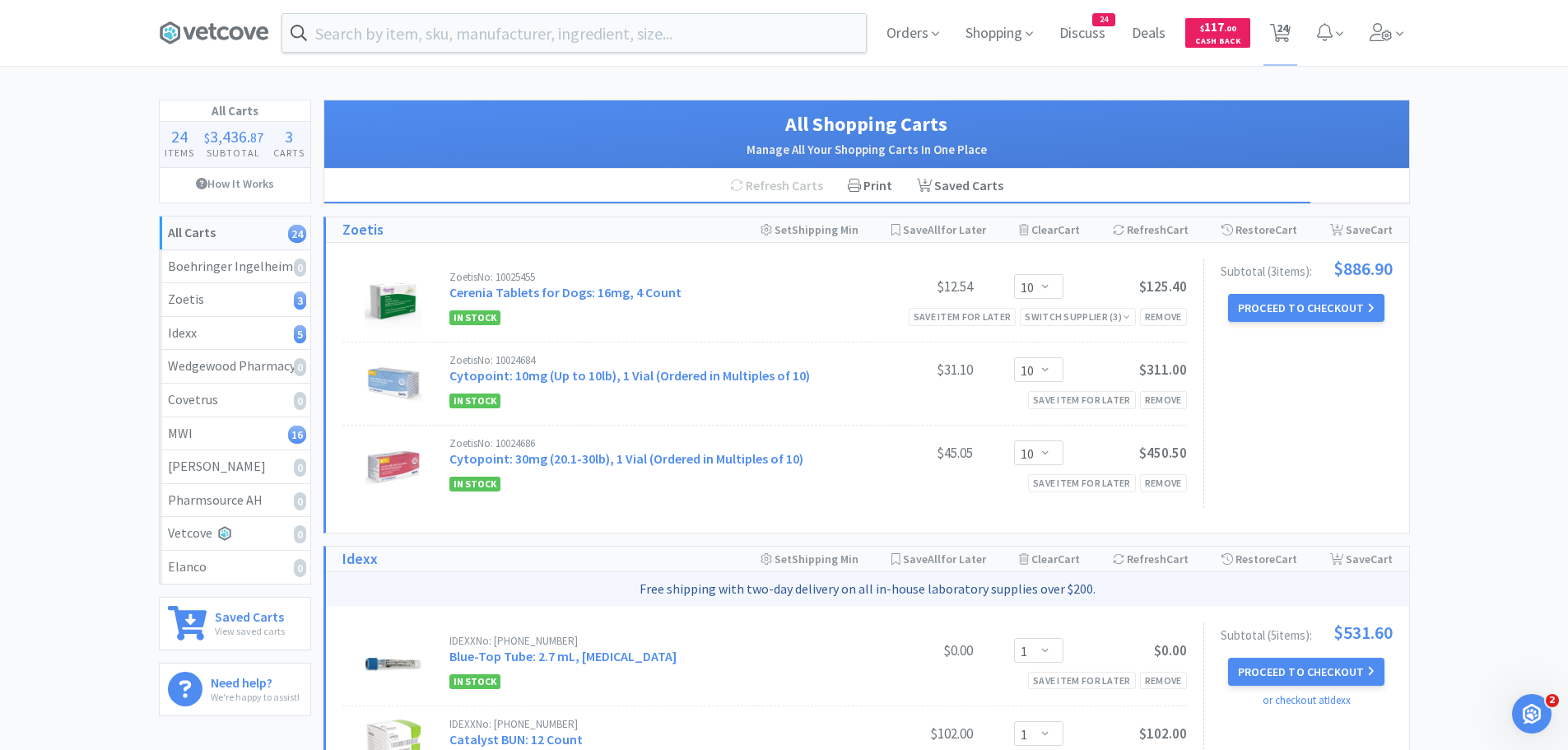
click at [470, 32] on input "text" at bounding box center [574, 33] width 584 height 38
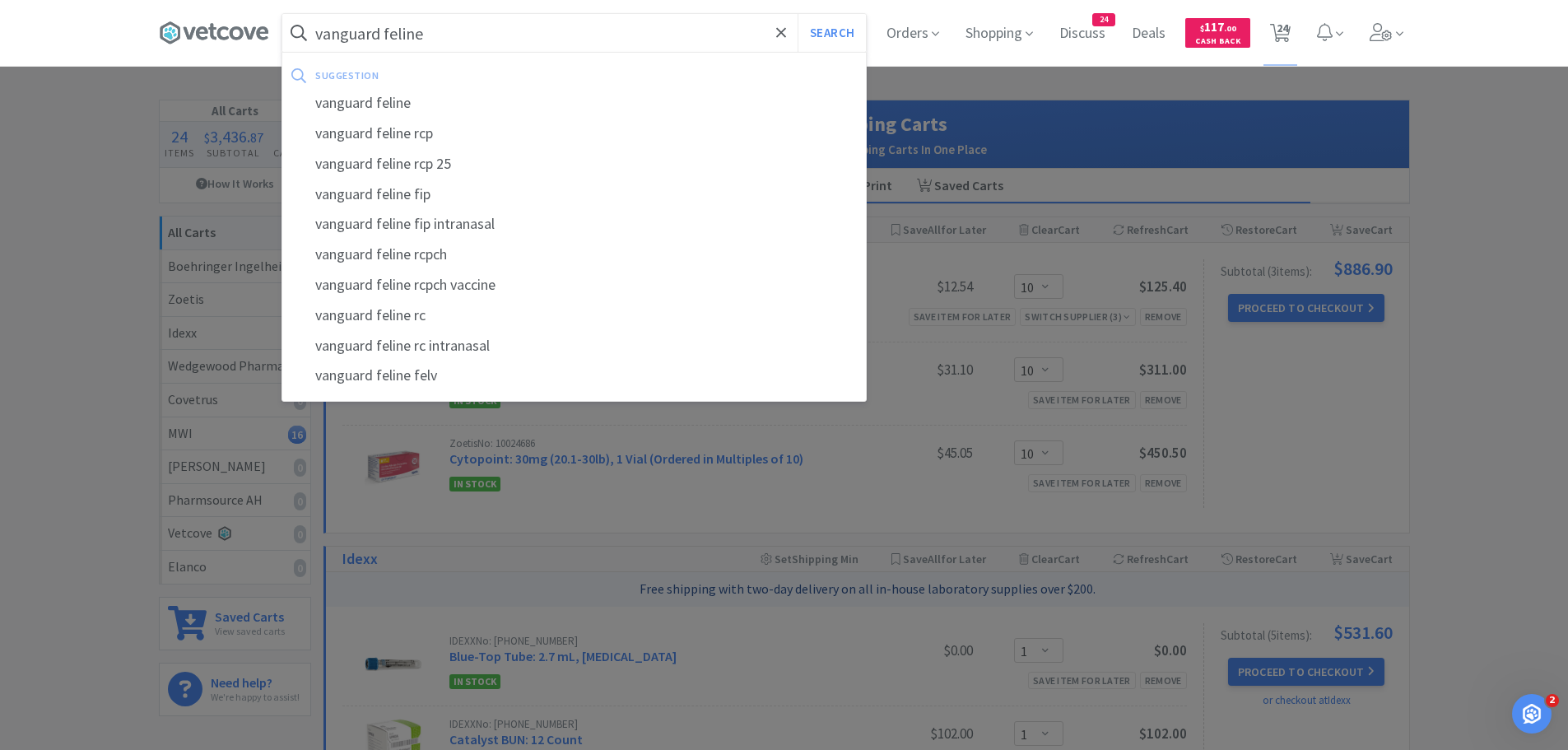
type input "vanguard feline"
click at [797, 14] on button "Search" at bounding box center [831, 33] width 68 height 38
select select "1"
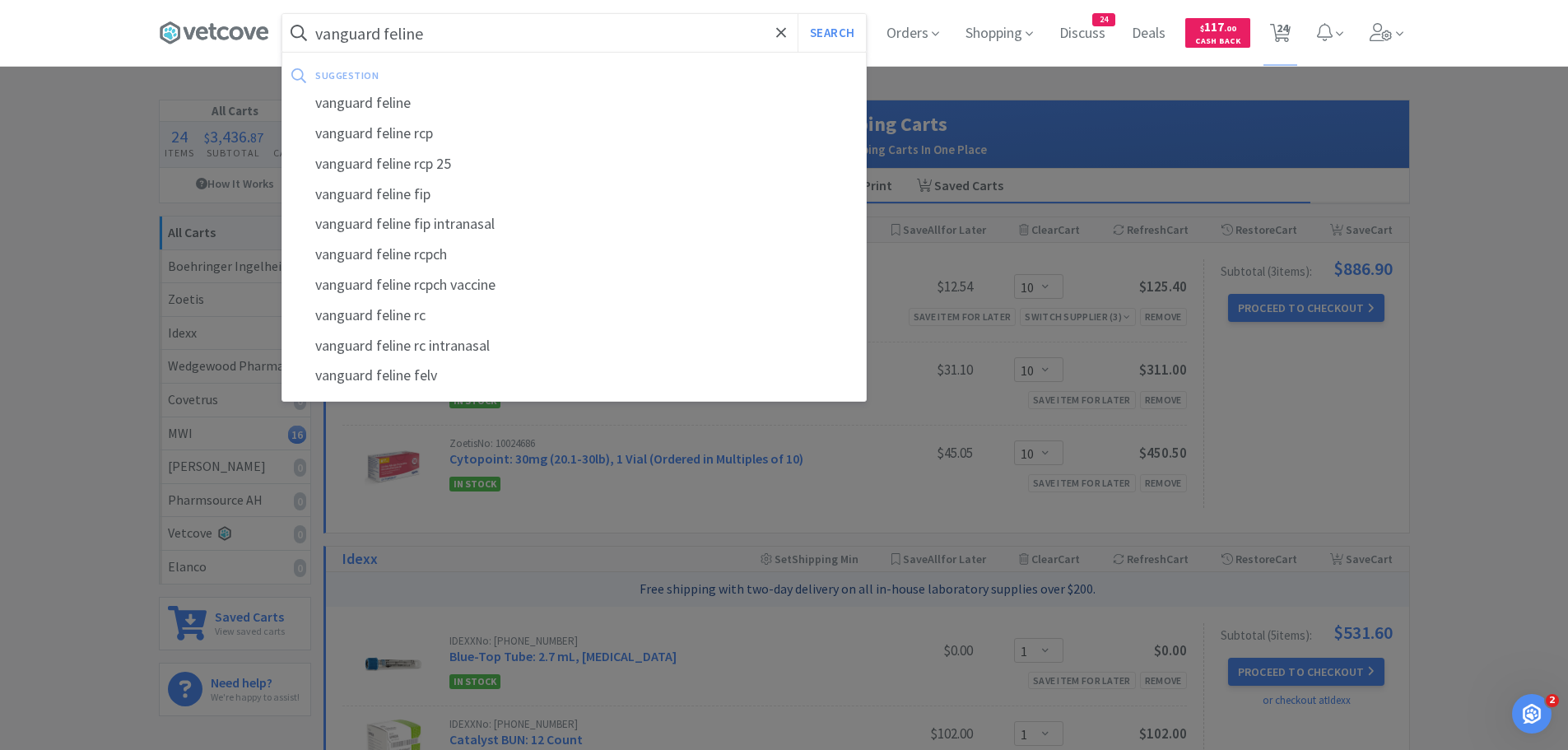
select select "1"
select select "2"
select select "1"
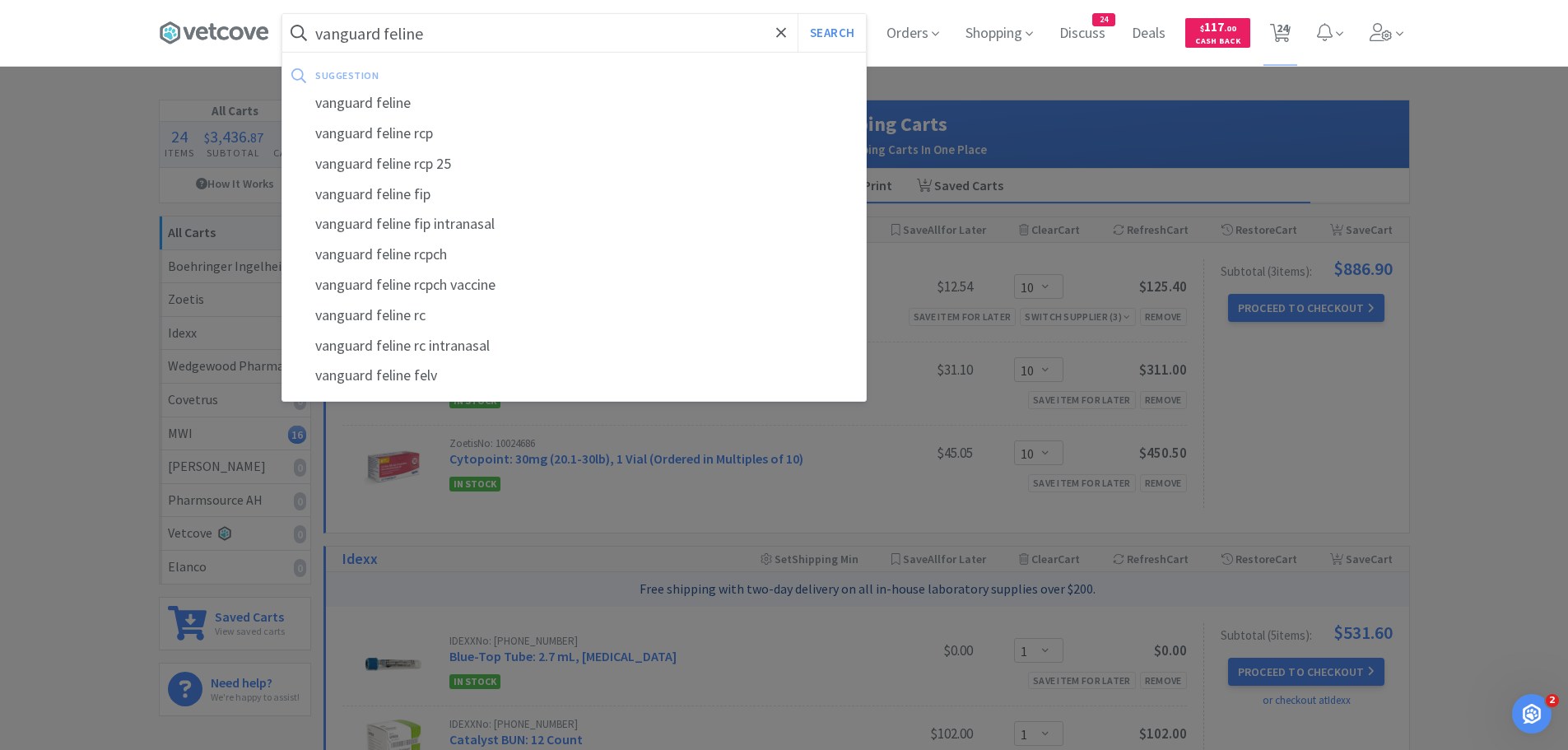
select select "12"
select select "1"
select select "5"
select select "1"
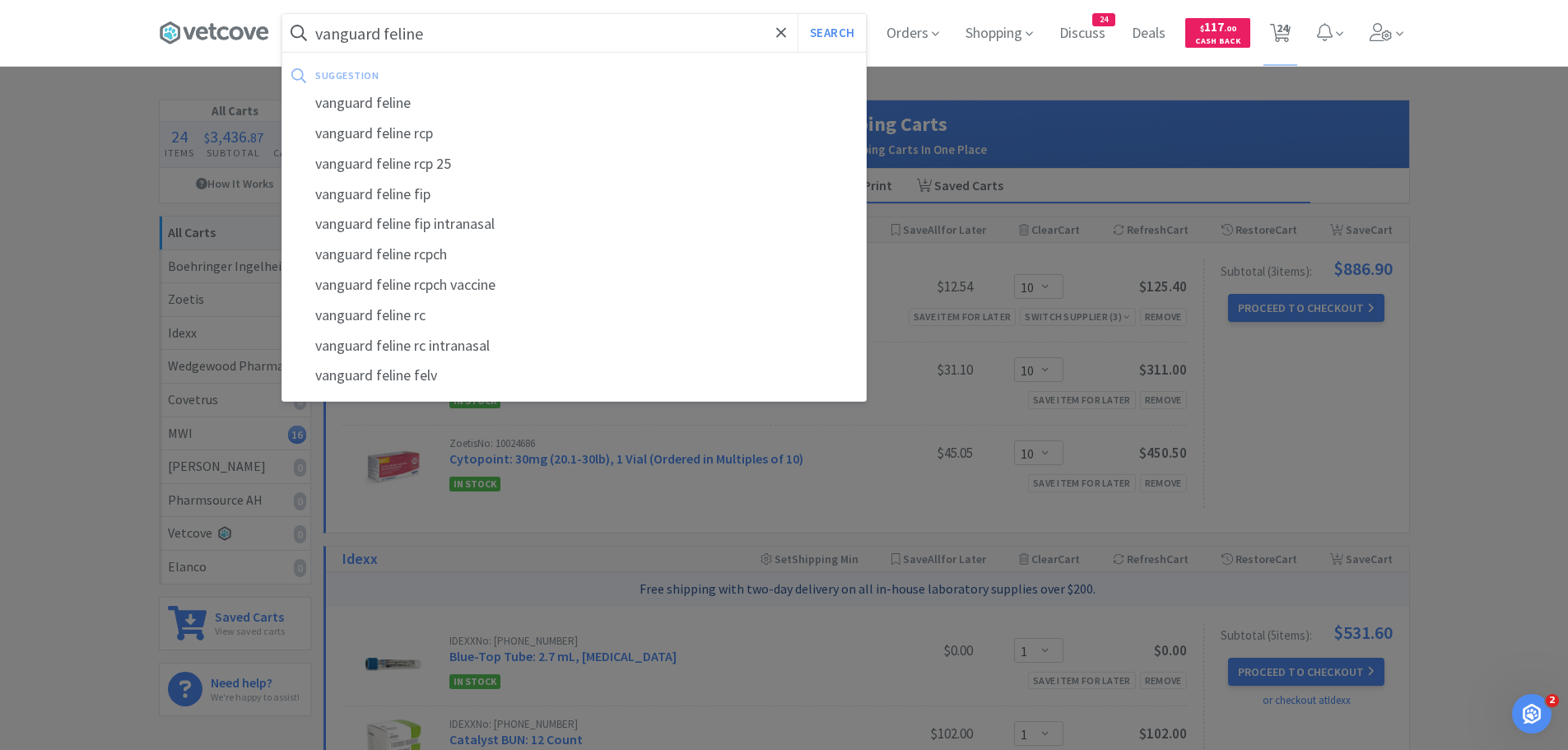
select select "2"
select select "1"
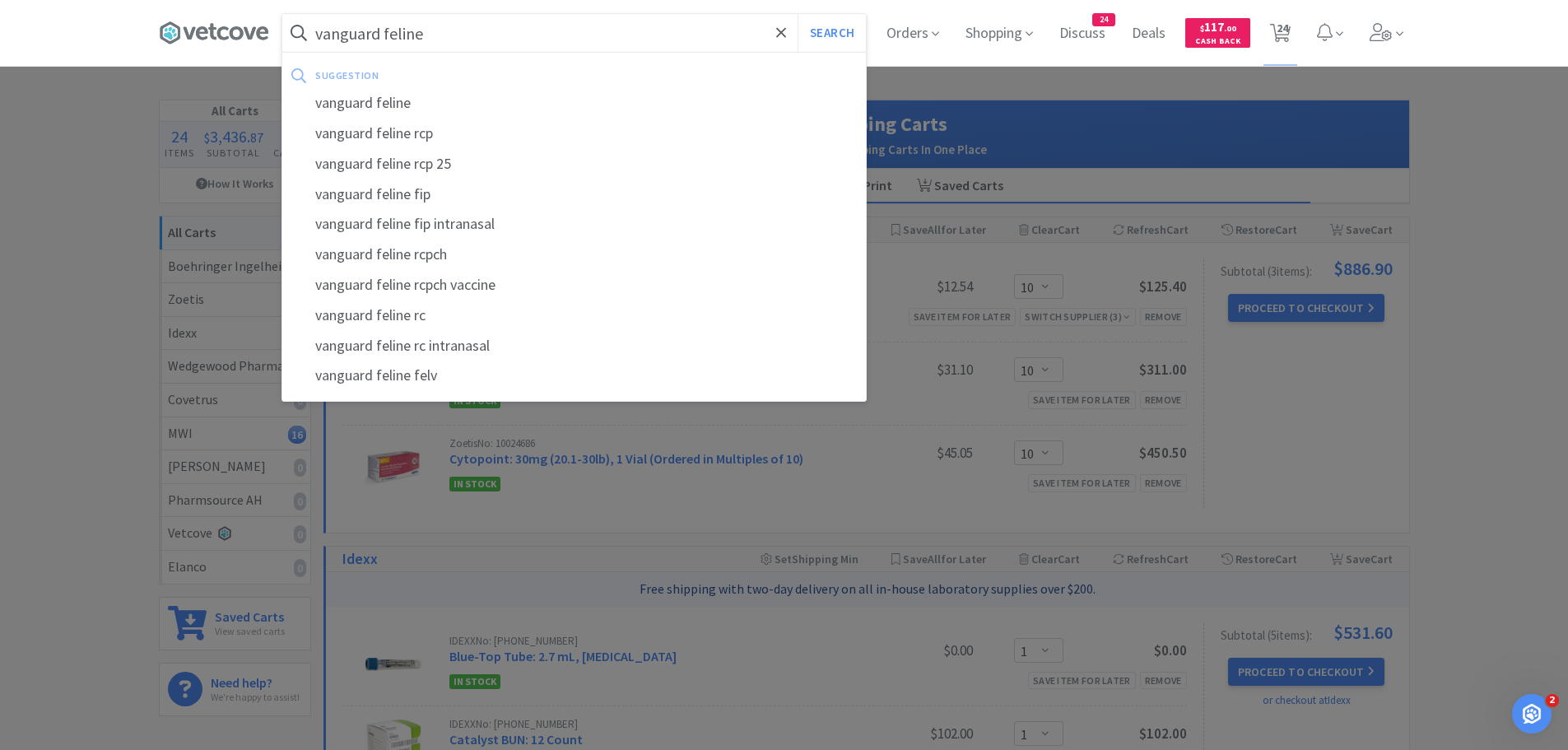
select select "50"
select select "10"
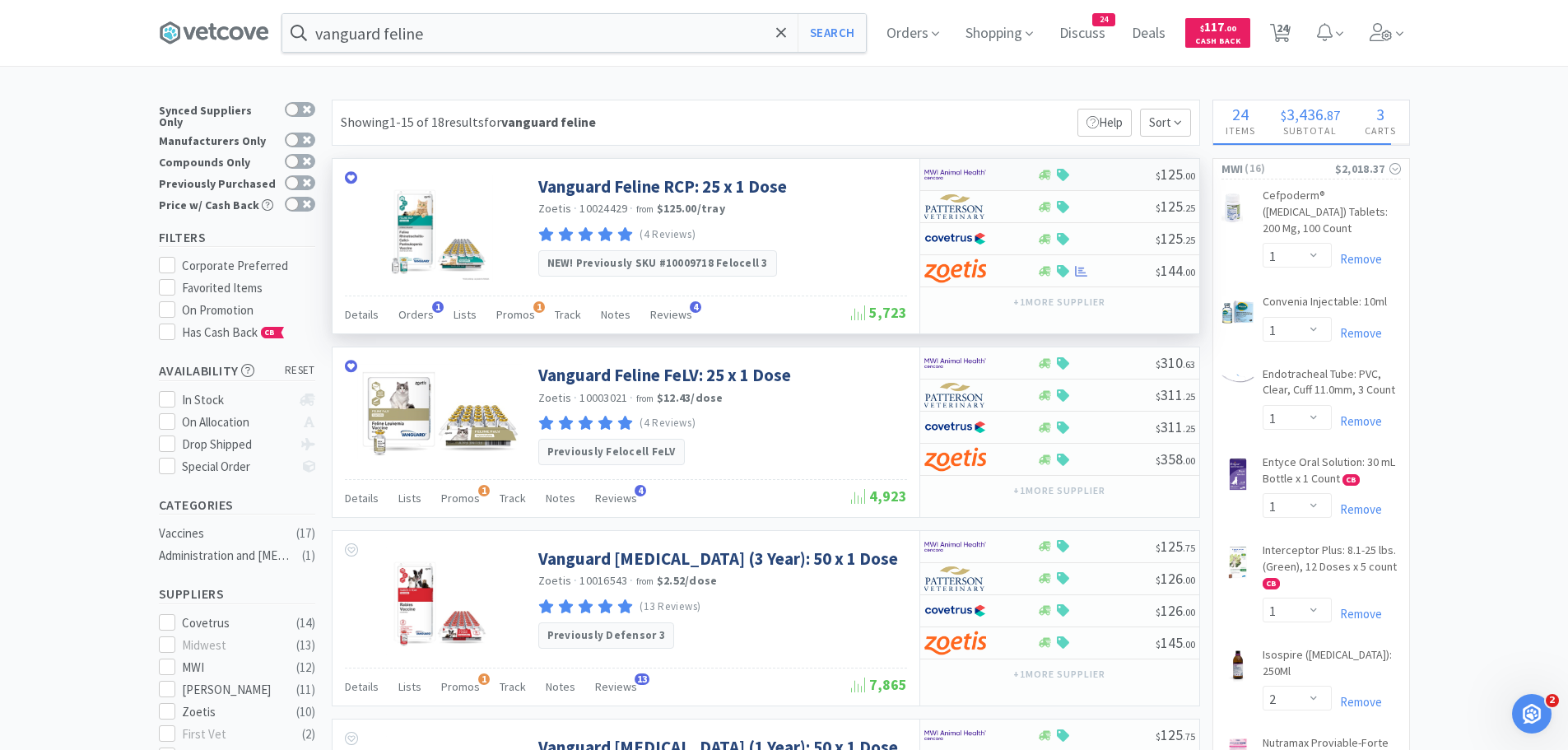
click at [1020, 176] on div at bounding box center [980, 175] width 112 height 28
select select "1"
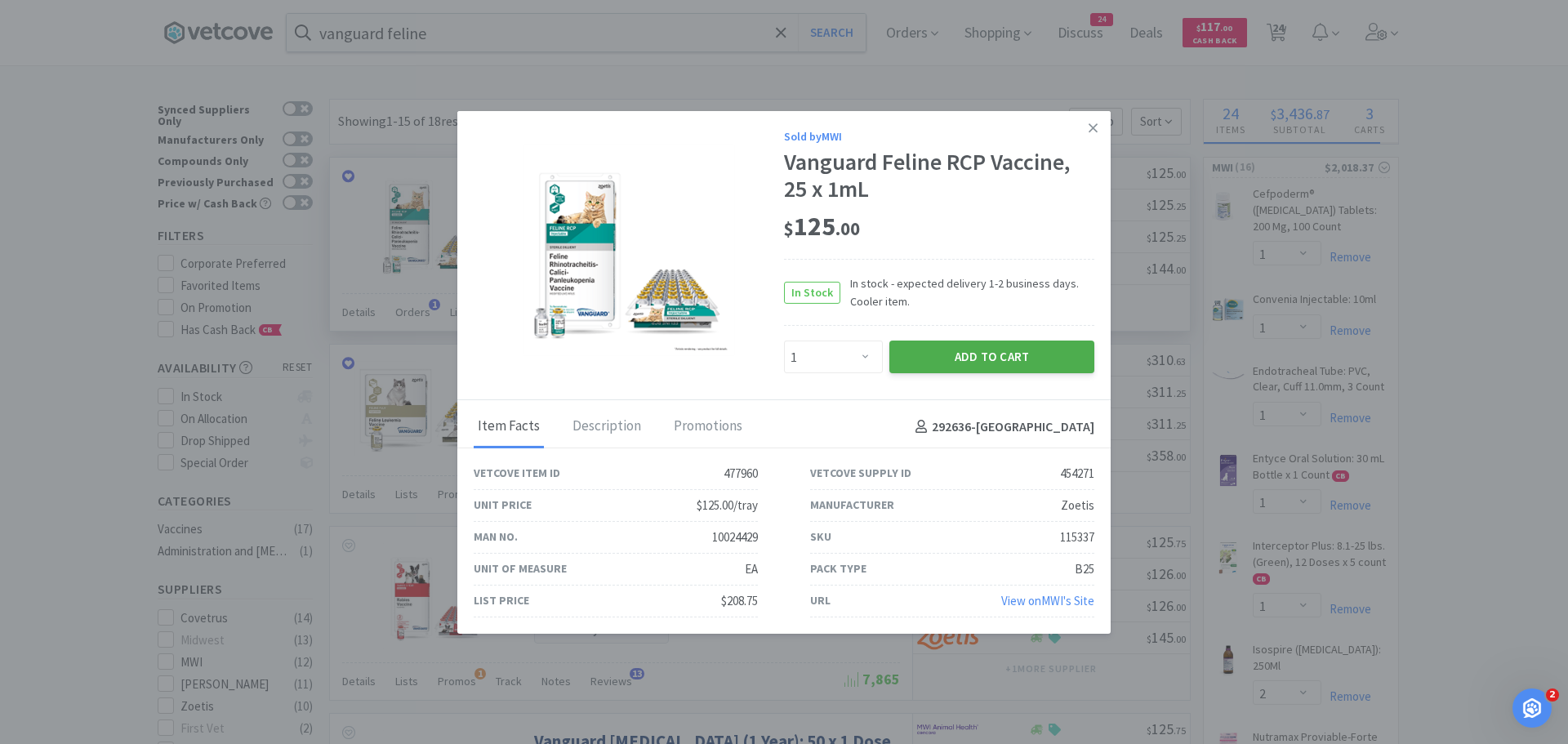
click at [993, 353] on button "Add to Cart" at bounding box center [992, 356] width 205 height 33
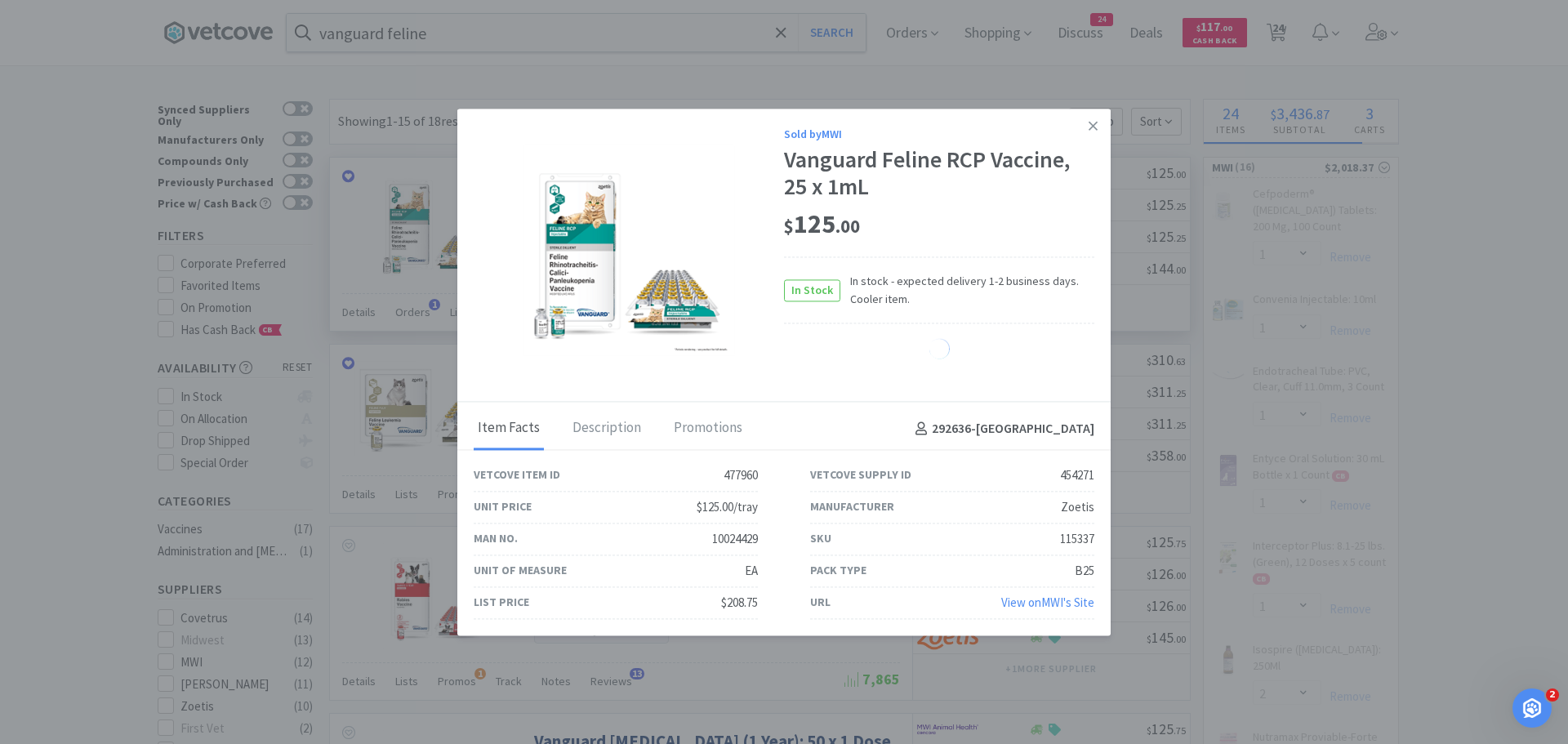
select select "1"
select select "5"
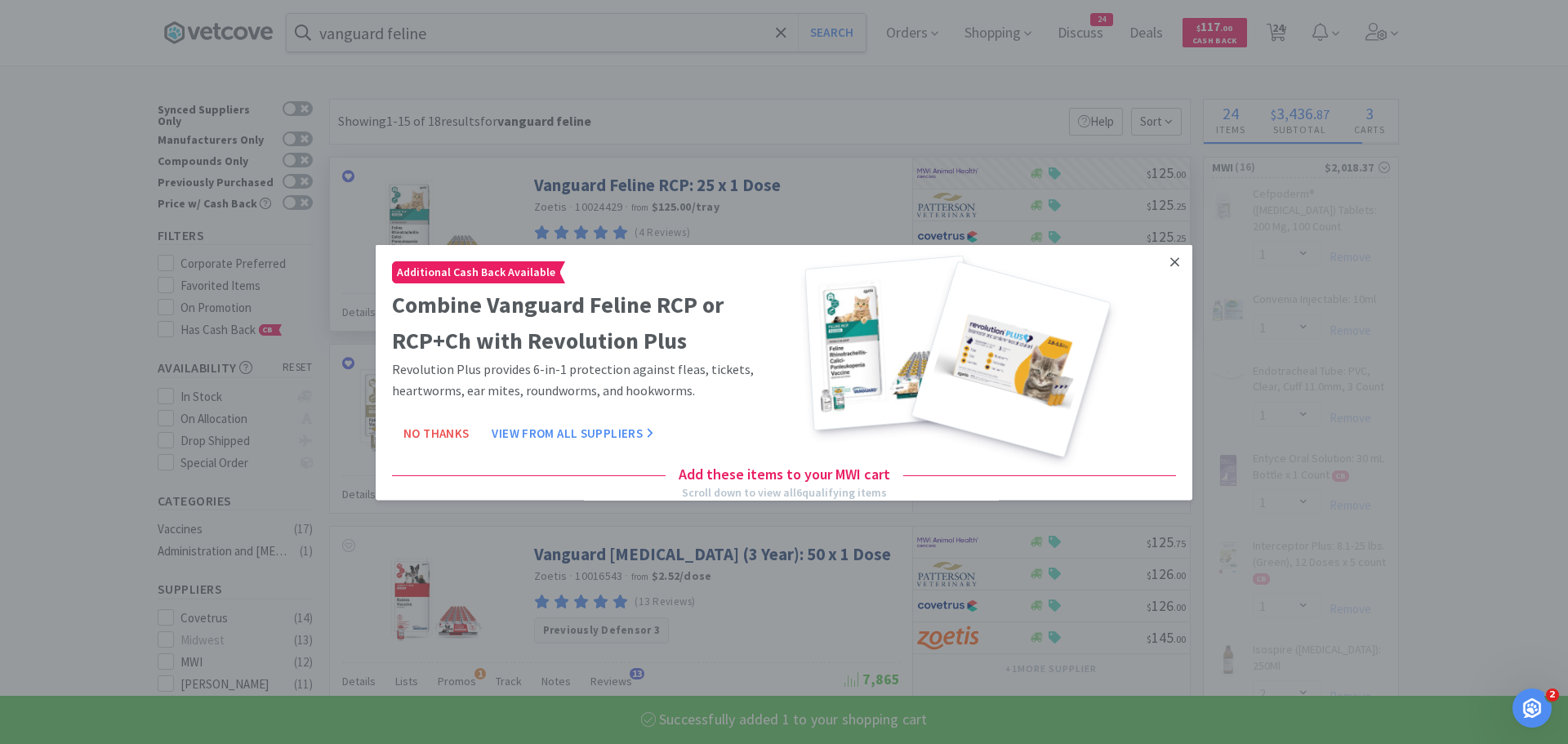
click at [1164, 258] on link at bounding box center [1174, 261] width 28 height 35
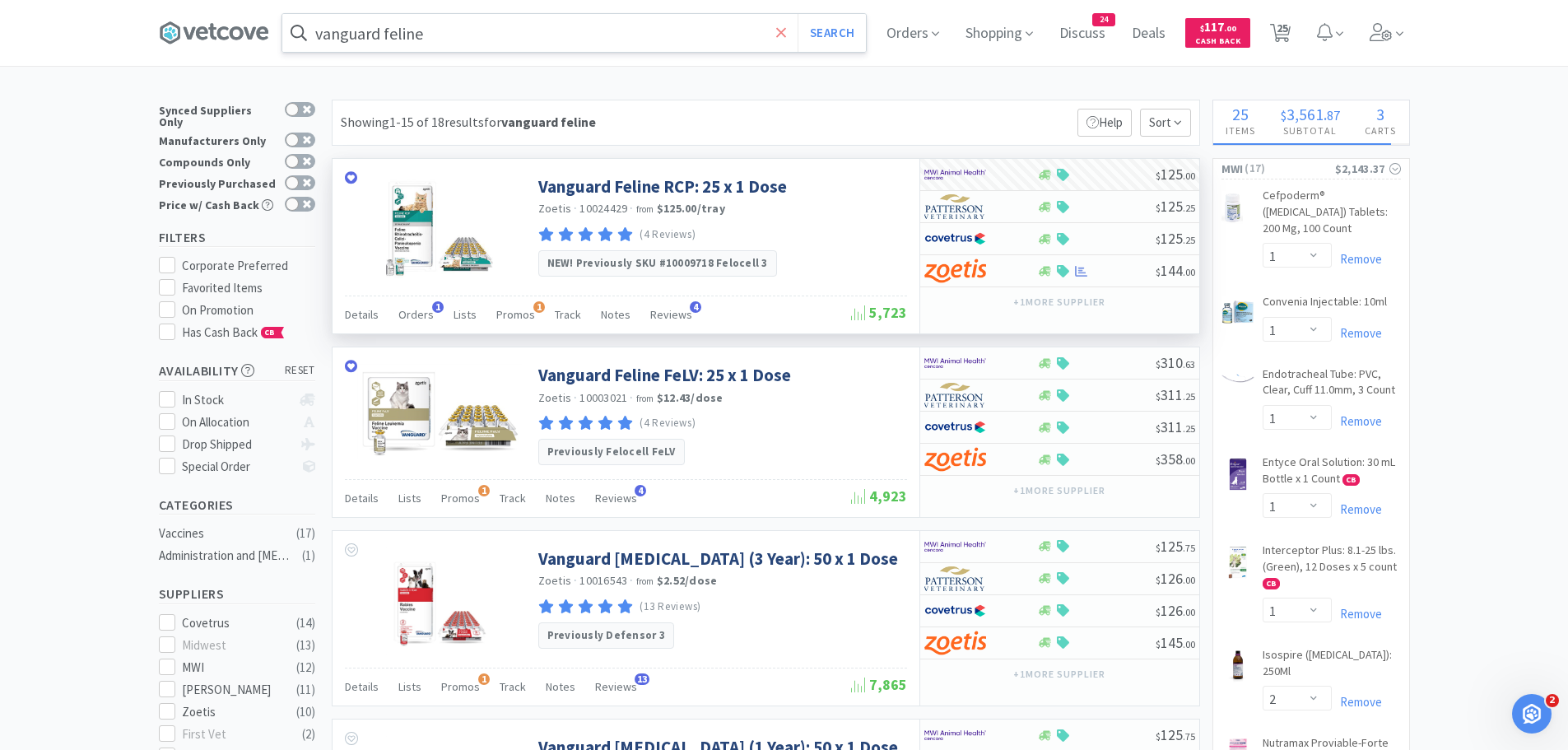
click at [787, 28] on icon at bounding box center [781, 32] width 10 height 16
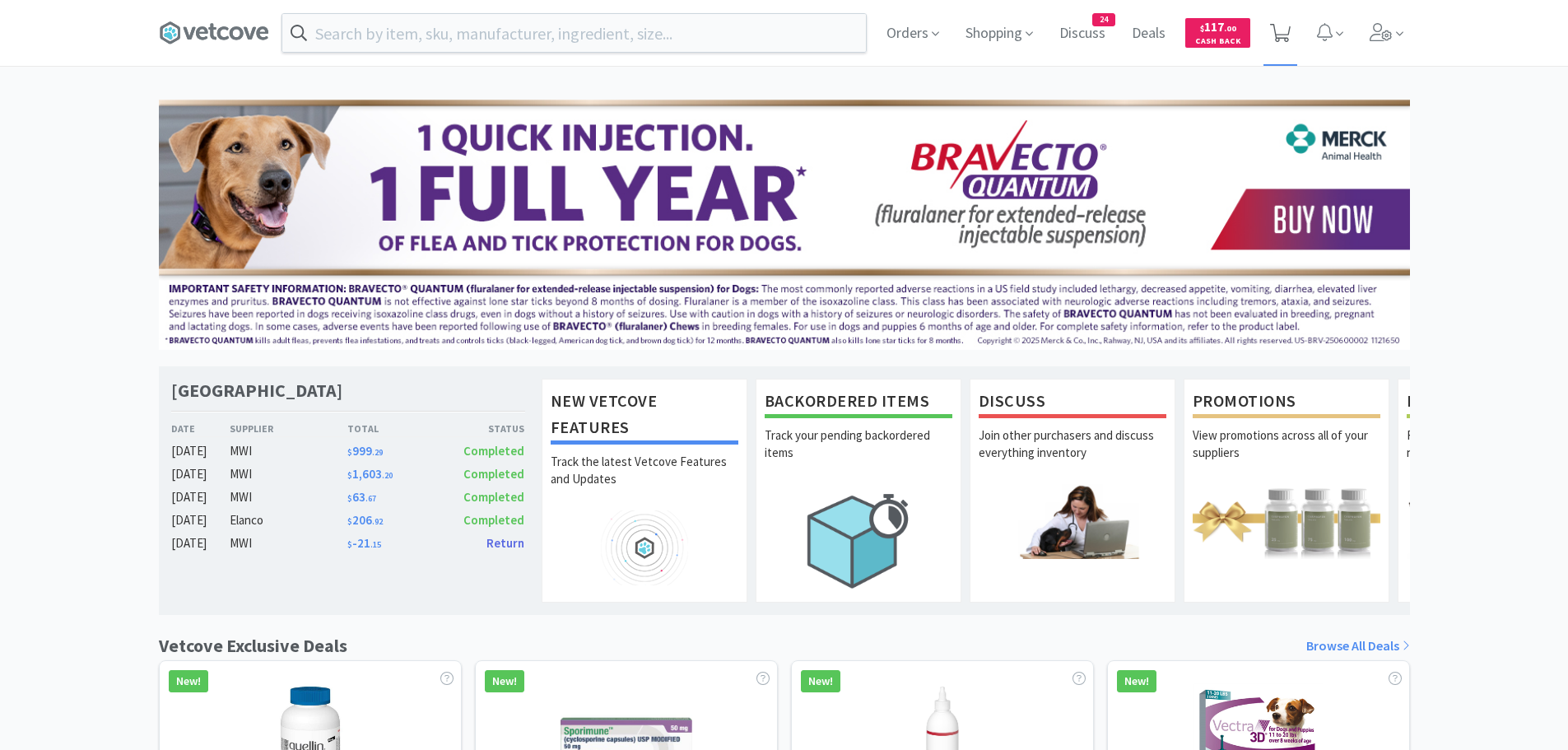
click at [1276, 33] on icon at bounding box center [1280, 32] width 21 height 18
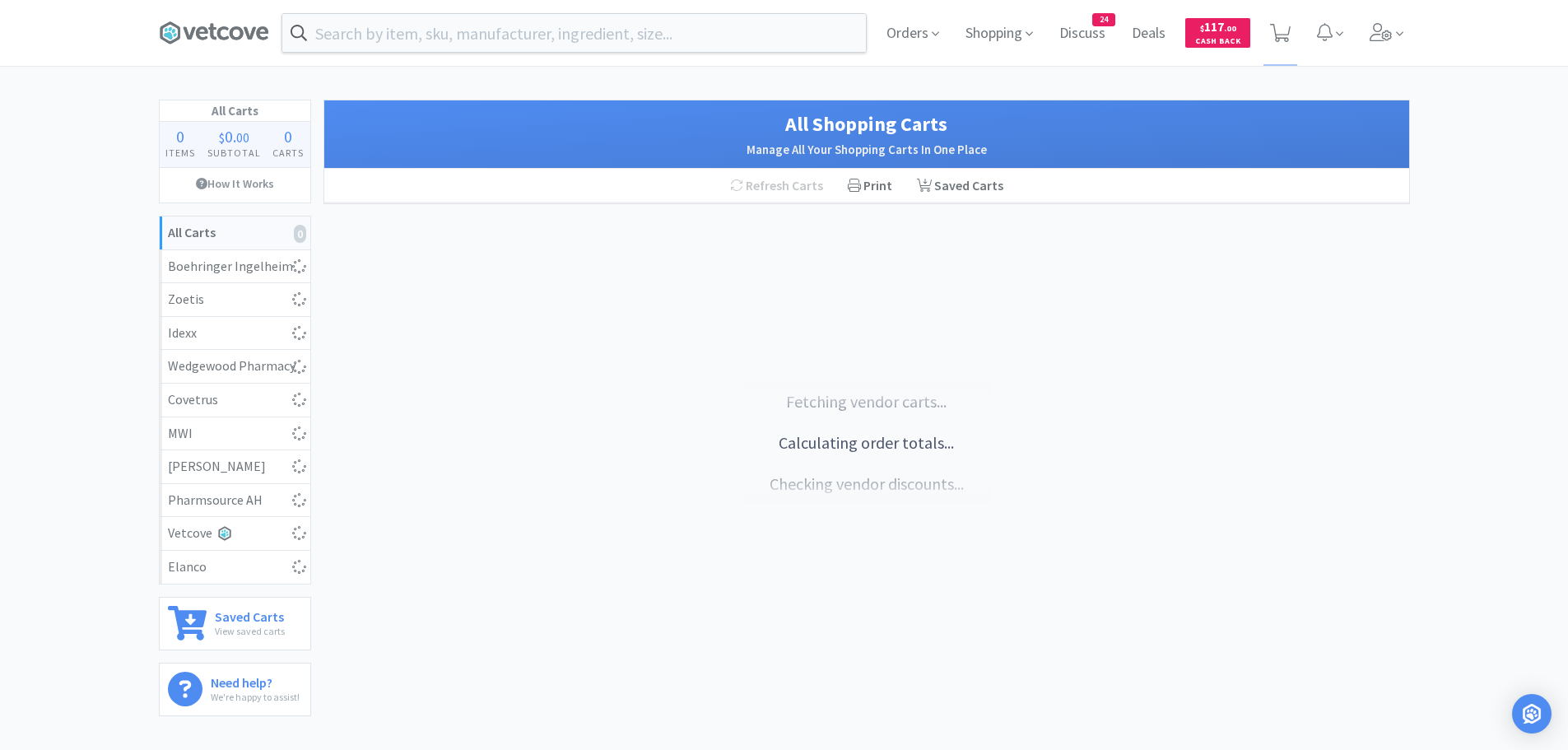
select select "10"
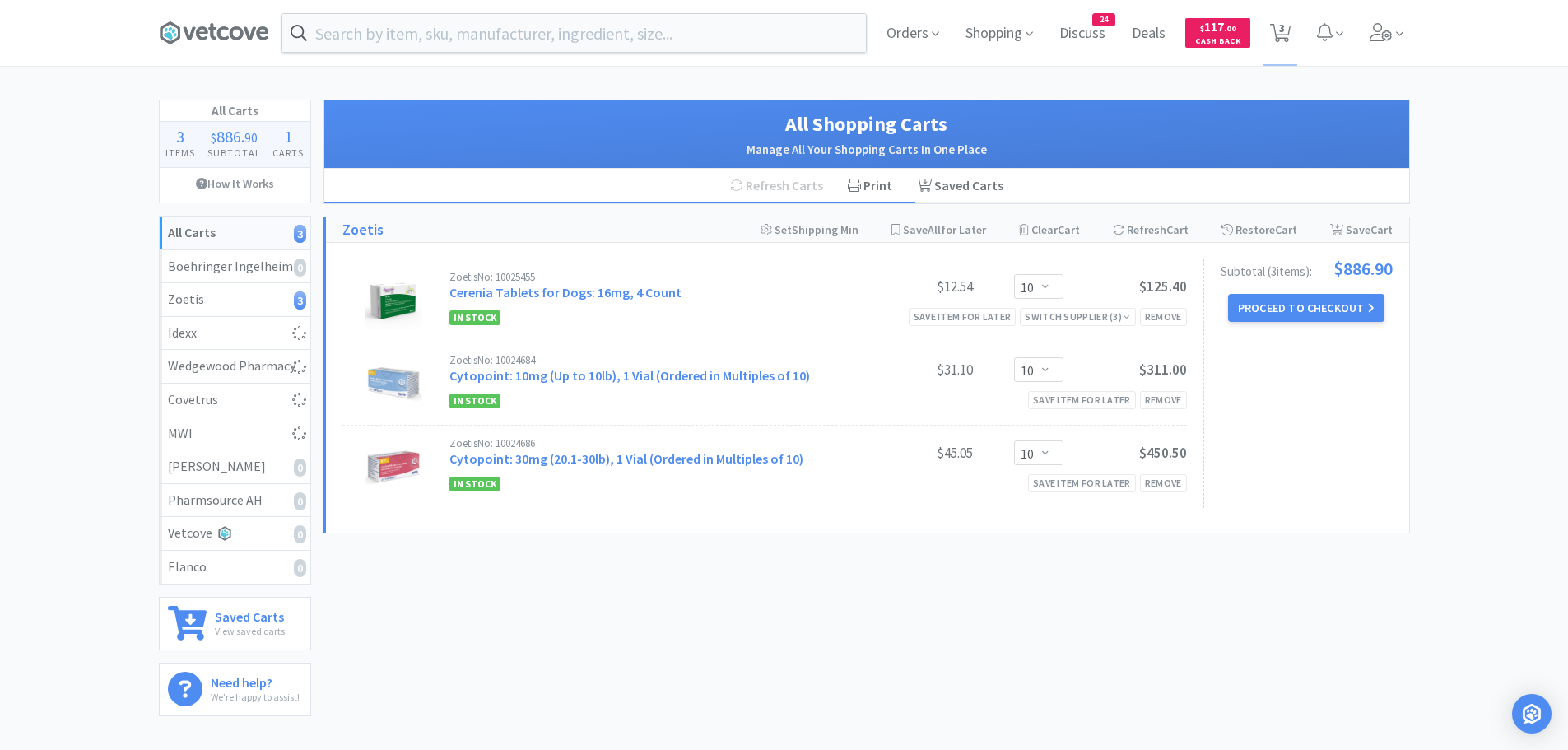
select select "1"
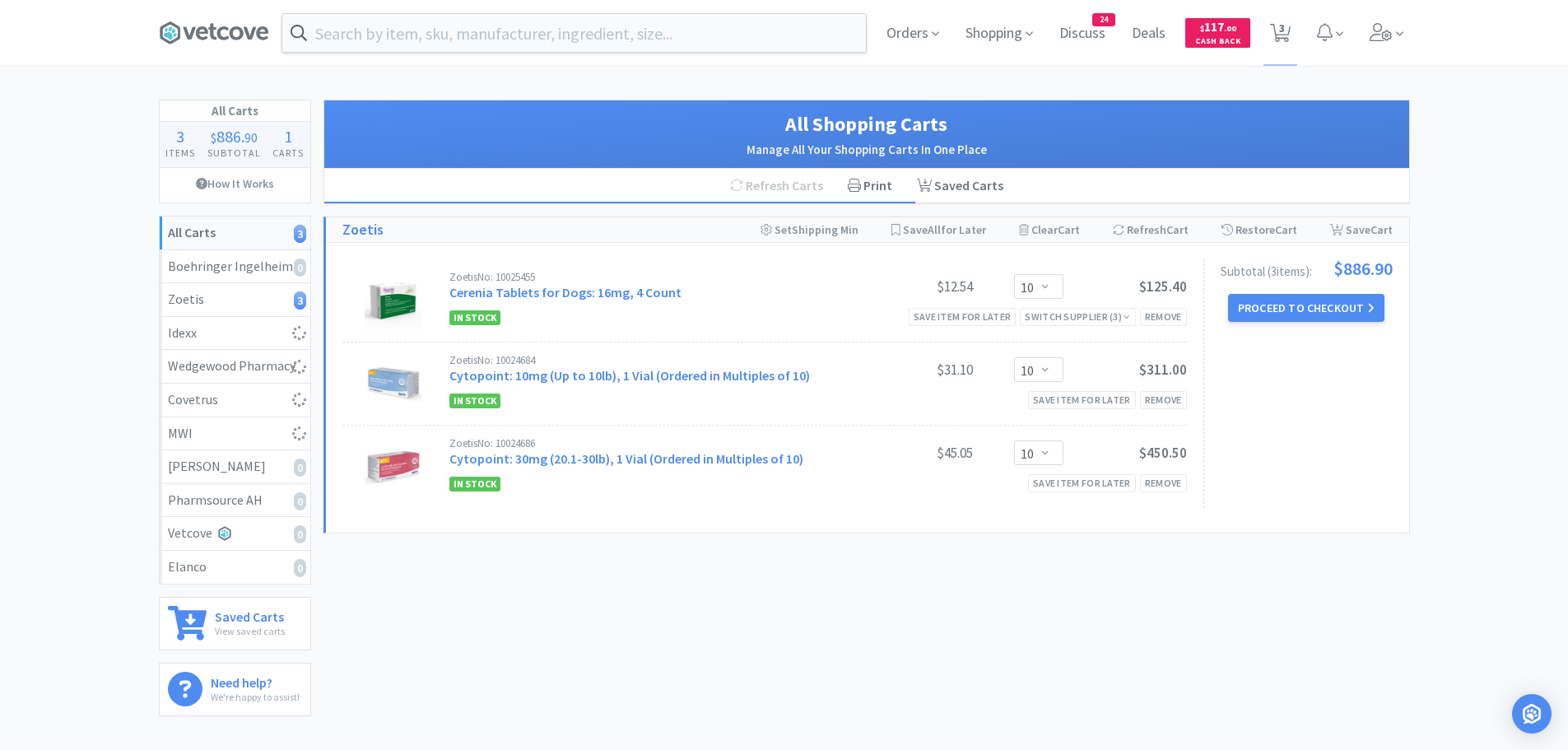
select select "2"
select select "1"
select select "12"
select select "1"
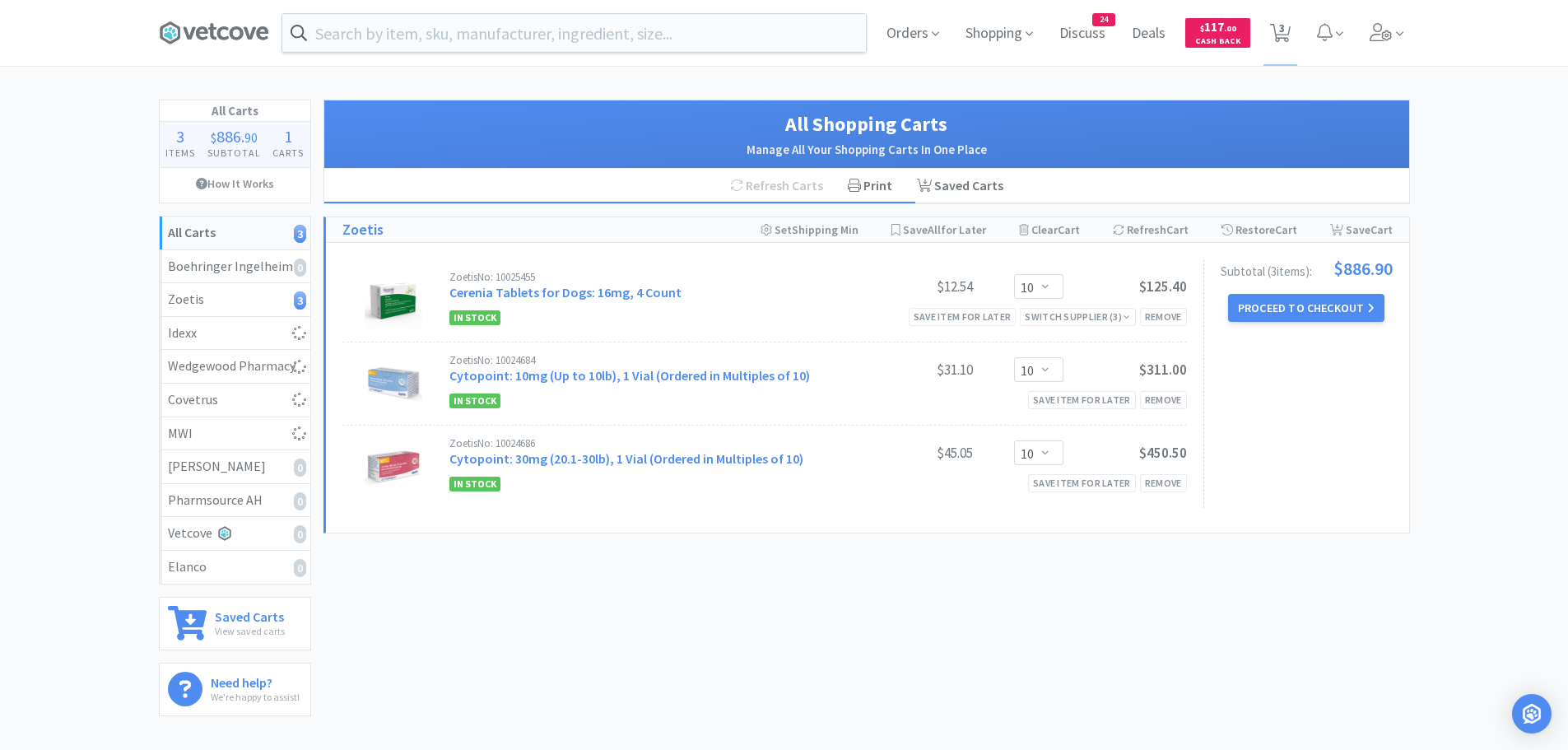
select select "1"
select select "5"
select select "1"
select select "2"
select select "1"
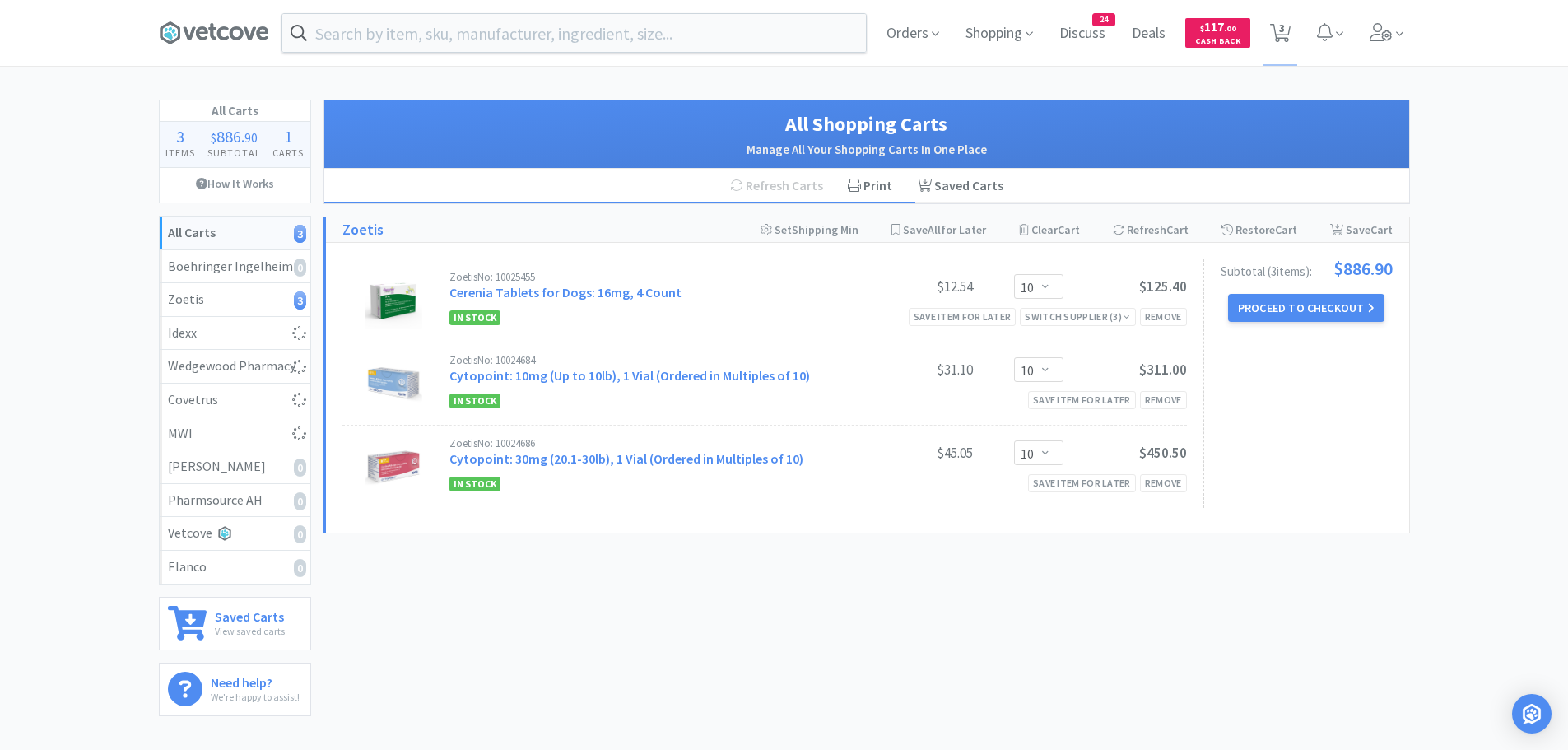
select select "1"
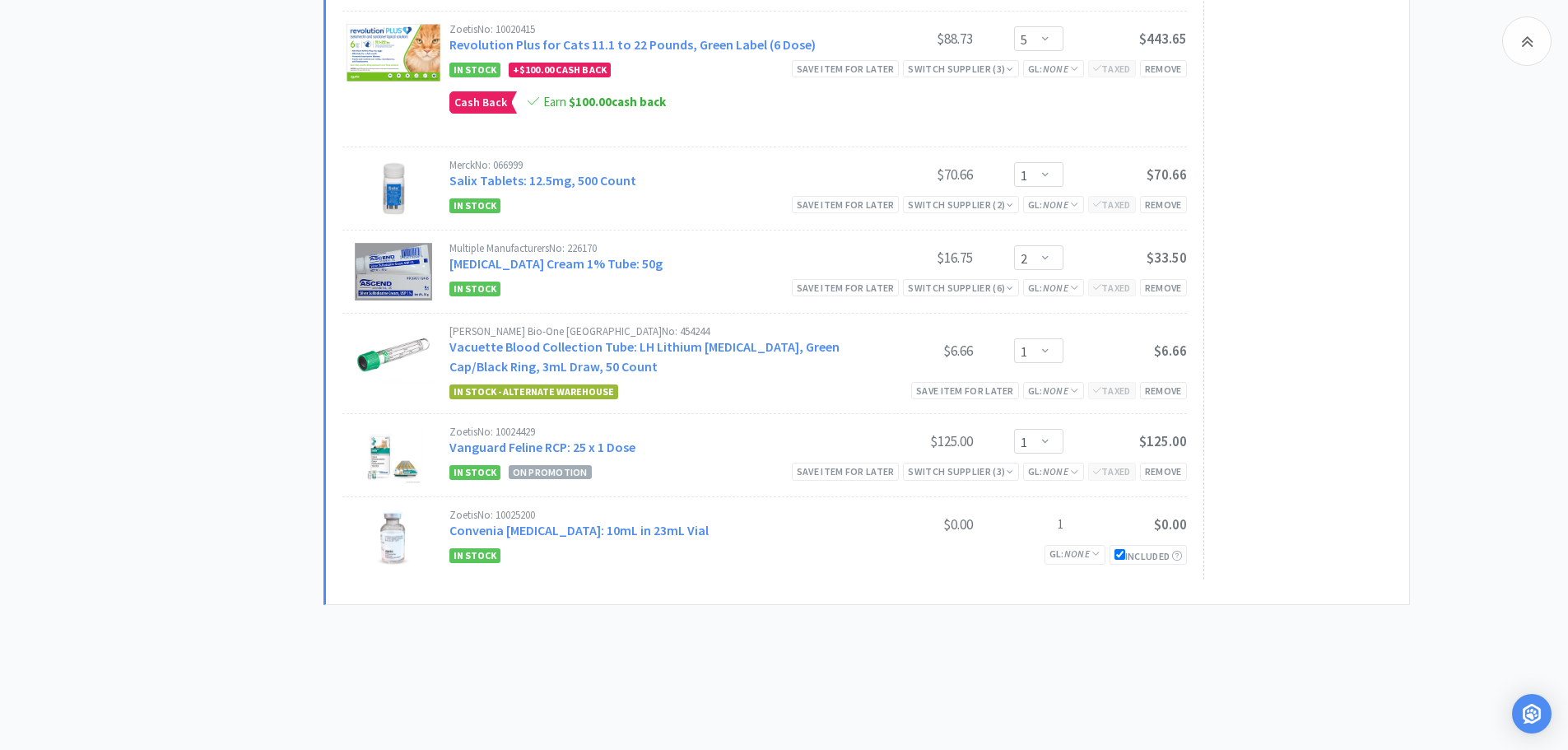
scroll to position [1670, 0]
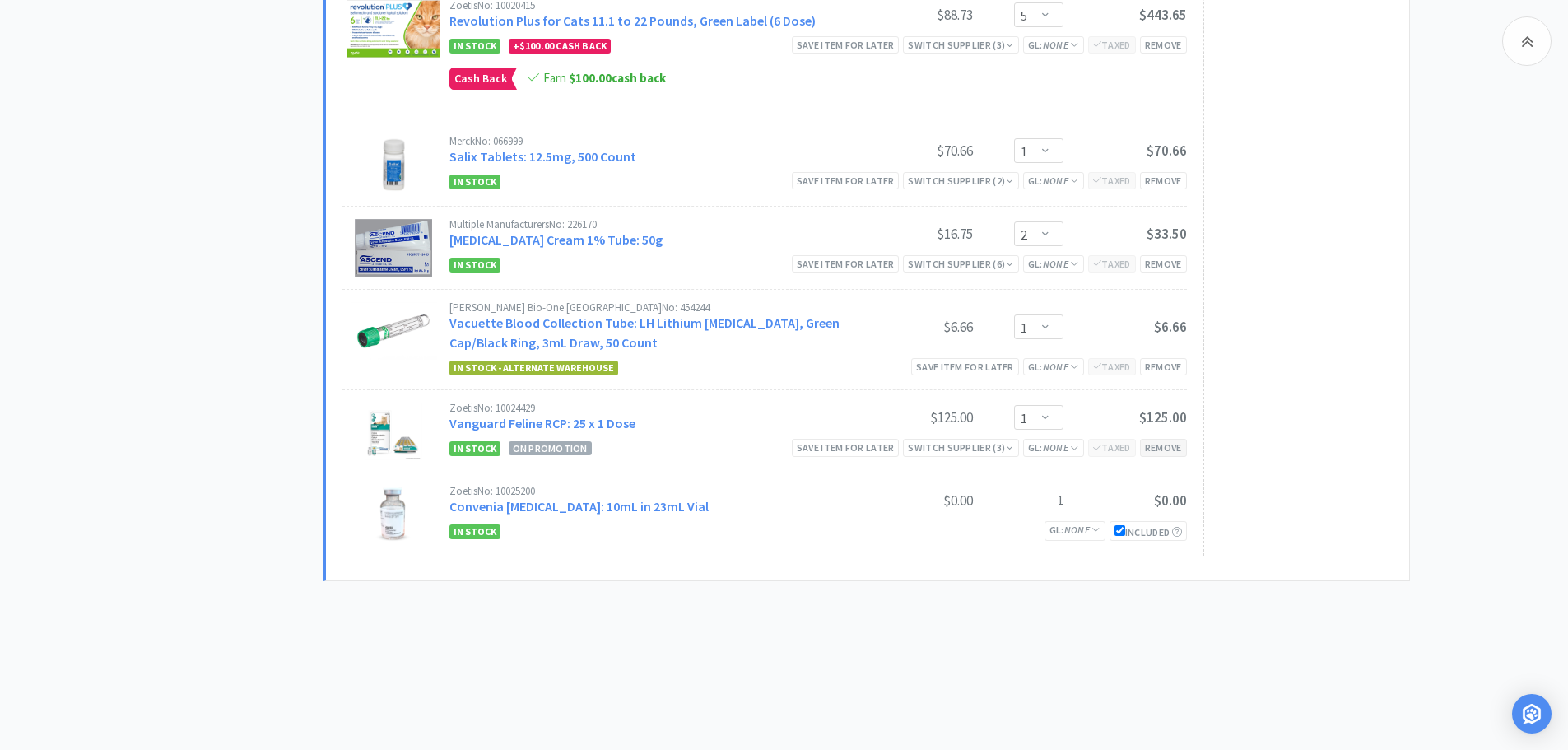
click at [1169, 449] on div "Remove" at bounding box center [1164, 447] width 47 height 17
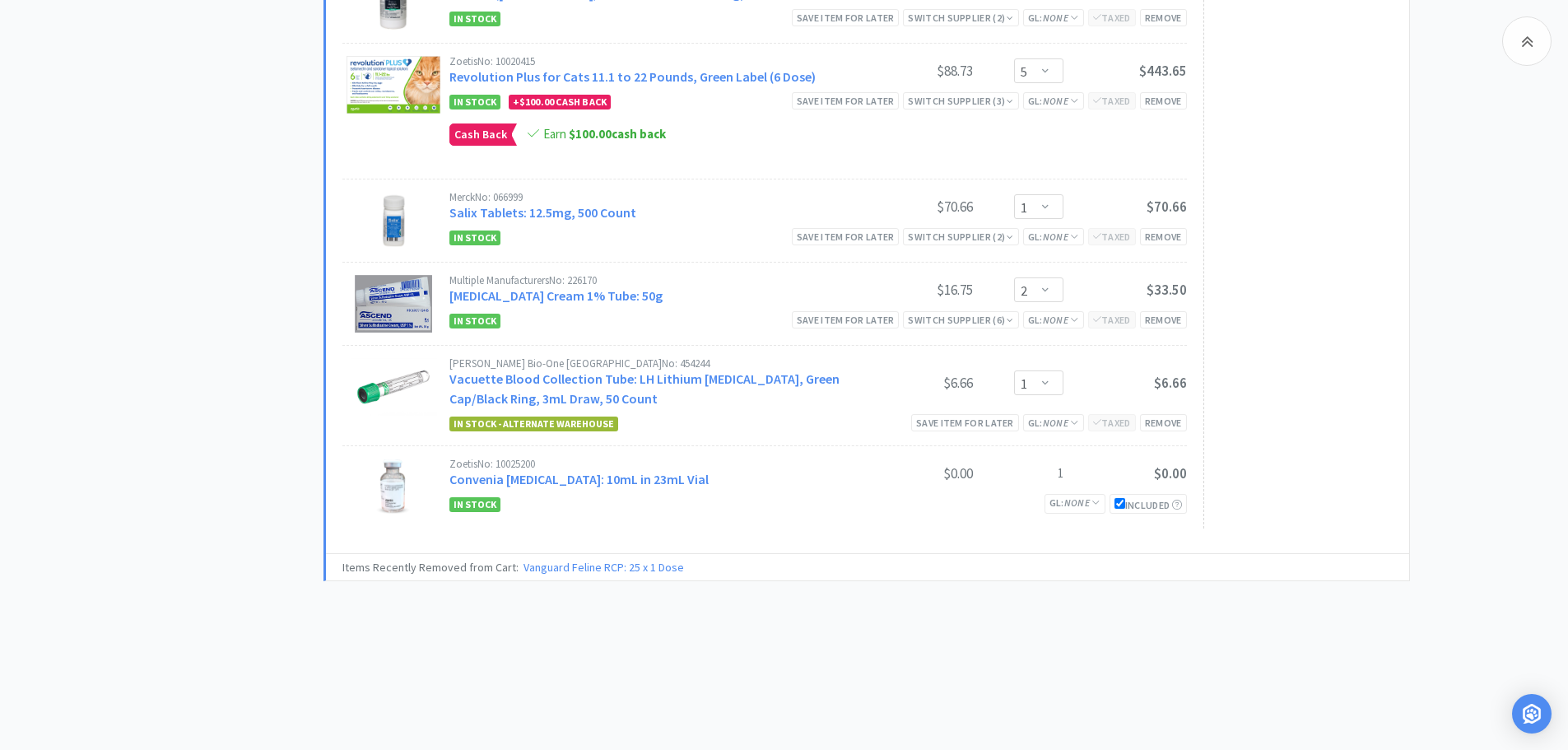
select select "1"
select select "50"
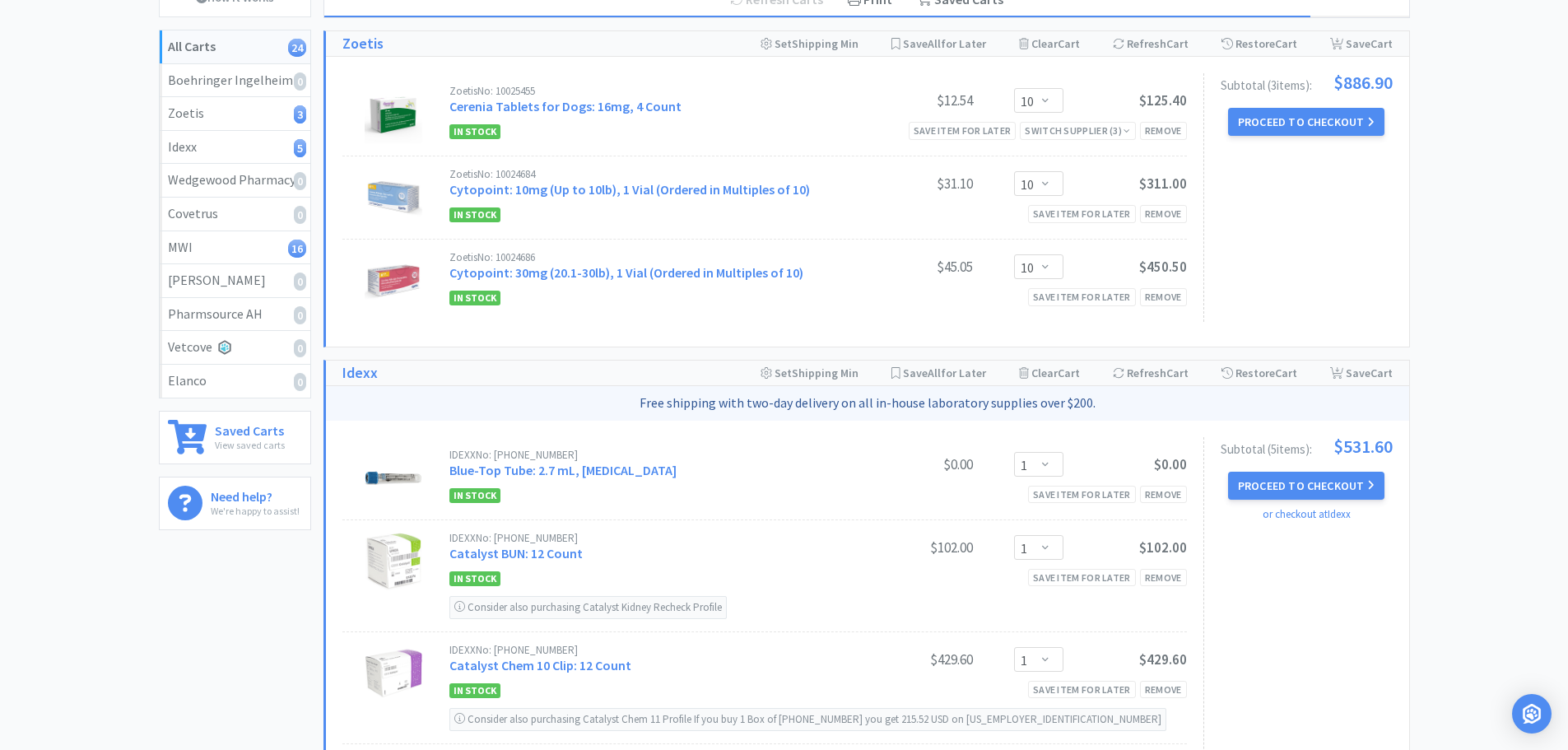
scroll to position [0, 0]
